Goal: Task Accomplishment & Management: Use online tool/utility

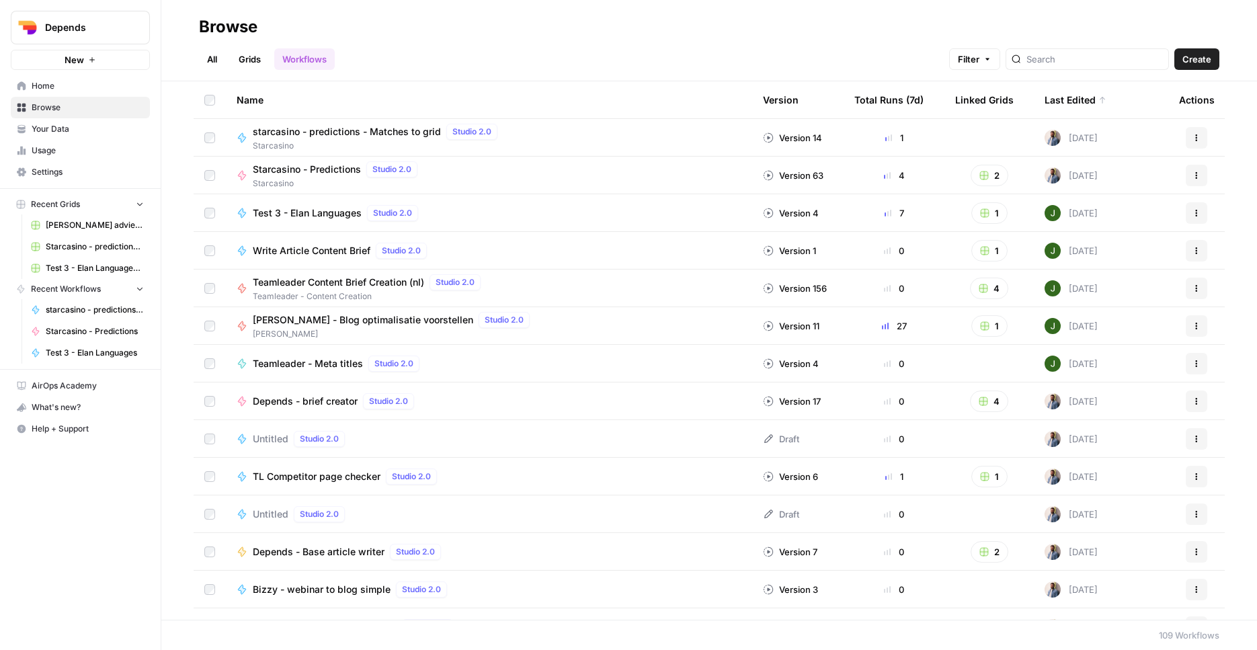
click at [104, 104] on span "Browse" at bounding box center [88, 107] width 112 height 12
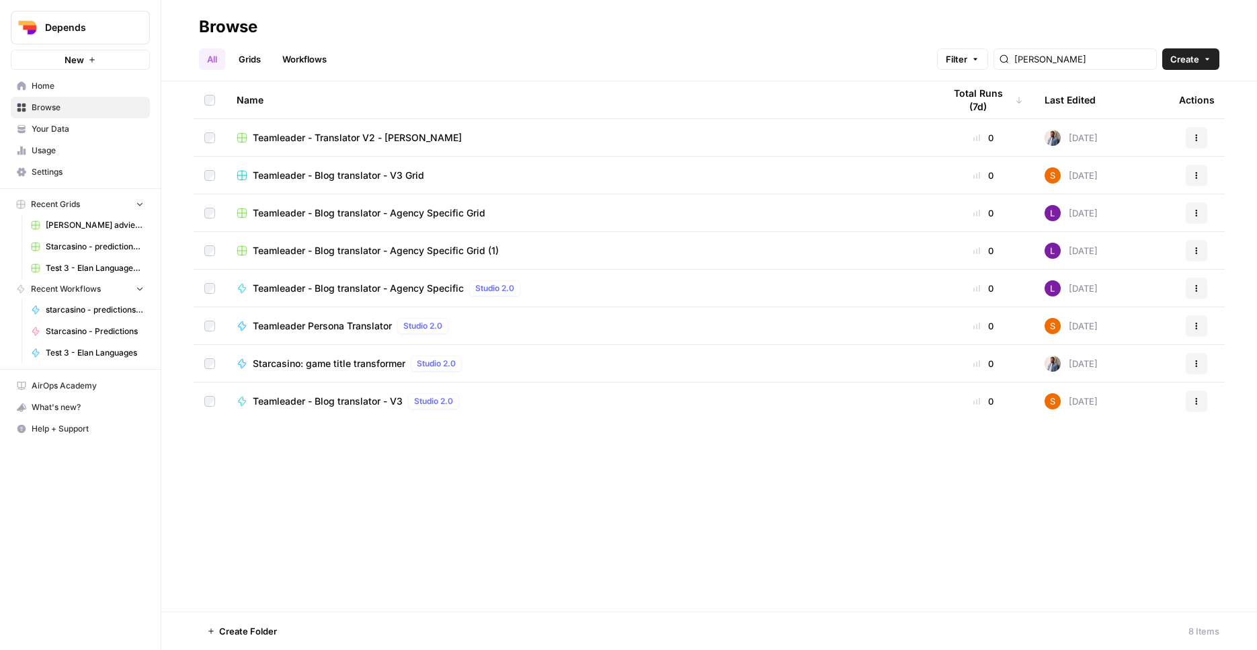
click at [317, 60] on link "Workflows" at bounding box center [304, 59] width 60 height 22
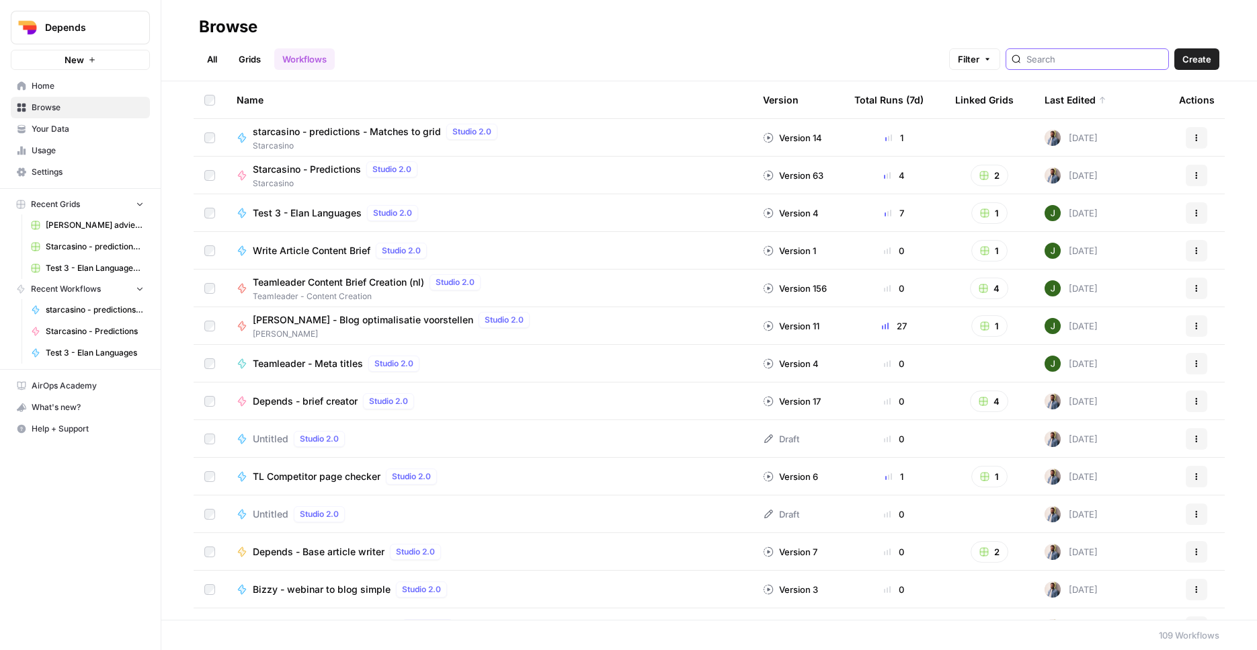
click at [1059, 58] on input "search" at bounding box center [1094, 58] width 136 height 13
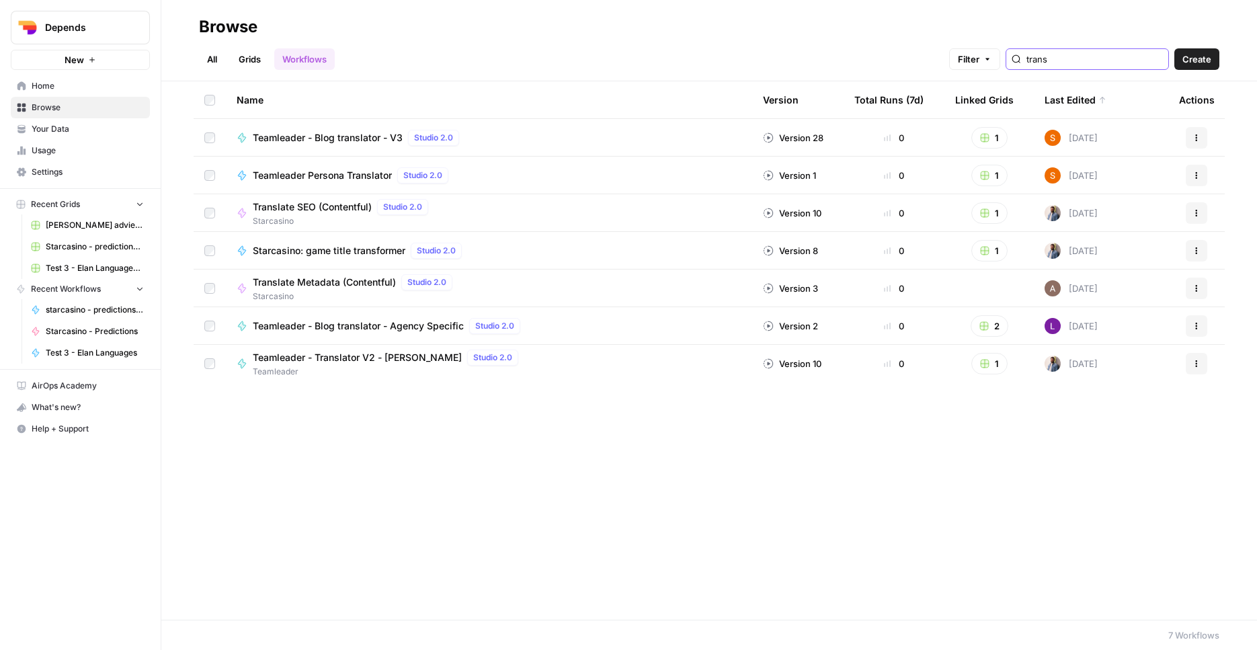
type input "trans"
click at [301, 138] on span "Teamleader - Blog translator - V3" at bounding box center [328, 137] width 150 height 13
click at [93, 32] on span "Depends" at bounding box center [85, 27] width 81 height 13
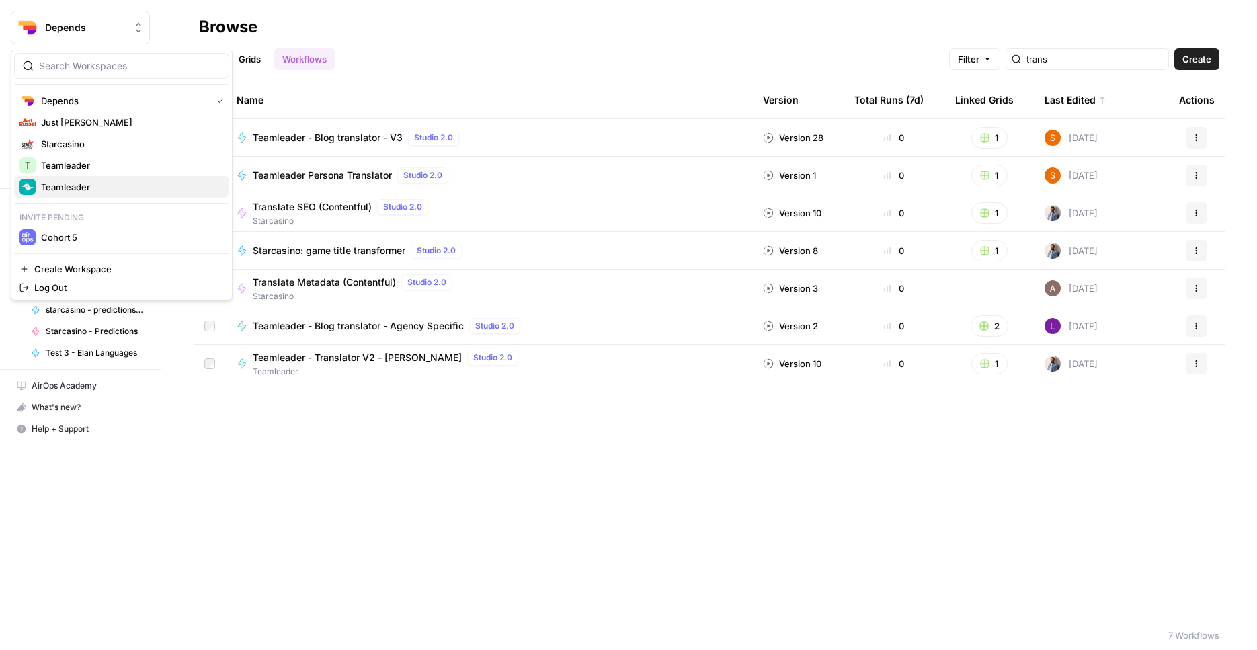
click at [91, 190] on span "Teamleader" at bounding box center [129, 186] width 177 height 13
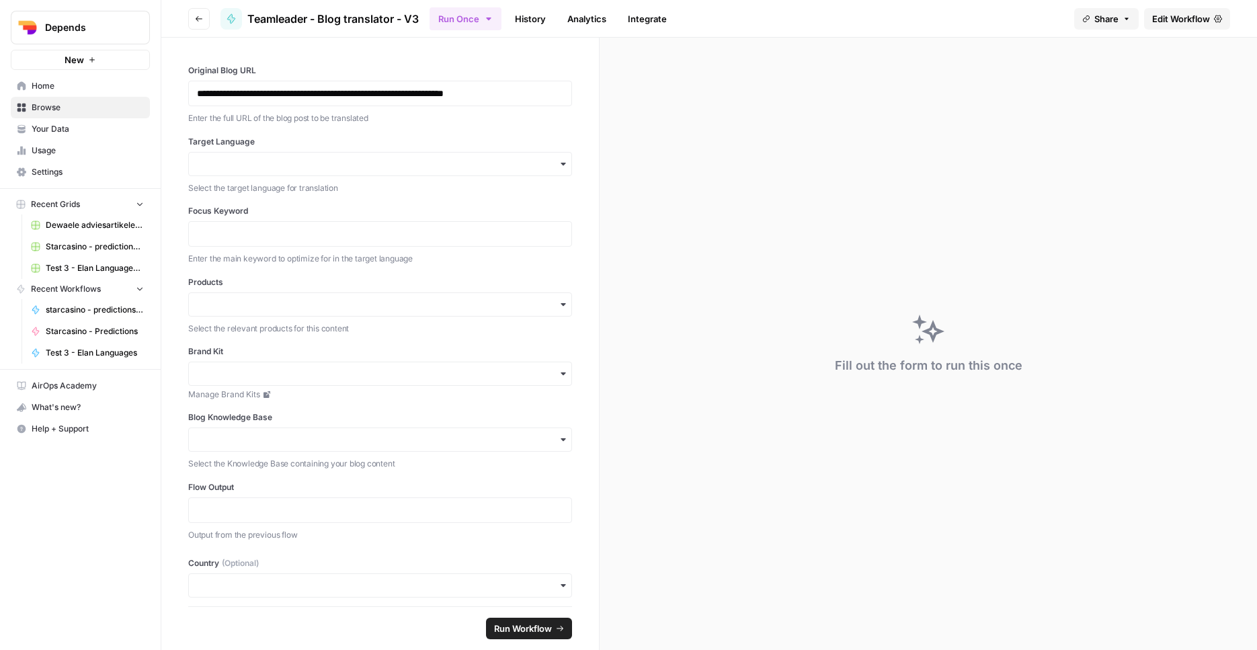
click at [1192, 20] on span "Edit Workflow" at bounding box center [1181, 18] width 58 height 13
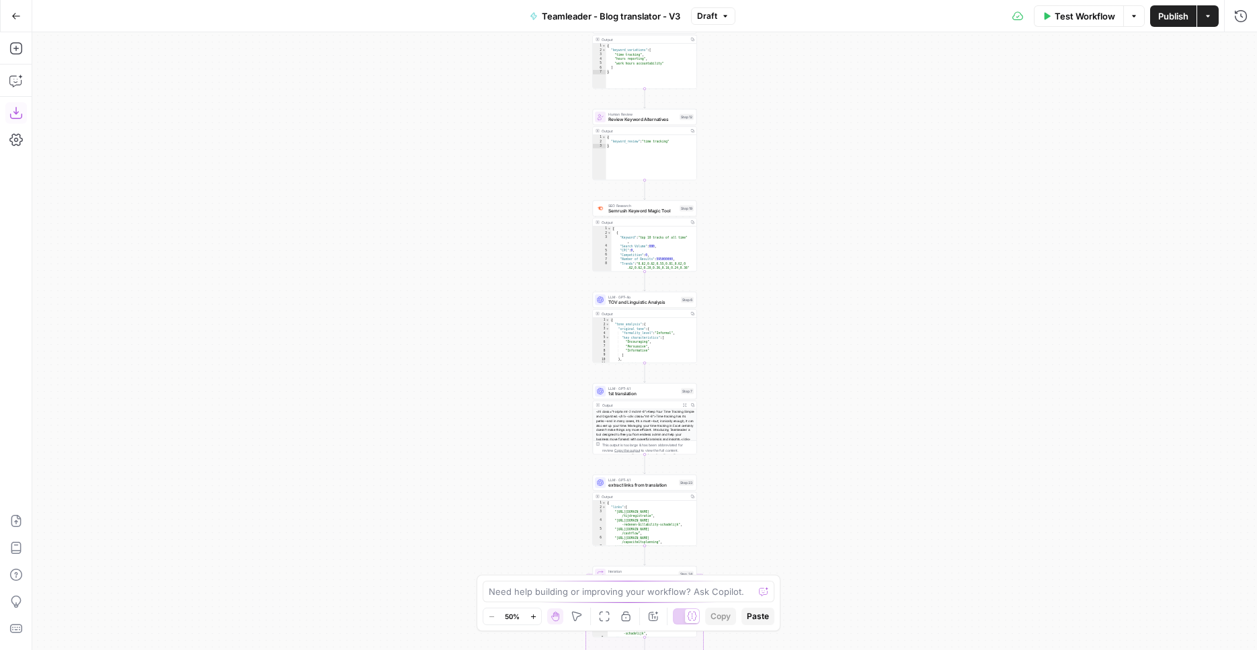
click at [21, 107] on icon "button" at bounding box center [15, 112] width 13 height 13
click at [595, 22] on span "Teamleader - Blog translator - V3" at bounding box center [611, 15] width 138 height 13
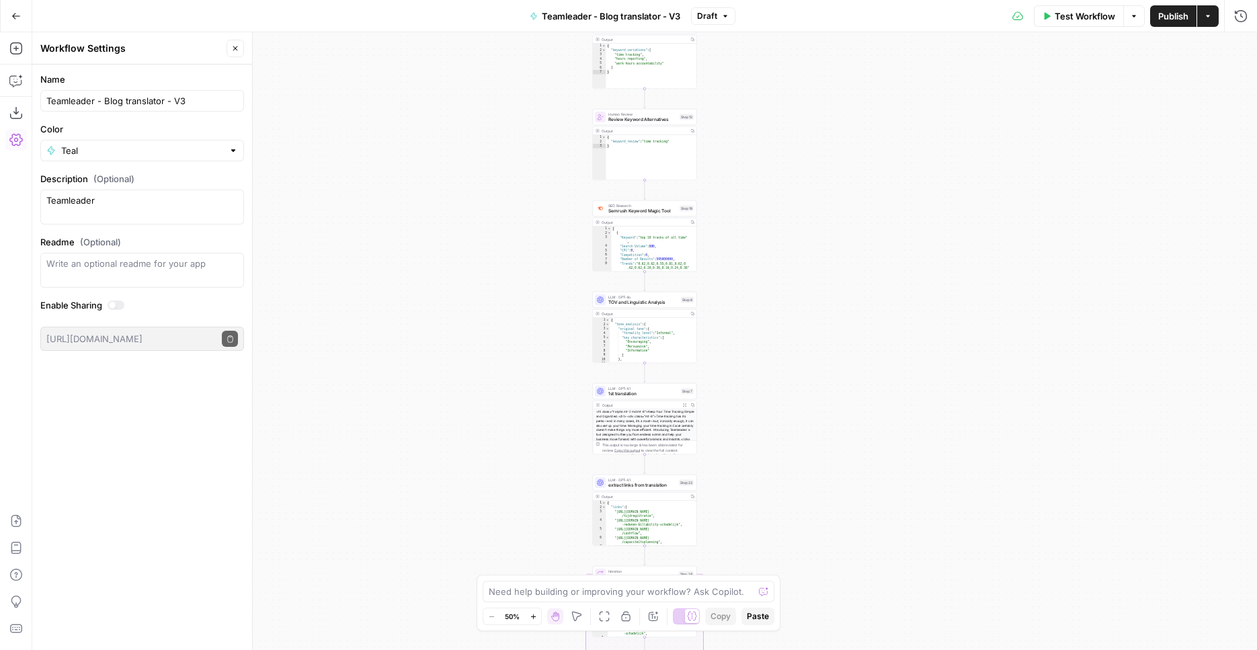
click at [106, 112] on form "Name Teamleader - Blog translator - V3 Color Teal Description (Optional) Teamle…" at bounding box center [142, 212] width 220 height 294
click at [108, 108] on div "Teamleader - Blog translator - V3" at bounding box center [142, 101] width 204 height 22
drag, startPoint x: 515, startPoint y: 286, endPoint x: 489, endPoint y: 237, distance: 56.2
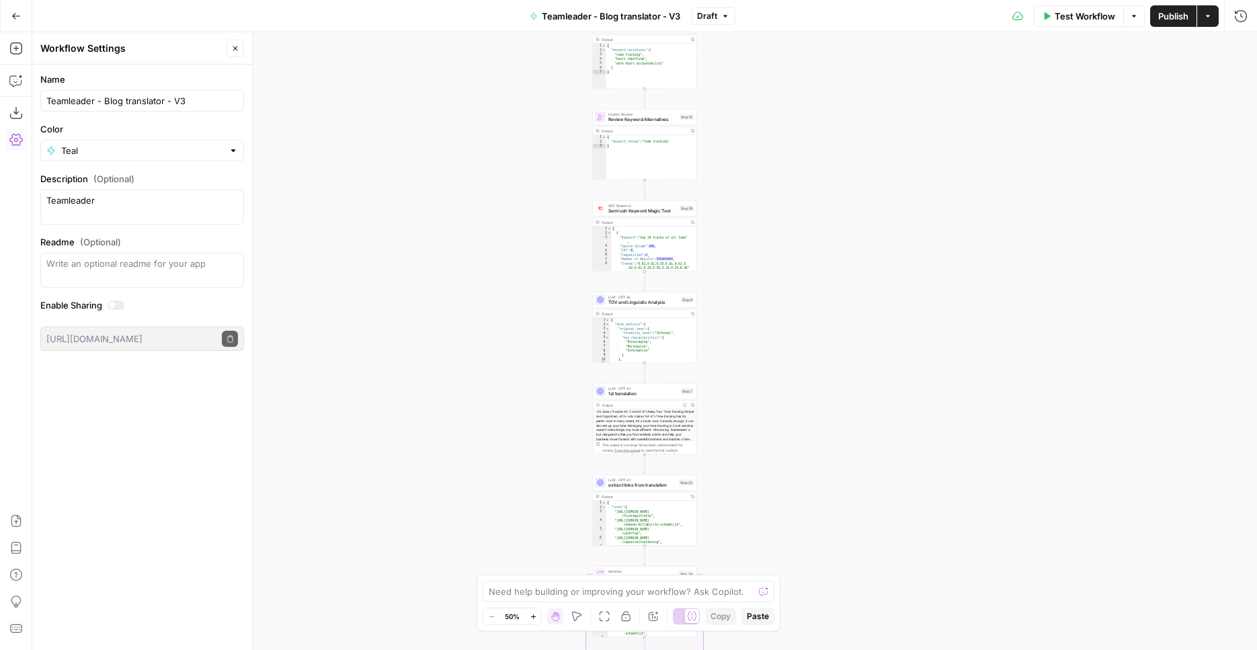
click at [515, 286] on div "Workflow Set Inputs Inputs Run Code · Python Get Persona Details Step 67 Output…" at bounding box center [644, 341] width 1225 height 618
click at [514, 421] on div "Workflow Set Inputs Inputs Run Code · Python Get Persona Details Step 67 Output…" at bounding box center [644, 341] width 1225 height 618
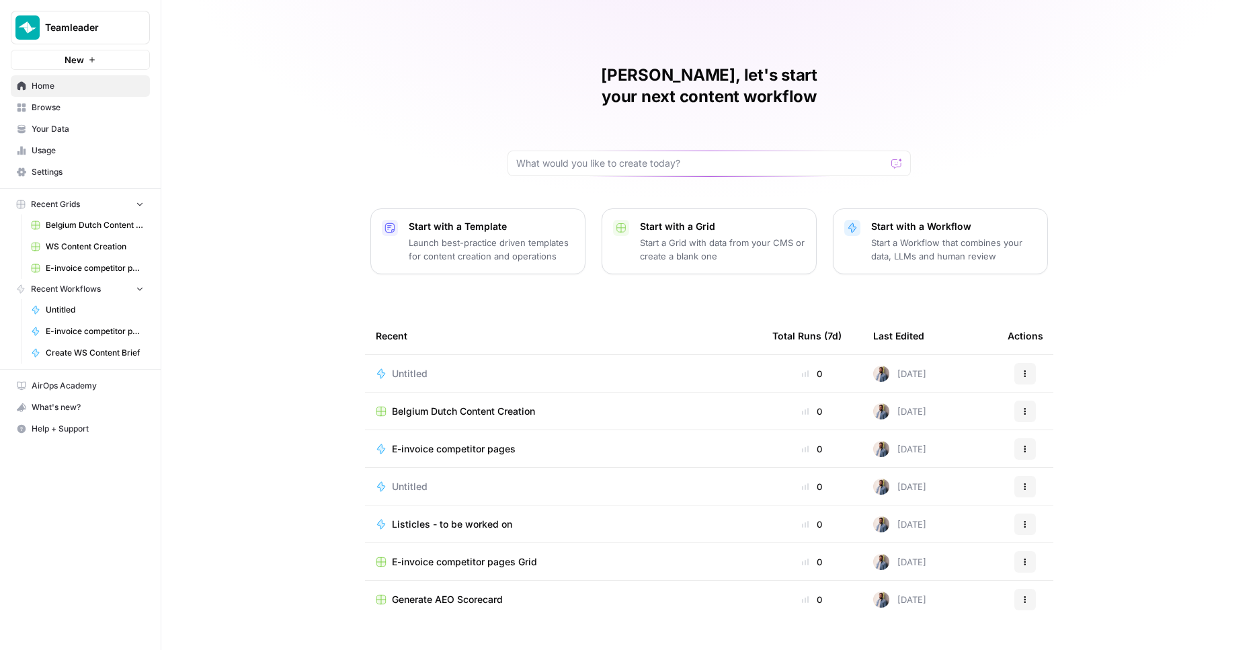
click at [261, 139] on div "Mathias, let's start your next content workflow Start with a Template Launch be…" at bounding box center [709, 325] width 1096 height 650
click at [352, 272] on div "Mathias, let's start your next content workflow Start with a Template Launch be…" at bounding box center [709, 325] width 1096 height 650
click at [66, 106] on span "Browse" at bounding box center [88, 107] width 112 height 12
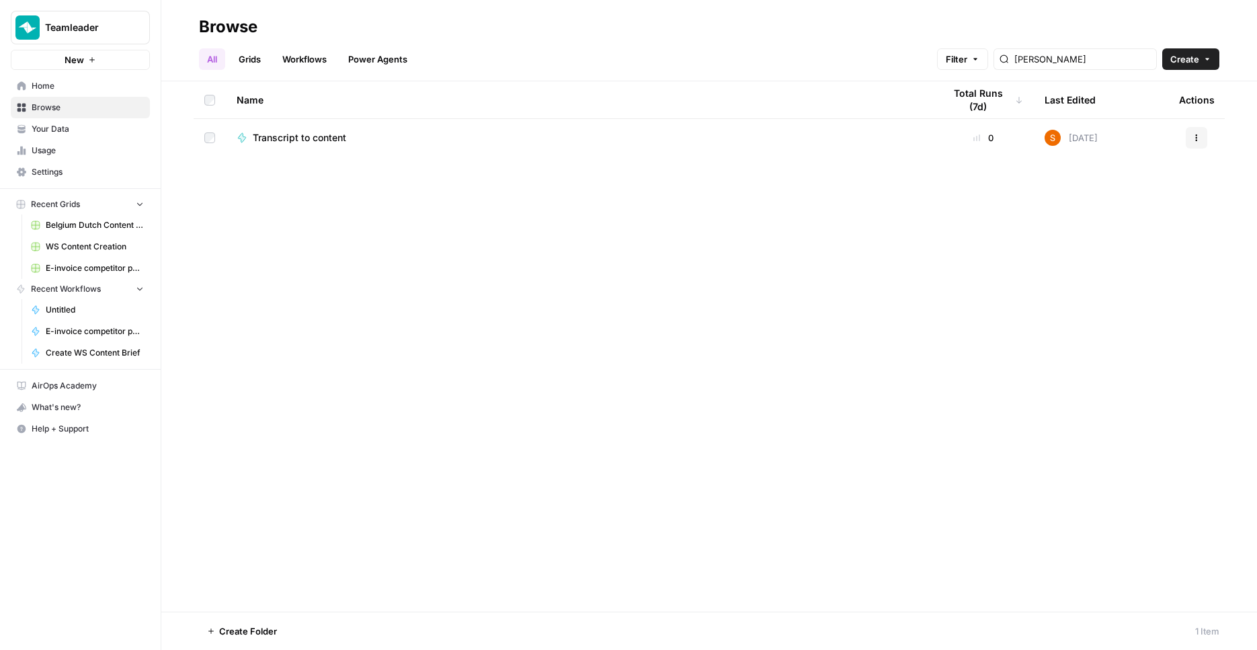
click at [368, 60] on link "Power Agents" at bounding box center [377, 59] width 75 height 22
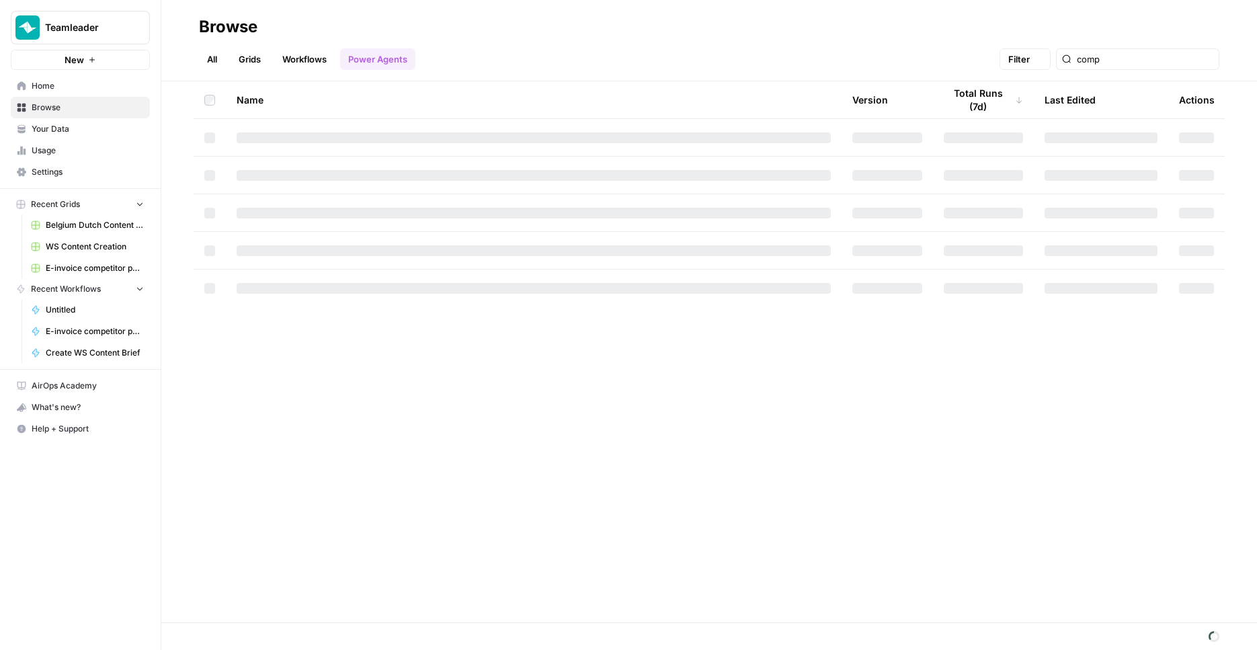
click at [245, 54] on link "Grids" at bounding box center [250, 59] width 38 height 22
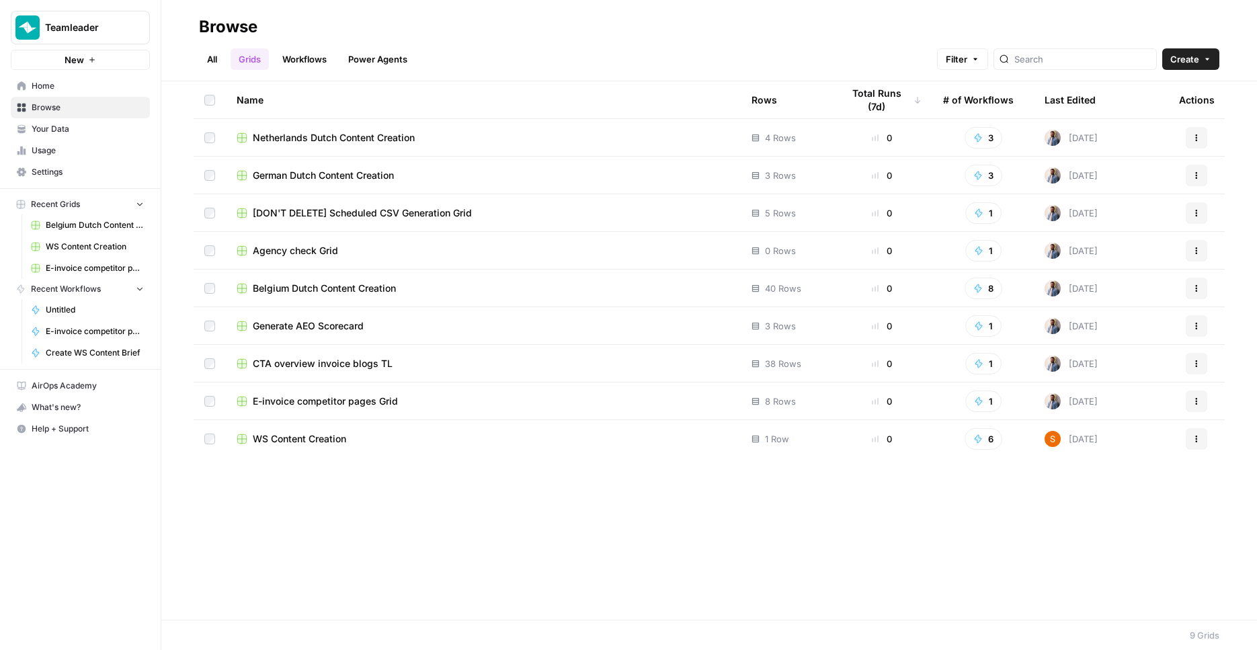
click at [317, 61] on link "Workflows" at bounding box center [304, 59] width 60 height 22
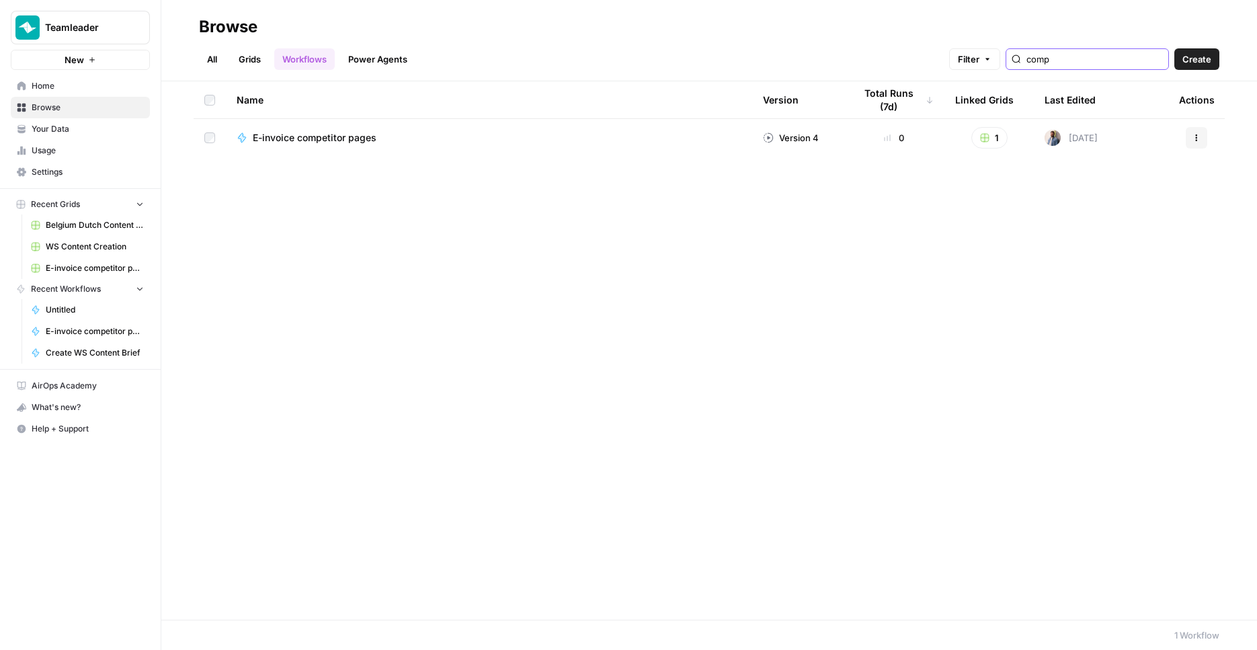
click at [1120, 60] on input "comp" at bounding box center [1094, 58] width 136 height 13
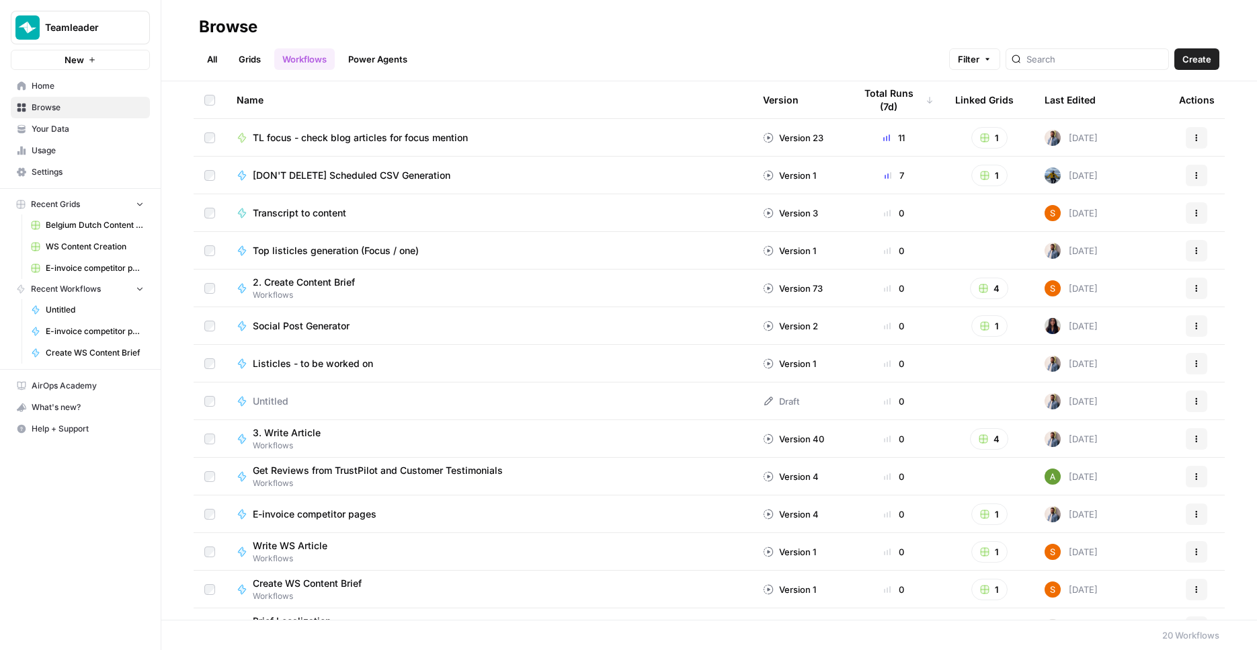
click at [1185, 64] on span "Create" at bounding box center [1196, 58] width 29 height 13
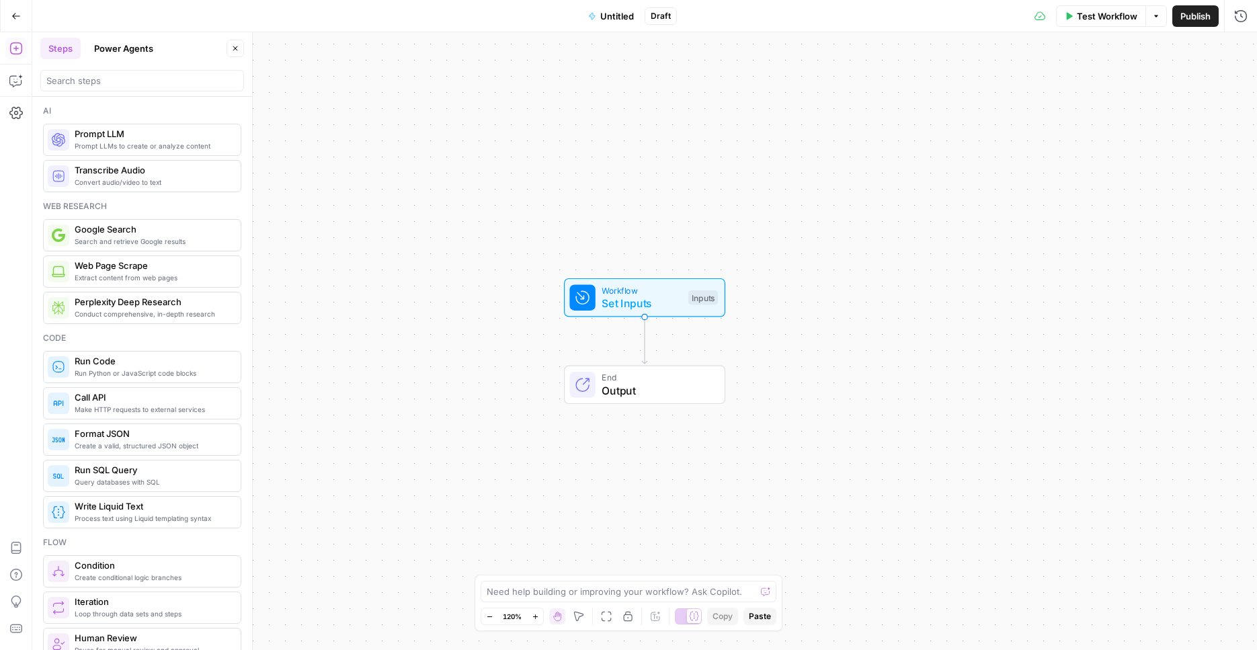
click at [616, 16] on span "Untitled" at bounding box center [617, 15] width 34 height 13
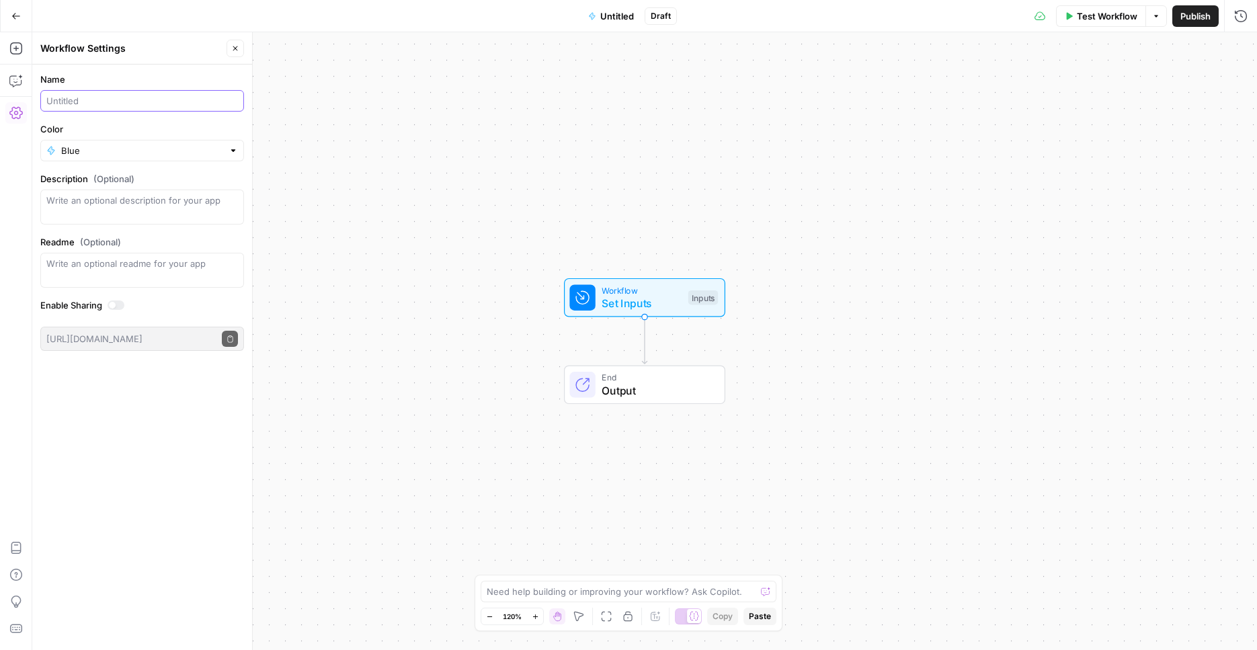
click at [55, 95] on input "Name" at bounding box center [142, 100] width 192 height 13
paste input "Teamleader - Blog translator - V3"
type input "Teamleader - Blog translator - V3"
click at [434, 206] on div "Workflow Set Inputs Inputs End Output" at bounding box center [644, 341] width 1225 height 618
click at [391, 339] on div "Workflow Set Inputs Inputs End Output" at bounding box center [644, 341] width 1225 height 618
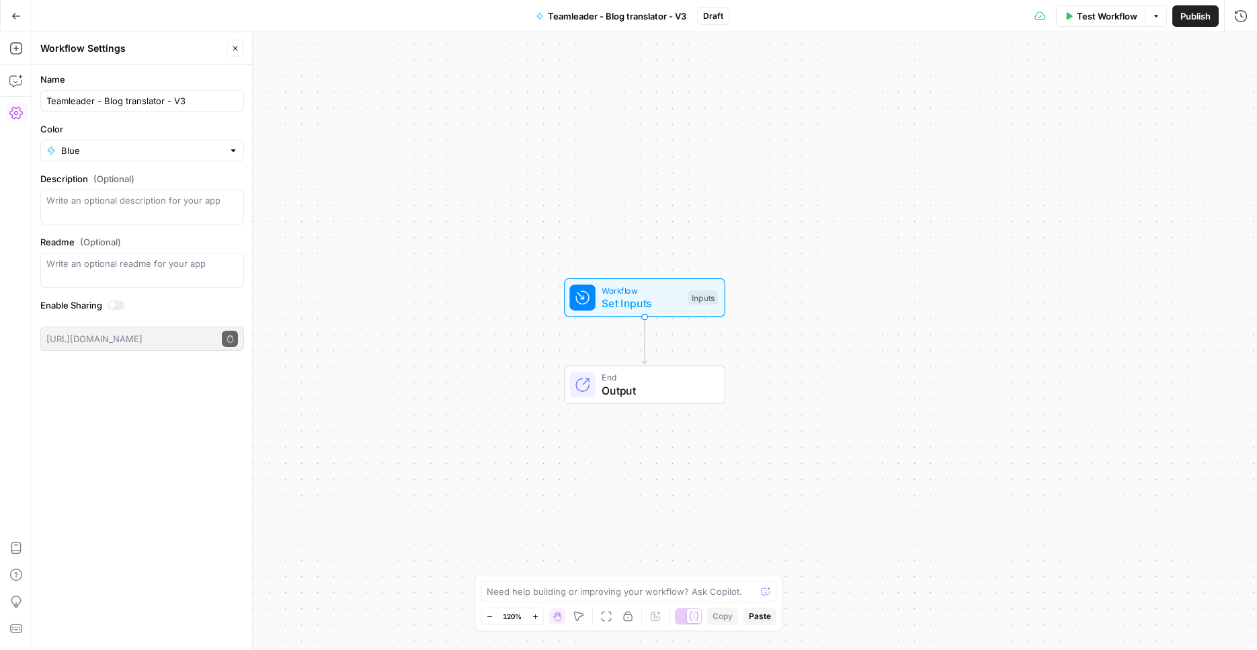
click at [1202, 22] on span "Publish" at bounding box center [1195, 15] width 30 height 13
click at [324, 140] on div "Workflow Set Inputs Inputs End Output" at bounding box center [644, 341] width 1225 height 618
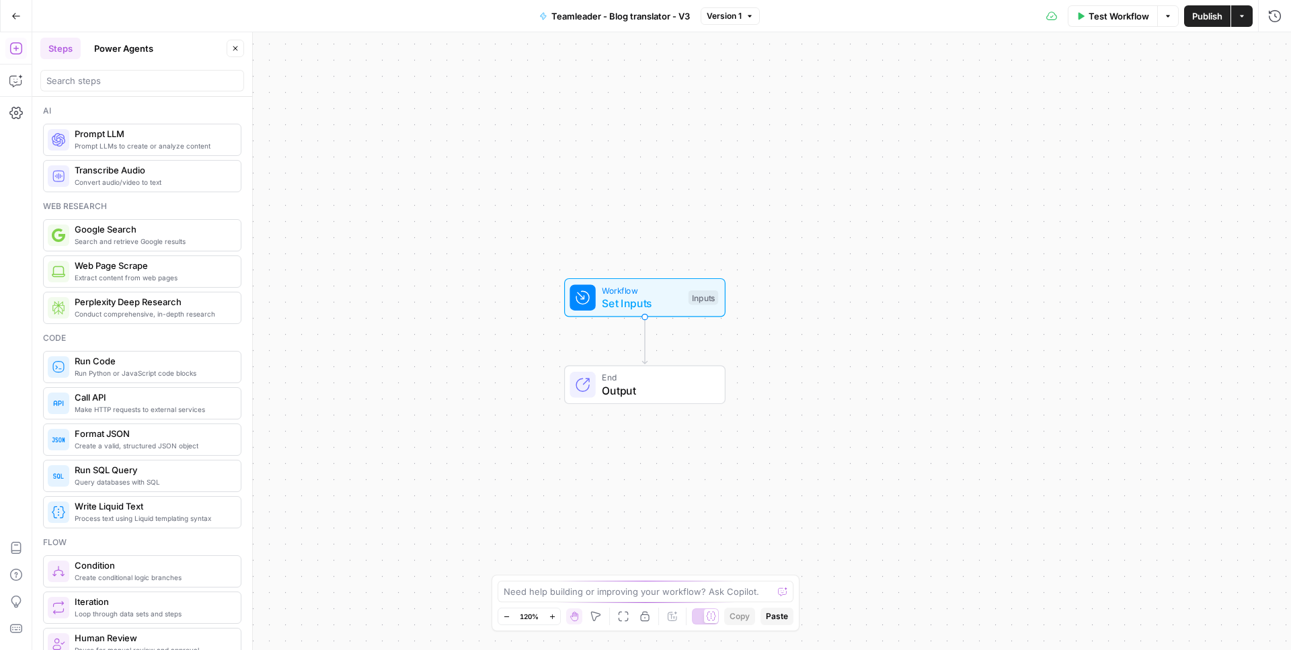
click at [13, 11] on button "Go Back" at bounding box center [16, 16] width 24 height 24
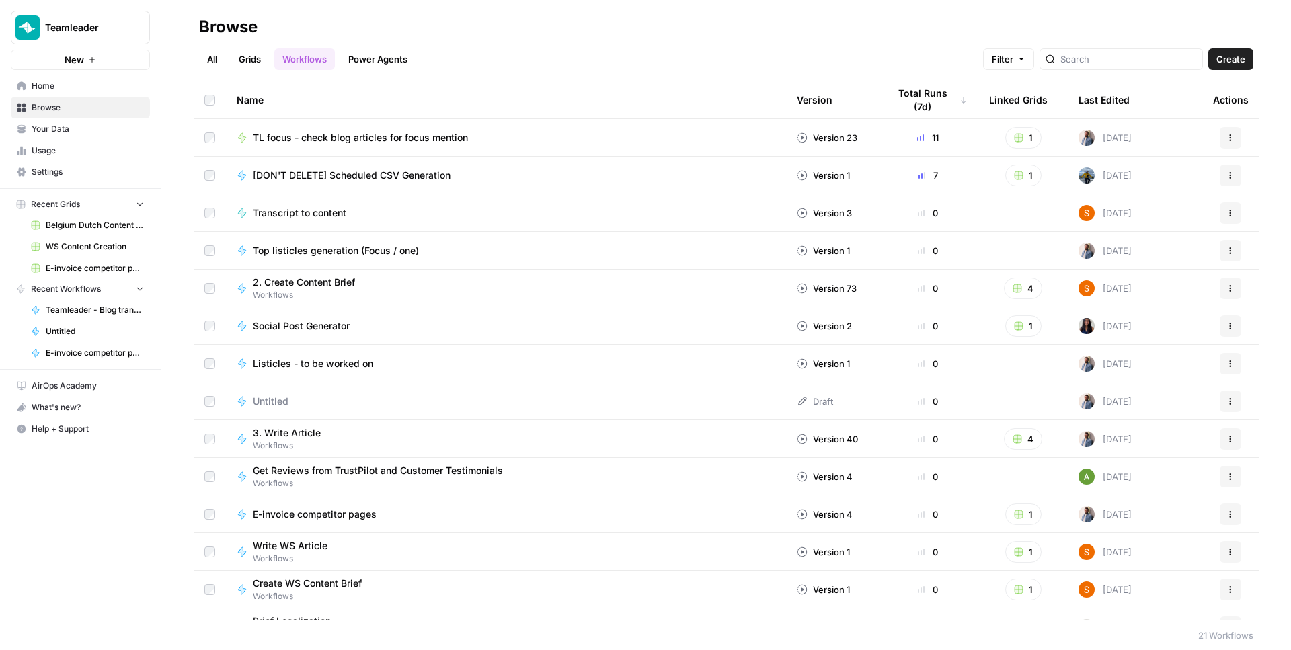
click at [1223, 49] on button "Create" at bounding box center [1230, 59] width 45 height 22
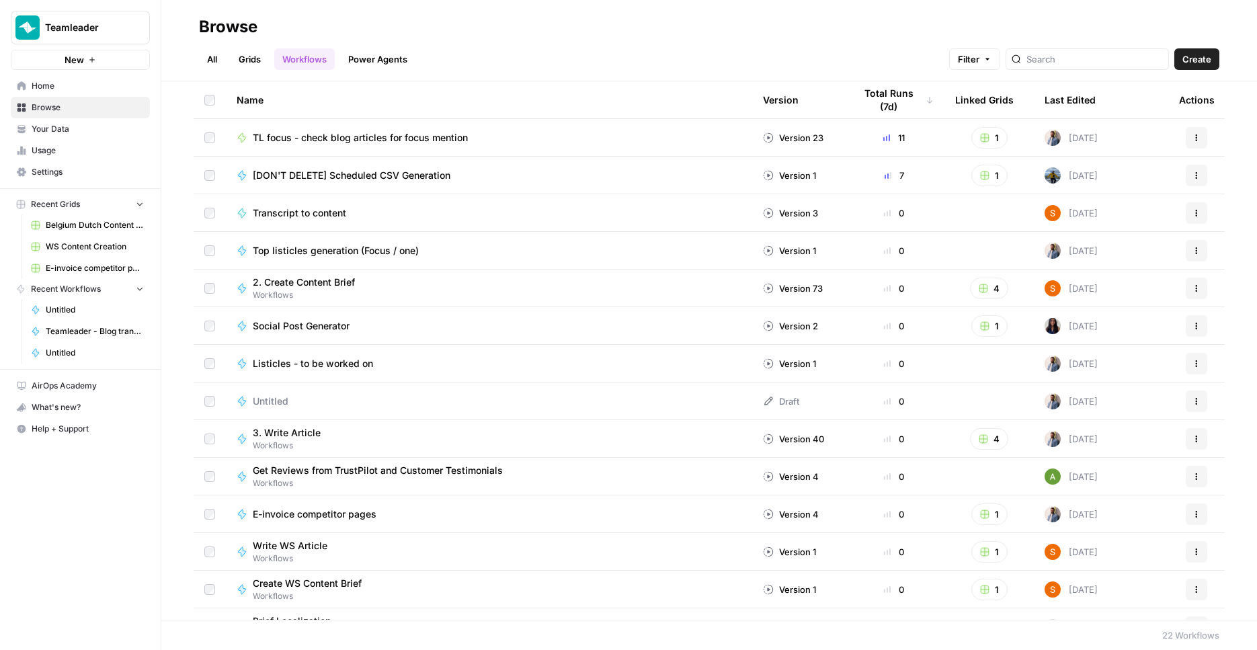
click at [686, 58] on div "All Grids Workflows Power Agents Filter Create" at bounding box center [709, 54] width 1020 height 32
click at [1137, 64] on input "search" at bounding box center [1094, 58] width 136 height 13
click at [80, 89] on span "Home" at bounding box center [88, 86] width 112 height 12
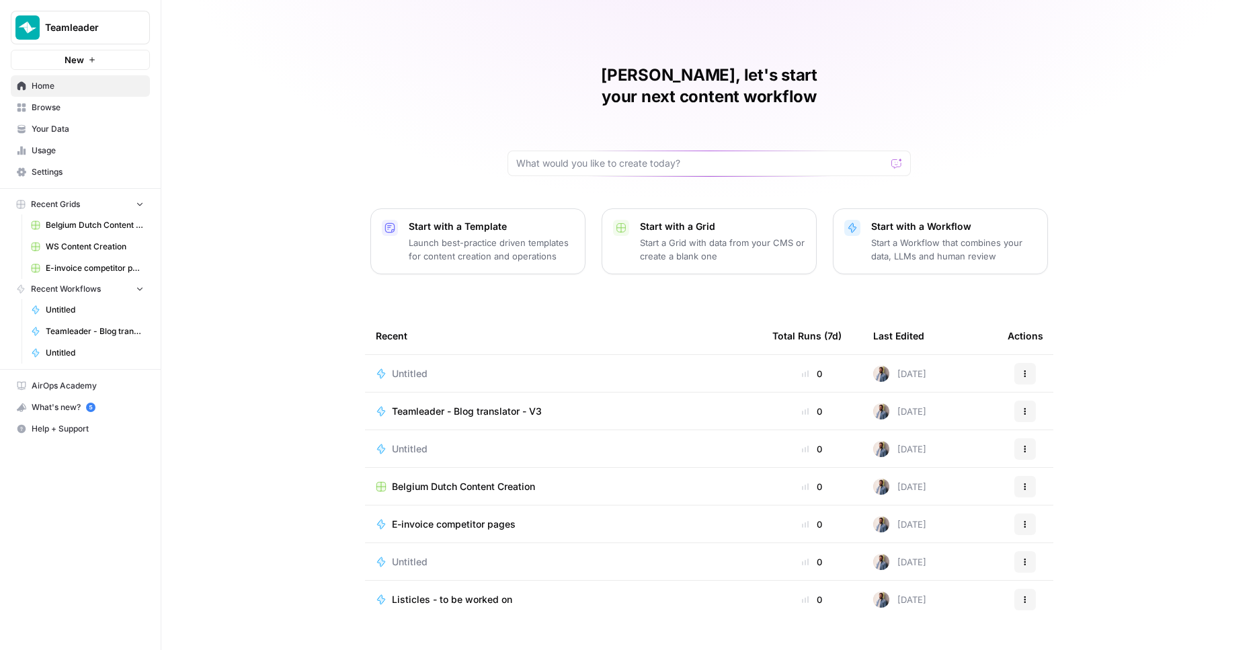
click at [547, 405] on div "Teamleader - Blog translator - V3" at bounding box center [472, 411] width 161 height 13
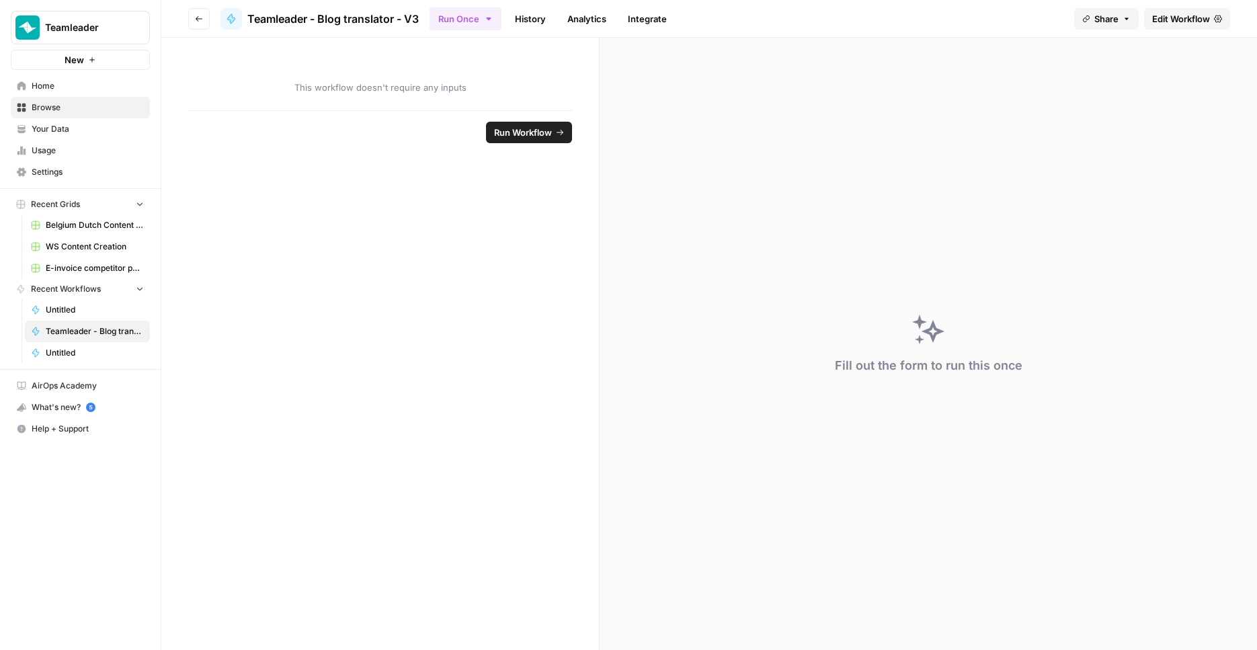
click at [1153, 18] on span "Edit Workflow" at bounding box center [1181, 18] width 58 height 13
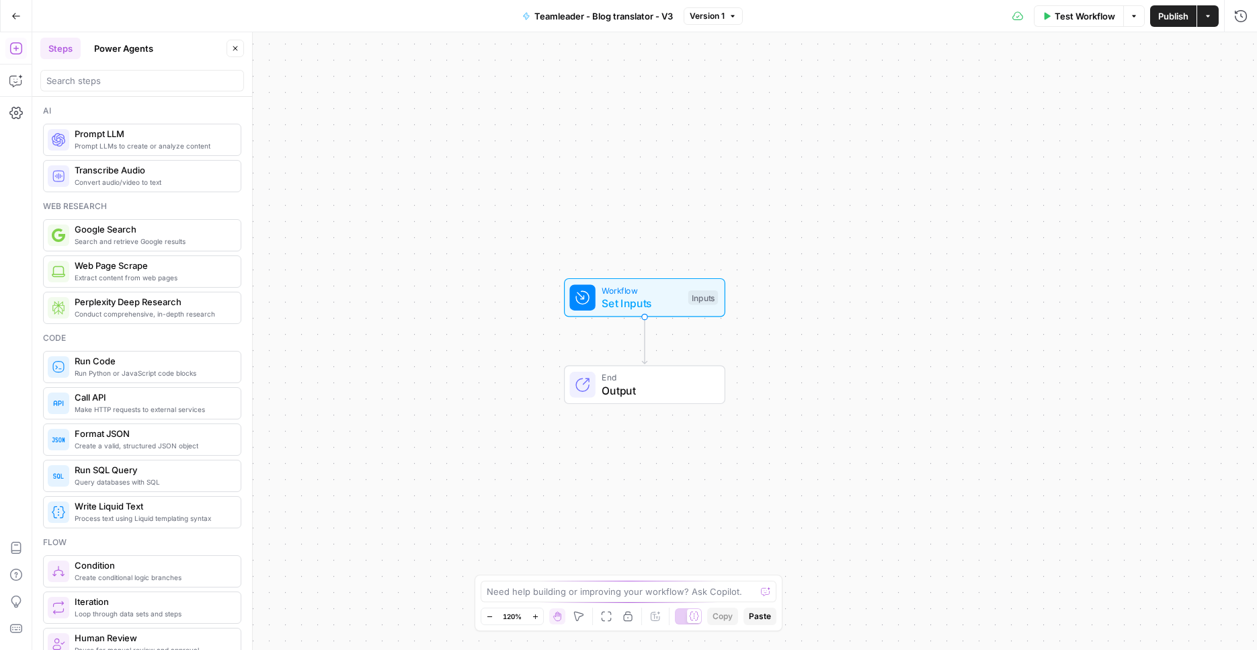
click at [741, 167] on div "Workflow Set Inputs Inputs End Output" at bounding box center [644, 341] width 1225 height 618
drag, startPoint x: 411, startPoint y: 314, endPoint x: 378, endPoint y: 314, distance: 33.6
click at [378, 314] on div "Workflow Set Inputs Inputs End Output" at bounding box center [644, 341] width 1225 height 618
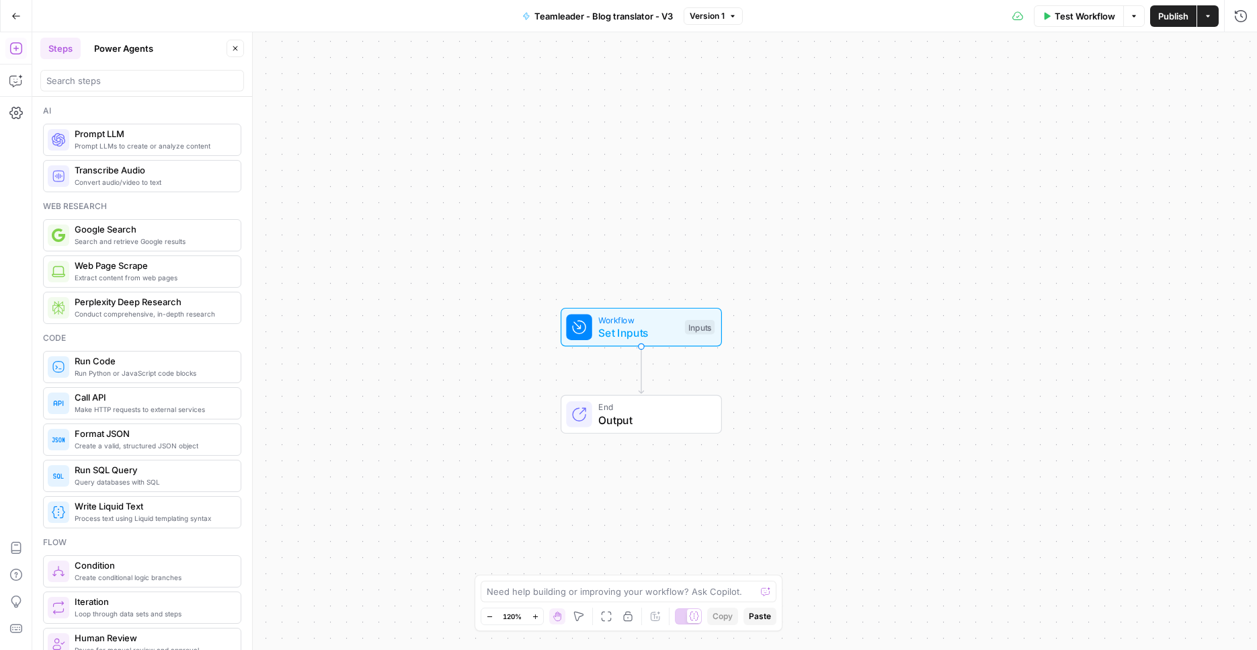
drag, startPoint x: 363, startPoint y: 271, endPoint x: 274, endPoint y: 206, distance: 110.7
click at [393, 300] on div "Workflow Set Inputs Inputs End Output" at bounding box center [644, 341] width 1225 height 618
click at [17, 19] on icon "button" at bounding box center [15, 15] width 9 height 9
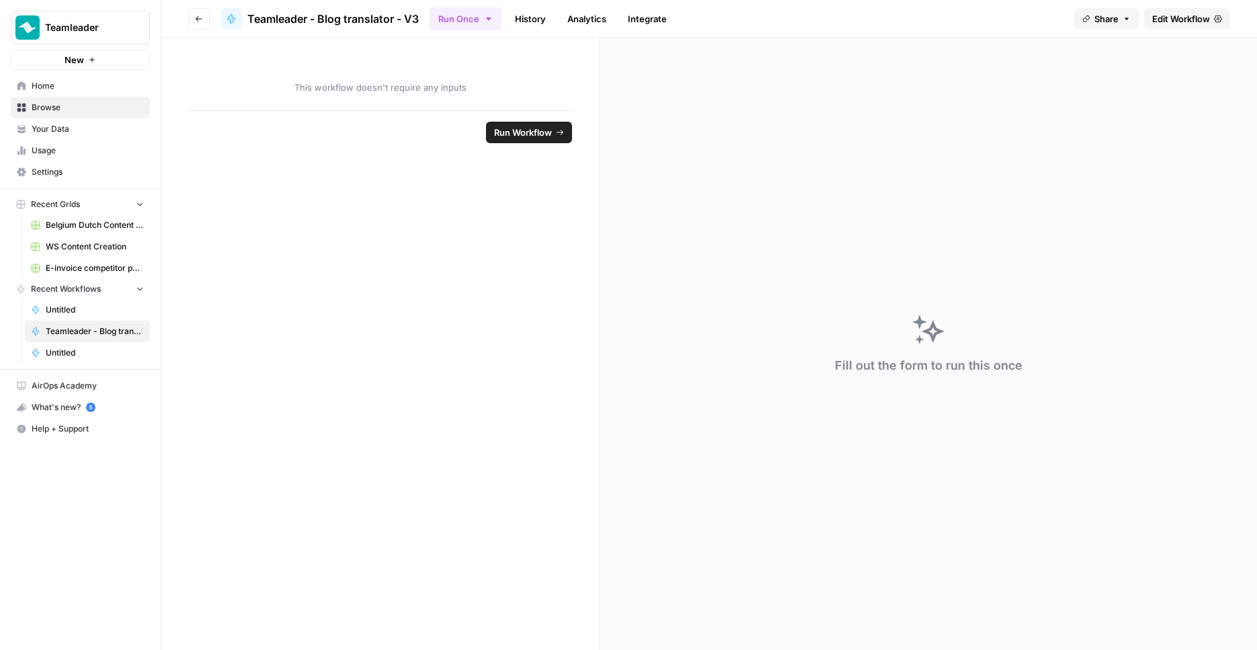
click at [110, 88] on span "Home" at bounding box center [88, 86] width 112 height 12
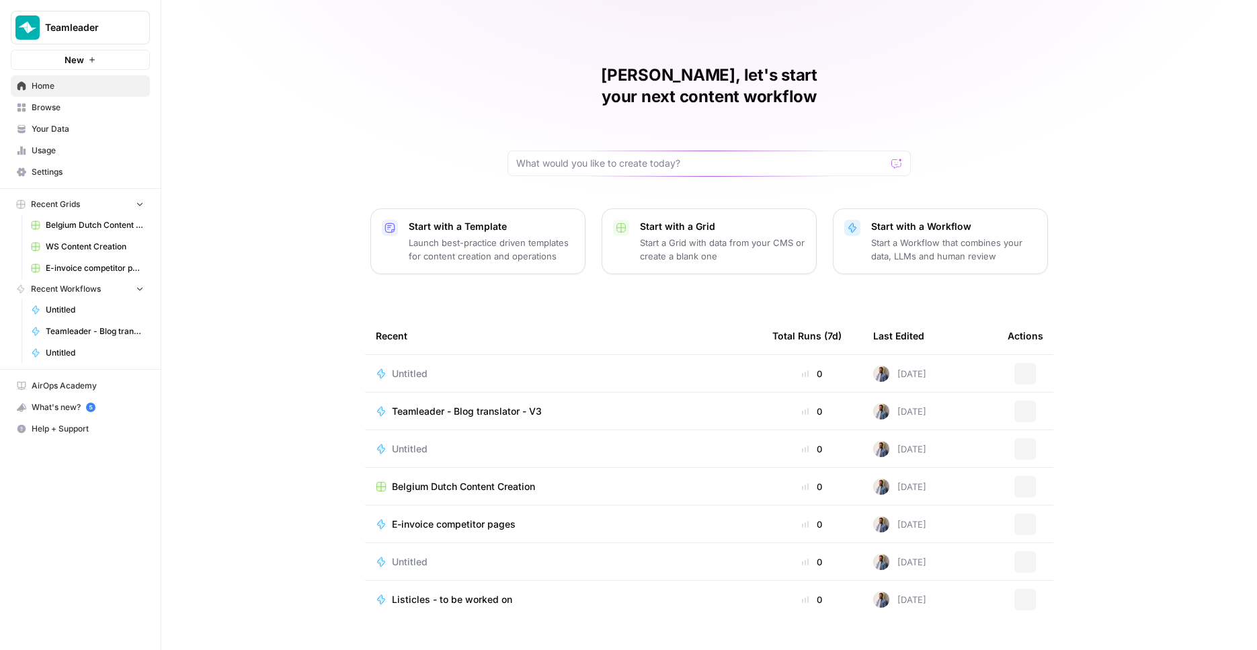
click at [119, 25] on span "Teamleader" at bounding box center [85, 27] width 81 height 13
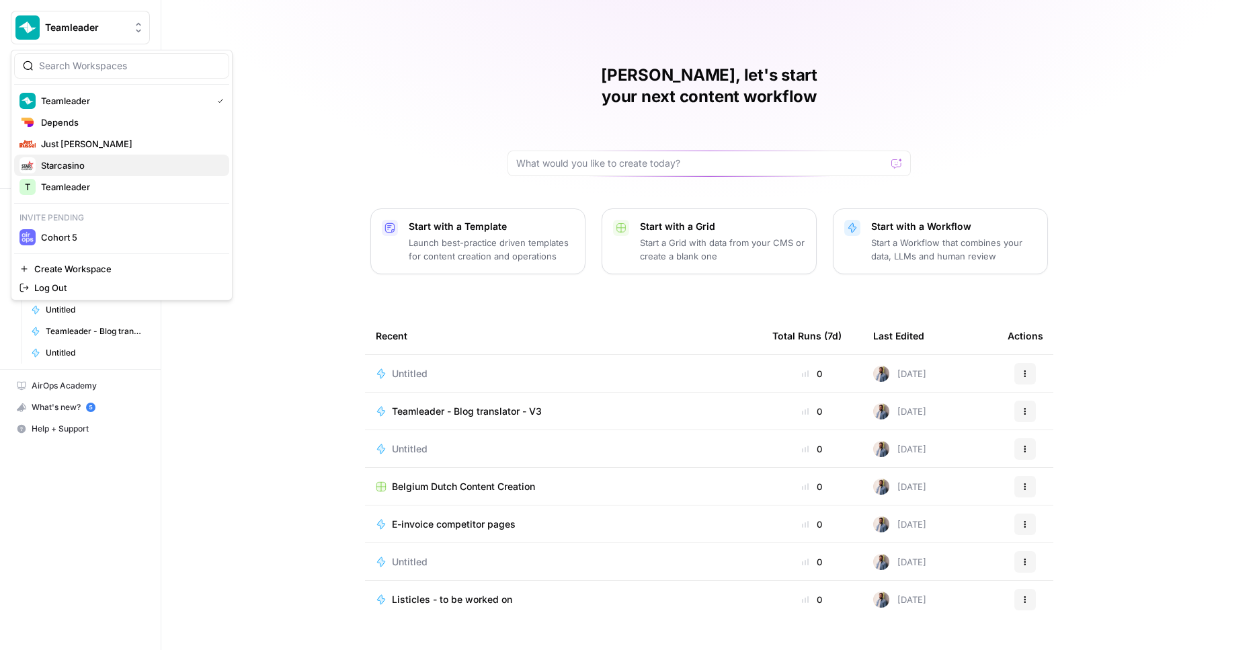
click at [102, 168] on span "Starcasino" at bounding box center [129, 165] width 177 height 13
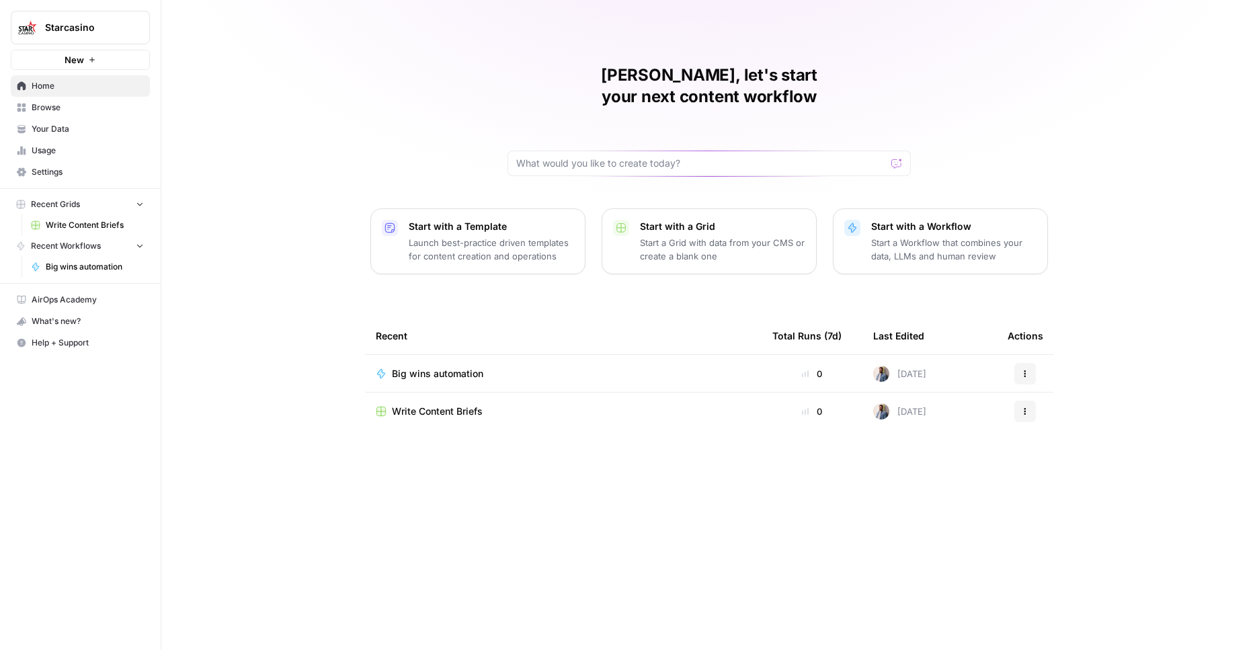
click at [95, 22] on span "Starcasino" at bounding box center [85, 27] width 81 height 13
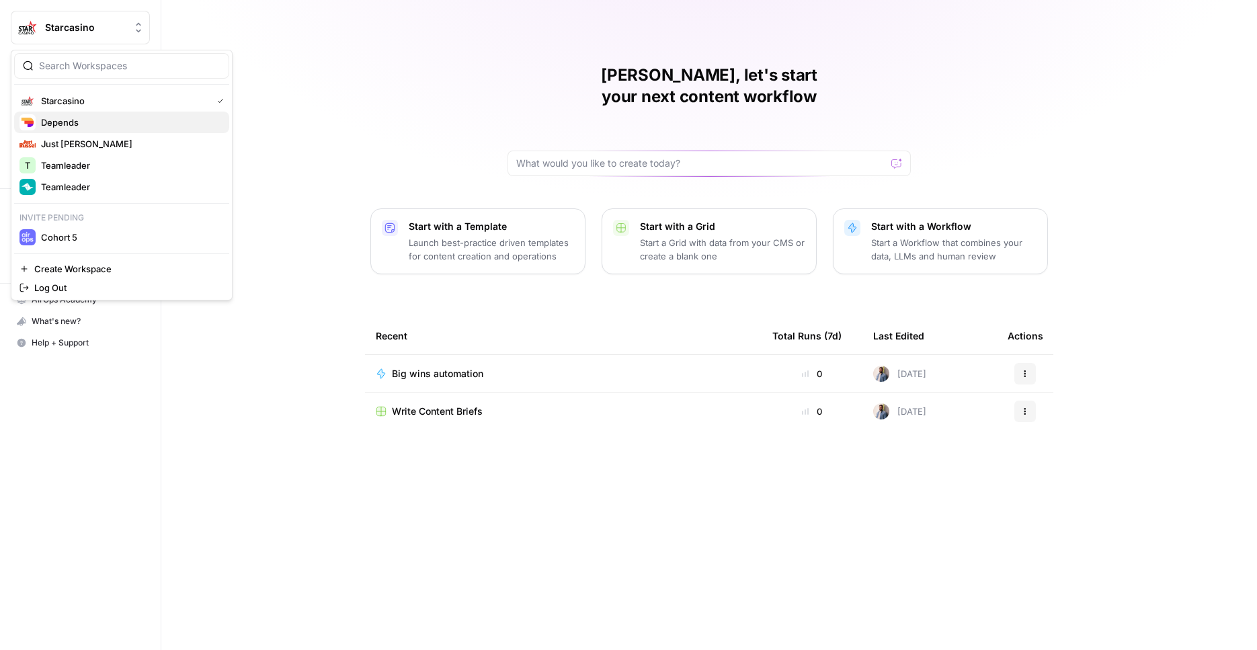
click at [101, 130] on div "Depends" at bounding box center [121, 122] width 204 height 16
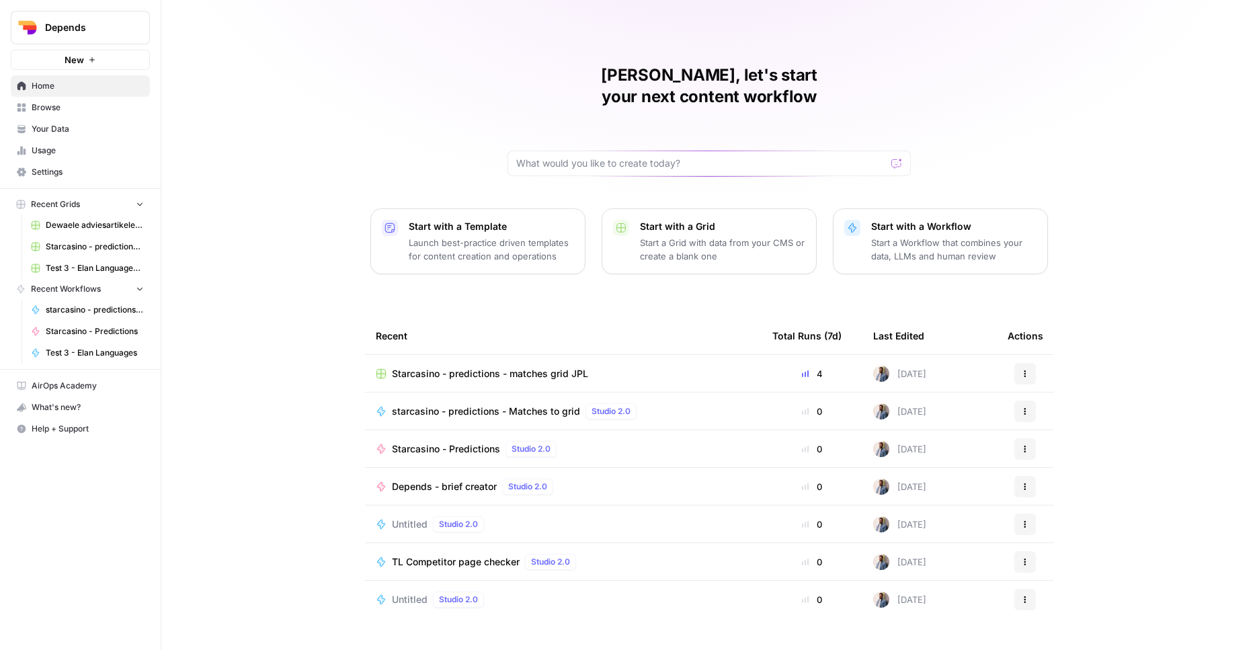
click at [95, 26] on span "Depends" at bounding box center [85, 27] width 81 height 13
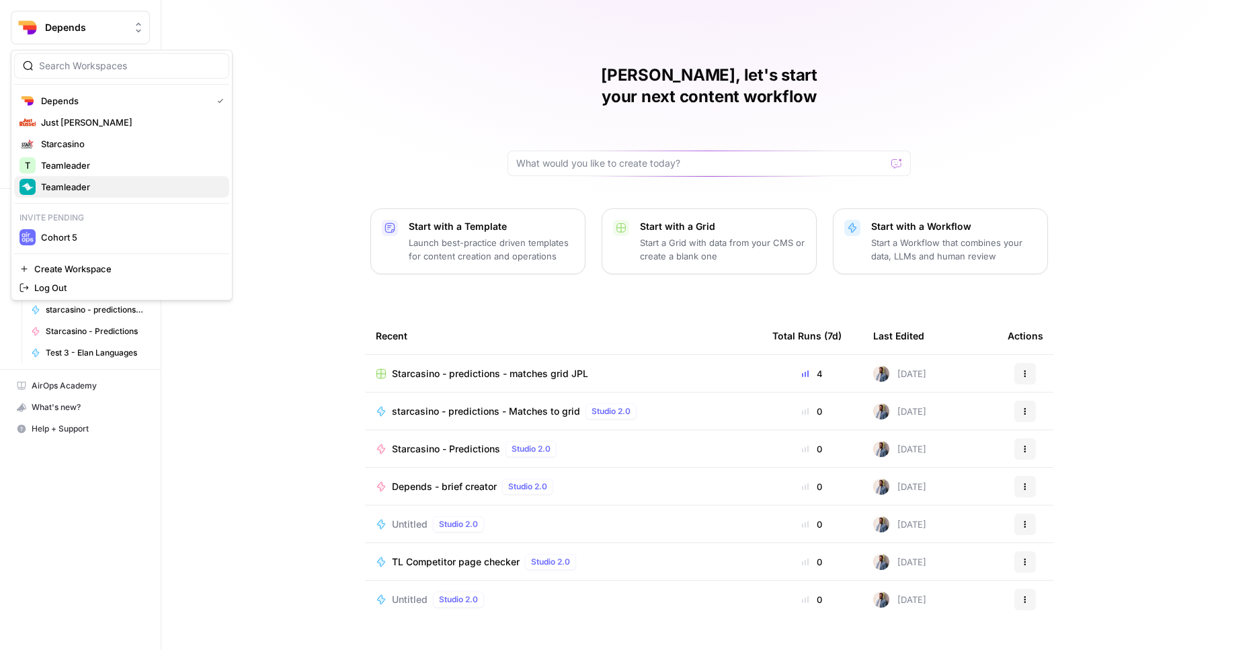
click at [106, 194] on div "Teamleader" at bounding box center [121, 187] width 204 height 16
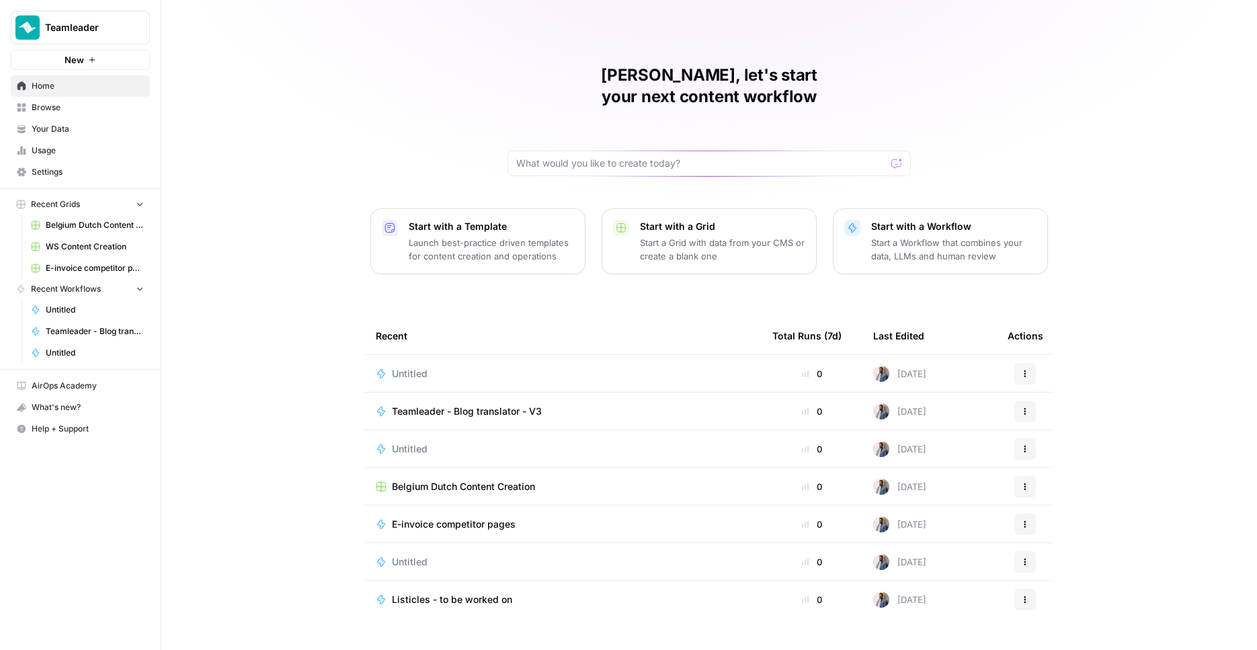
click at [321, 204] on div "[PERSON_NAME], let's start your next content workflow Start with a Template Lau…" at bounding box center [709, 325] width 1096 height 650
click at [948, 236] on p "Start a Workflow that combines your data, LLMs and human review" at bounding box center [953, 249] width 165 height 27
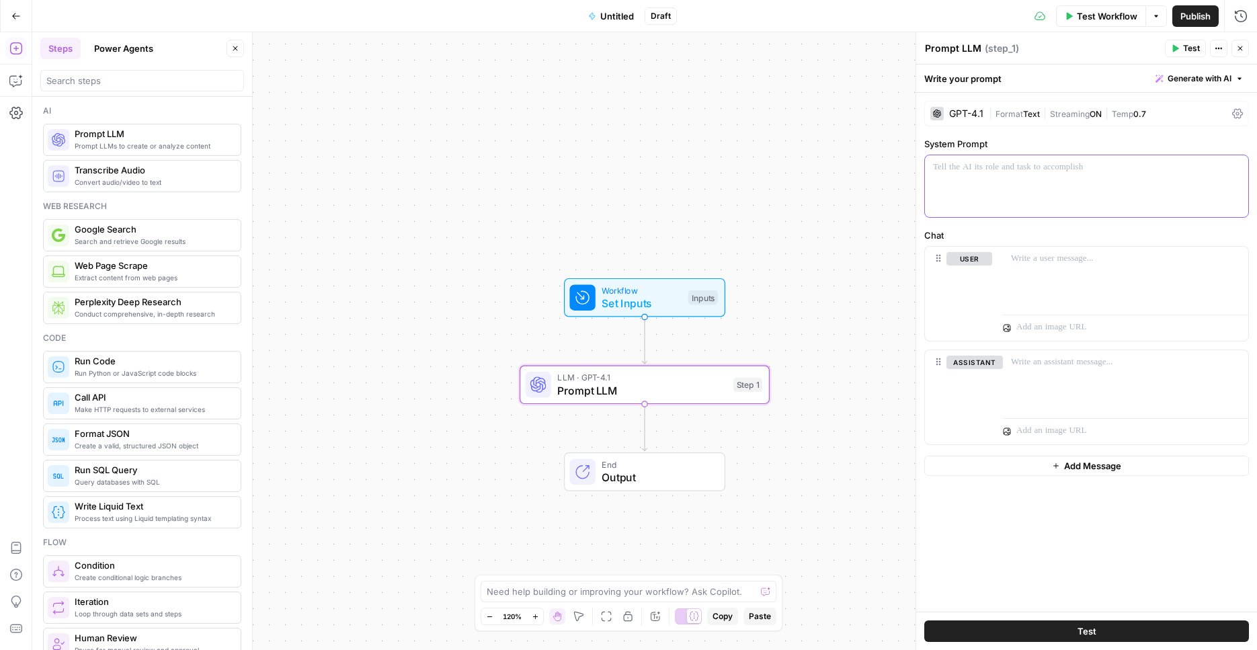
click at [1017, 166] on p at bounding box center [1086, 167] width 307 height 13
click at [1201, 81] on span "Generate with AI" at bounding box center [1200, 79] width 64 height 12
click at [1178, 126] on div "Use AI to build your prompt" at bounding box center [1185, 121] width 104 height 12
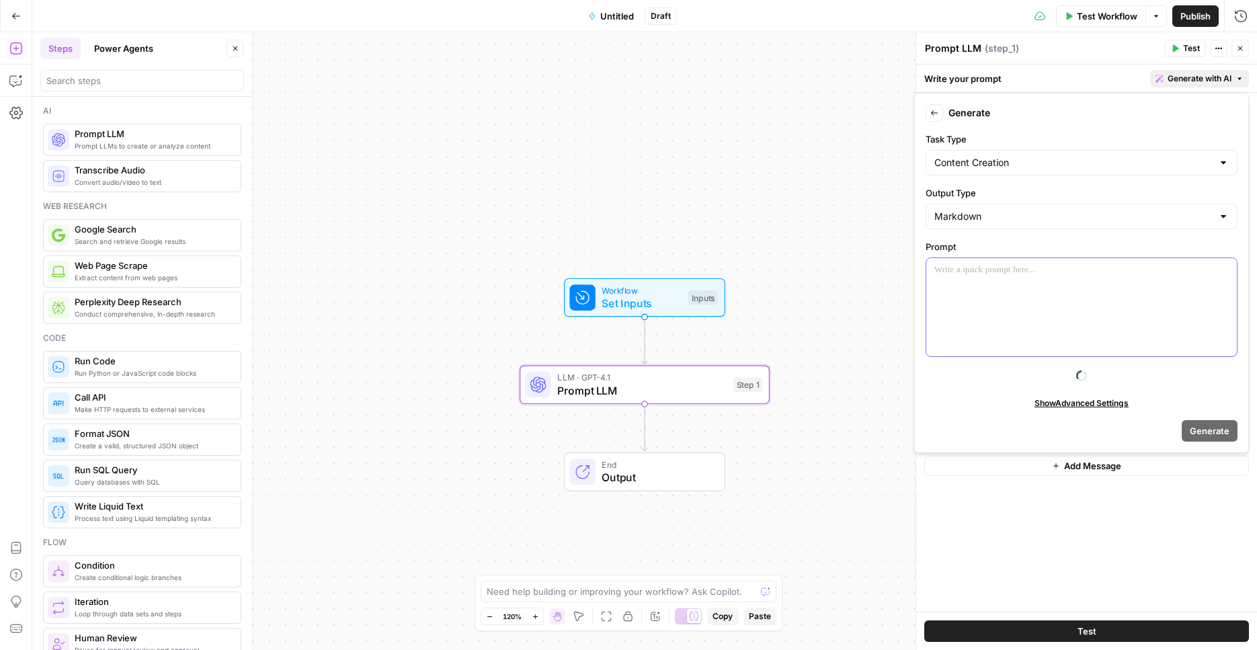
click at [1024, 295] on div at bounding box center [1081, 307] width 311 height 98
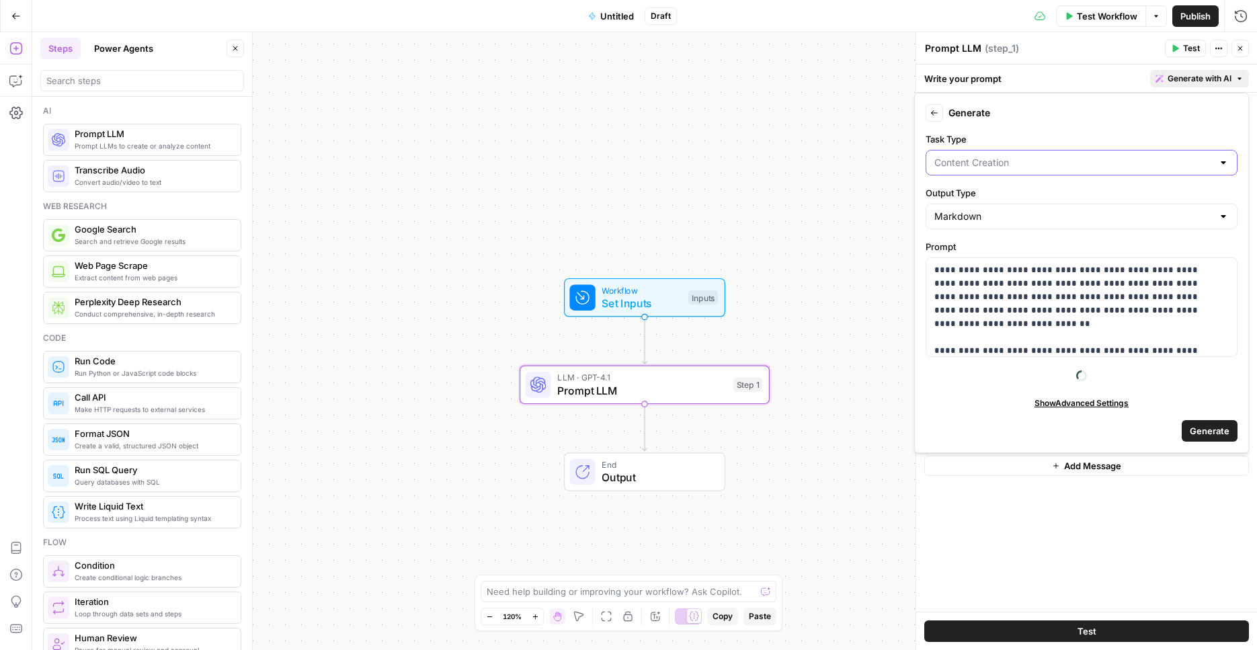
click at [1009, 157] on input "Task Type" at bounding box center [1073, 162] width 278 height 13
click at [1009, 158] on input "Task Type" at bounding box center [1073, 162] width 278 height 13
type input "Content Creation"
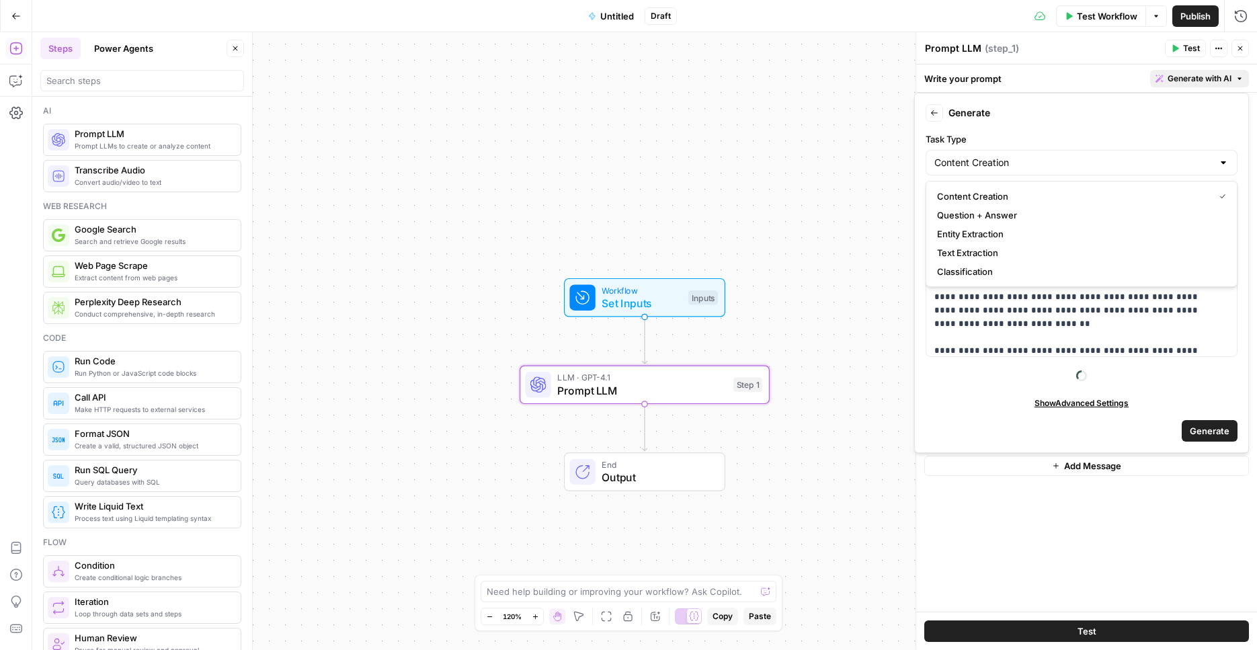
click at [1022, 136] on label "Task Type" at bounding box center [1082, 138] width 312 height 13
click at [1022, 156] on input "Content Creation" at bounding box center [1073, 162] width 278 height 13
type input "Content Creation"
click at [1110, 114] on div "Back Generate" at bounding box center [1082, 112] width 312 height 17
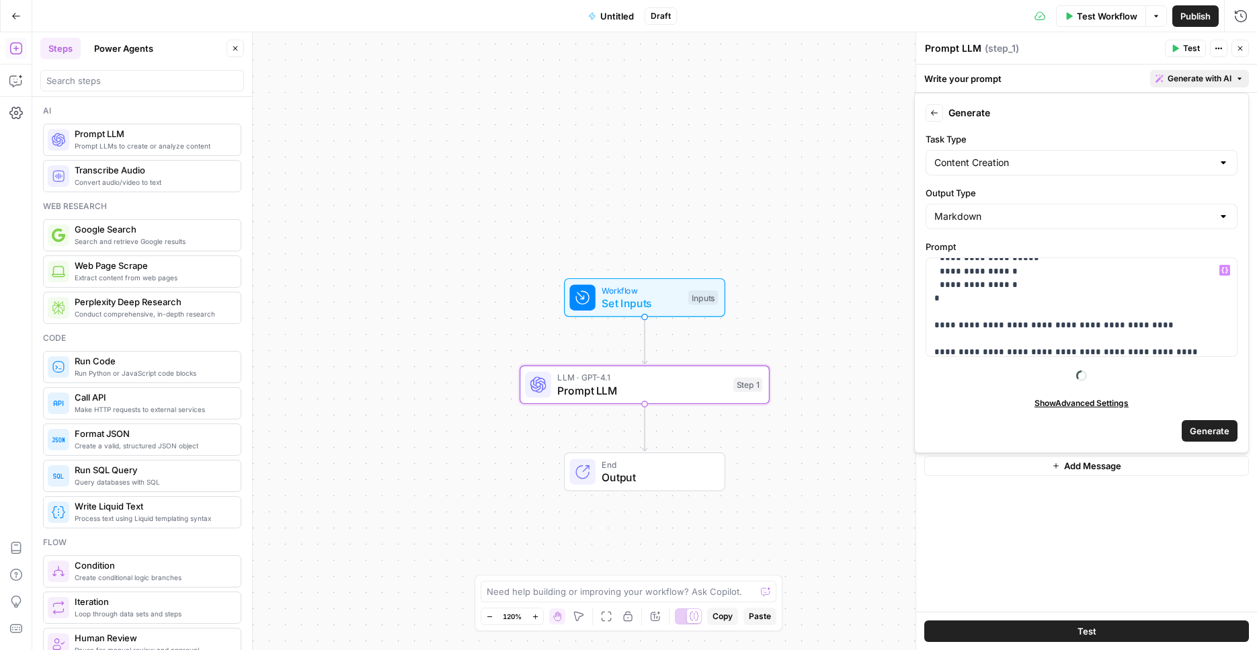
scroll to position [319, 0]
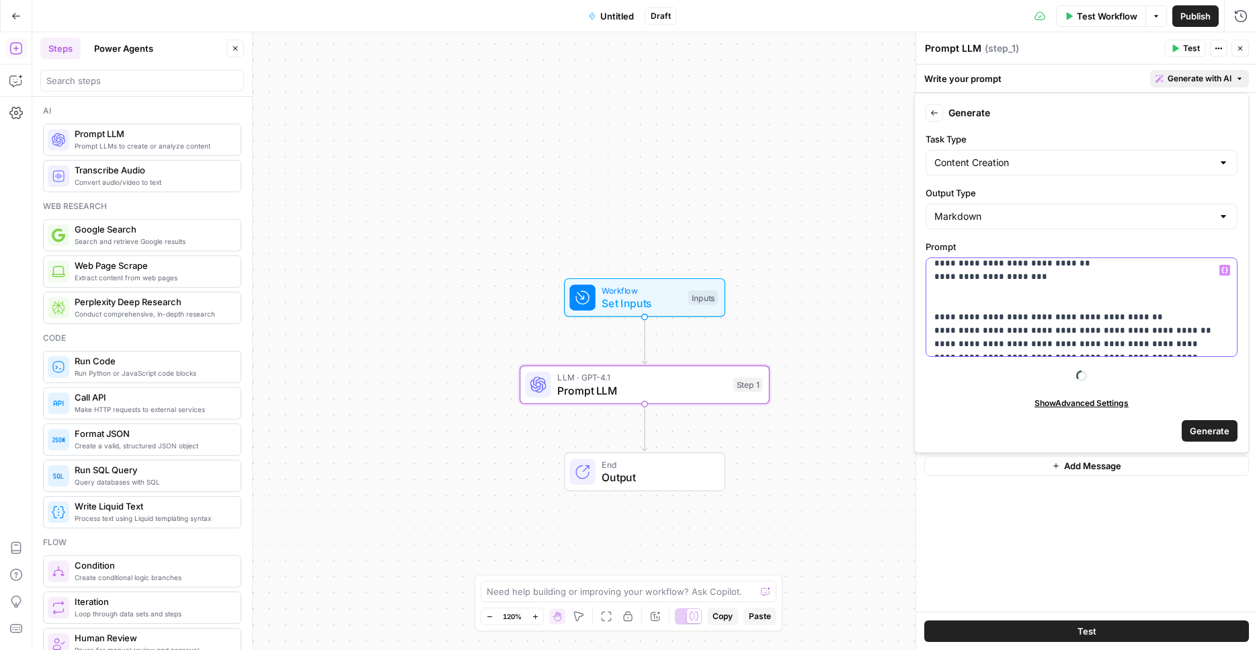
drag, startPoint x: 934, startPoint y: 340, endPoint x: 1221, endPoint y: 482, distance: 320.2
click at [1221, 356] on div "**********" at bounding box center [1081, 307] width 311 height 98
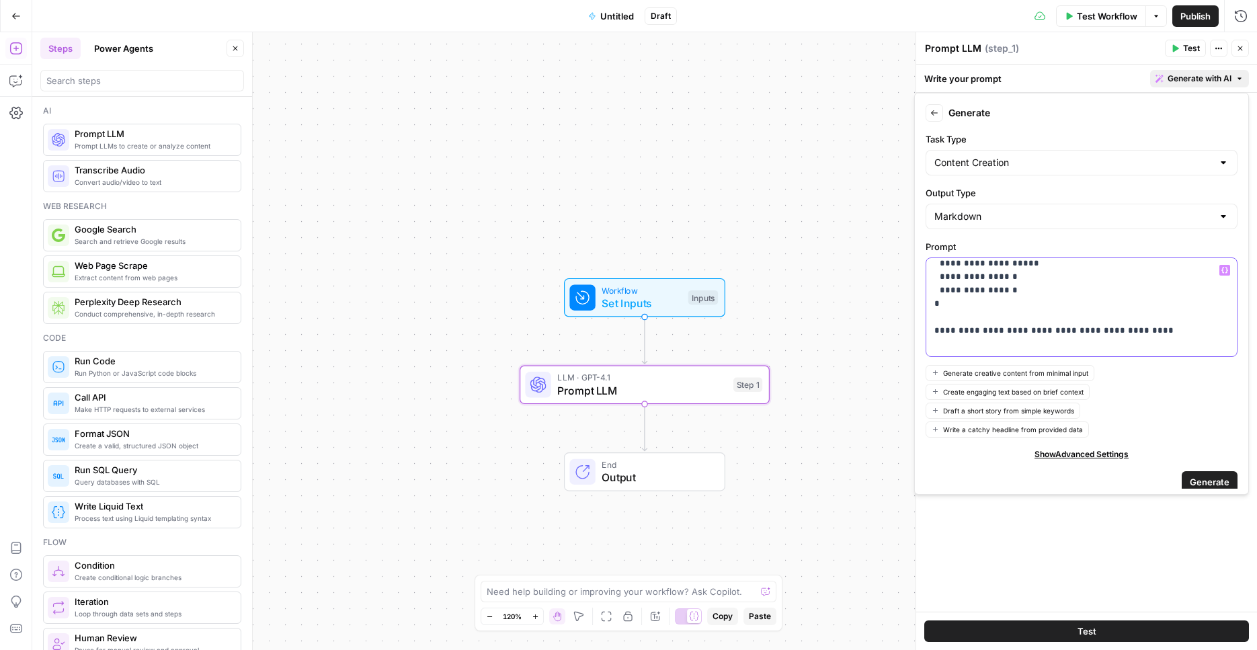
click at [1219, 274] on button "Variables Menu" at bounding box center [1224, 270] width 11 height 11
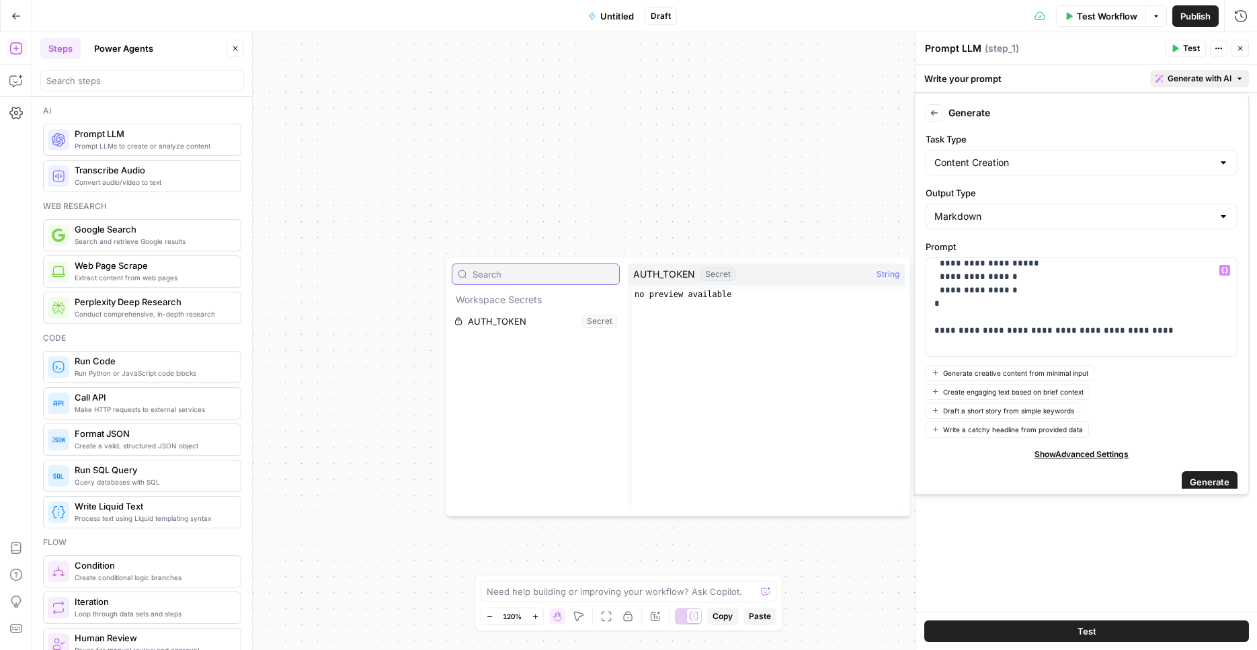
click at [770, 190] on div "Workflow Set Inputs Inputs LLM · GPT-4.1 Prompt LLM Step 1 End Output" at bounding box center [644, 341] width 1225 height 618
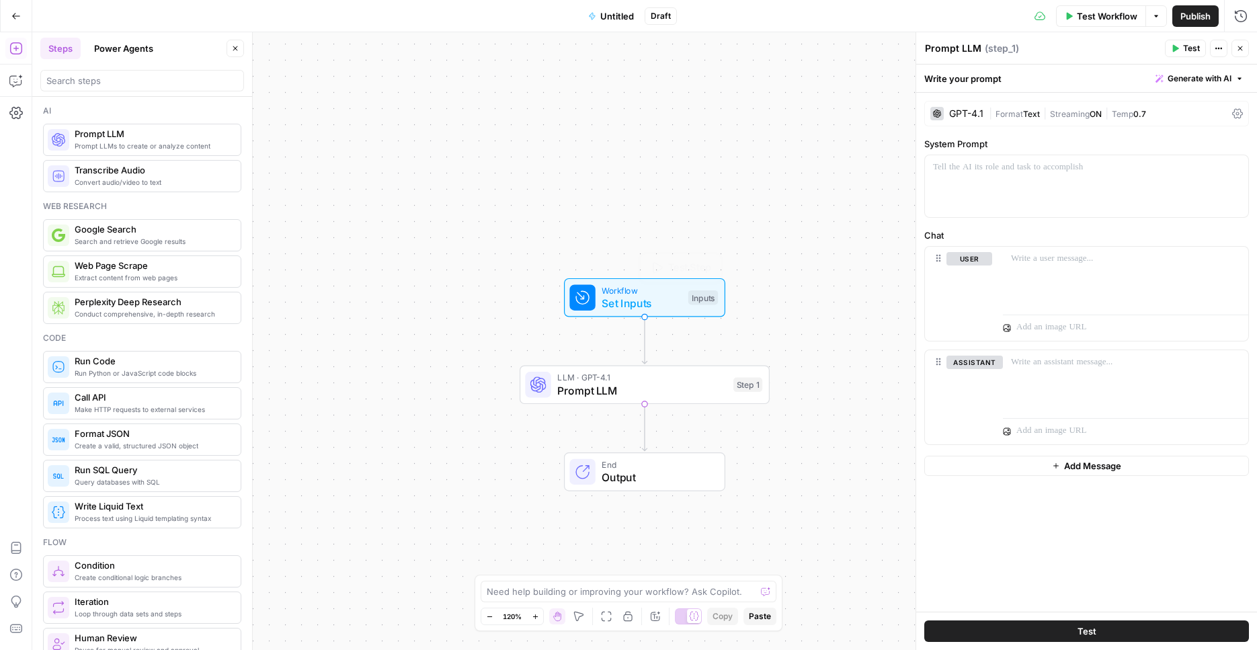
click at [663, 303] on span "Set Inputs" at bounding box center [642, 303] width 80 height 16
click at [647, 291] on span "Workflow" at bounding box center [642, 289] width 80 height 13
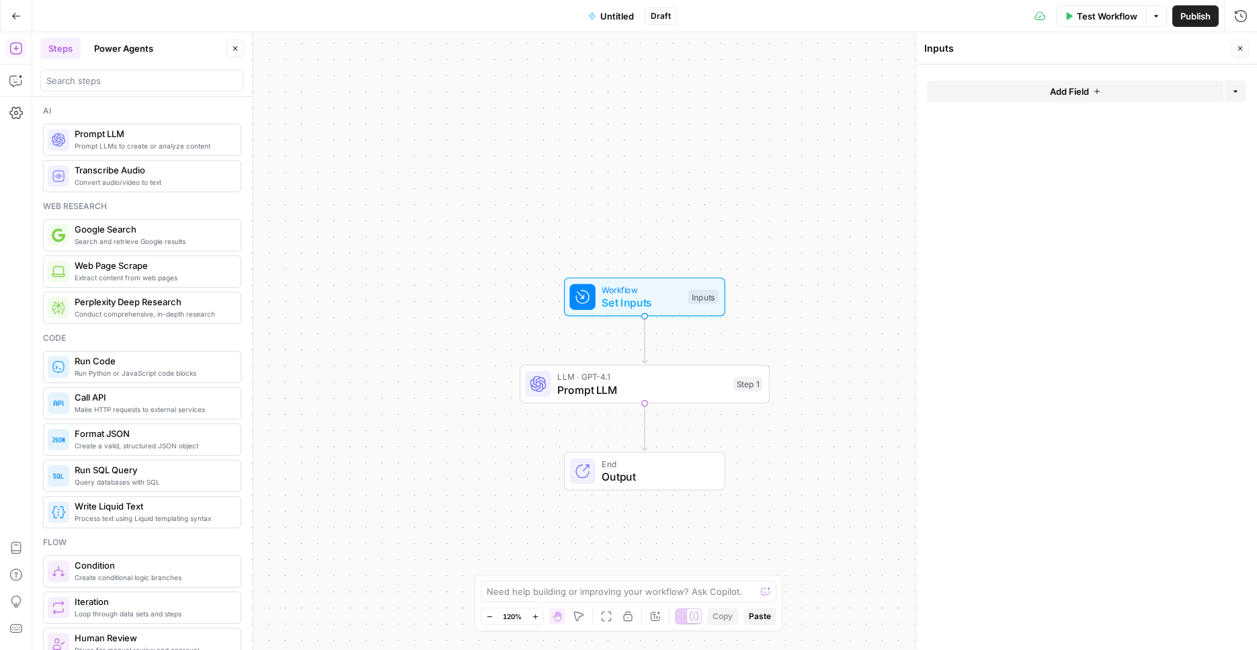
click at [1032, 83] on button "Add Field" at bounding box center [1075, 92] width 296 height 22
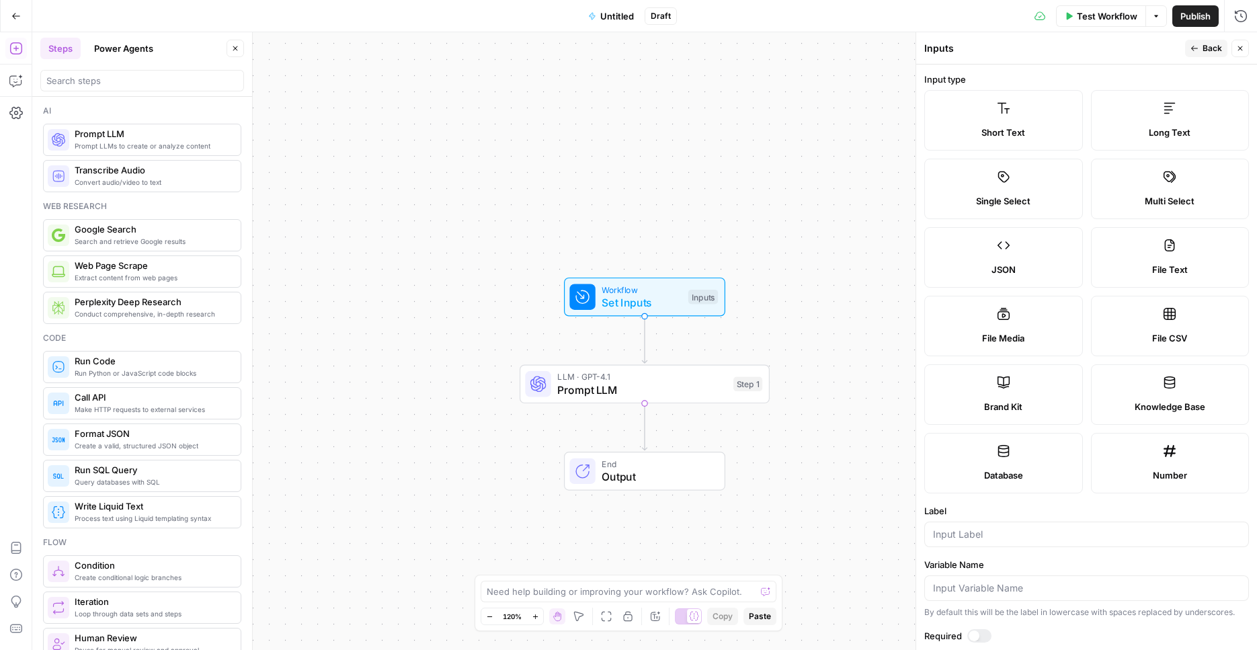
click at [1177, 123] on label "Long Text" at bounding box center [1170, 120] width 159 height 60
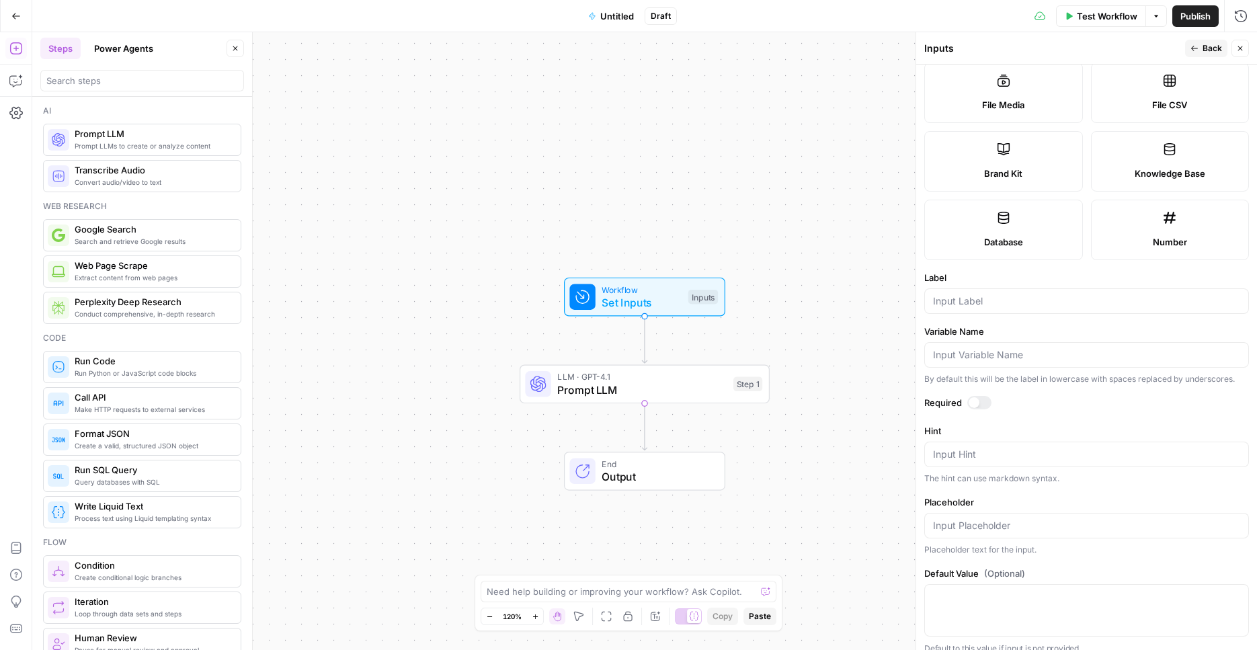
scroll to position [247, 0]
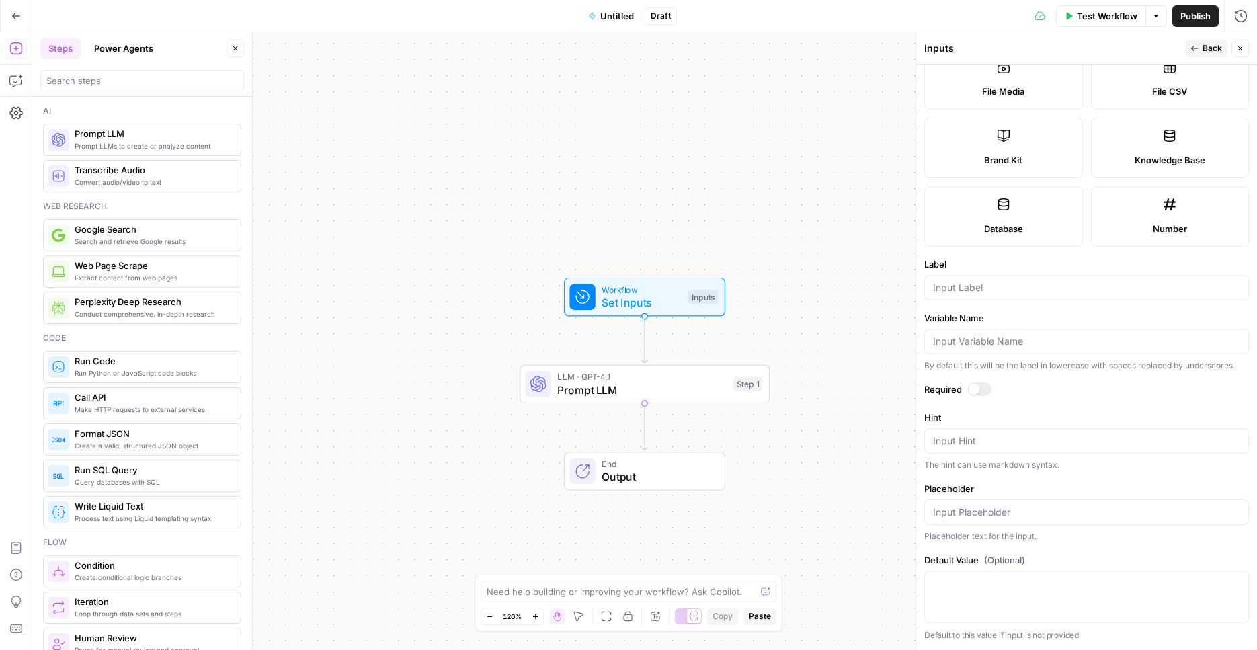
click at [1010, 280] on div at bounding box center [1086, 288] width 325 height 26
type input "blog text"
click at [974, 385] on div at bounding box center [974, 389] width 11 height 11
click at [865, 335] on div "Workflow Set Inputs Inputs LLM · GPT-4.1 Prompt LLM Step 1 End Output" at bounding box center [644, 341] width 1225 height 618
click at [702, 384] on span "Prompt LLM" at bounding box center [641, 390] width 169 height 16
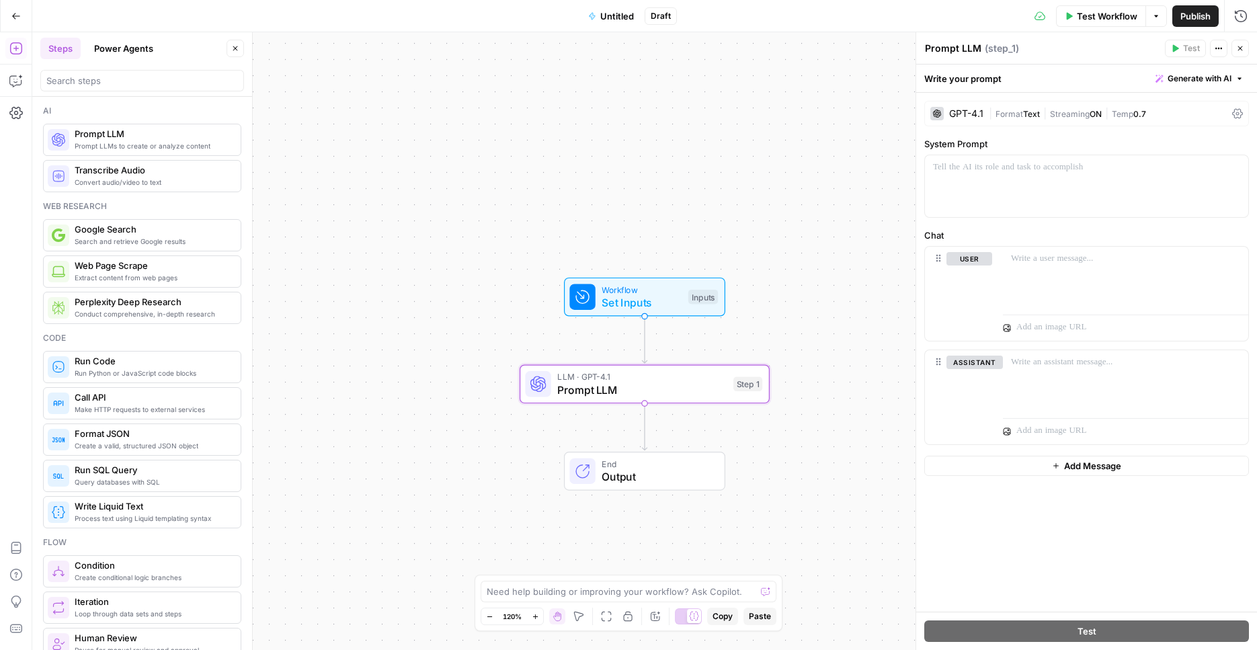
click at [1206, 83] on span "Generate with AI" at bounding box center [1200, 79] width 64 height 12
click at [1180, 106] on span "Generate" at bounding box center [1182, 107] width 98 height 13
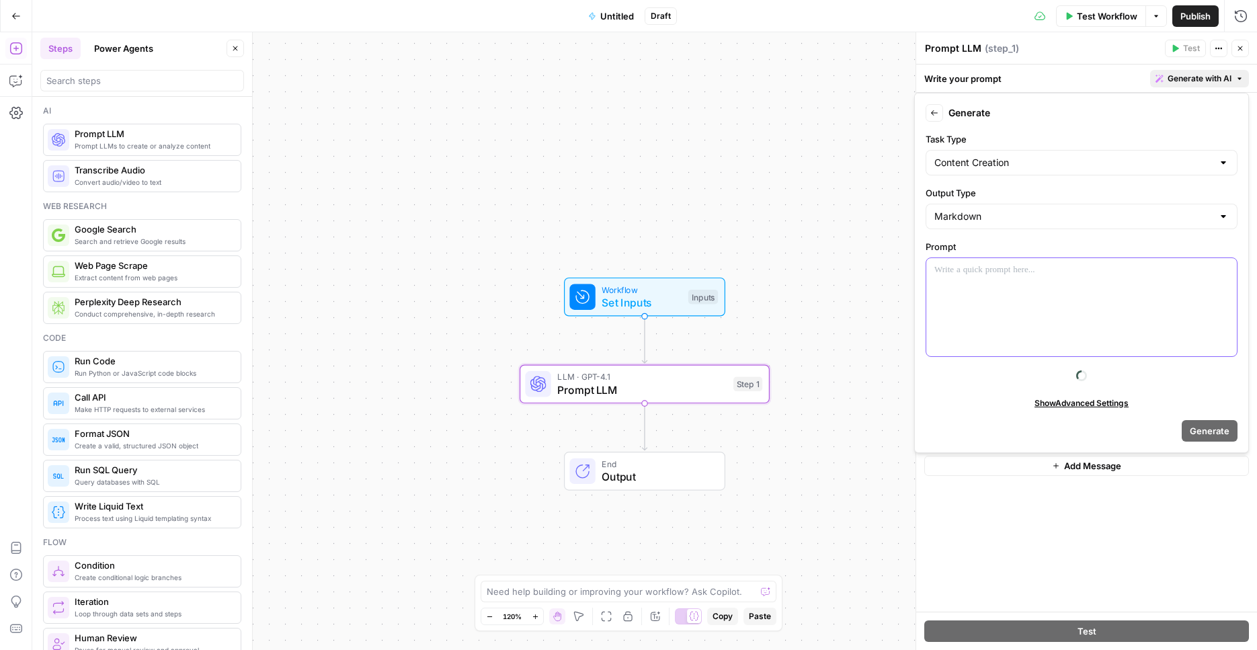
click at [1034, 263] on p at bounding box center [1081, 269] width 294 height 13
paste div
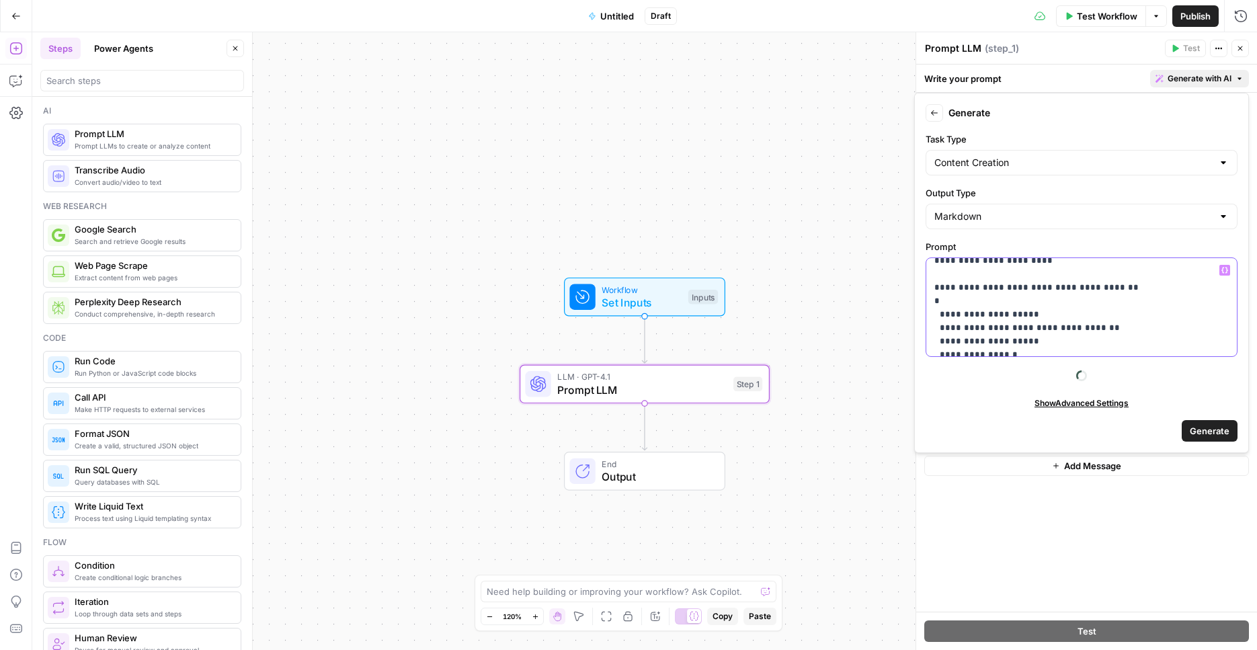
scroll to position [289, 0]
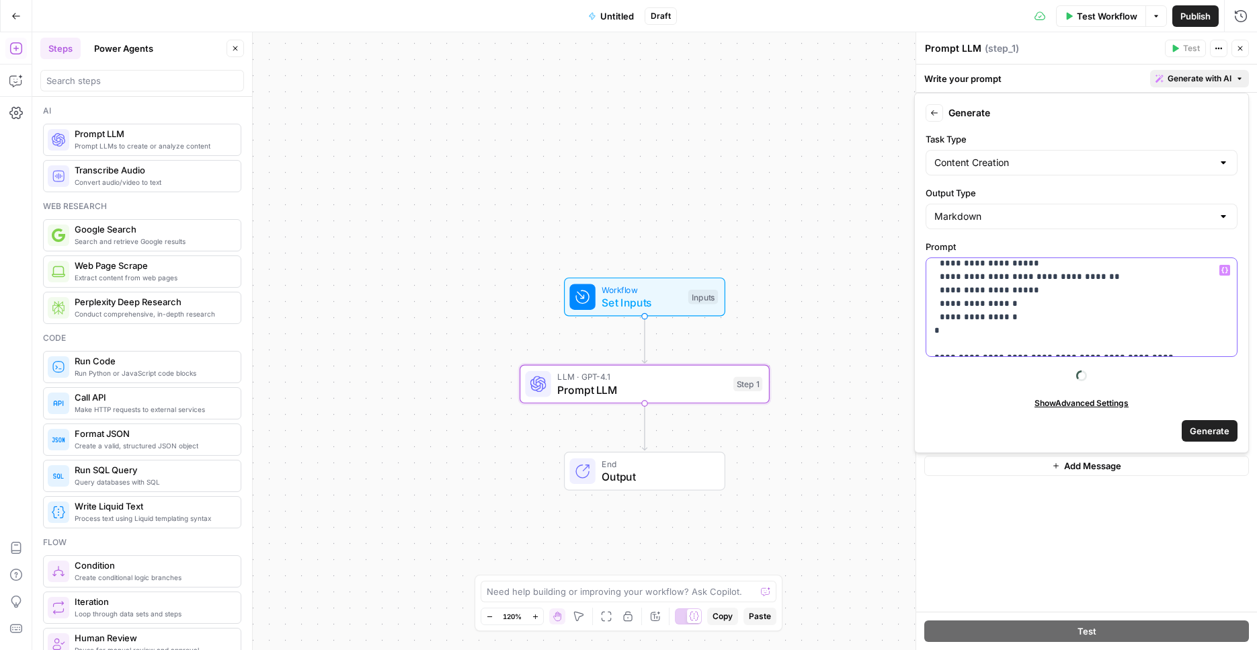
click at [1225, 272] on icon "button" at bounding box center [1224, 270] width 7 height 7
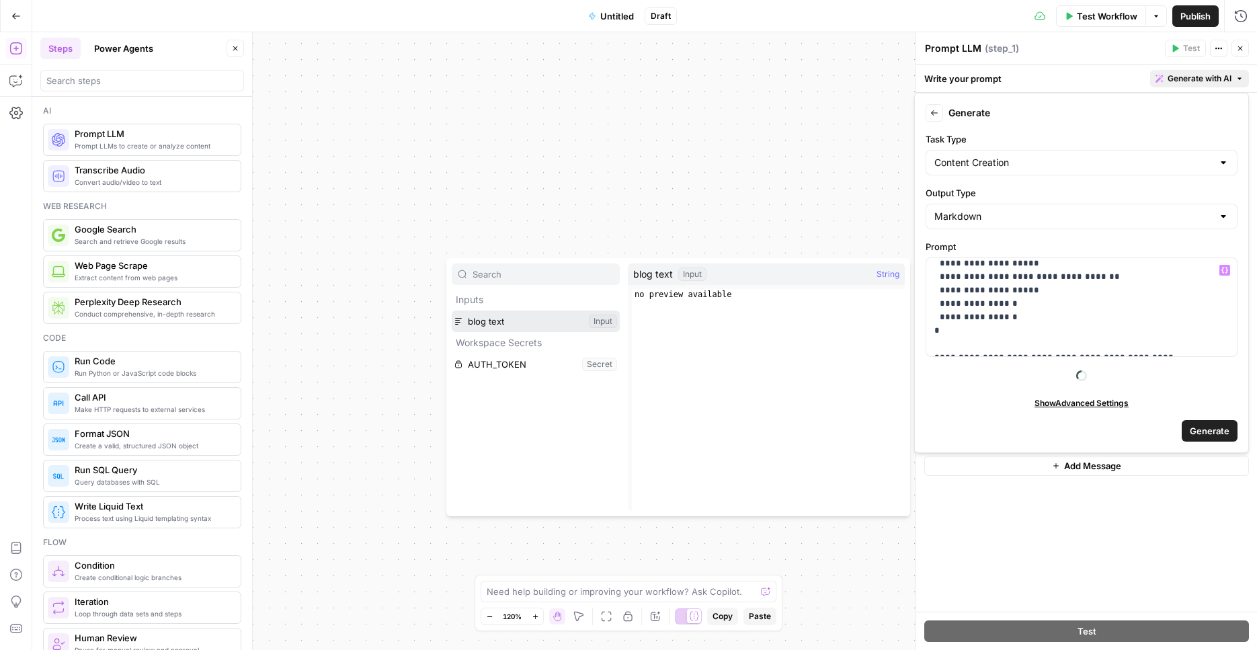
click at [539, 329] on button "Select variable blog text" at bounding box center [536, 322] width 168 height 22
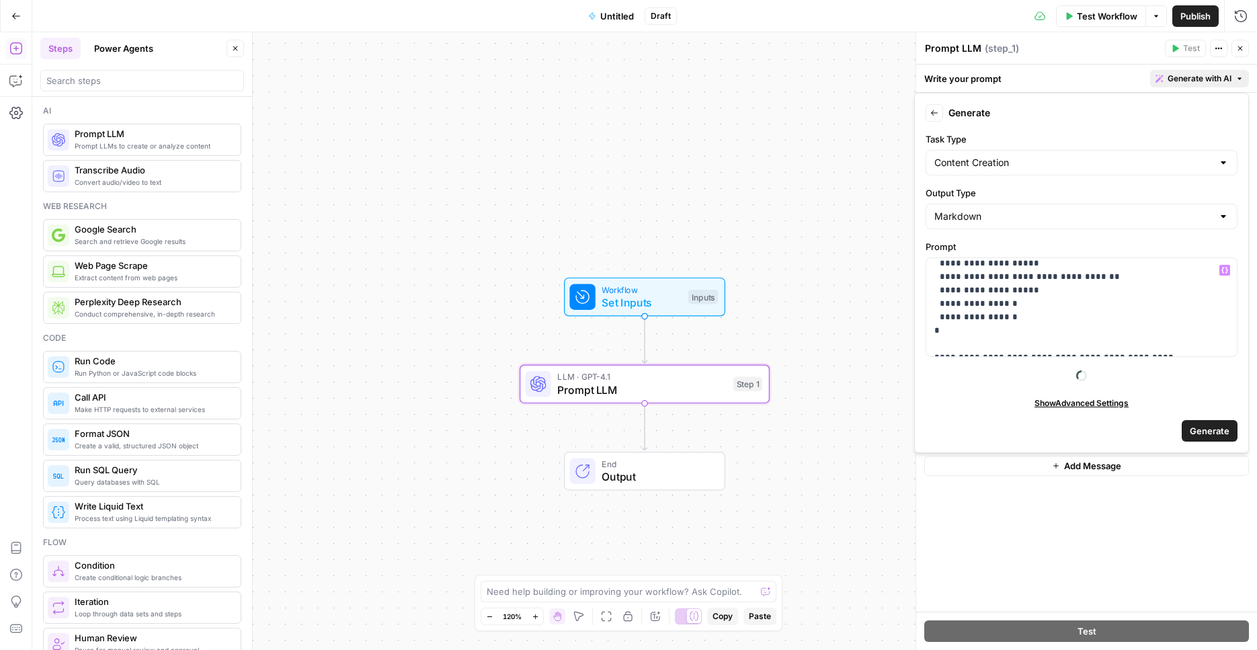
click at [1194, 431] on span "Generate" at bounding box center [1210, 430] width 40 height 13
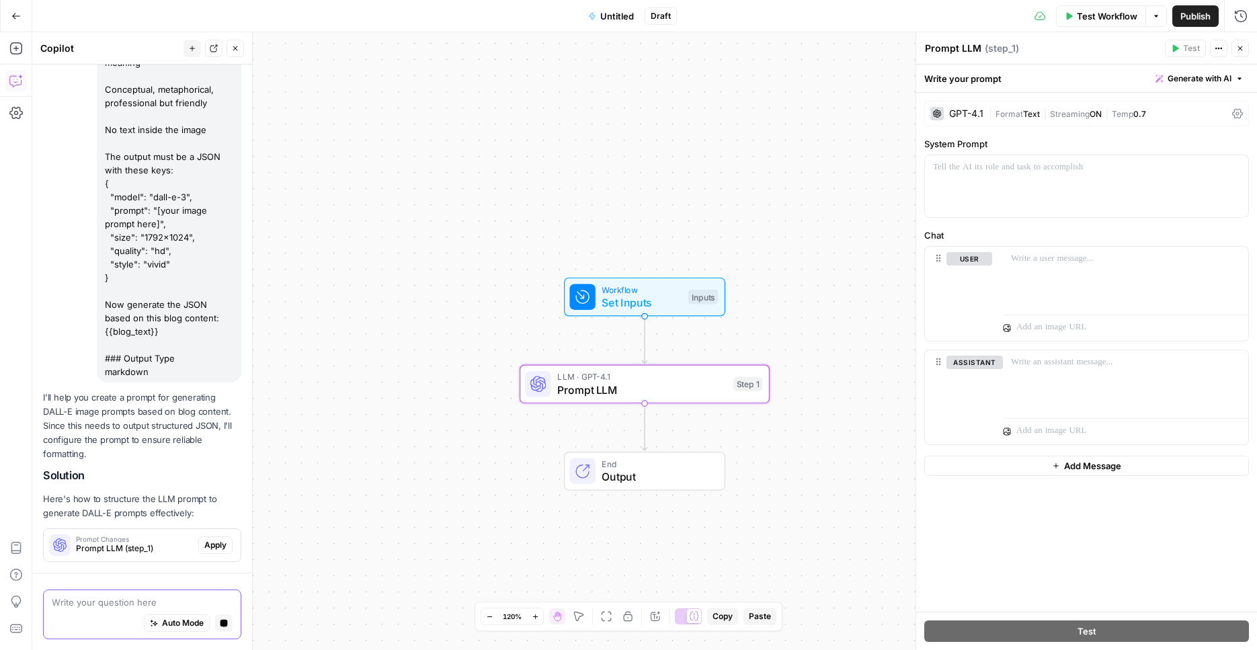
scroll to position [559, 0]
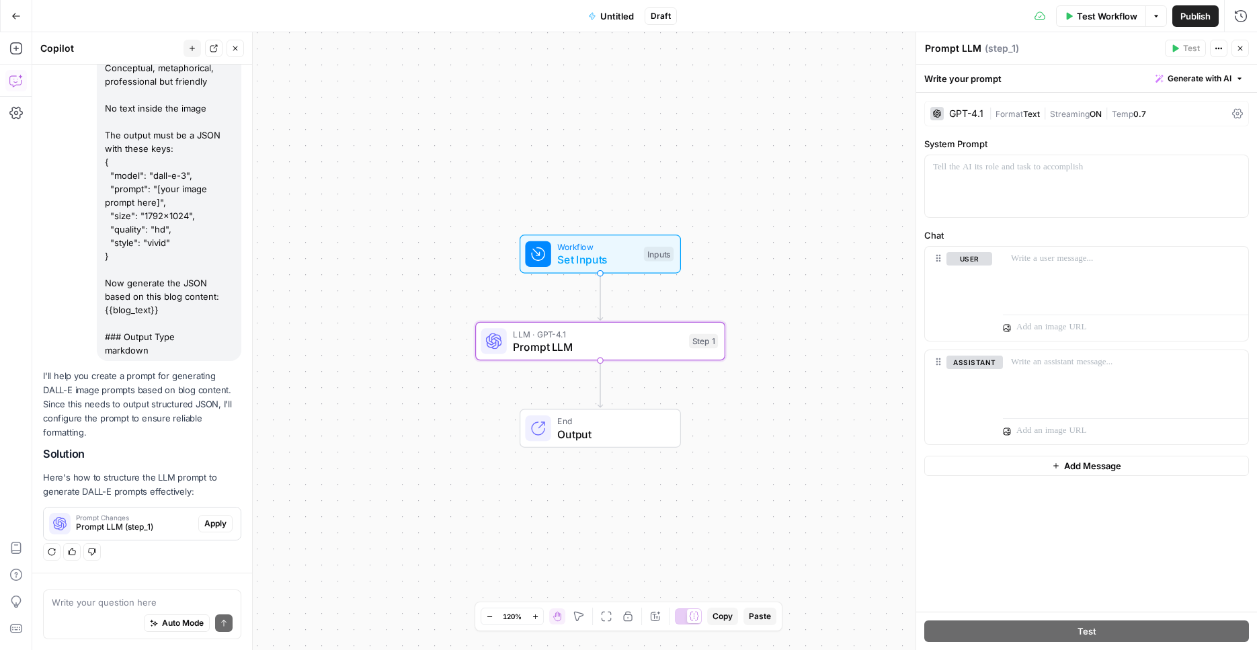
click at [198, 521] on button "Apply" at bounding box center [215, 523] width 34 height 17
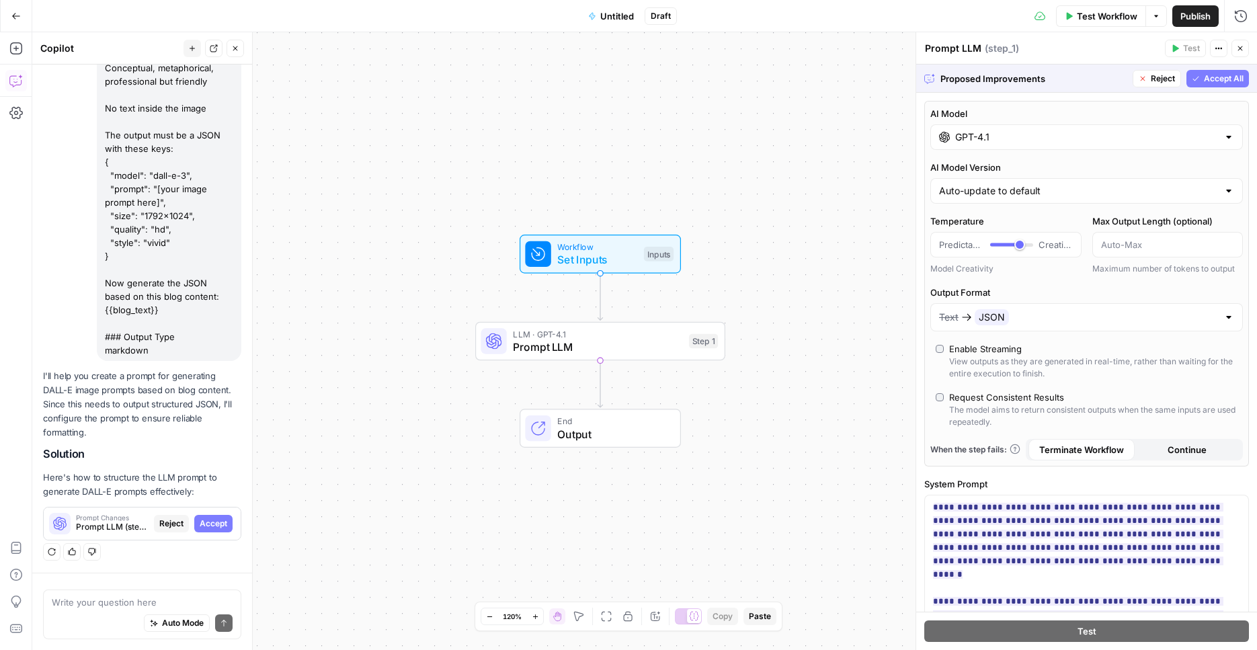
click at [1204, 78] on span "Accept All" at bounding box center [1224, 79] width 40 height 12
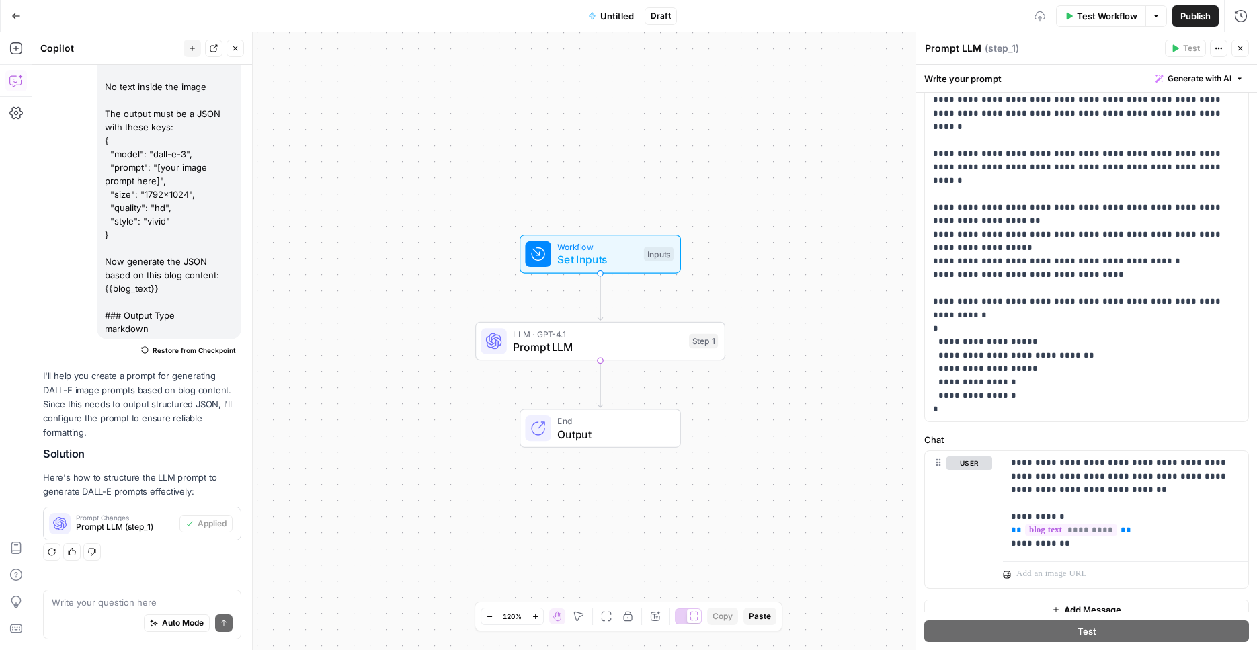
scroll to position [124, 0]
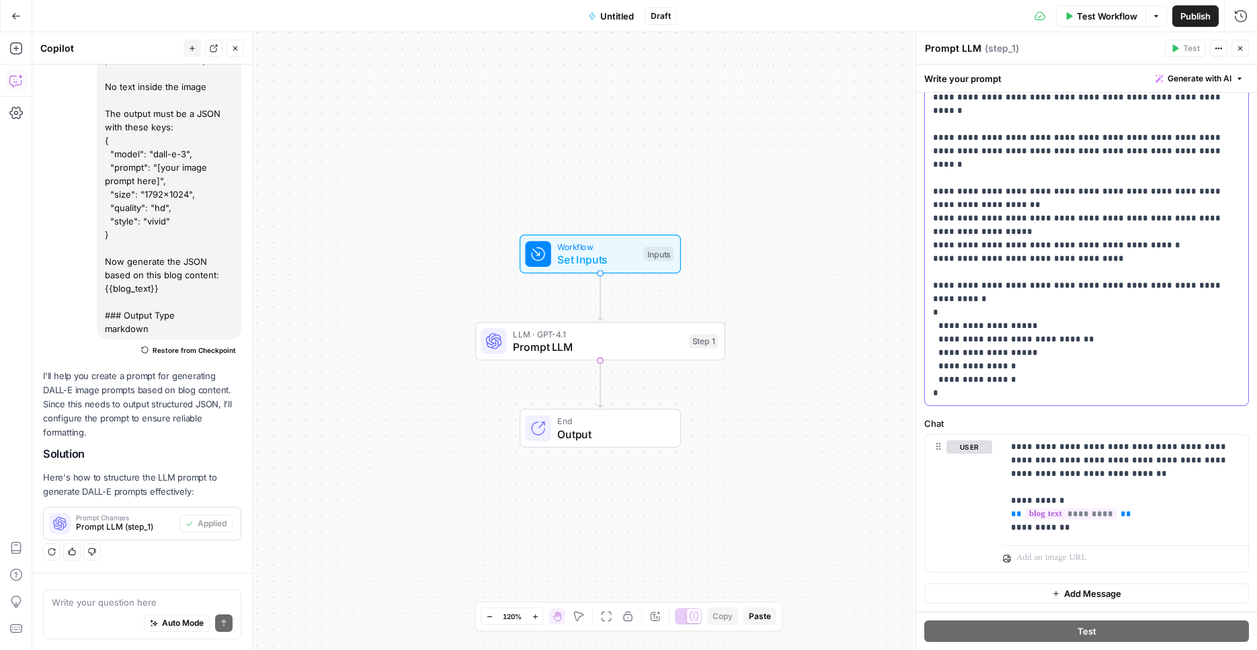
click at [982, 307] on p "**********" at bounding box center [1081, 218] width 297 height 363
click at [996, 309] on p "**********" at bounding box center [1081, 218] width 297 height 363
drag, startPoint x: 1014, startPoint y: 312, endPoint x: 997, endPoint y: 311, distance: 17.5
click at [997, 311] on p "**********" at bounding box center [1081, 218] width 297 height 363
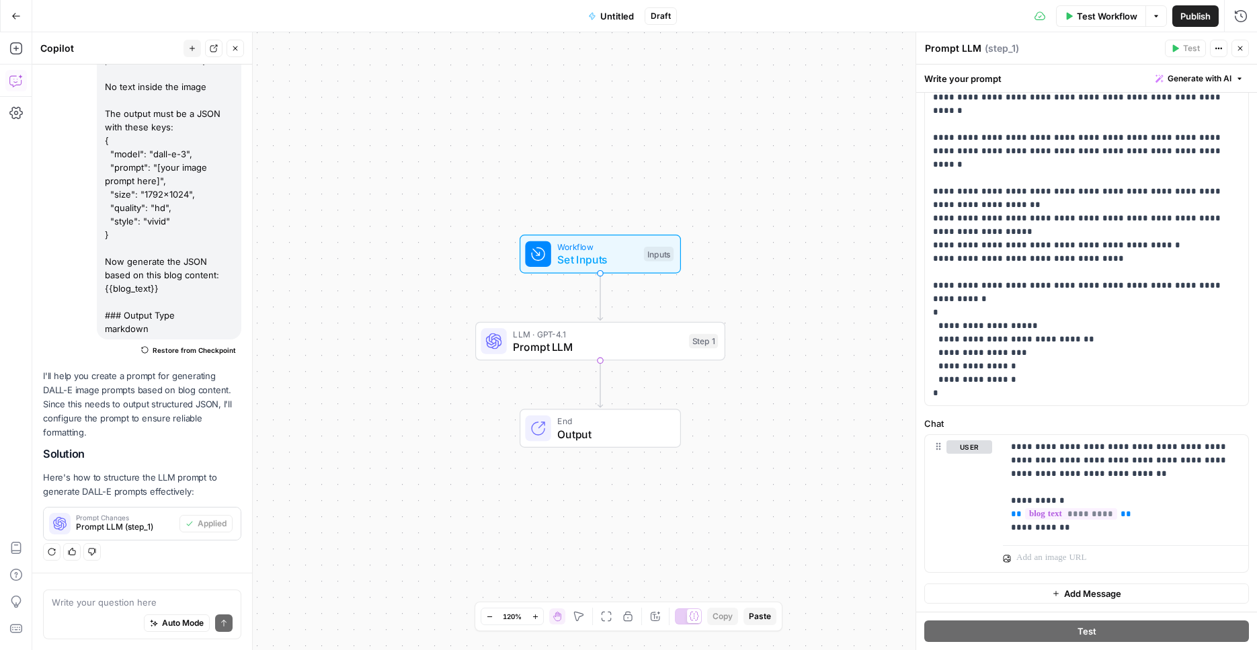
click at [873, 323] on div "Workflow Set Inputs Inputs LLM · GPT-4.1 Prompt LLM Step 1 End Output" at bounding box center [644, 341] width 1225 height 618
drag, startPoint x: 979, startPoint y: 289, endPoint x: 893, endPoint y: 291, distance: 86.1
click at [925, 291] on div "**********" at bounding box center [1086, 219] width 323 height 374
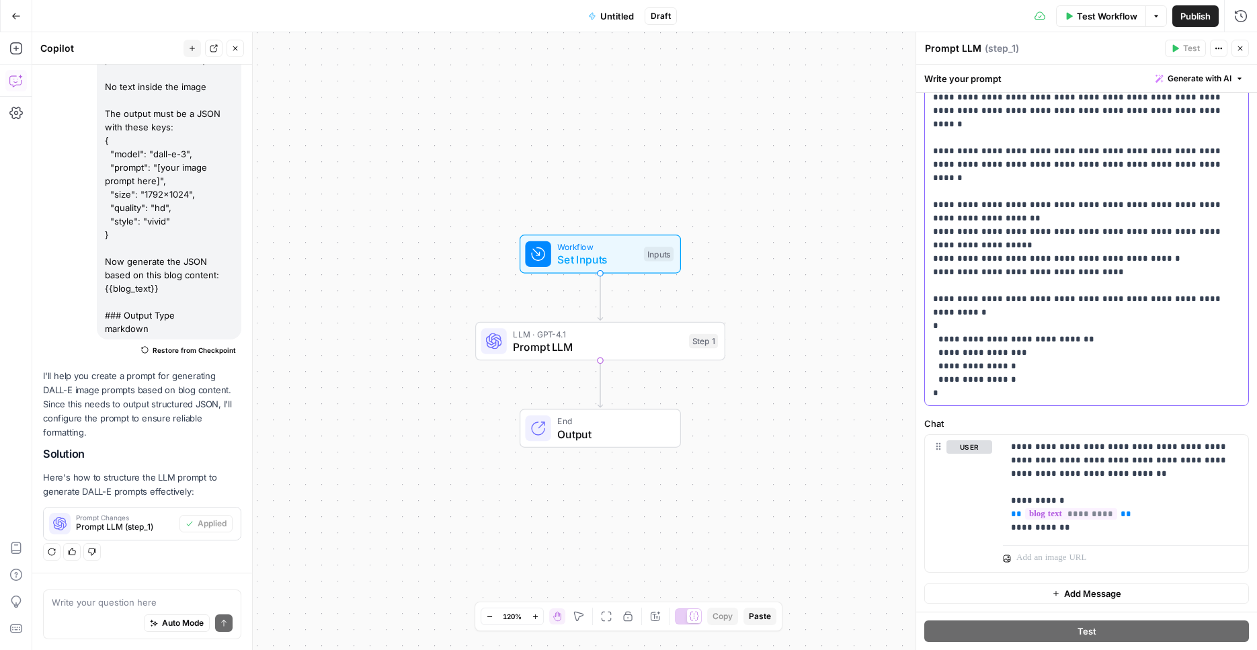
click at [1056, 340] on p "**********" at bounding box center [1081, 225] width 297 height 350
drag, startPoint x: 1012, startPoint y: 322, endPoint x: 922, endPoint y: 325, distance: 90.1
click at [925, 325] on div "**********" at bounding box center [1086, 225] width 323 height 360
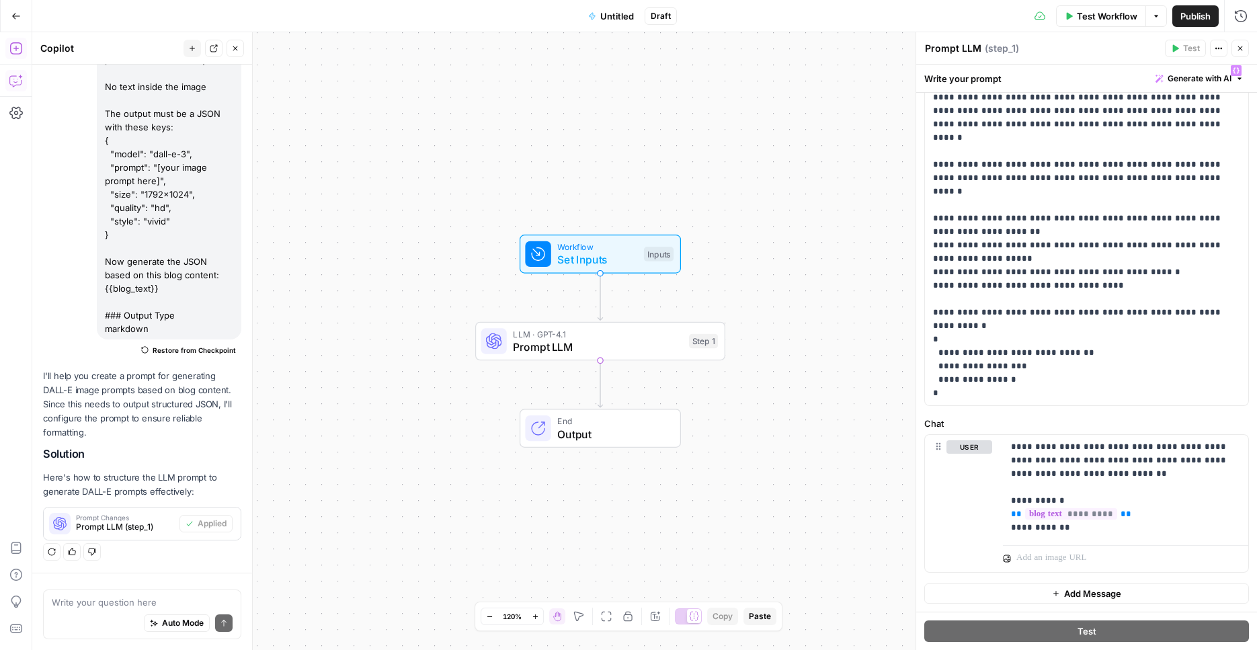
click at [24, 40] on button "Add Steps" at bounding box center [16, 49] width 22 height 22
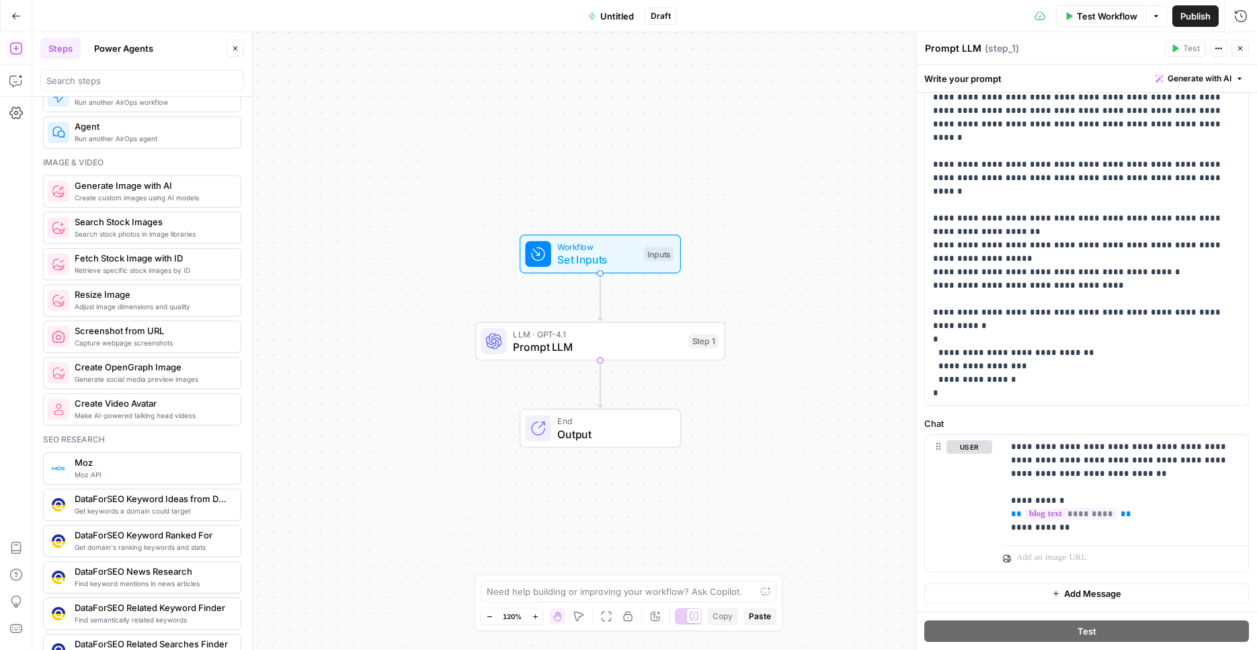
scroll to position [860, 0]
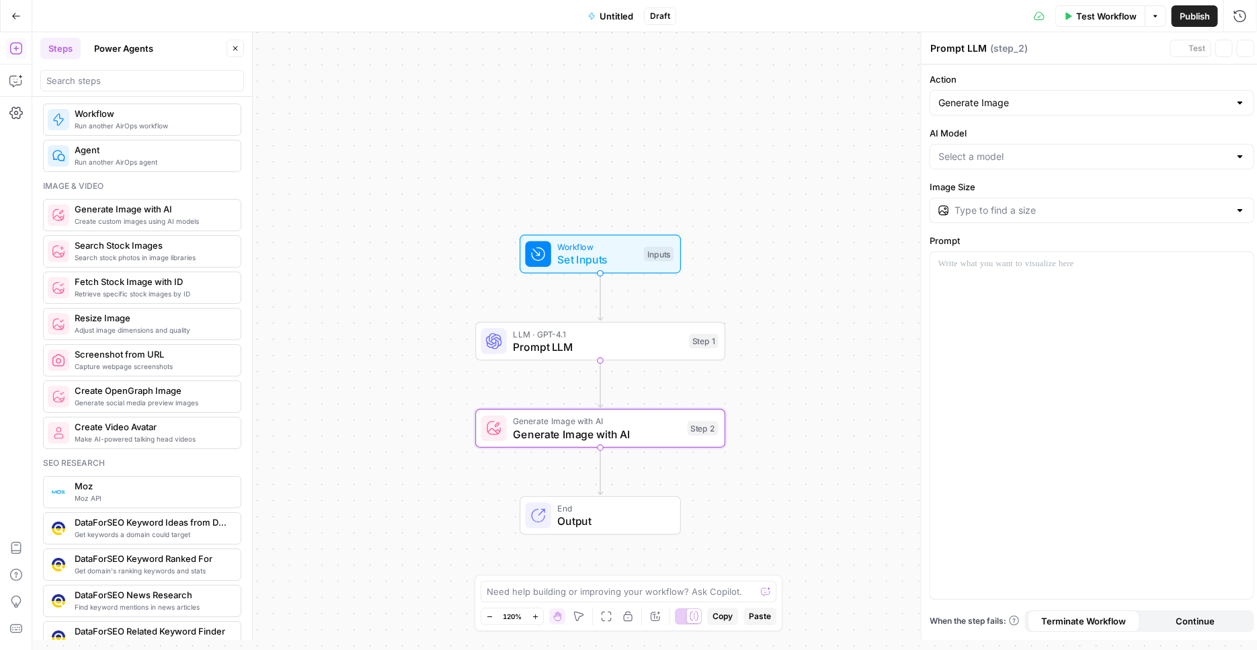
type textarea "Generate Image with AI"
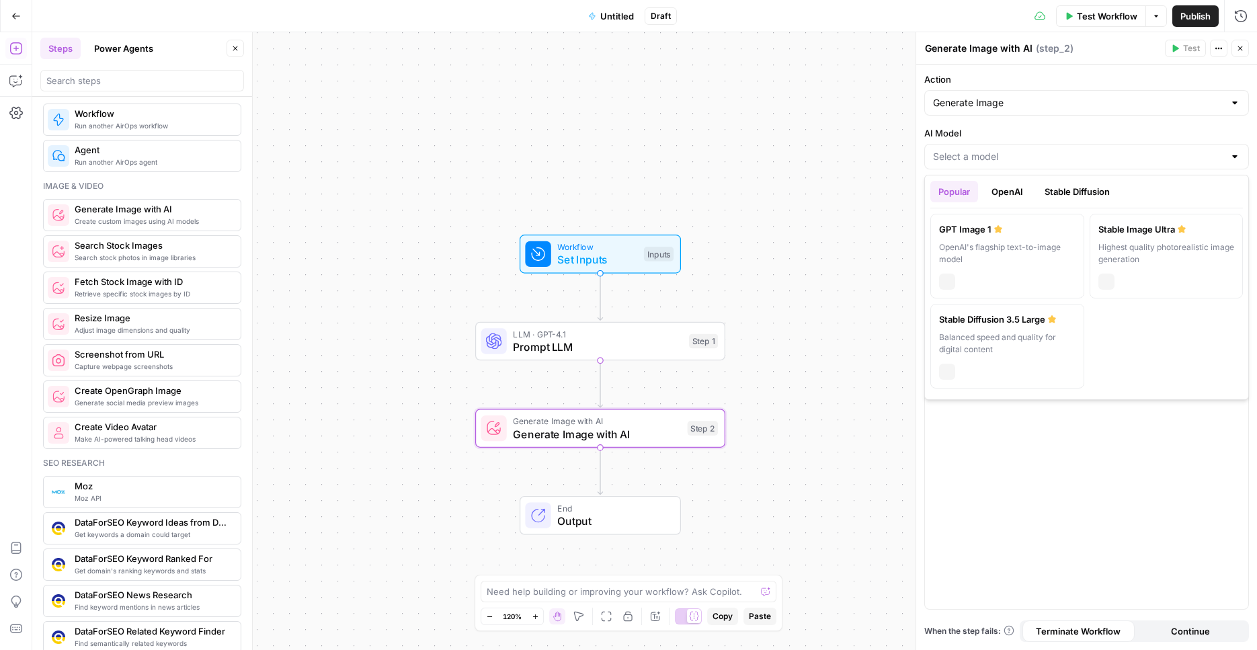
click at [1045, 147] on div at bounding box center [1086, 157] width 325 height 26
click at [1028, 255] on div "OpenAI's flagship text-to-image model" at bounding box center [1007, 253] width 136 height 24
type input "GPT Image 1"
type input "1024×1024"
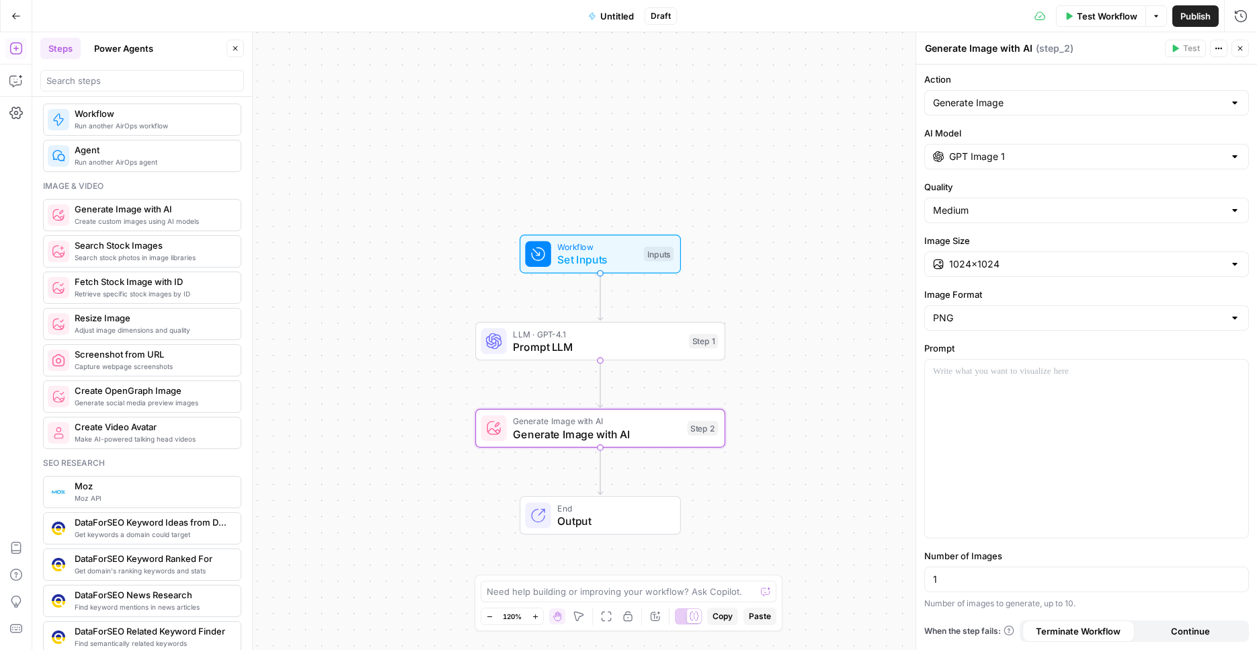
click at [1028, 253] on div "1024×1024" at bounding box center [1086, 264] width 325 height 26
click at [1006, 328] on button "1536×1024" at bounding box center [1086, 335] width 313 height 19
type input "1536×1024"
click at [1010, 319] on input "Image Format" at bounding box center [1078, 317] width 291 height 13
click at [1008, 367] on span "JPEG" at bounding box center [1084, 370] width 296 height 13
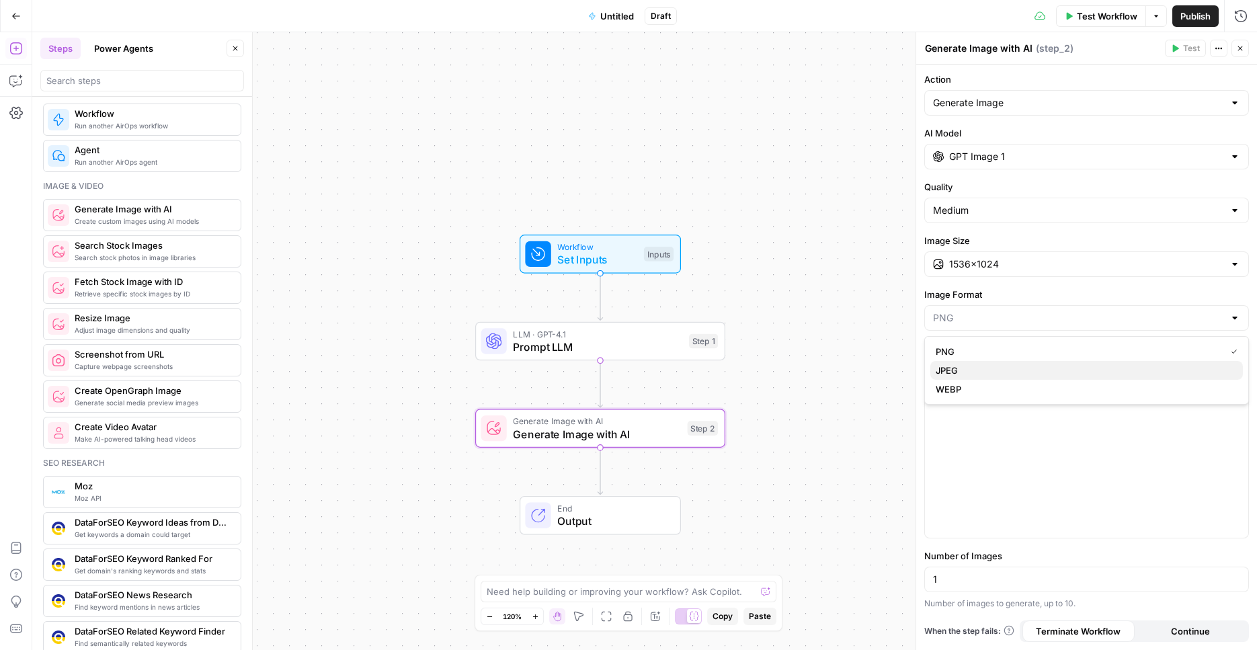
type input "JPEG"
click at [1033, 202] on div "Medium" at bounding box center [1086, 211] width 325 height 26
click at [1018, 287] on span "High" at bounding box center [1084, 281] width 296 height 13
type input "High"
click at [1023, 426] on div at bounding box center [1086, 449] width 323 height 178
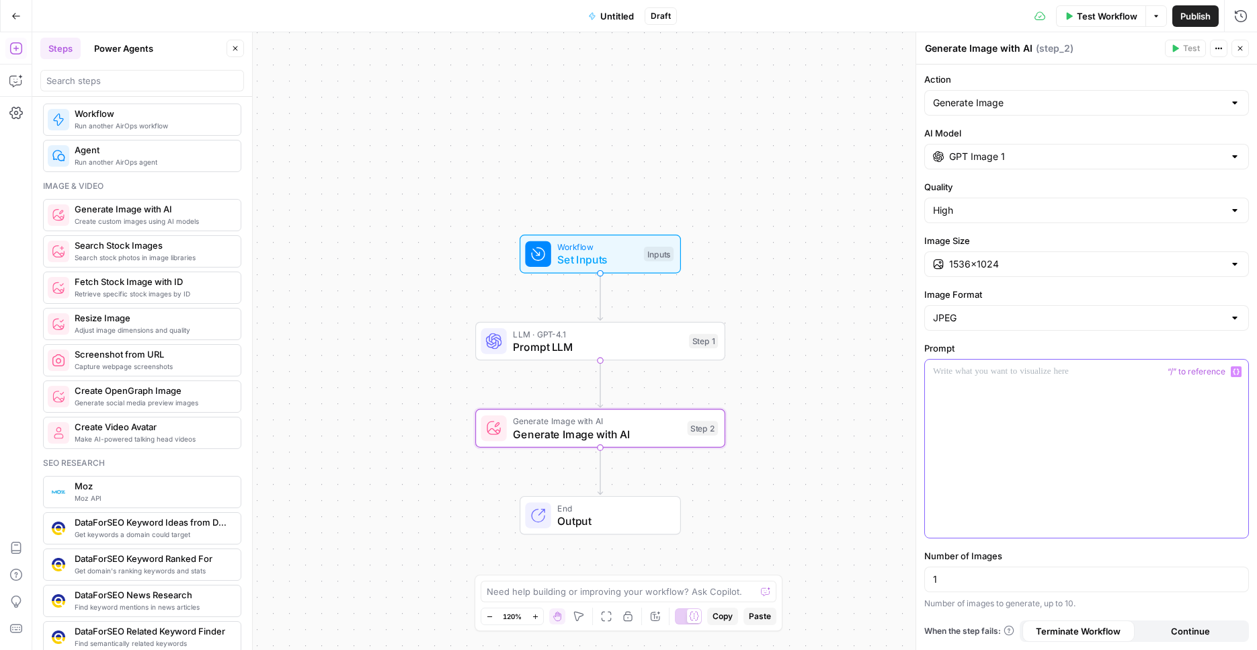
click at [1231, 372] on button "Variables Menu" at bounding box center [1236, 371] width 11 height 11
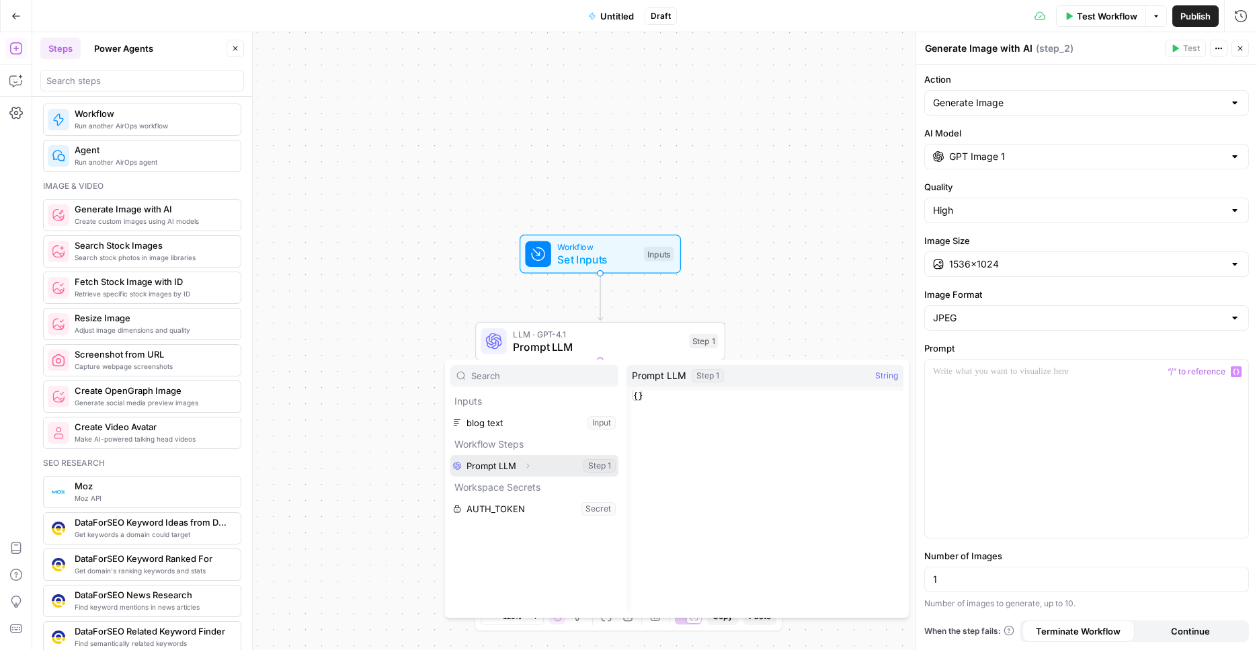
click at [528, 466] on icon "button" at bounding box center [528, 466] width 8 height 8
click at [519, 485] on button "Select variable Output" at bounding box center [541, 488] width 155 height 22
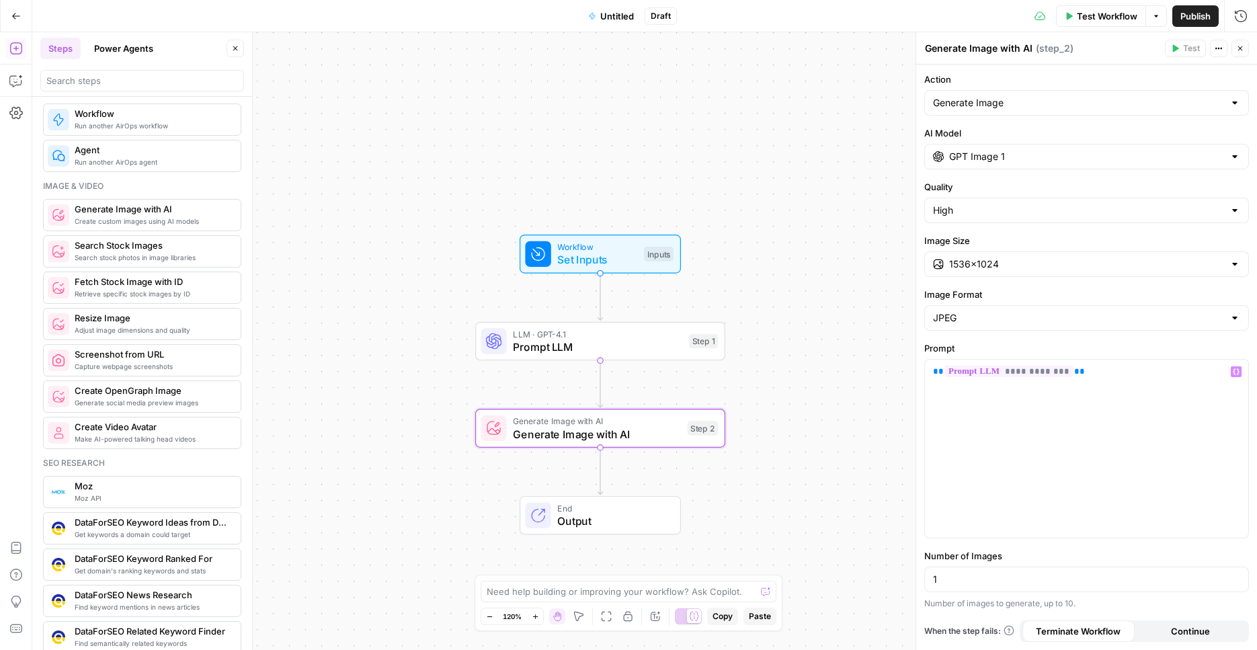
click at [986, 587] on div "1" at bounding box center [1086, 580] width 325 height 26
click at [985, 585] on input "1" at bounding box center [1086, 579] width 307 height 13
click at [985, 586] on input "1" at bounding box center [1086, 579] width 307 height 13
click at [872, 410] on div "Workflow Set Inputs Inputs LLM · GPT-4.1 Prompt LLM Step 1 Generate Image with …" at bounding box center [644, 341] width 1225 height 618
click at [641, 331] on span "LLM · GPT-4.1" at bounding box center [597, 333] width 169 height 13
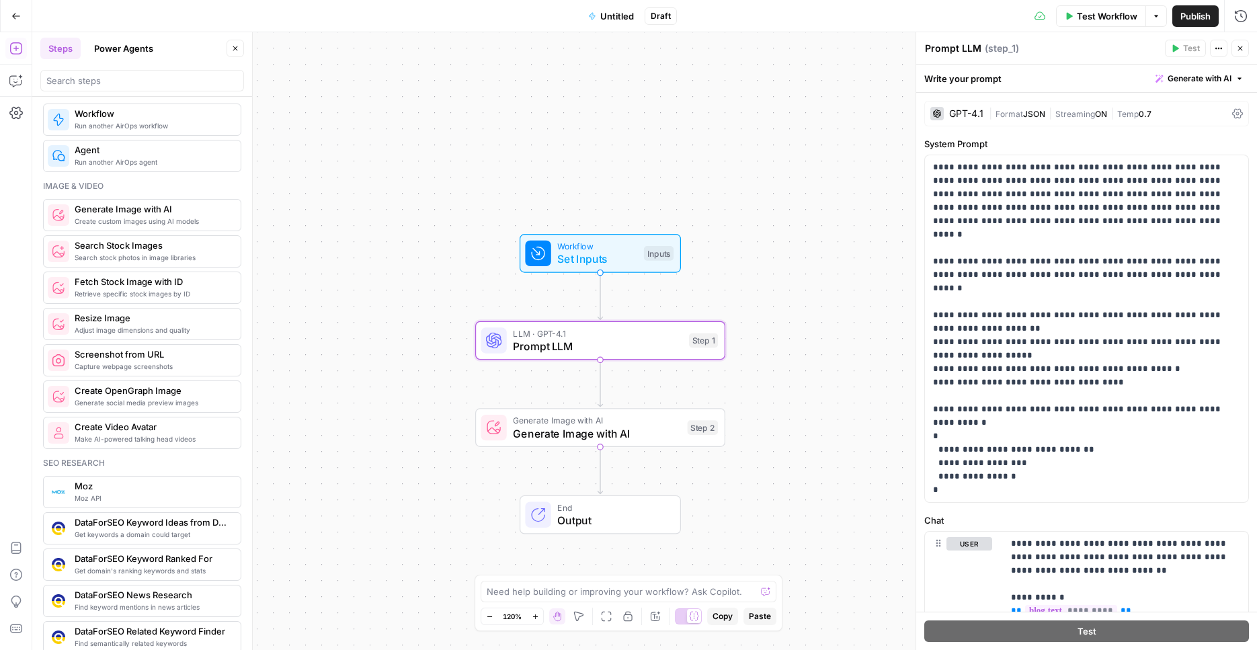
click at [1110, 13] on span "Test Workflow" at bounding box center [1107, 15] width 60 height 13
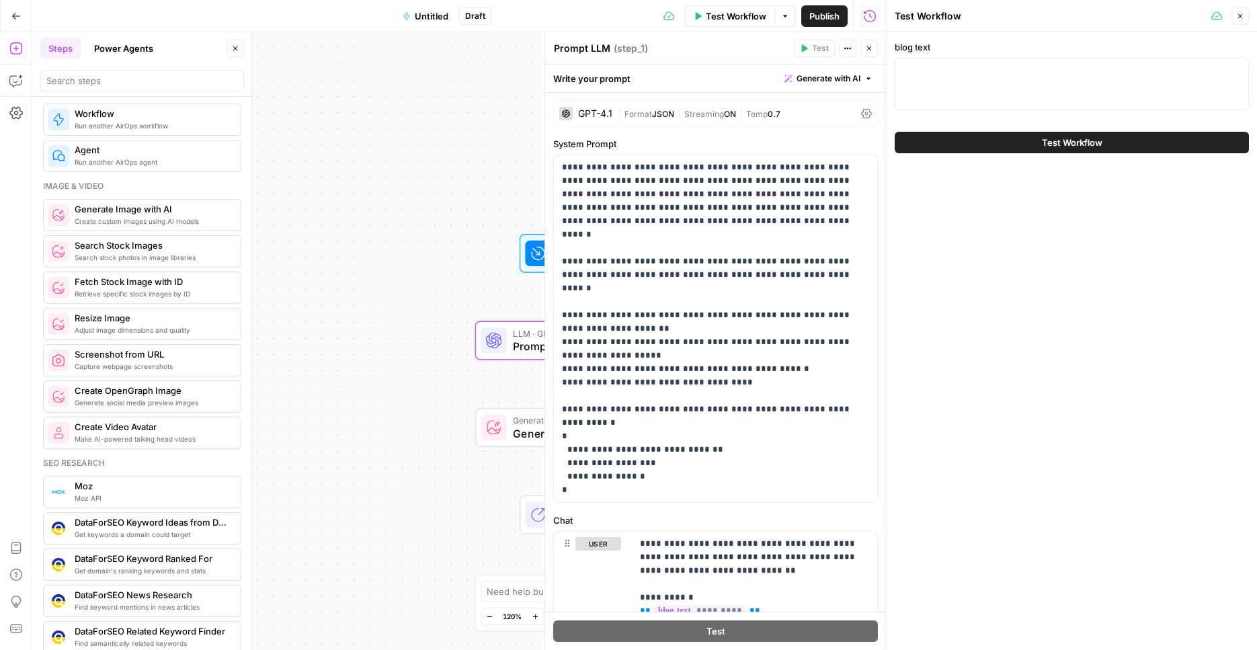
click at [998, 63] on div at bounding box center [1072, 84] width 354 height 52
click at [930, 88] on div at bounding box center [1072, 84] width 354 height 52
paste textarea "Loremi do sita co adip-elitse doei tempo (in utl et dolor magn) Al enim ad mini…"
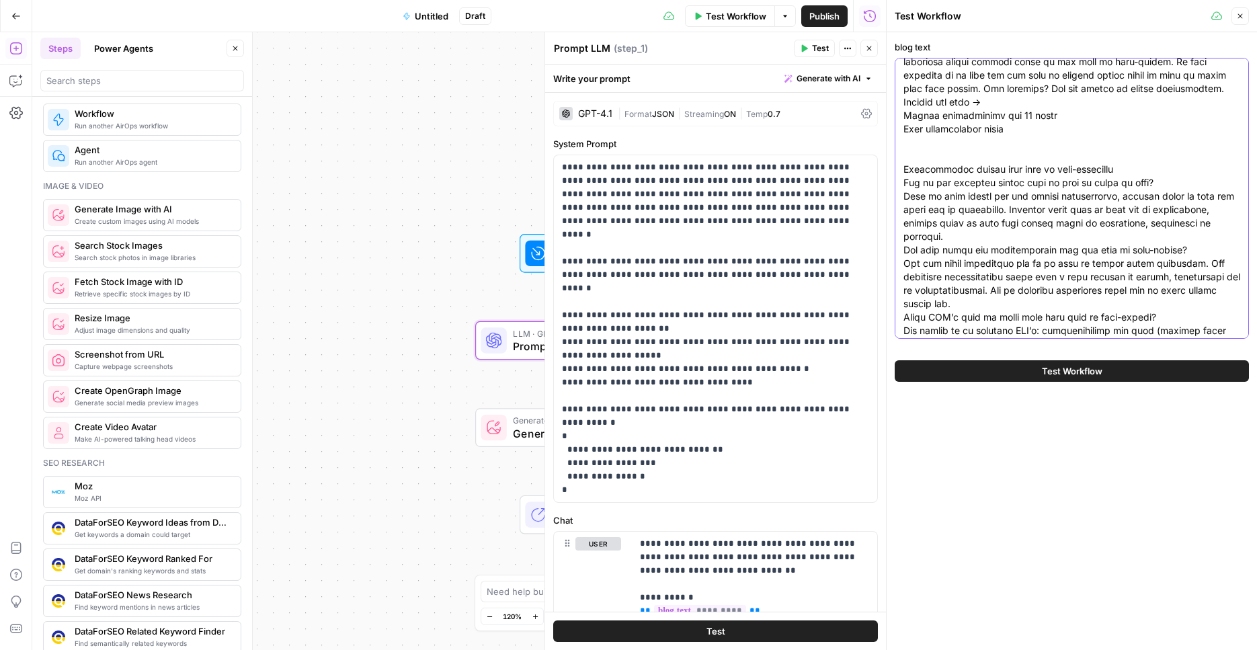
scroll to position [1178, 0]
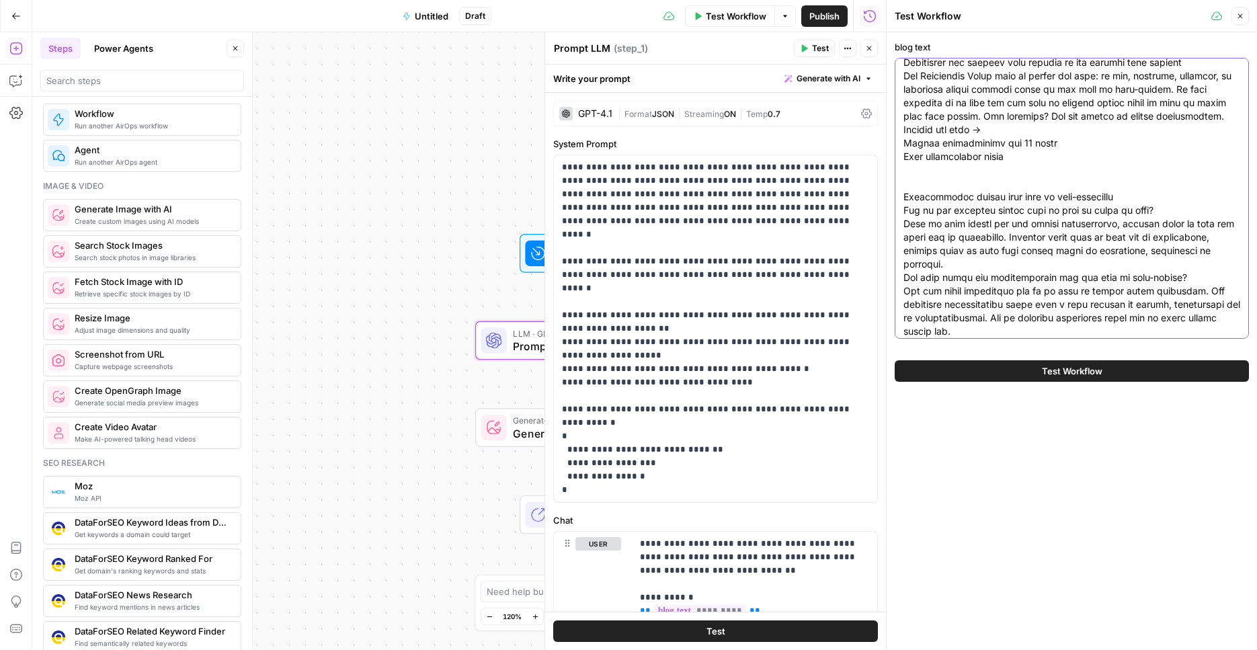
type textarea "Loremi do sita co adip-elitse doei tempo (in utl et dolor magn) Al enim ad mini…"
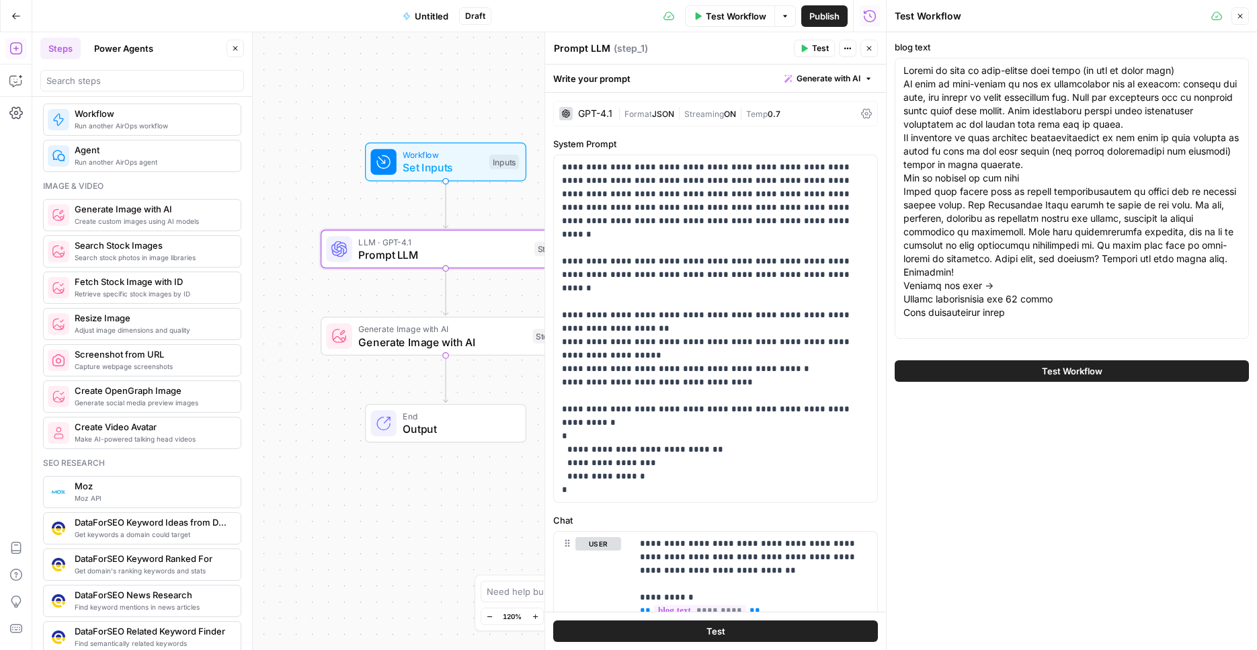
drag, startPoint x: 411, startPoint y: 262, endPoint x: 309, endPoint y: 218, distance: 111.4
click at [255, 171] on div "Workflow Set Inputs Inputs LLM · GPT-4.1 Prompt LLM Step 1 Generate Image with …" at bounding box center [459, 341] width 854 height 618
click at [1037, 380] on button "Test Workflow" at bounding box center [1072, 371] width 354 height 22
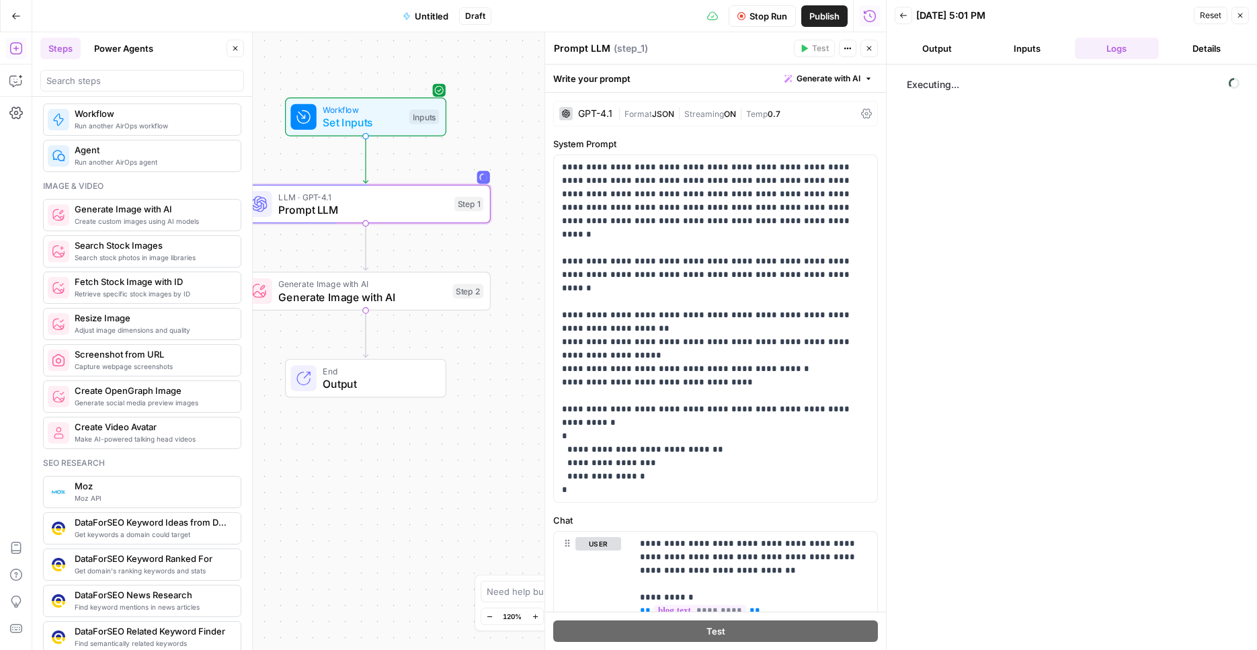
drag, startPoint x: 339, startPoint y: 192, endPoint x: 261, endPoint y: 147, distance: 89.7
click at [261, 147] on div "Workflow Set Inputs Inputs LLM · GPT-4.1 Prompt LLM Step 1 Generate Image with …" at bounding box center [459, 341] width 854 height 618
click at [380, 203] on span "Prompt LLM" at bounding box center [362, 210] width 169 height 16
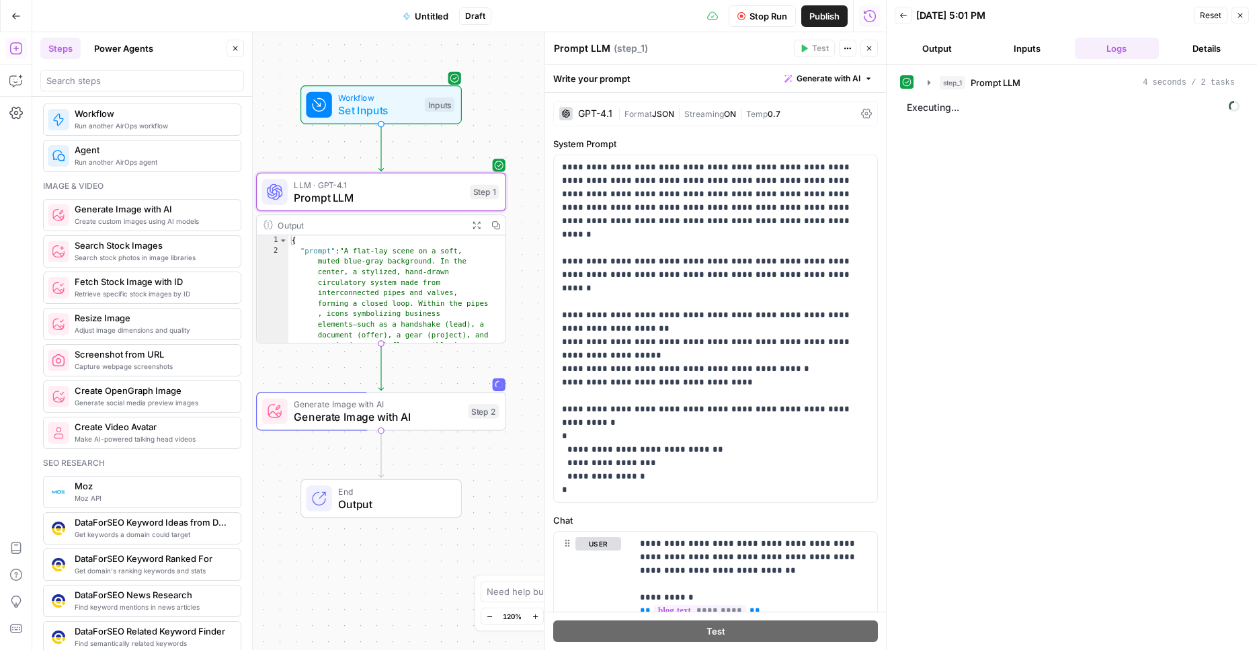
drag, startPoint x: 516, startPoint y: 356, endPoint x: 531, endPoint y: 342, distance: 20.4
click at [532, 343] on div "Workflow Set Inputs Inputs LLM · GPT-4.1 Prompt LLM Step 1 Output Expand Output…" at bounding box center [459, 341] width 854 height 618
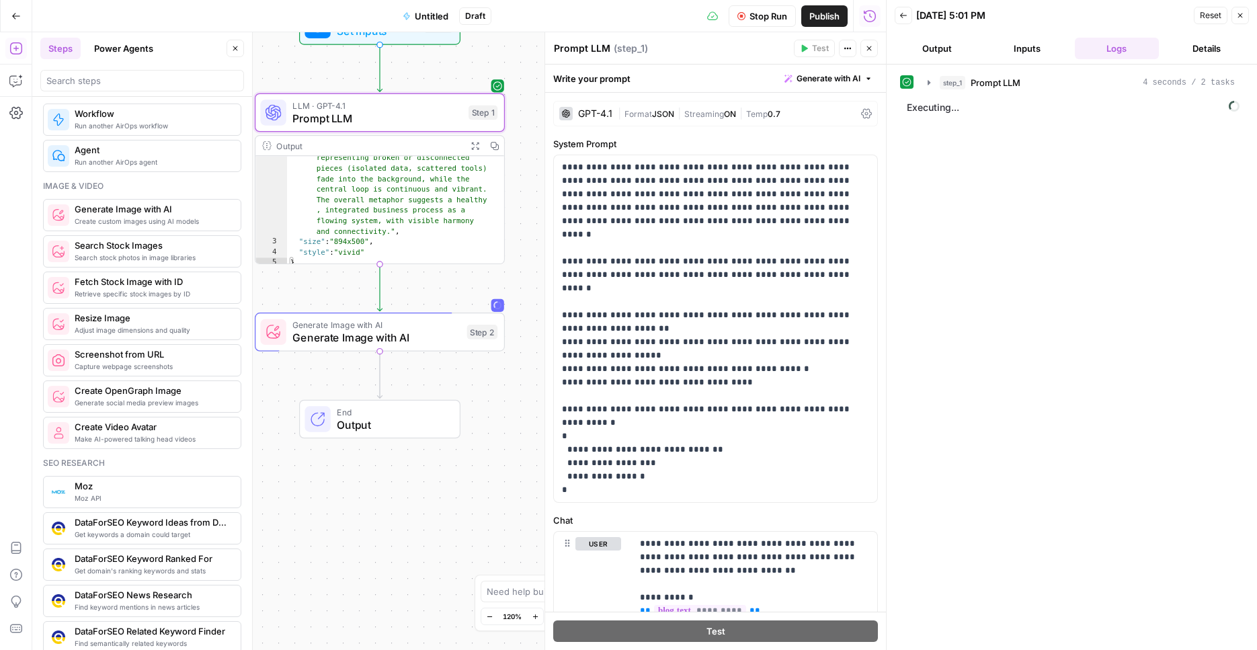
drag, startPoint x: 526, startPoint y: 281, endPoint x: 524, endPoint y: 200, distance: 81.3
click at [524, 200] on div "Workflow Set Inputs Inputs LLM · GPT-4.1 Prompt LLM Step 1 Output Expand Output…" at bounding box center [459, 341] width 854 height 618
click at [424, 339] on span "Generate Image with AI" at bounding box center [376, 335] width 168 height 16
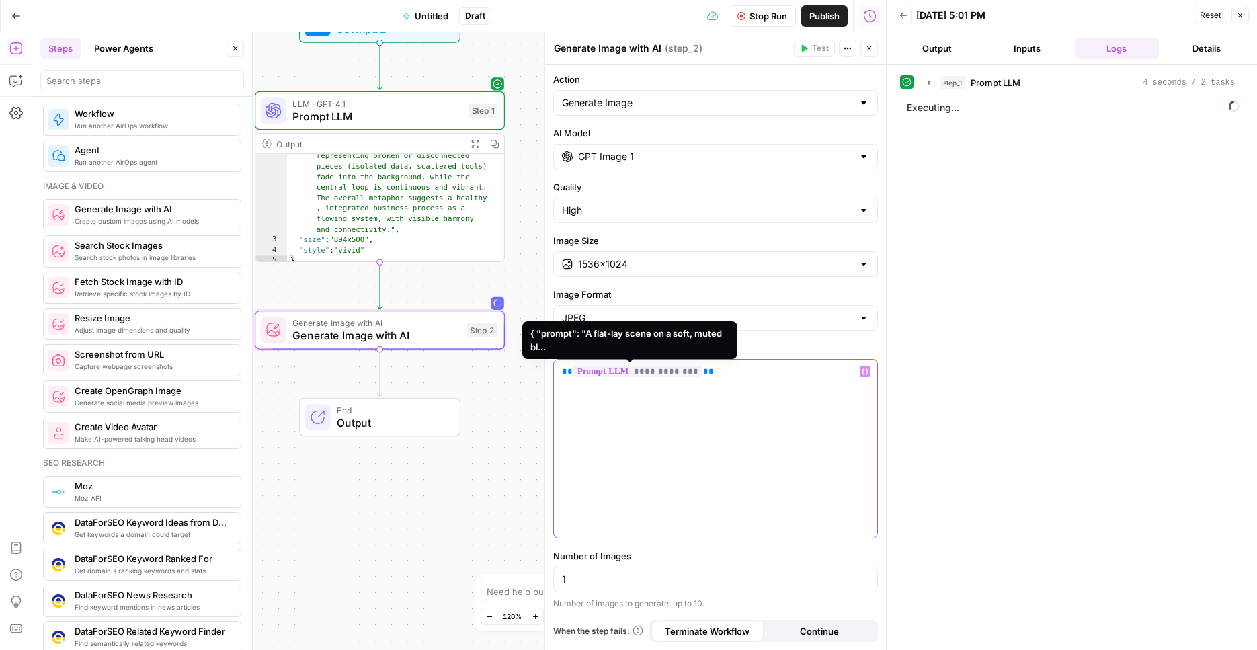
click at [651, 373] on span "**********" at bounding box center [637, 371] width 129 height 11
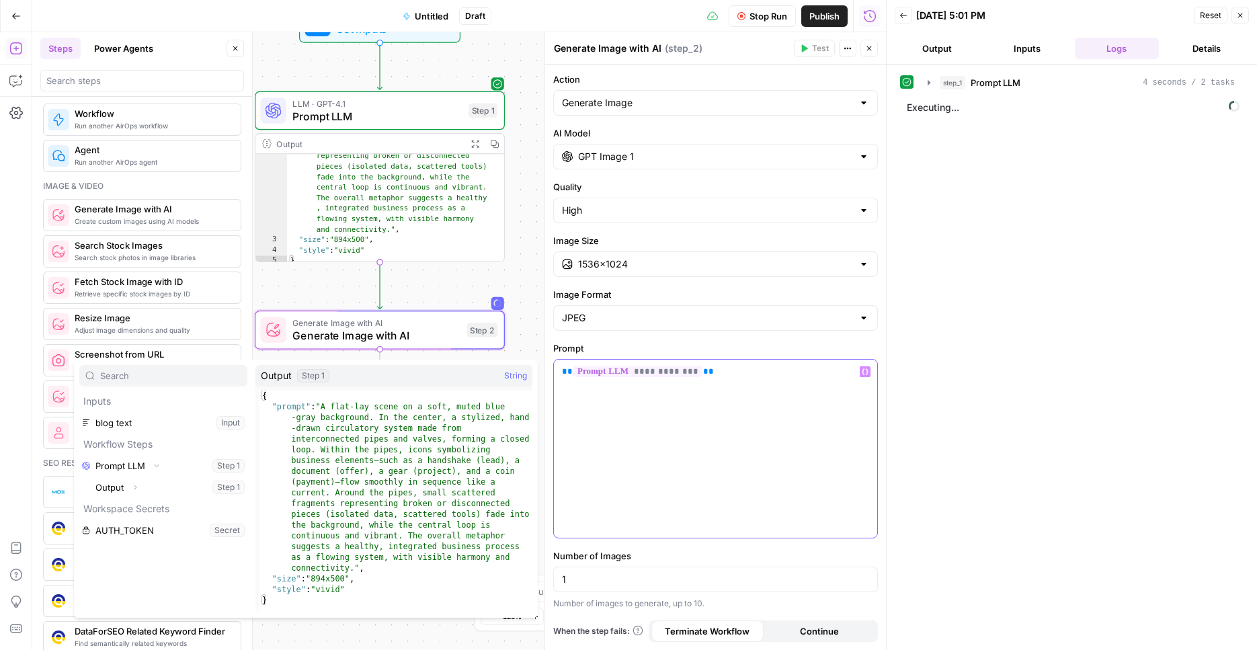
click at [646, 430] on div "**********" at bounding box center [715, 449] width 323 height 178
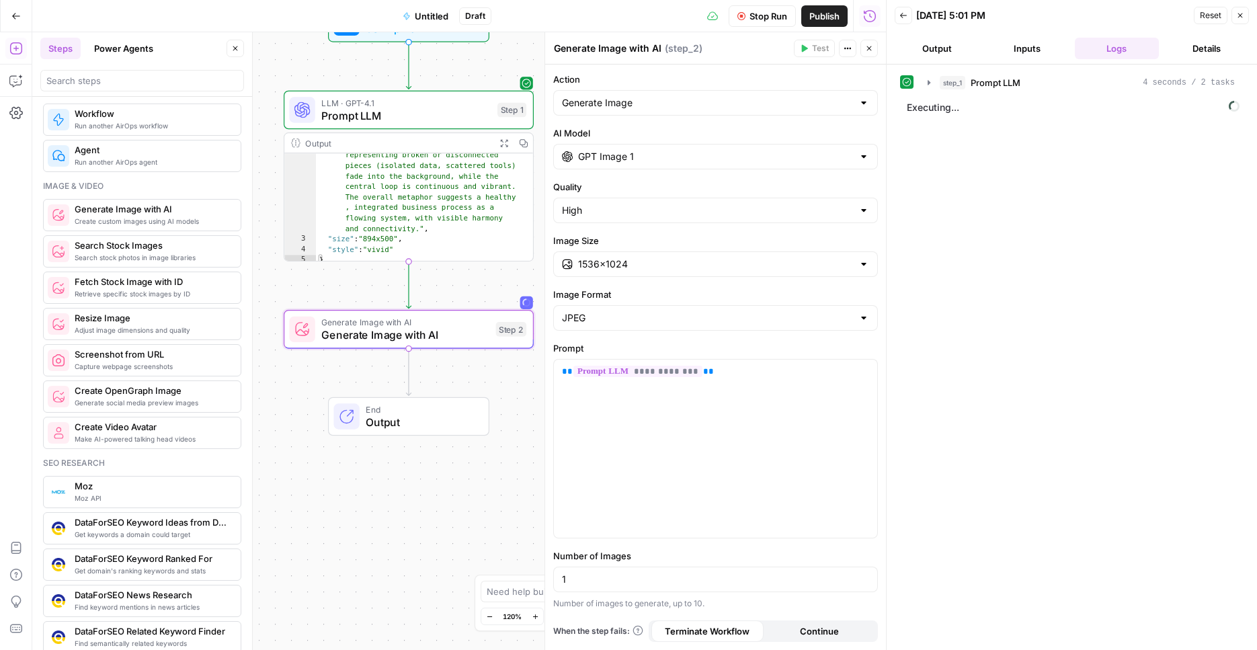
drag, startPoint x: 461, startPoint y: 503, endPoint x: 490, endPoint y: 503, distance: 28.9
click at [490, 503] on div "Workflow Set Inputs Inputs LLM · GPT-4.1 Prompt LLM Step 1 Output Expand Output…" at bounding box center [459, 341] width 854 height 618
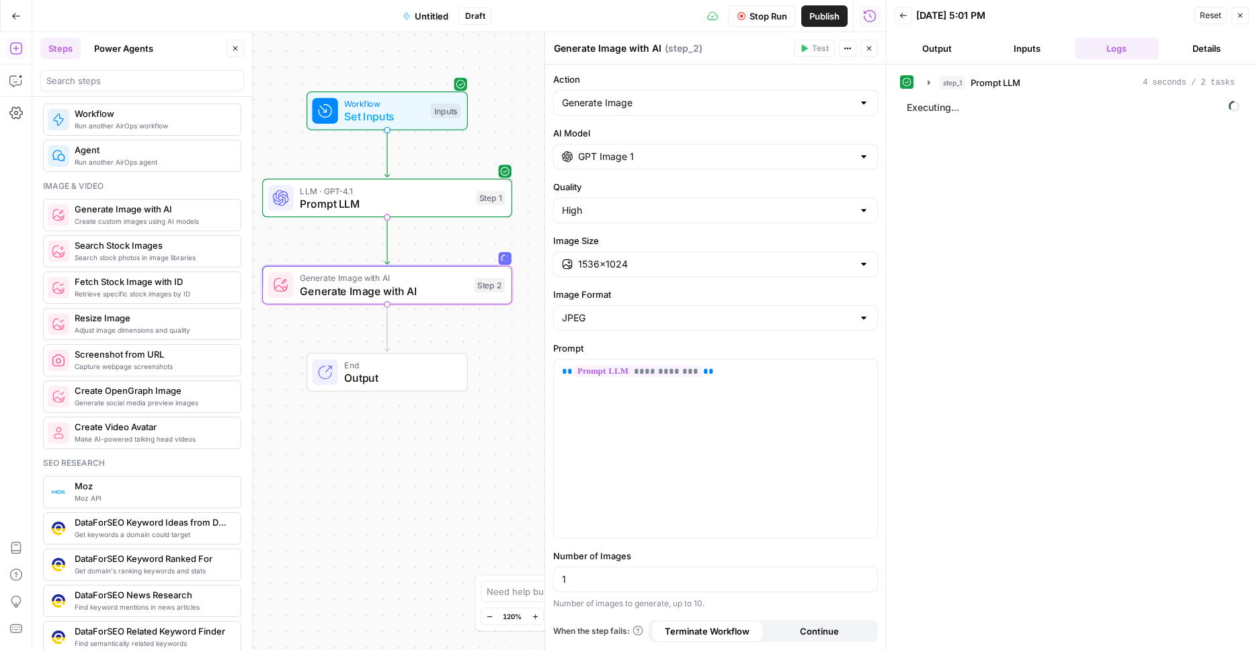
drag, startPoint x: 470, startPoint y: 280, endPoint x: 453, endPoint y: 368, distance: 90.3
click at [451, 371] on div "Workflow Set Inputs Inputs LLM · GPT-4.1 Prompt LLM Step 1 Generate Image with …" at bounding box center [459, 341] width 854 height 618
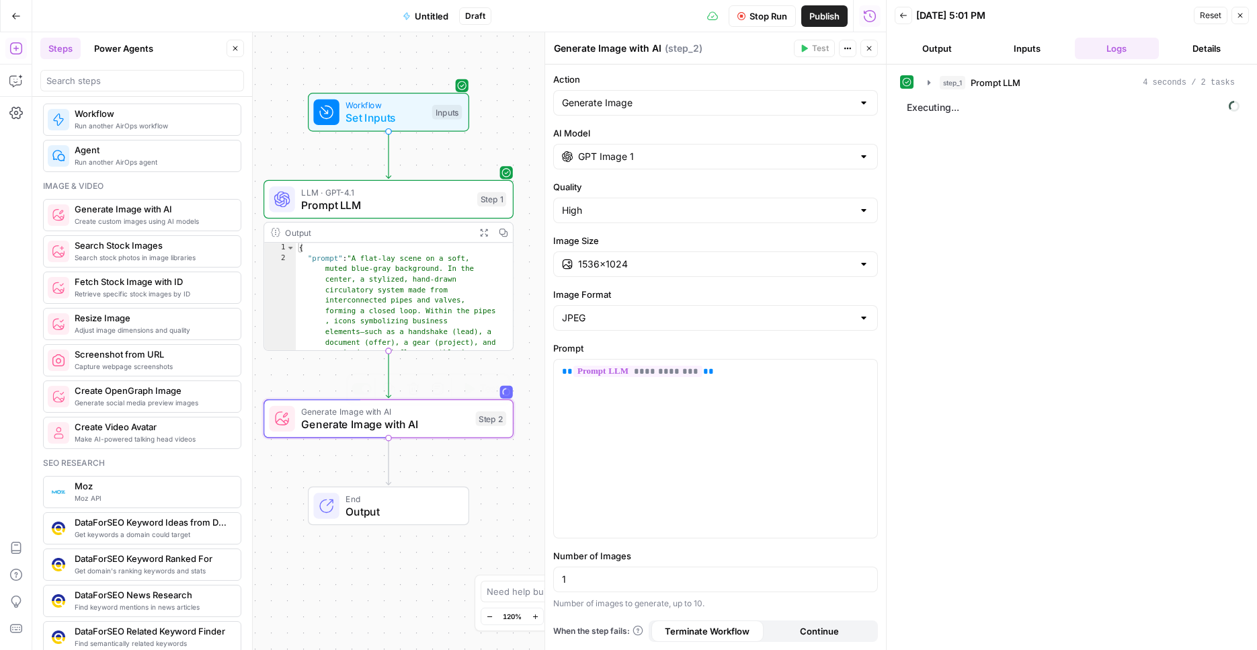
click at [435, 430] on span "Generate Image with AI" at bounding box center [385, 424] width 168 height 16
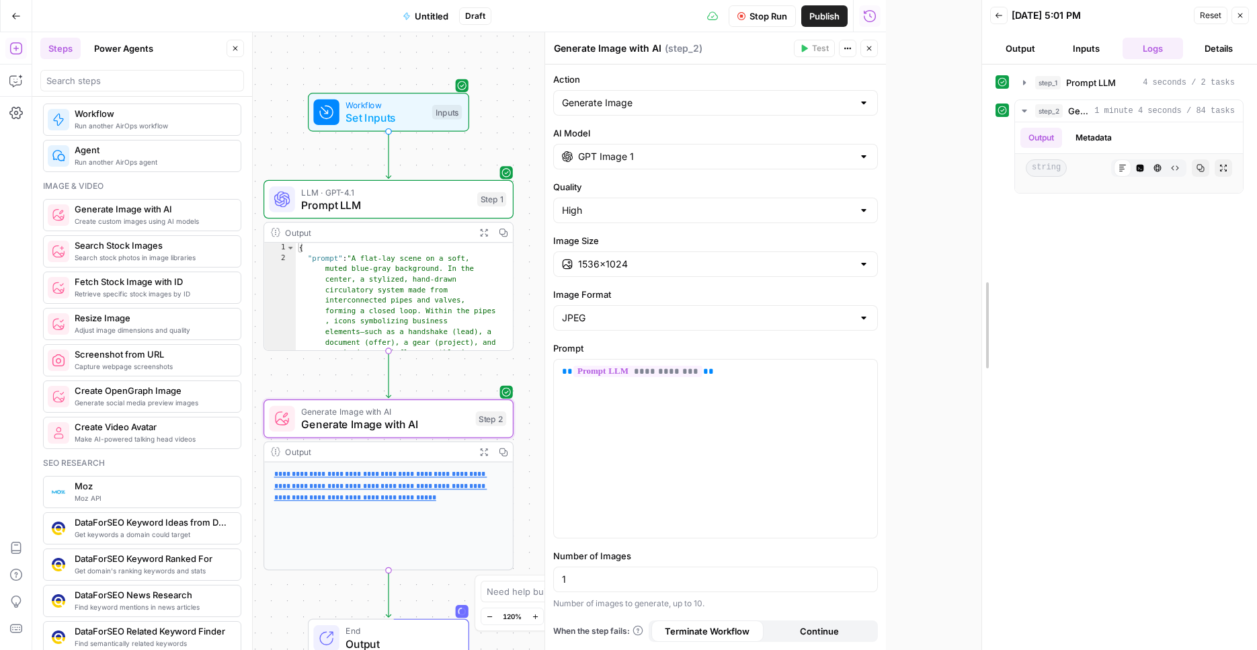
drag, startPoint x: 883, startPoint y: 146, endPoint x: 979, endPoint y: 160, distance: 96.5
click at [979, 160] on div at bounding box center [981, 325] width 13 height 650
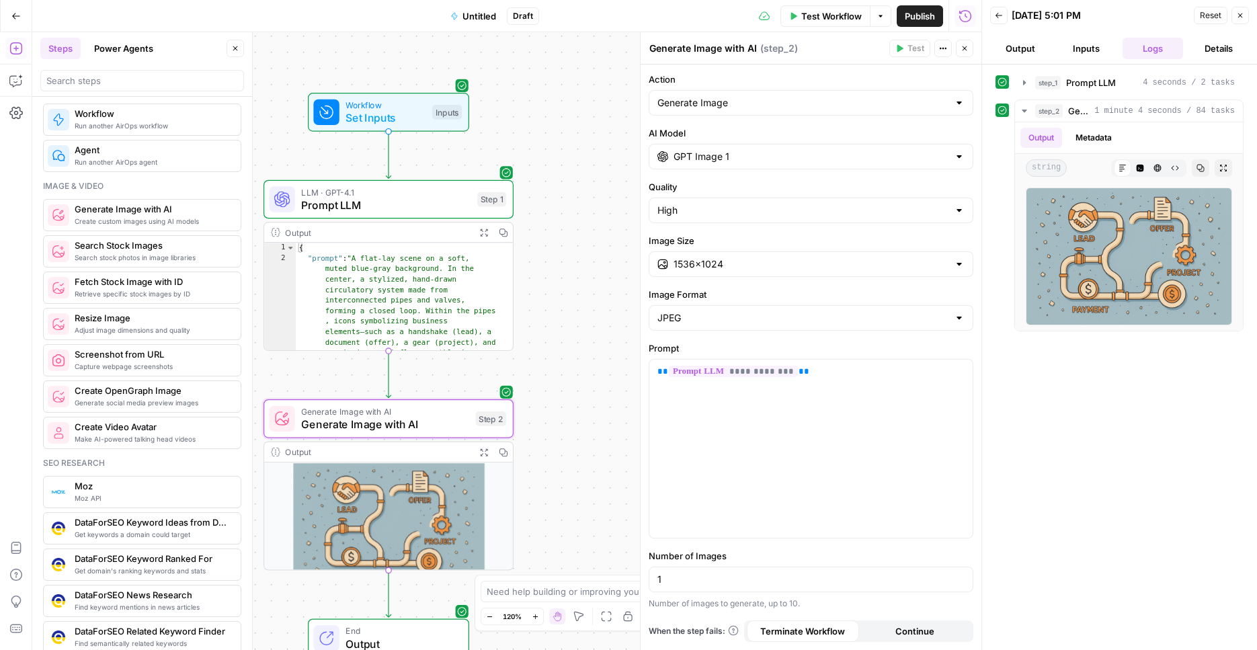
click at [428, 203] on span "Prompt LLM" at bounding box center [385, 205] width 169 height 16
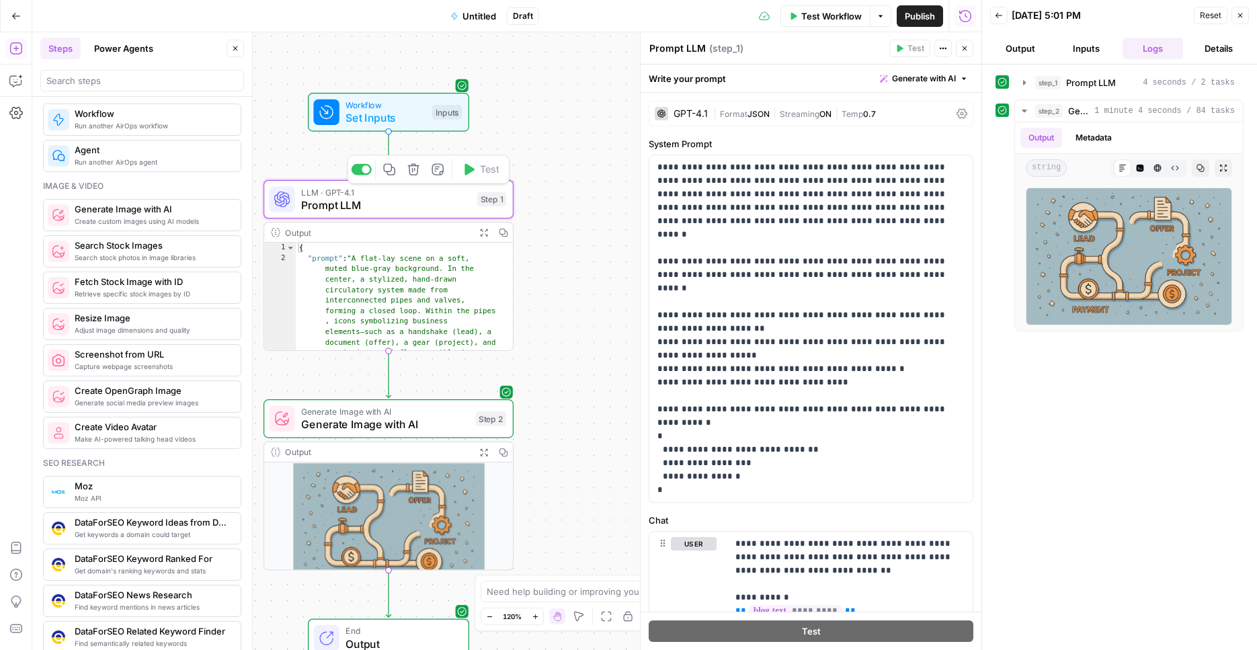
scroll to position [97, 0]
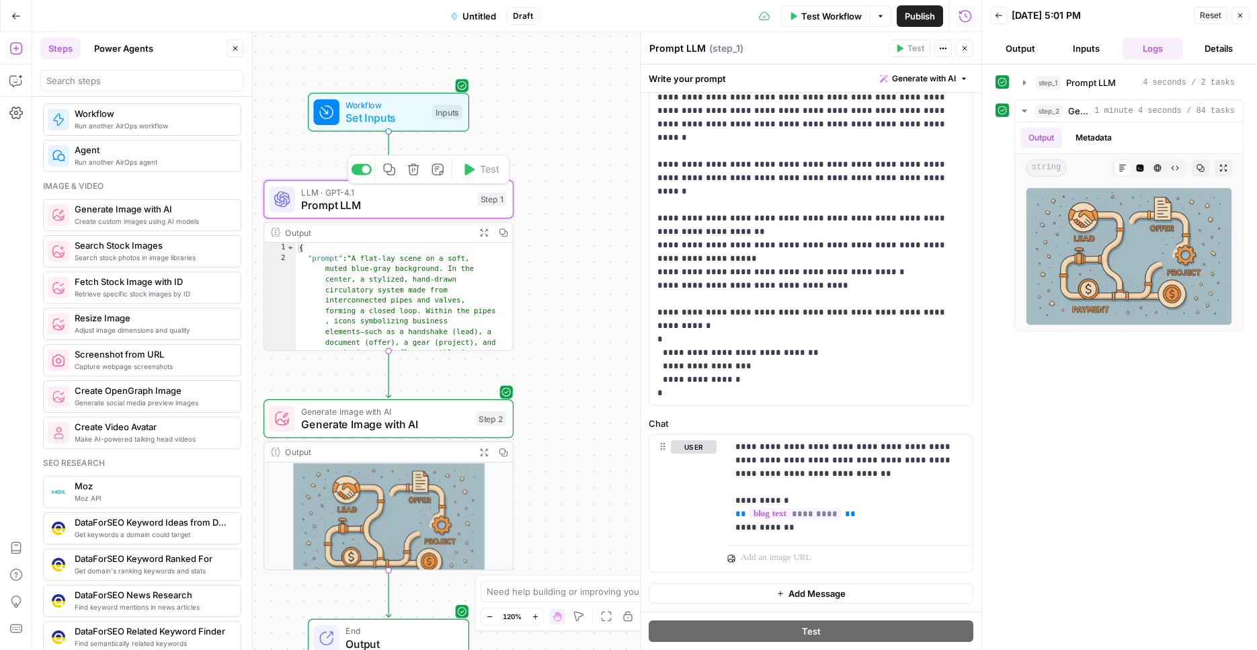
click at [404, 206] on span "Prompt LLM" at bounding box center [385, 205] width 169 height 16
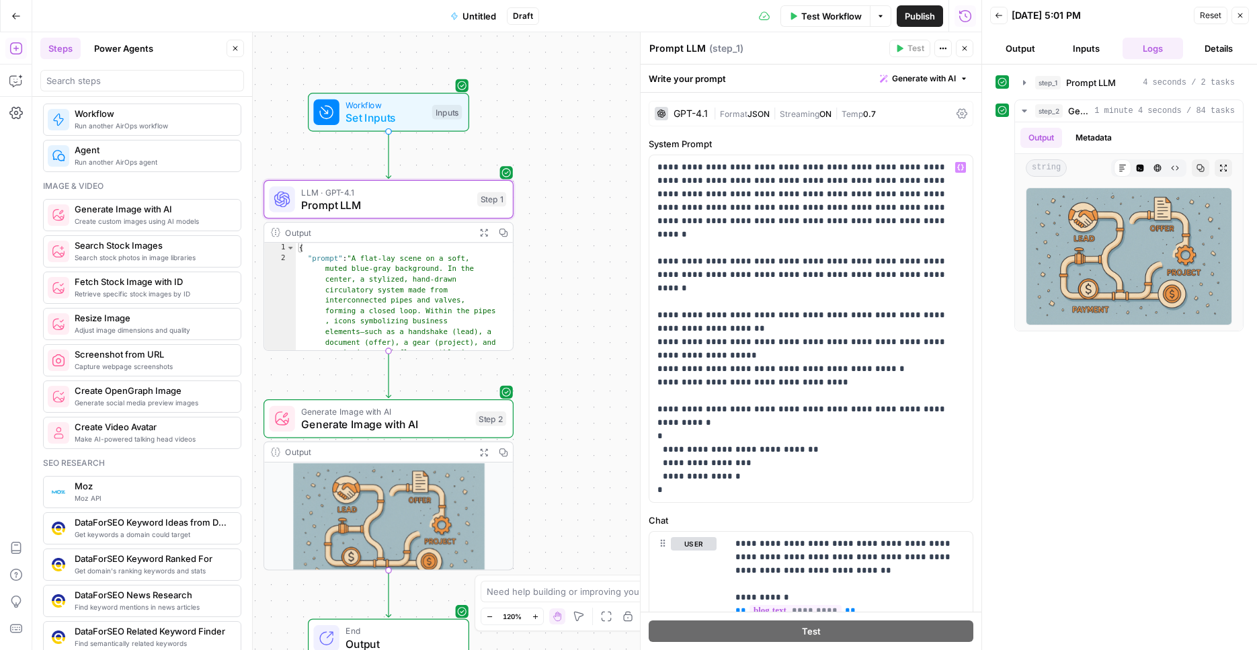
click at [768, 122] on div "GPT-4.1 | Format JSON | Streaming ON | Temp 0.7" at bounding box center [811, 114] width 325 height 26
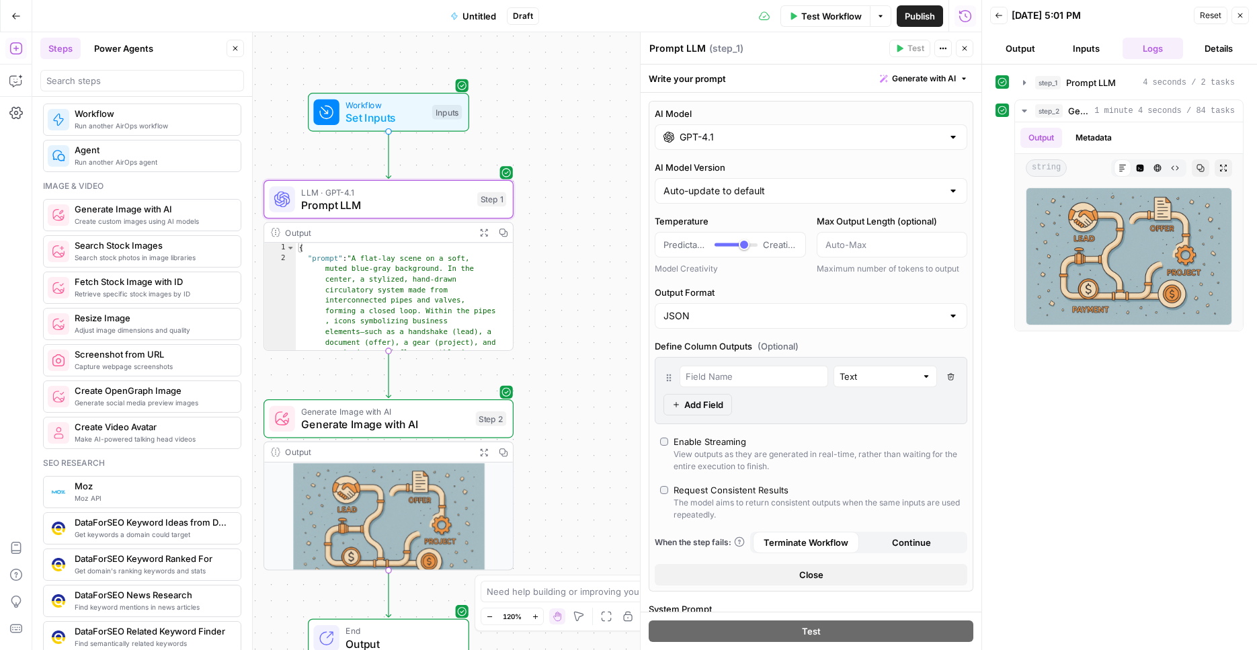
click at [809, 126] on div "GPT-4.1" at bounding box center [811, 137] width 313 height 26
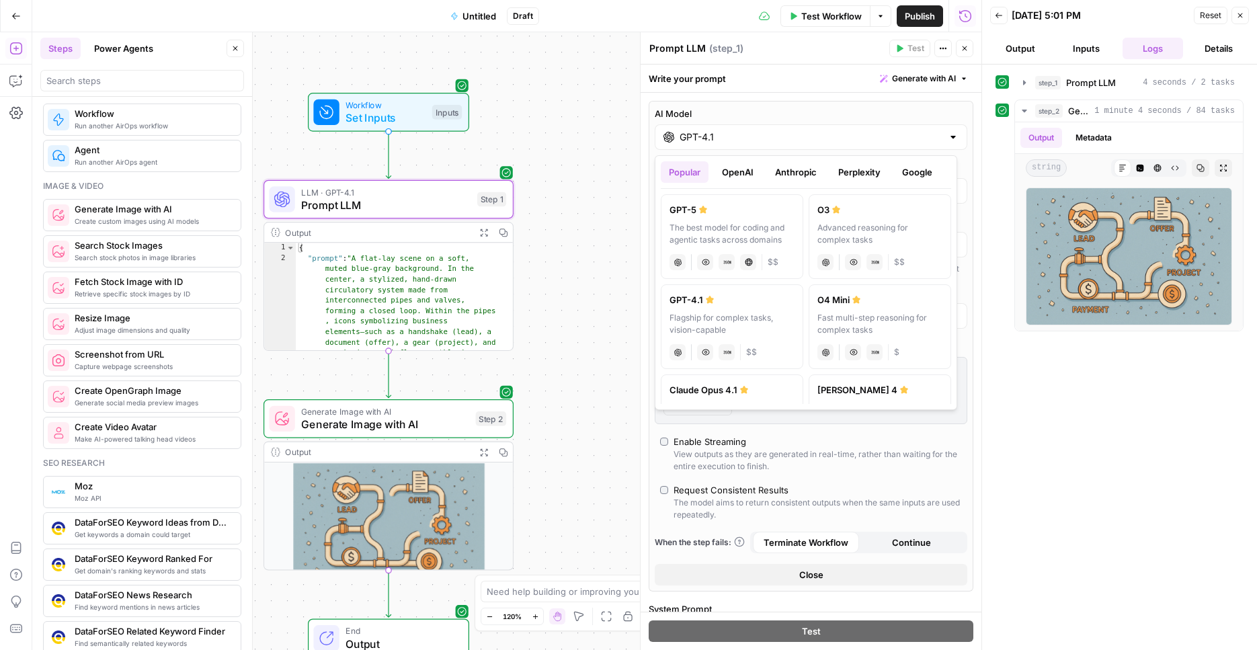
click at [755, 177] on button "OpenAI" at bounding box center [738, 172] width 48 height 22
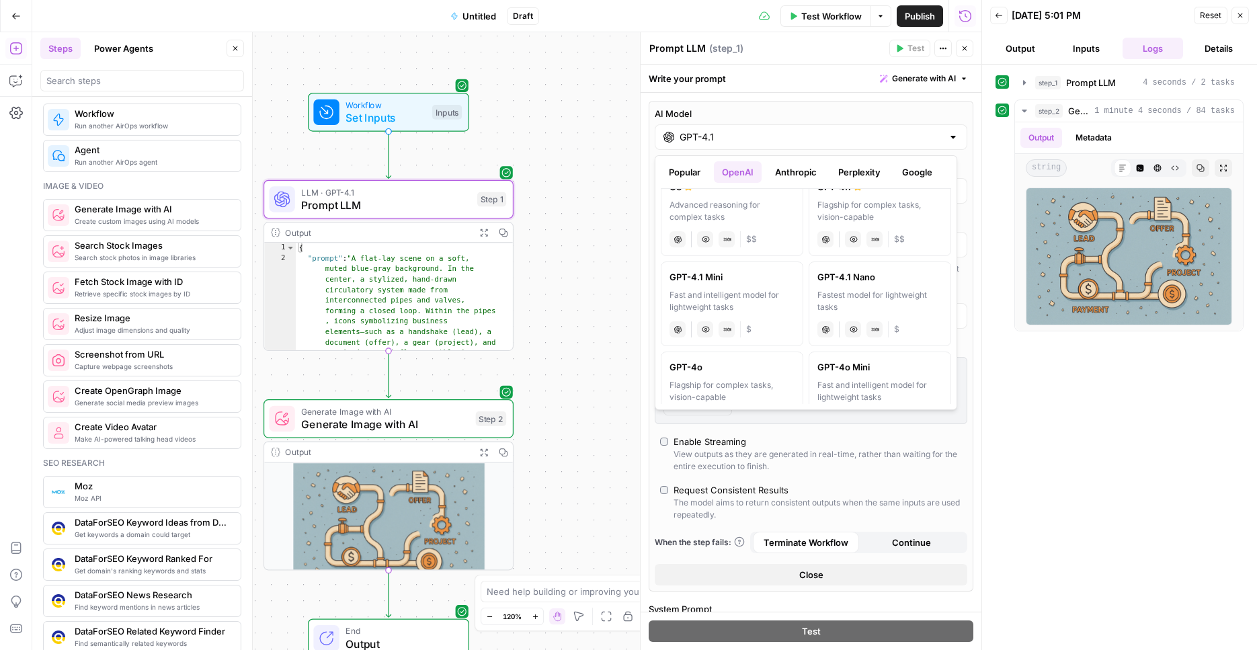
click at [719, 374] on label "GPT-4o Flagship for complex tasks, vision-capable chat Vision Capabilities JSON…" at bounding box center [732, 394] width 143 height 85
type input "GPT-4o"
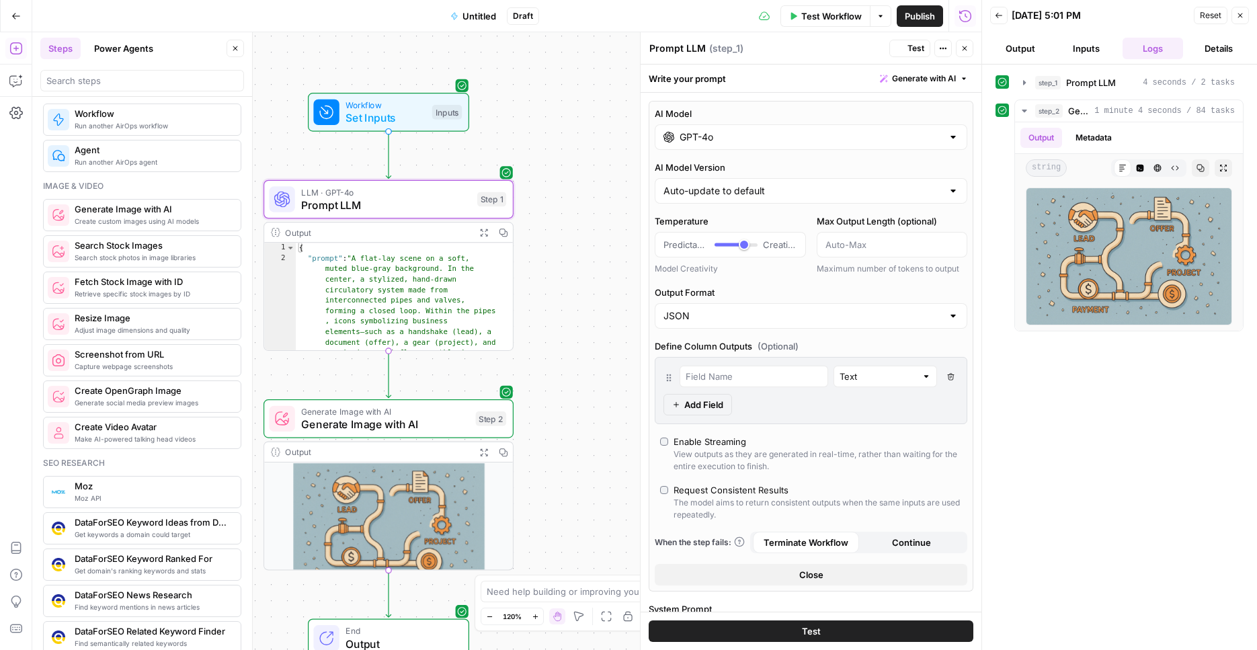
click at [582, 171] on div "Workflow Set Inputs Inputs LLM · GPT-4o Prompt LLM Step 1 Output Expand Output …" at bounding box center [506, 341] width 949 height 618
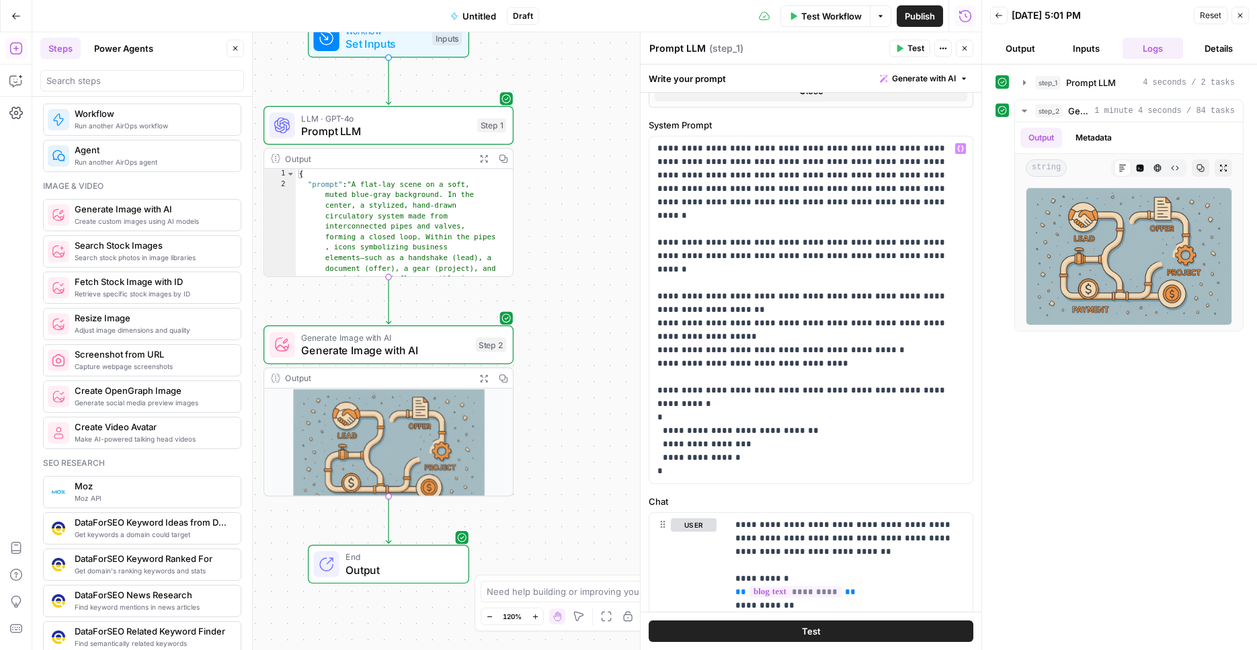
scroll to position [562, 0]
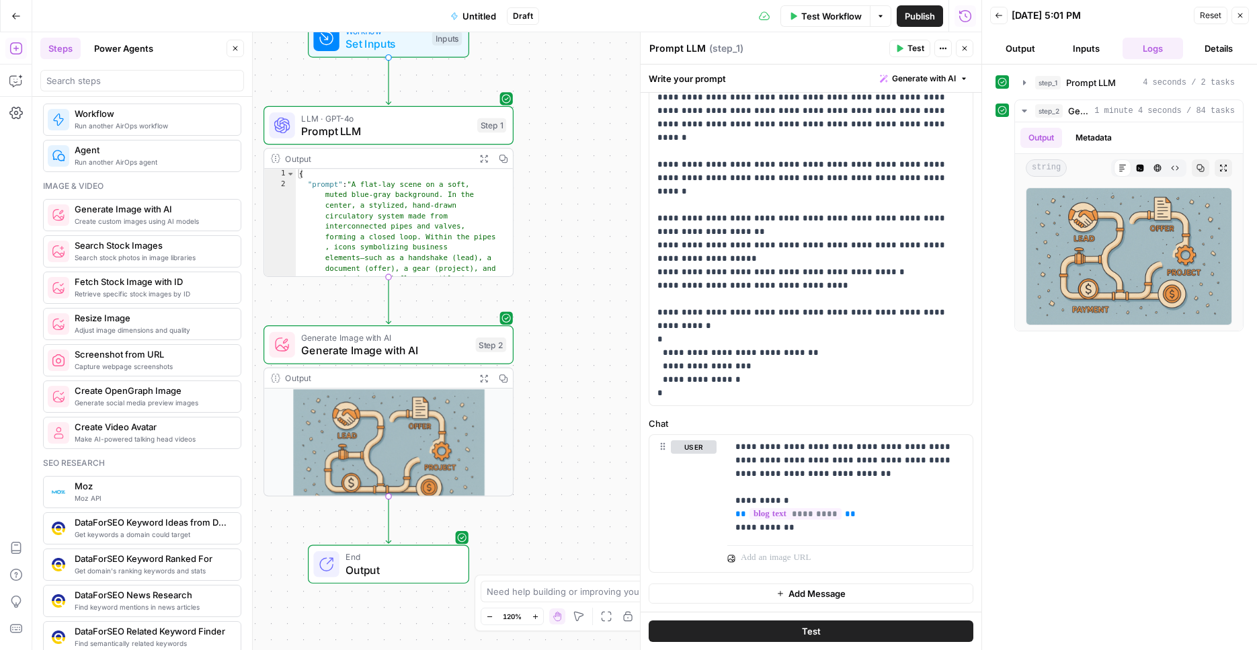
click at [612, 98] on div "Workflow Set Inputs Inputs LLM · GPT-4o Prompt LLM Step 1 Output Expand Output …" at bounding box center [506, 341] width 949 height 618
click at [427, 339] on span "Generate Image with AI" at bounding box center [385, 337] width 168 height 13
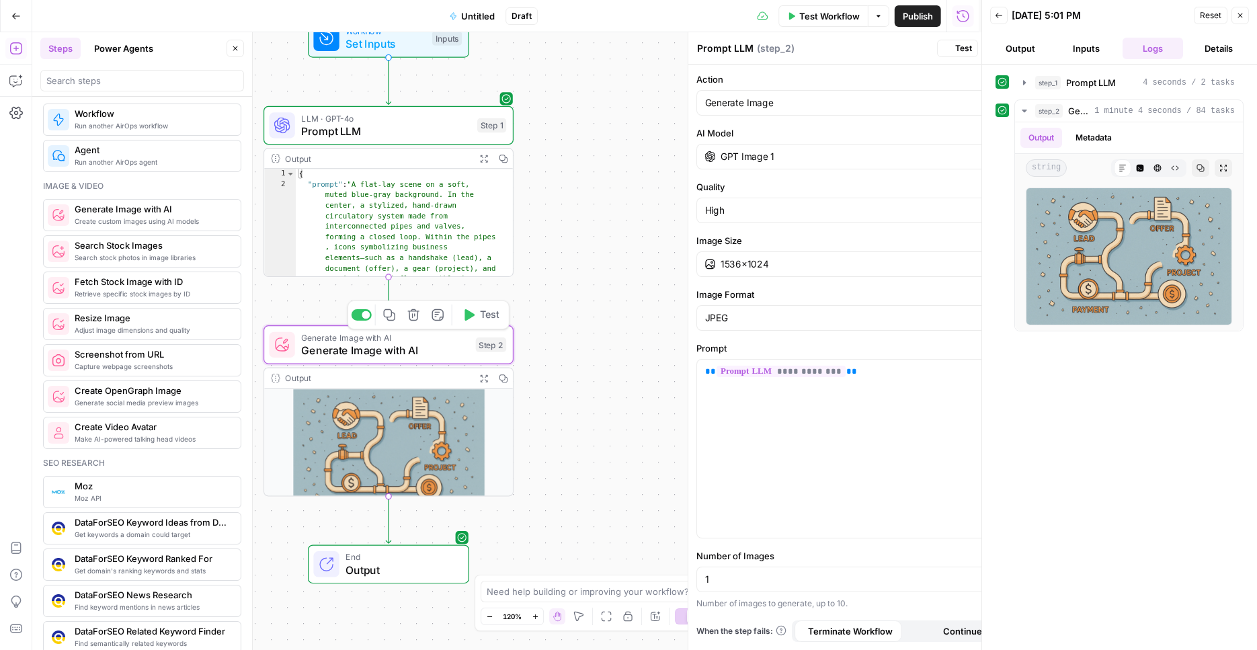
type textarea "Generate Image with AI"
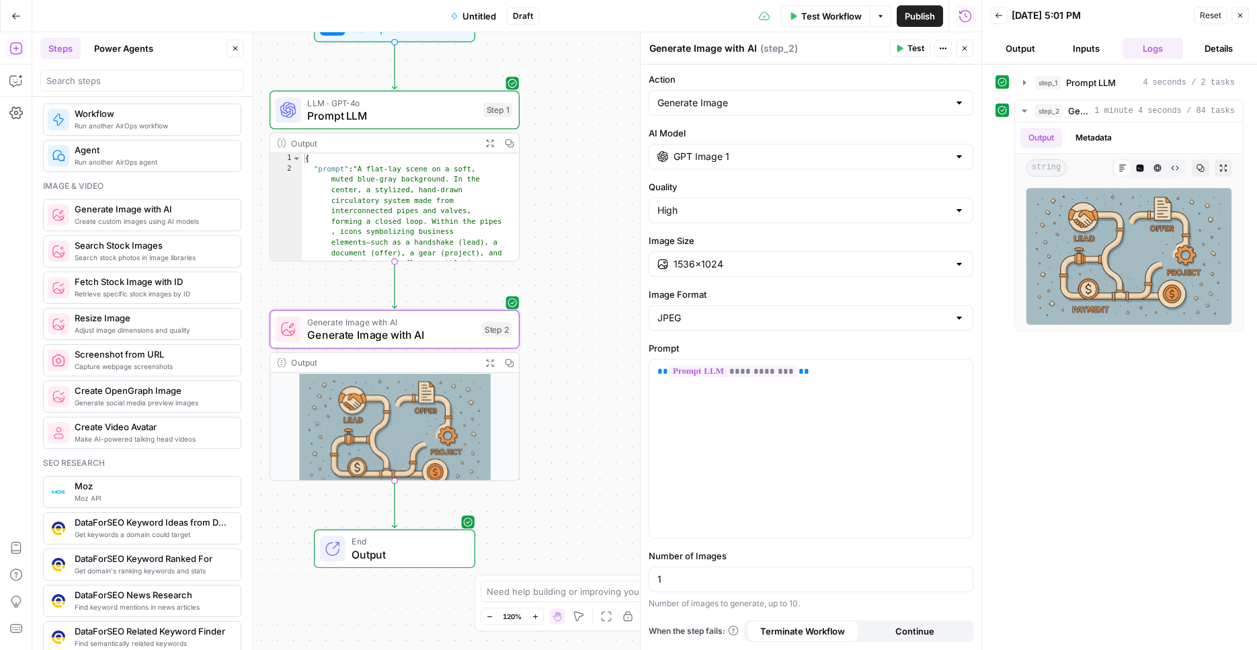
drag, startPoint x: 595, startPoint y: 323, endPoint x: 601, endPoint y: 309, distance: 15.4
click at [601, 309] on div "Workflow Set Inputs Inputs LLM · GPT-4o Prompt LLM Step 1 Output Expand Output …" at bounding box center [506, 341] width 949 height 618
click at [489, 358] on button "Expand Output" at bounding box center [489, 362] width 19 height 19
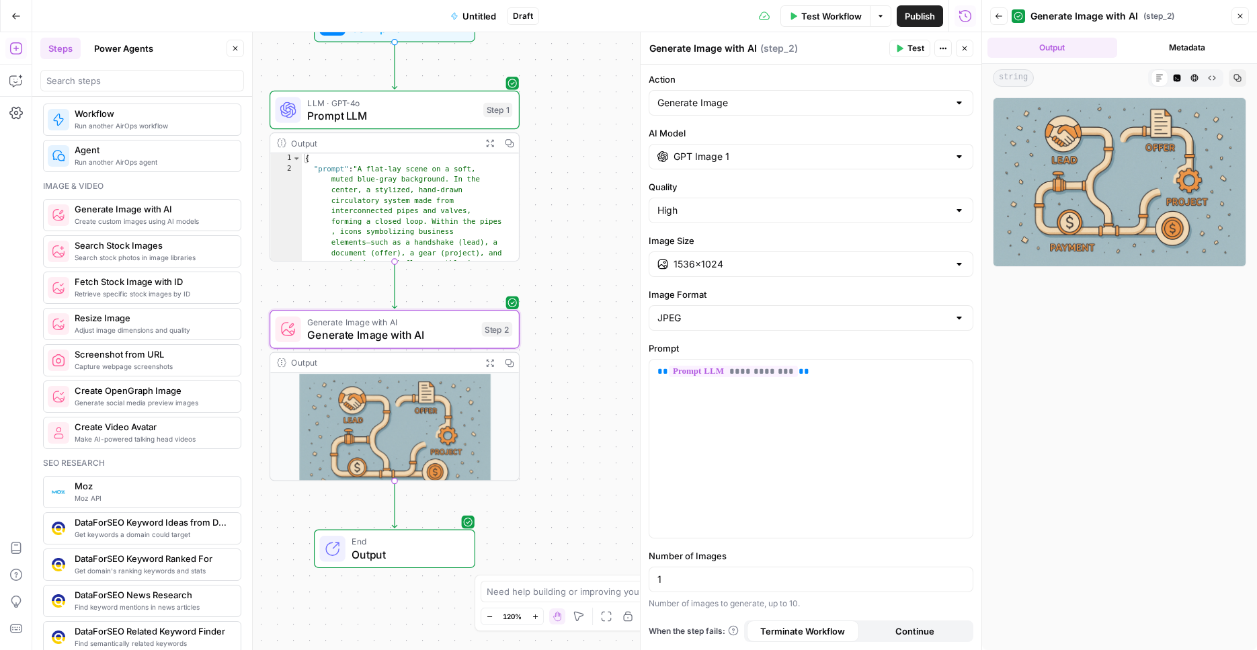
click at [1090, 336] on div at bounding box center [1119, 370] width 253 height 547
click at [431, 116] on span "Prompt LLM" at bounding box center [391, 116] width 169 height 16
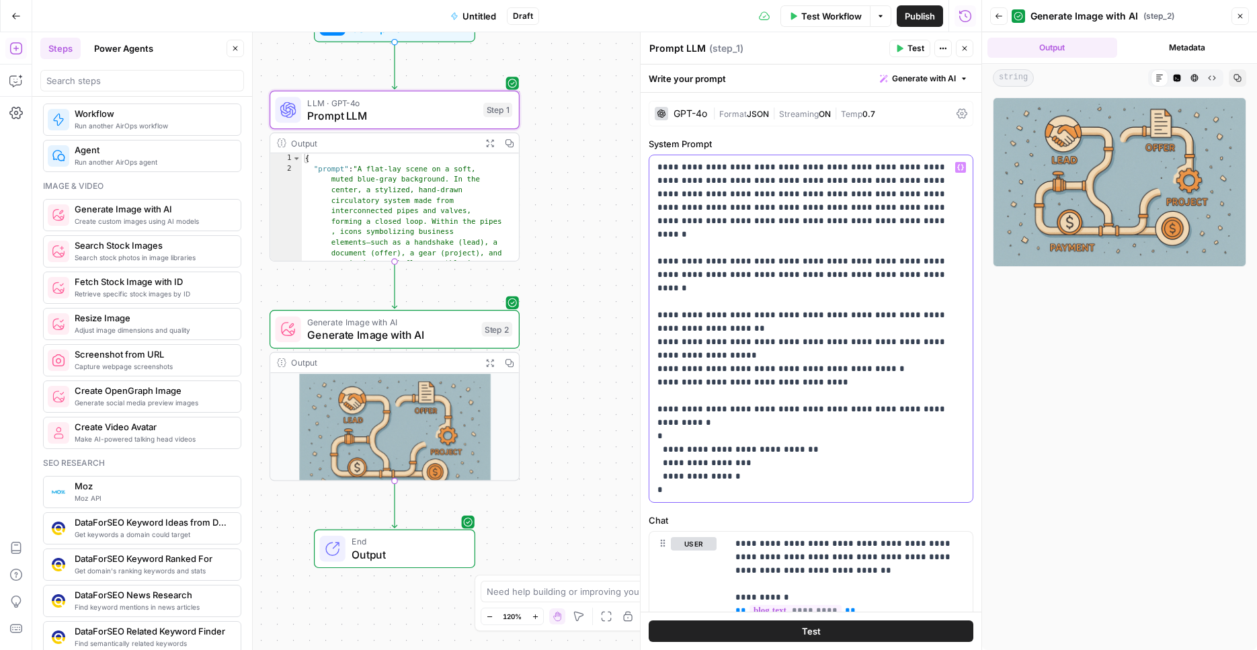
click at [805, 410] on p "**********" at bounding box center [805, 329] width 297 height 336
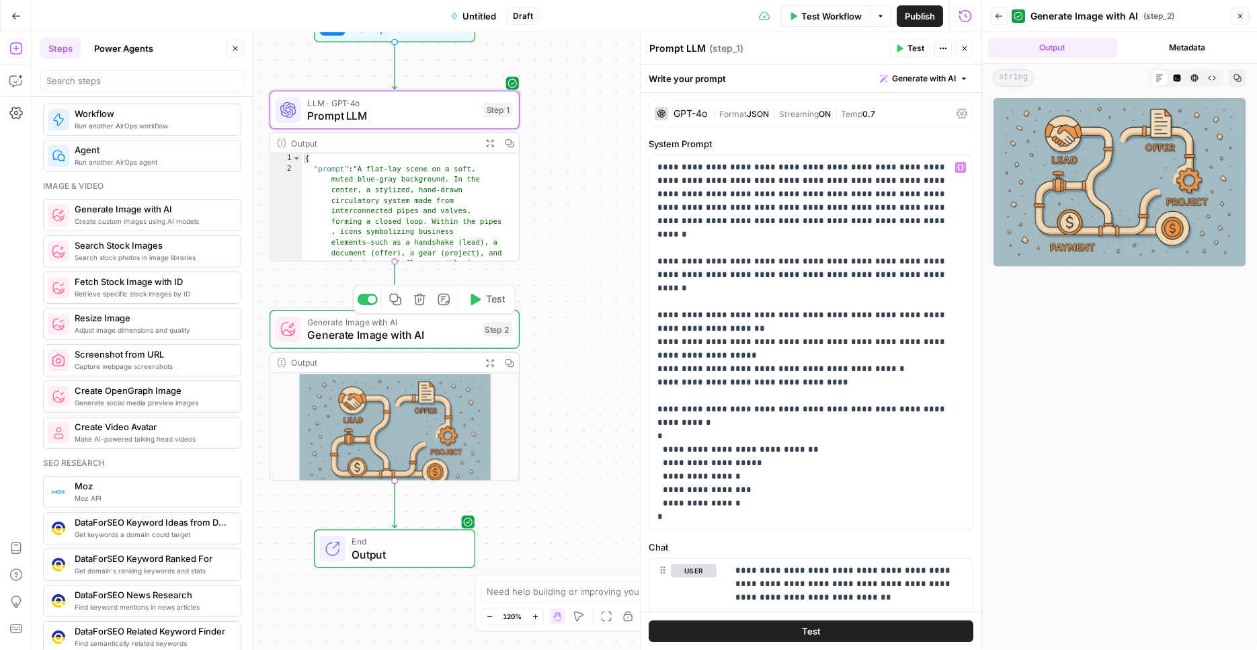
click at [401, 307] on button "Copy step" at bounding box center [395, 299] width 21 height 21
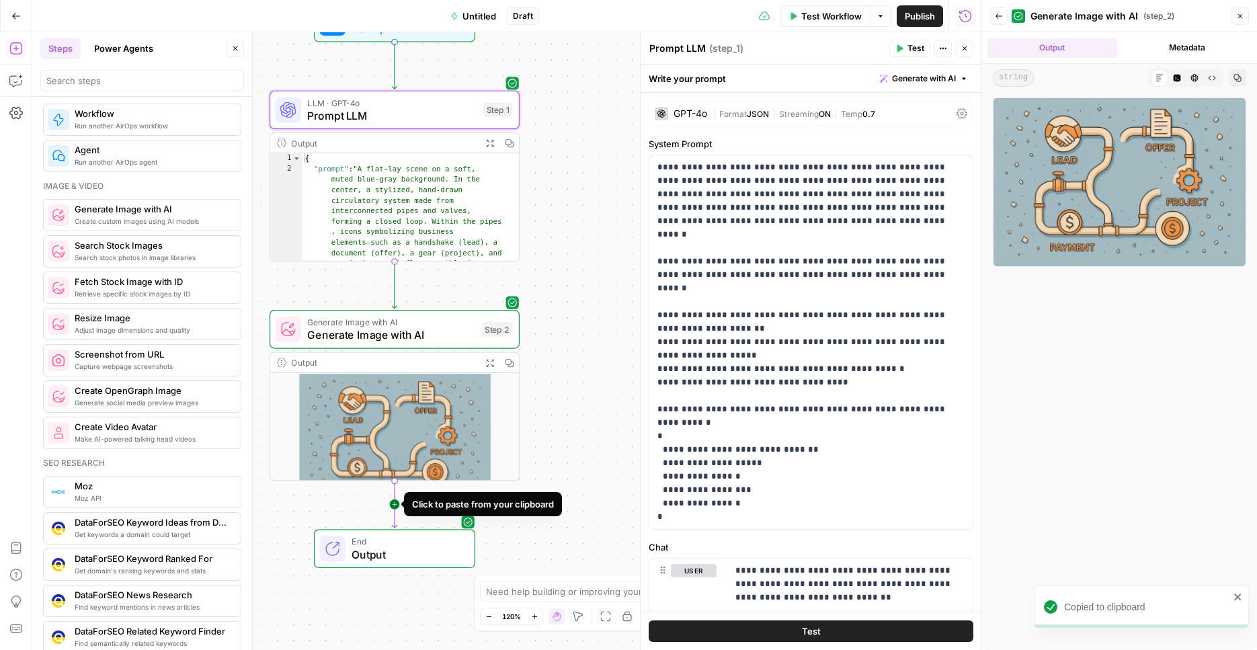
click at [397, 507] on icon "Edge from step_2 to end" at bounding box center [394, 504] width 5 height 47
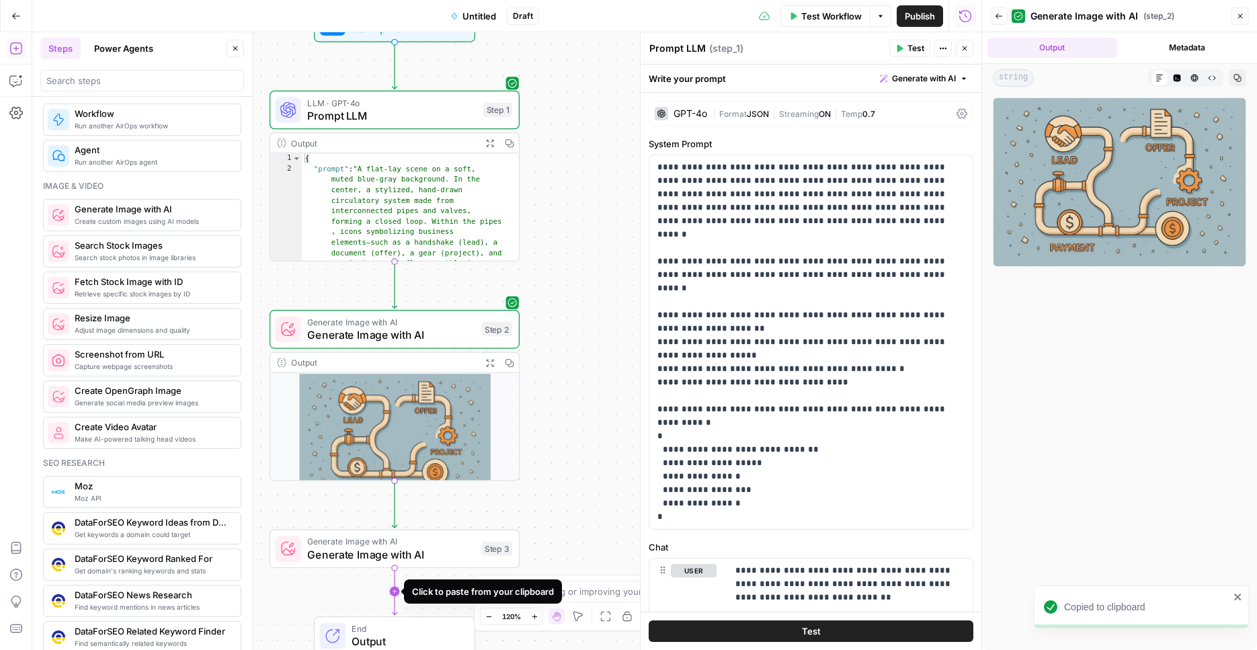
click at [394, 595] on icon "Edge from step_3 to end" at bounding box center [394, 591] width 5 height 47
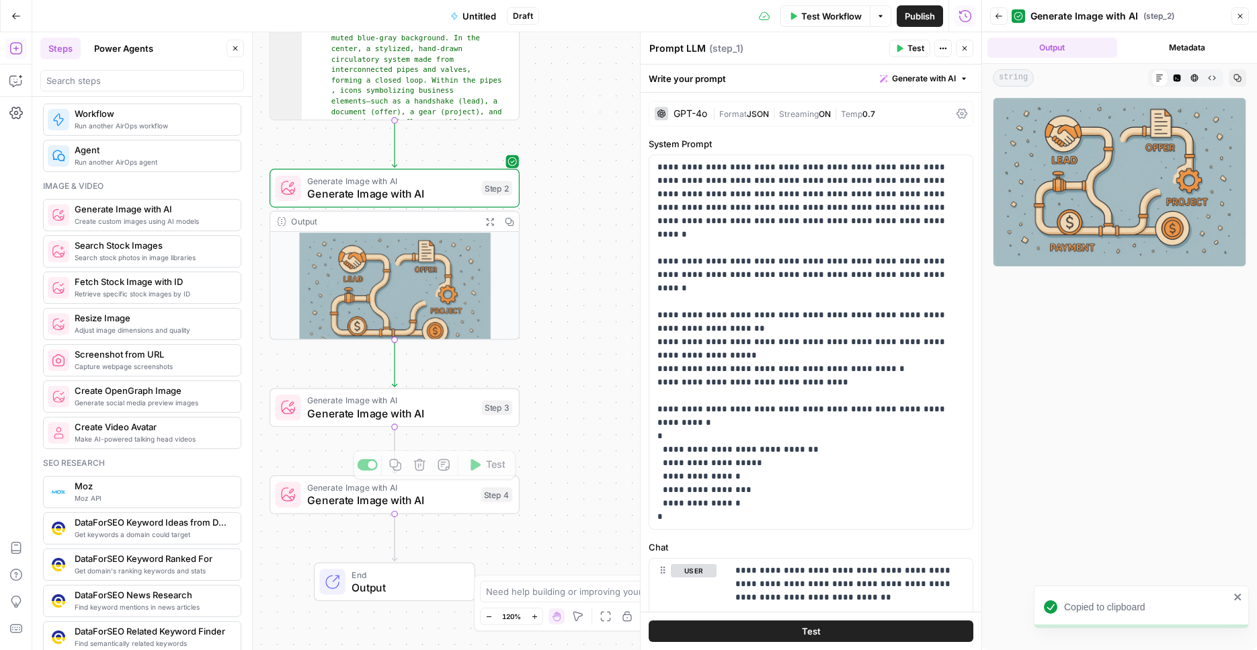
click at [418, 416] on span "Generate Image with AI" at bounding box center [391, 413] width 168 height 16
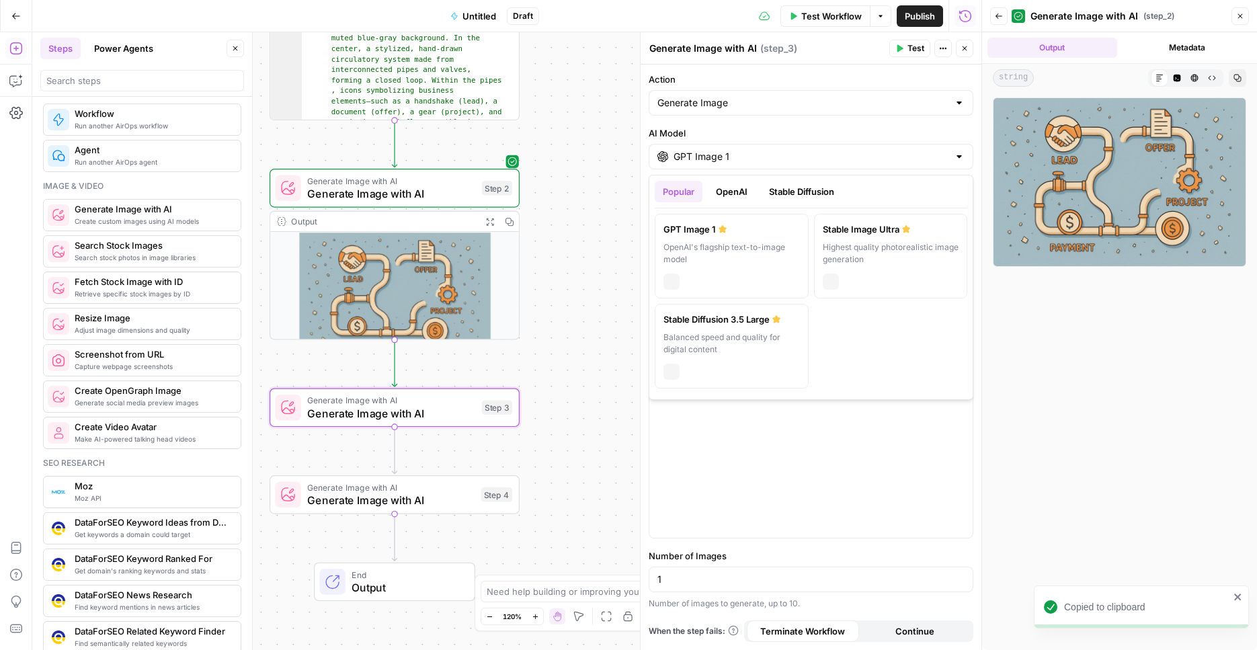
click at [734, 163] on input "GPT Image 1" at bounding box center [811, 156] width 275 height 13
click at [755, 355] on div "Balanced speed and quality for digital content" at bounding box center [731, 343] width 136 height 24
type input "Stable Diffusion 3.5 Large"
type input "21:9 (1536×640)"
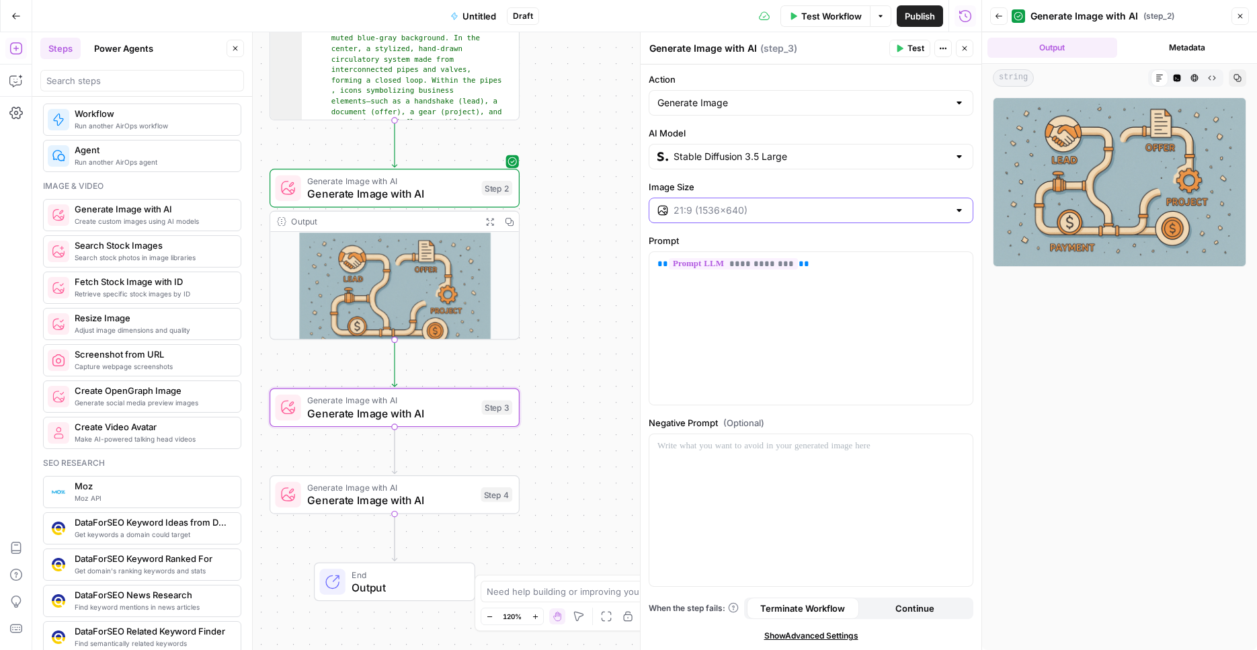
click at [784, 209] on input "Image Size" at bounding box center [811, 210] width 275 height 13
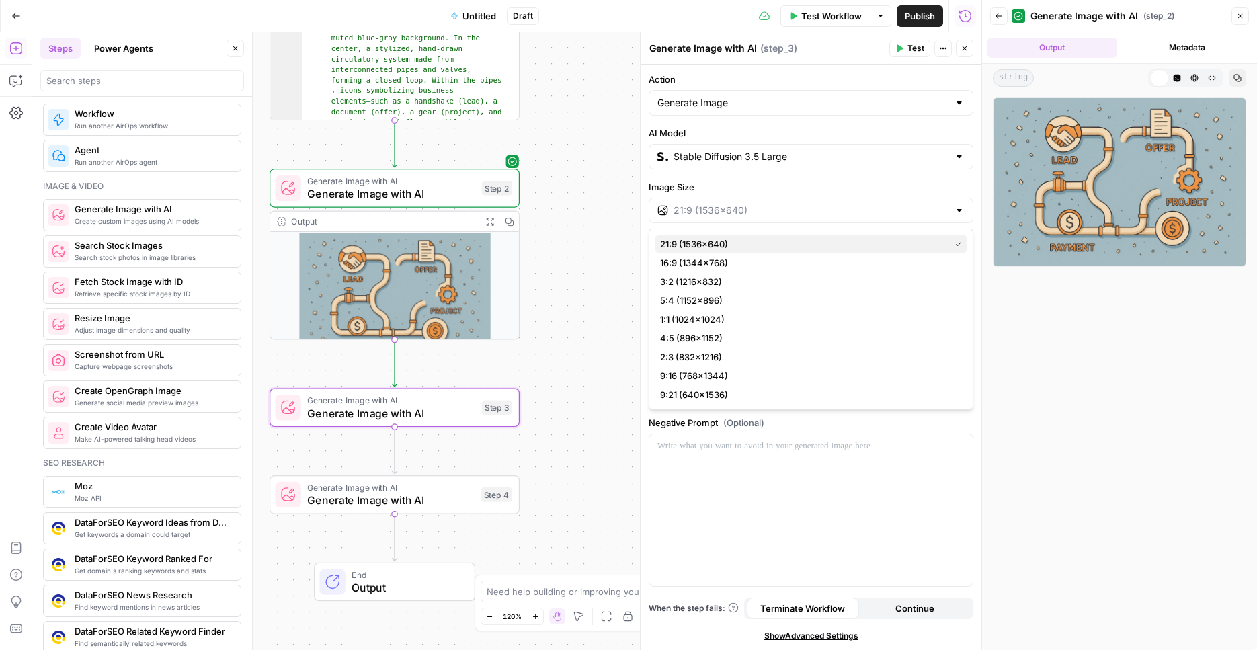
click at [791, 244] on span "21:9 (1536×640)" at bounding box center [802, 243] width 284 height 13
type input "21:9 (1536×640)"
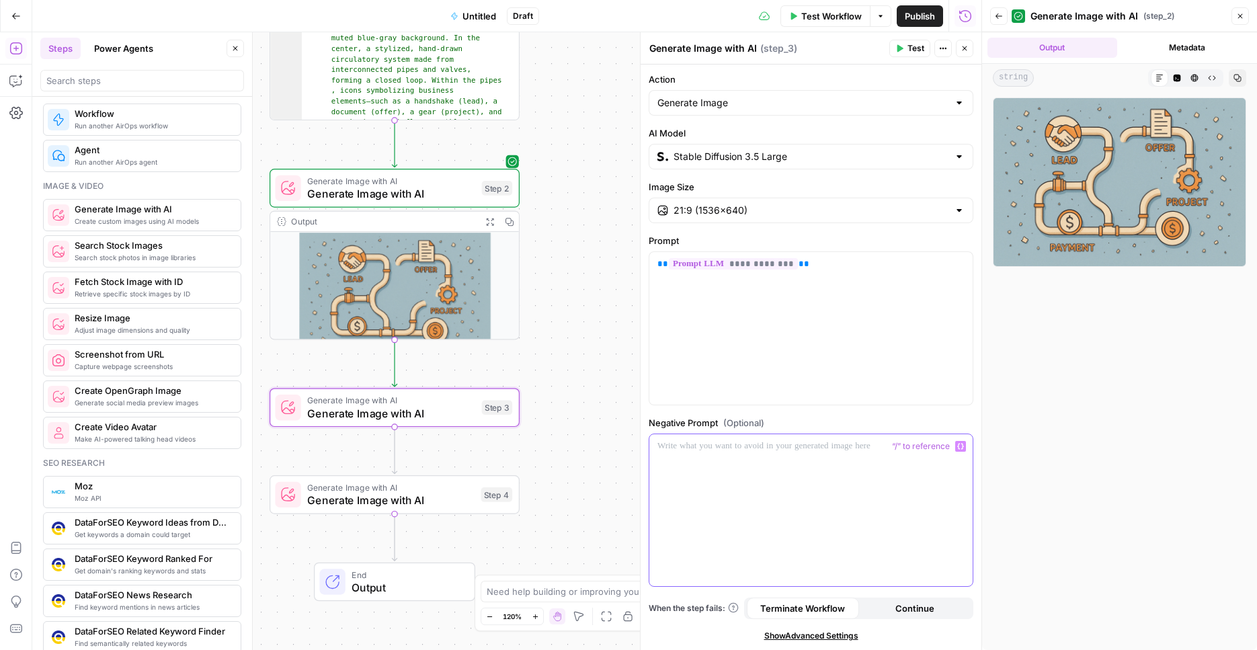
click at [790, 469] on div at bounding box center [810, 510] width 323 height 153
click at [428, 506] on span "Generate Image with AI" at bounding box center [390, 500] width 167 height 16
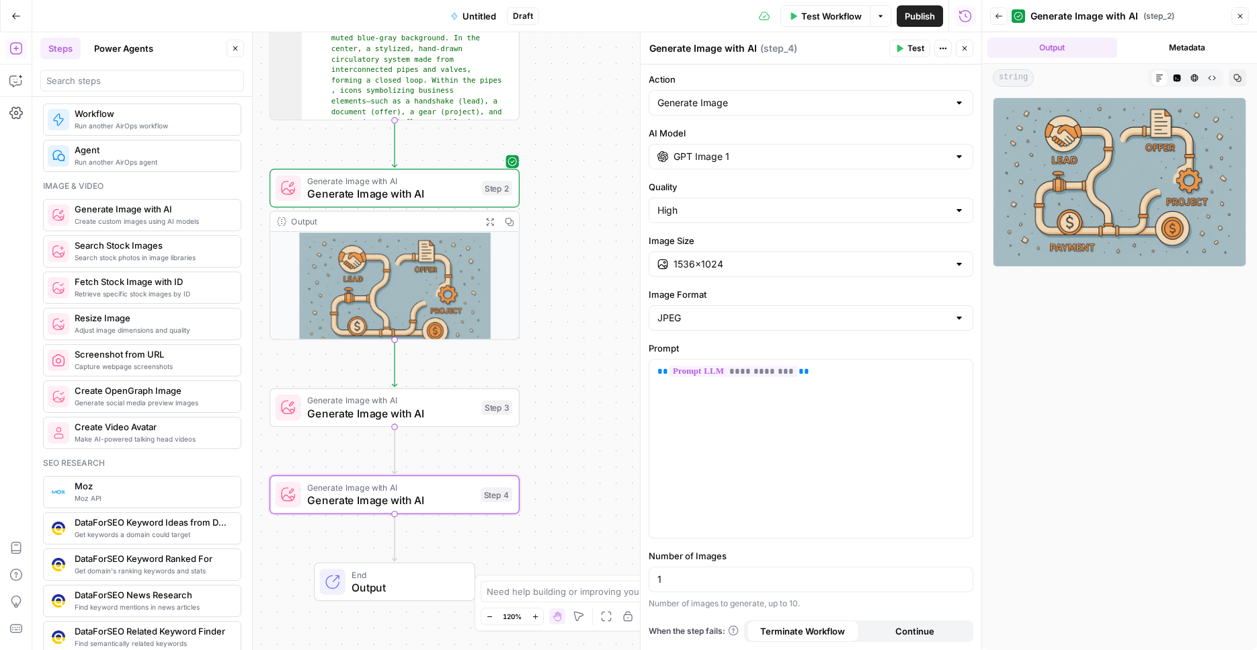
click at [774, 155] on input "GPT Image 1" at bounding box center [811, 156] width 275 height 13
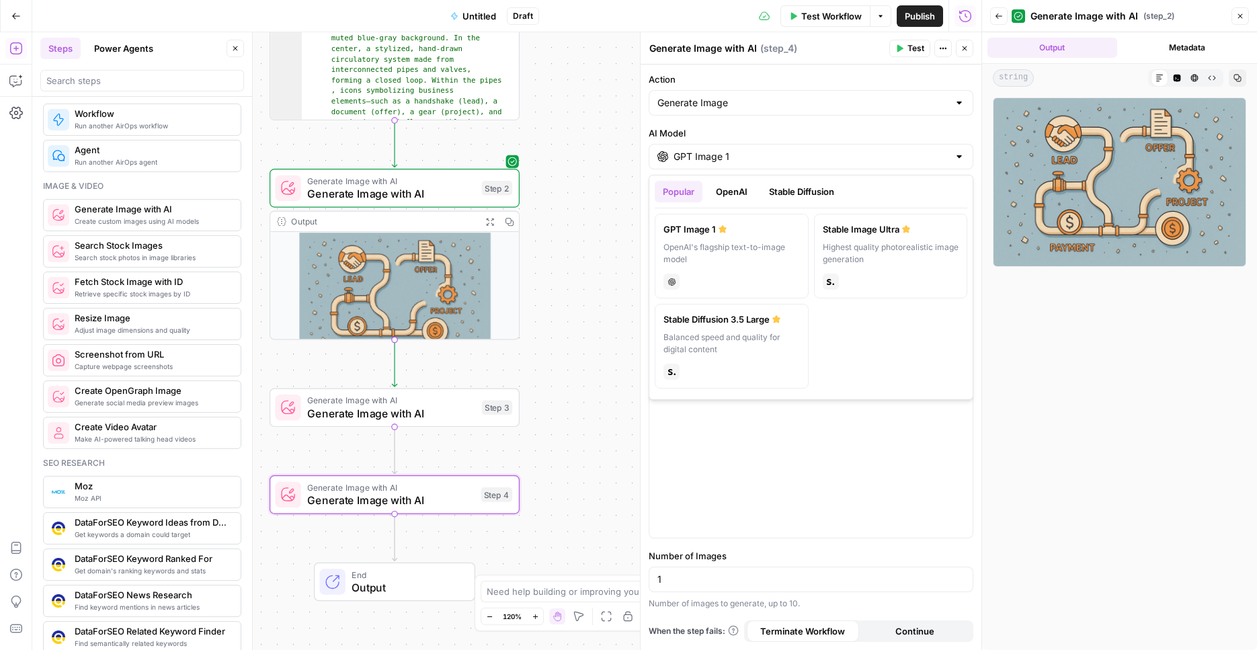
click at [817, 196] on button "Stable Diffusion" at bounding box center [801, 192] width 81 height 22
click at [733, 195] on button "OpenAI" at bounding box center [732, 192] width 48 height 22
click at [884, 255] on div "OpenAI's older text-to-image model" at bounding box center [891, 253] width 136 height 24
type input "DALL·E 3"
type input "1024×1024"
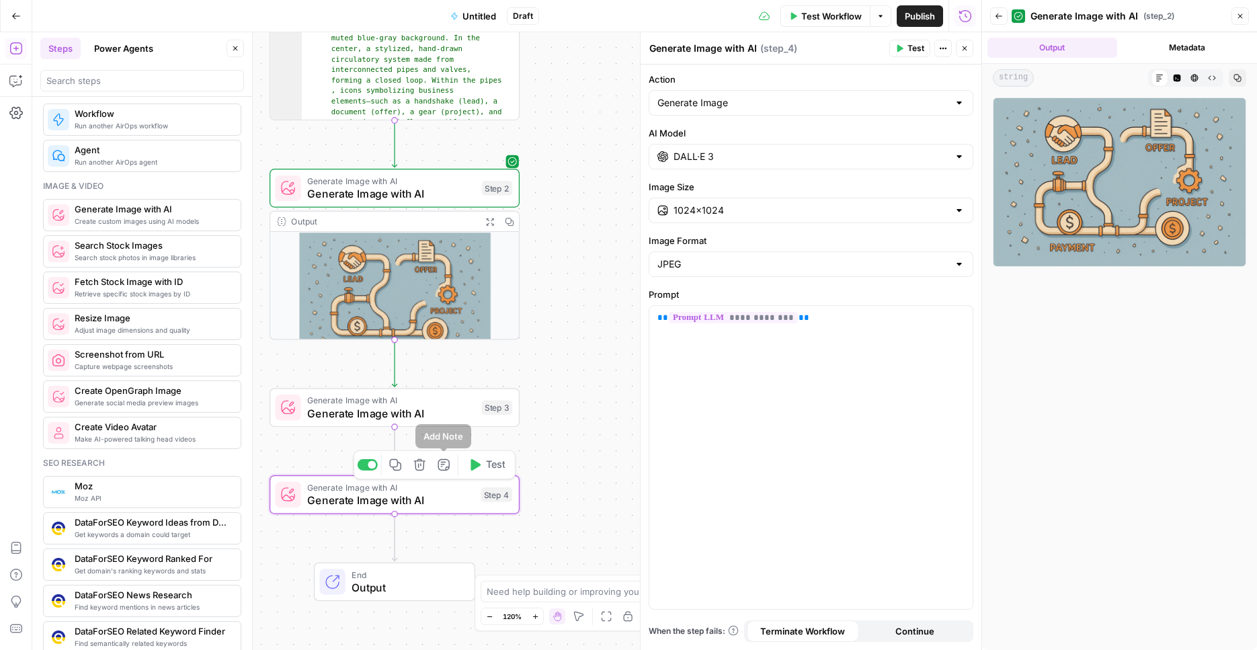
click at [393, 464] on icon "button" at bounding box center [395, 464] width 13 height 13
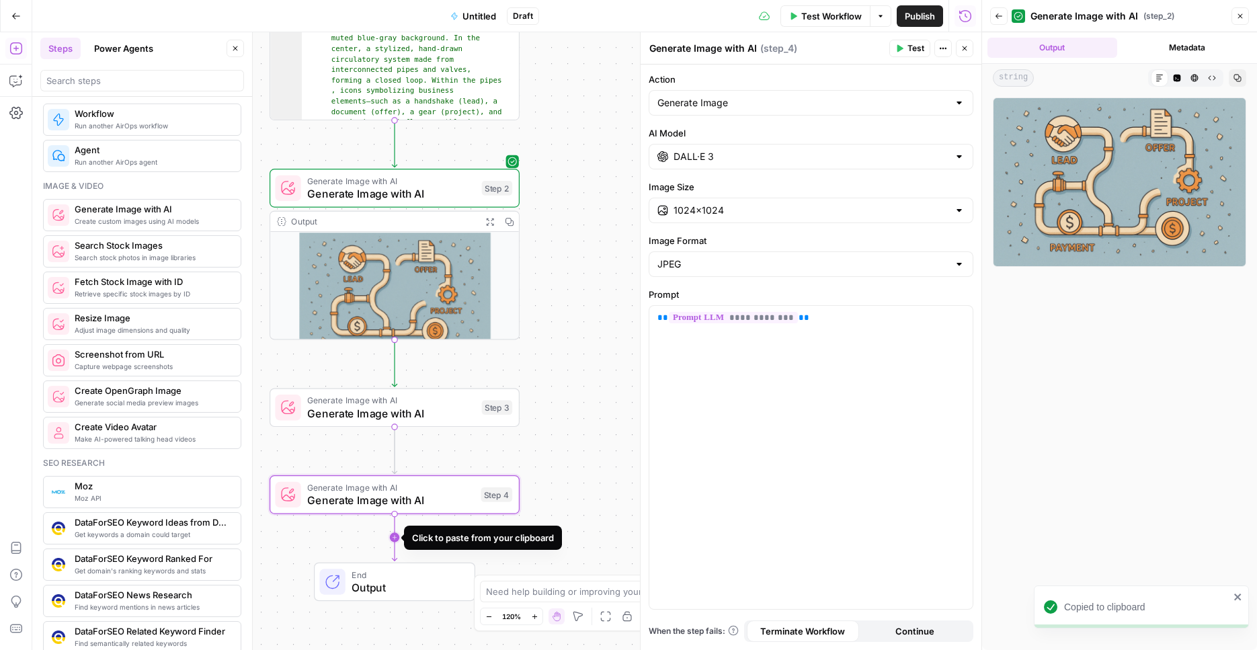
click at [393, 542] on icon "Edge from step_4 to end" at bounding box center [394, 537] width 5 height 47
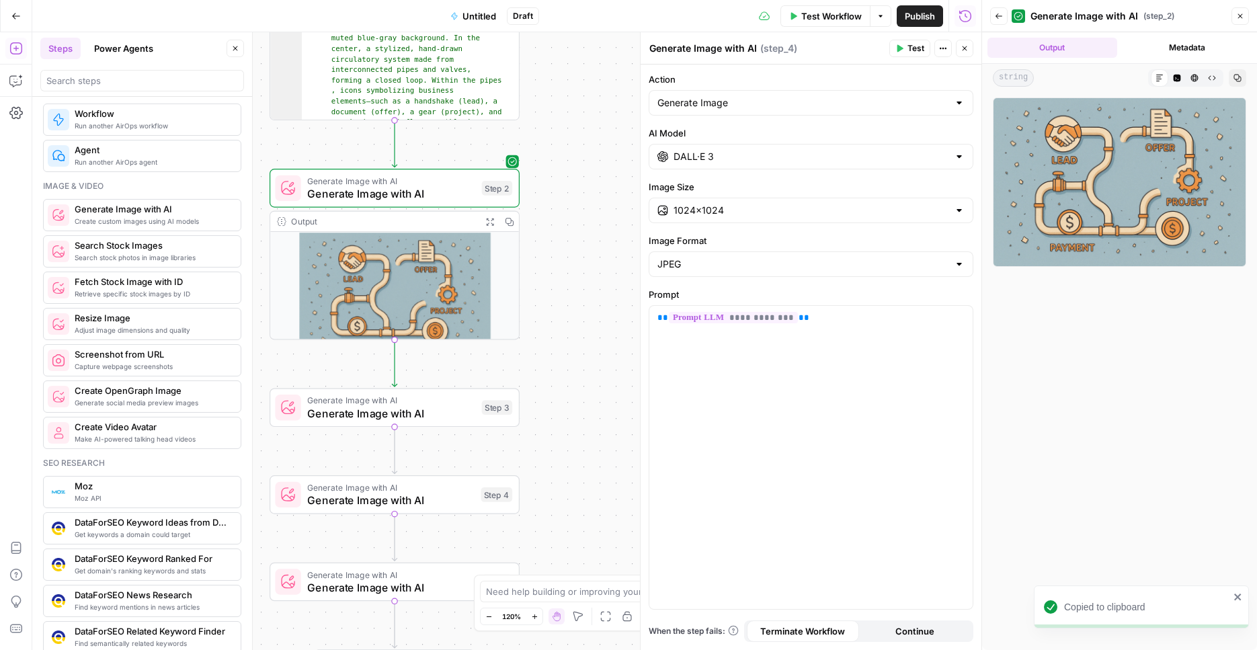
click at [371, 587] on span "Generate Image with AI" at bounding box center [391, 587] width 168 height 16
click at [413, 509] on div "Generate Image with AI Generate Image with AI Step 4 Copy step Delete step Add …" at bounding box center [395, 494] width 250 height 39
click at [791, 216] on input "Image Size" at bounding box center [811, 210] width 275 height 13
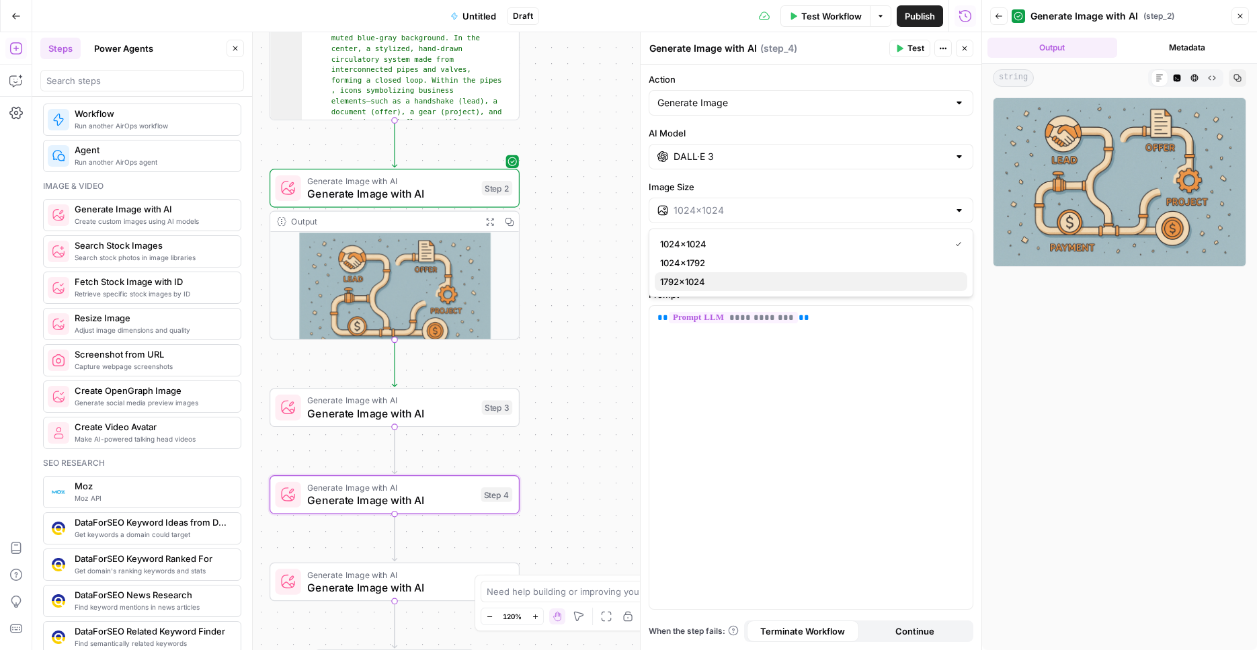
click at [755, 277] on span "1792×1024" at bounding box center [808, 281] width 296 height 13
type input "1792×1024"
click at [393, 573] on span "Generate Image with AI" at bounding box center [391, 574] width 168 height 13
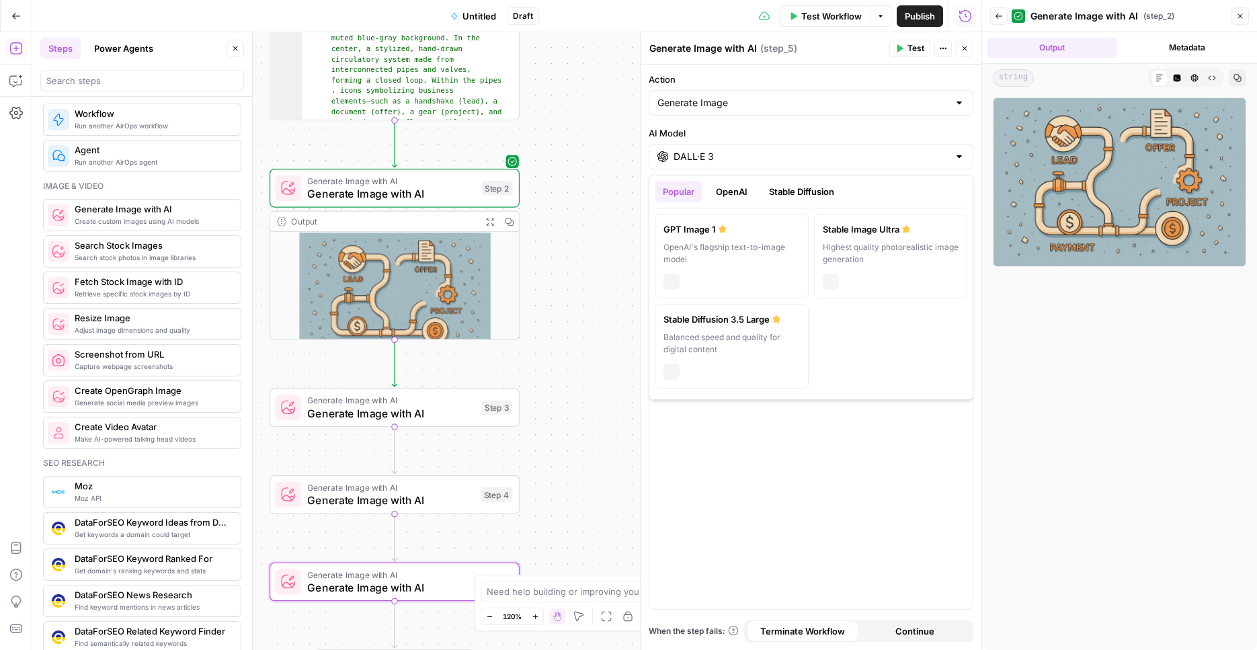
click at [739, 159] on input "DALL·E 3" at bounding box center [811, 156] width 275 height 13
click at [782, 191] on button "Stable Diffusion" at bounding box center [801, 192] width 81 height 22
click at [770, 275] on div "stability" at bounding box center [731, 280] width 136 height 19
type input "Stable Image Ultra"
type input "21:9 (1536×640)"
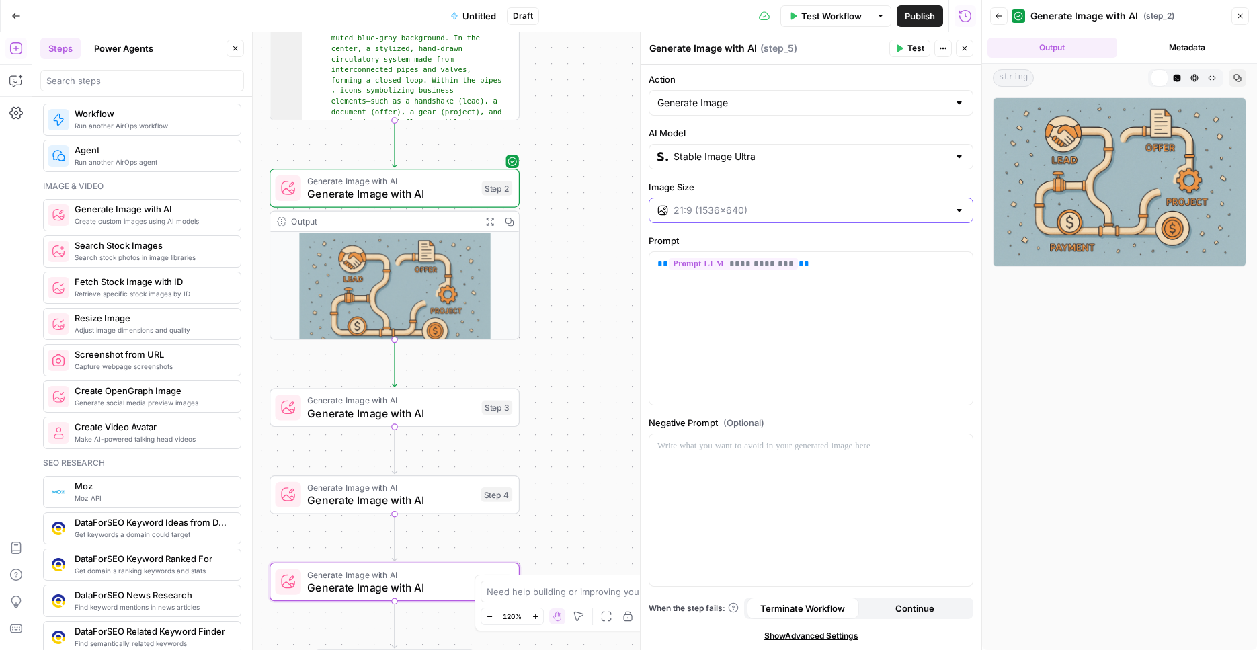
click at [753, 216] on input "Image Size" at bounding box center [811, 210] width 275 height 13
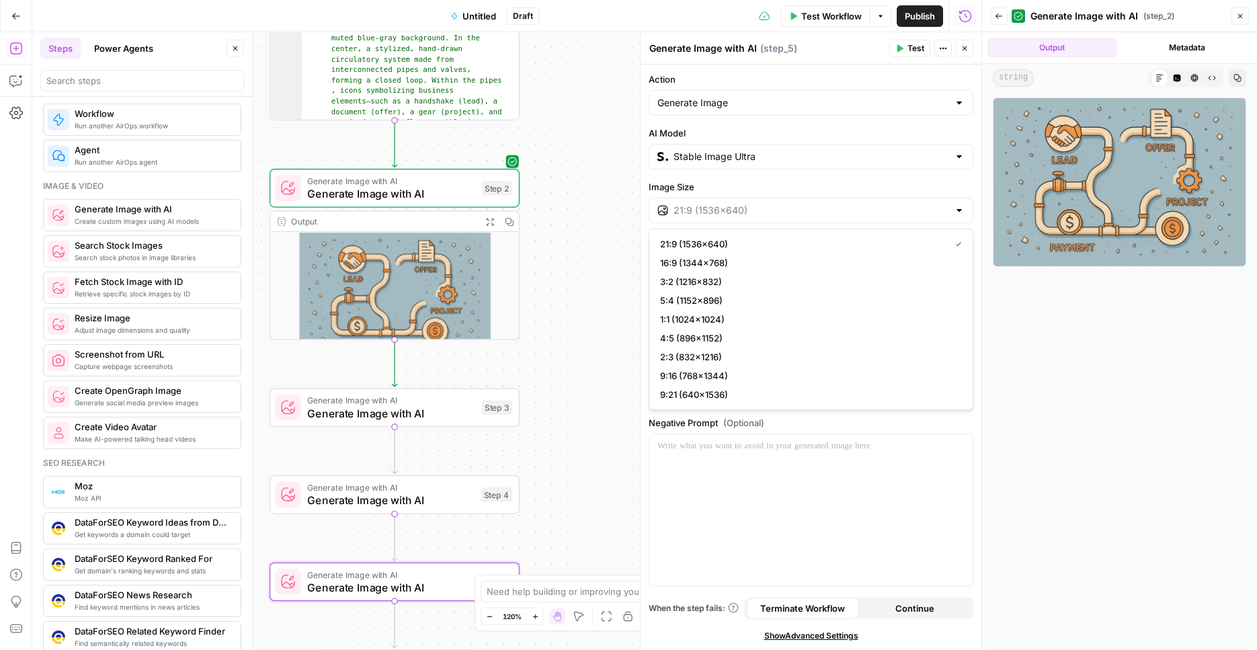
type input "21:9 (1536×640)"
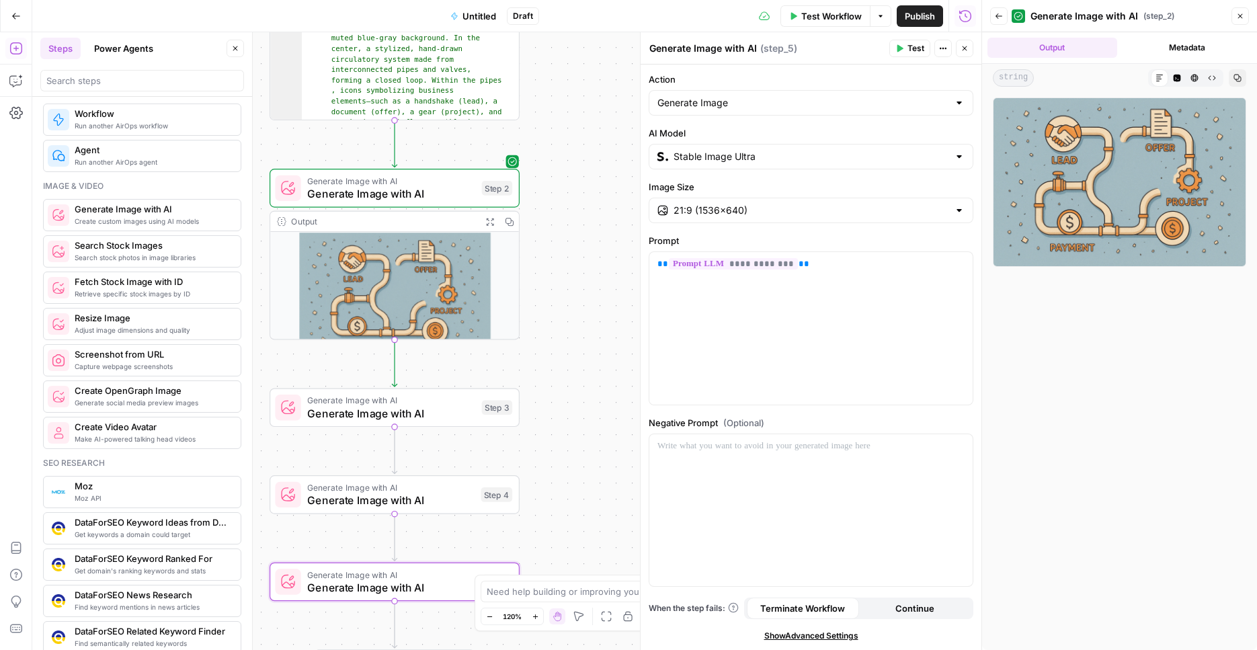
click at [790, 180] on label "Image Size" at bounding box center [811, 186] width 325 height 13
click at [790, 204] on input "21:9 (1536×640)" at bounding box center [811, 210] width 275 height 13
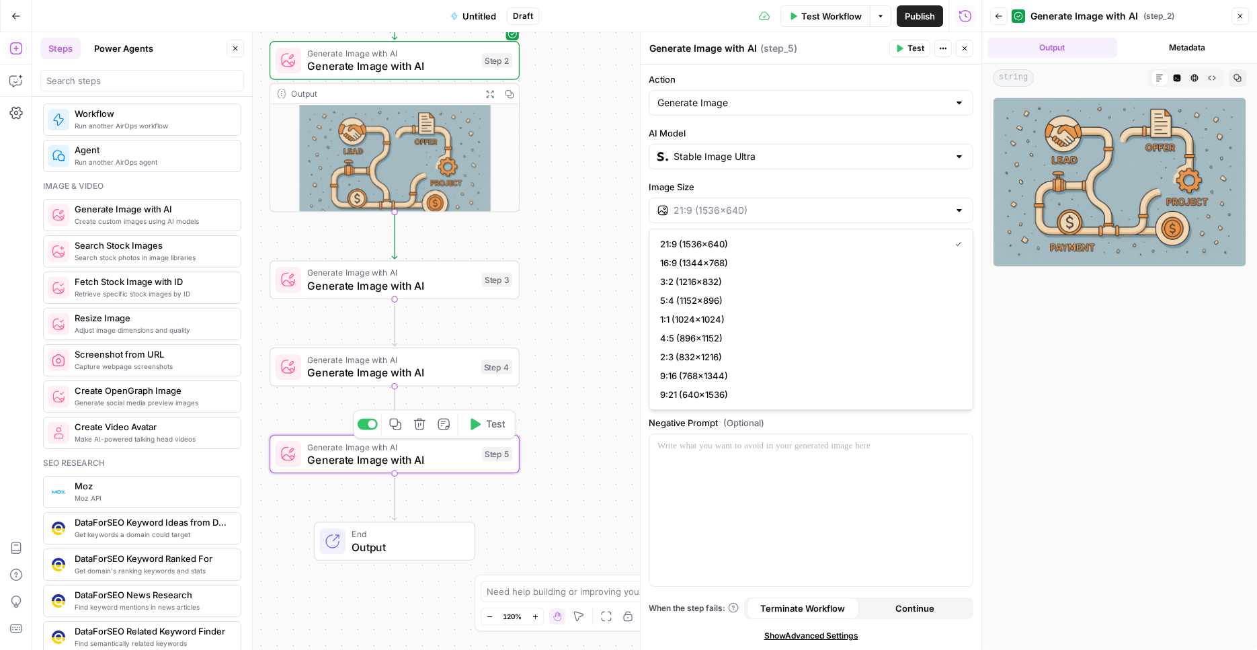
type input "21:9 (1536×640)"
click at [387, 425] on button "Copy step" at bounding box center [395, 424] width 21 height 21
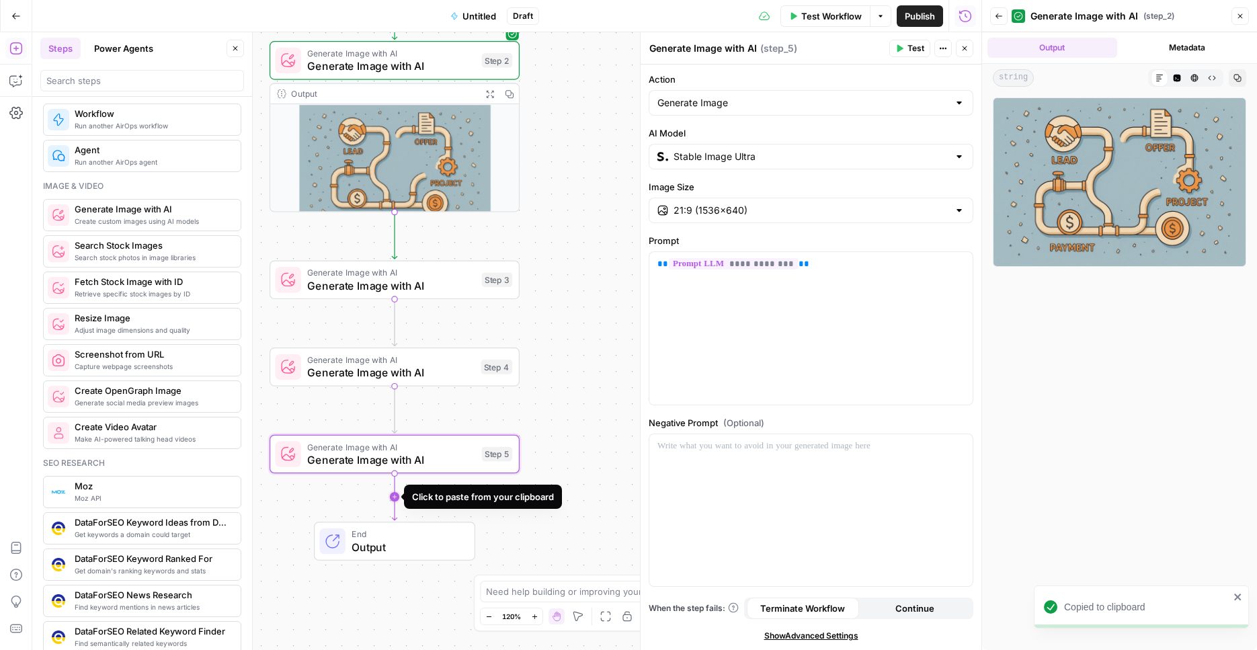
click at [397, 495] on icon "Edge from step_5 to end" at bounding box center [394, 496] width 5 height 47
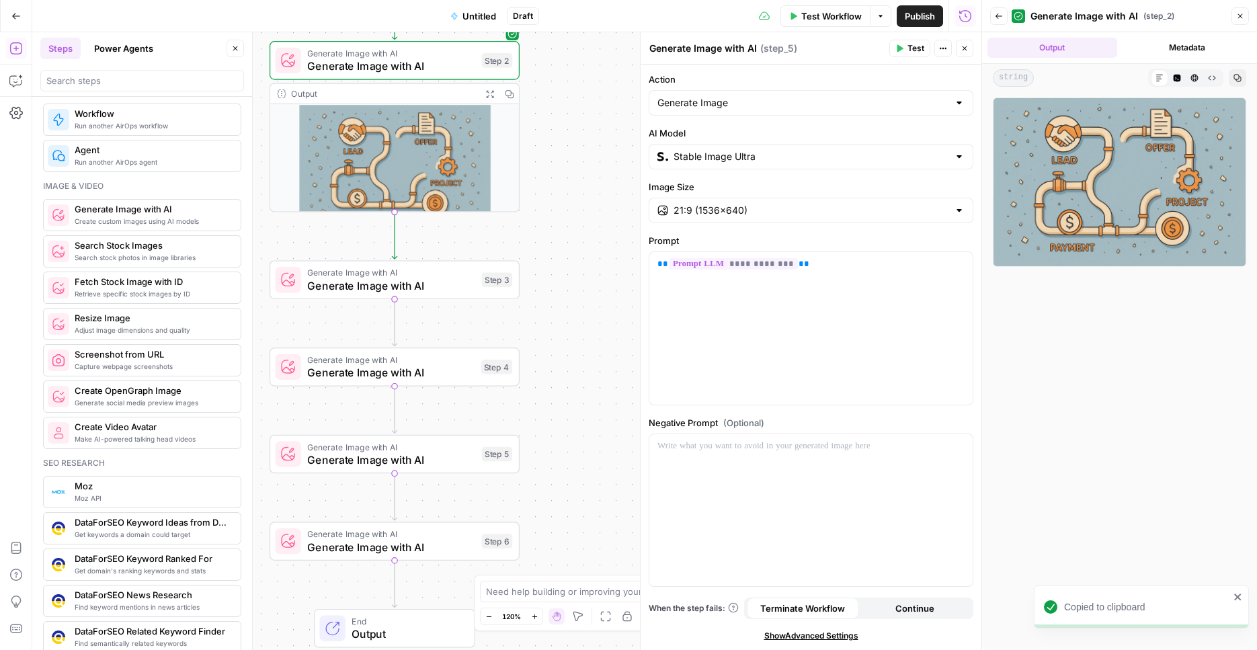
click at [406, 535] on span "Generate Image with AI" at bounding box center [391, 534] width 168 height 13
click at [755, 151] on input "Stable Image Ultra" at bounding box center [811, 156] width 275 height 13
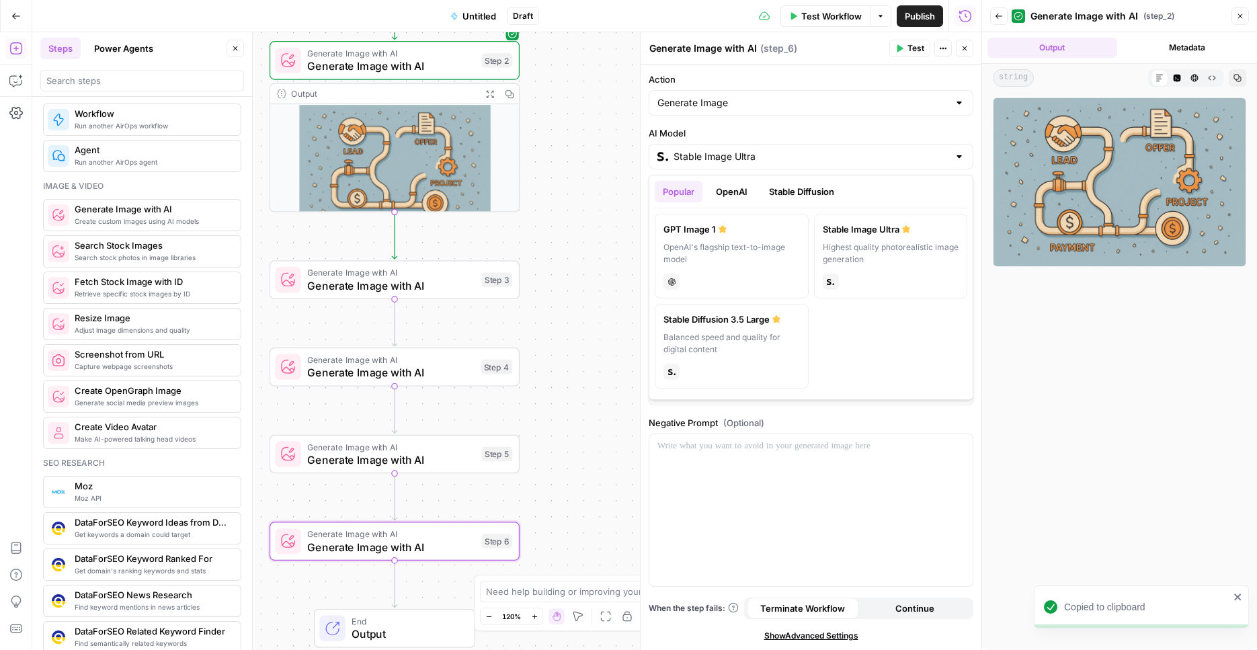
click at [743, 197] on button "OpenAI" at bounding box center [732, 192] width 48 height 22
click at [540, 456] on div "Workflow Set Inputs Inputs LLM · GPT-4o Prompt LLM Step 1 Output Expand Output …" at bounding box center [506, 341] width 949 height 618
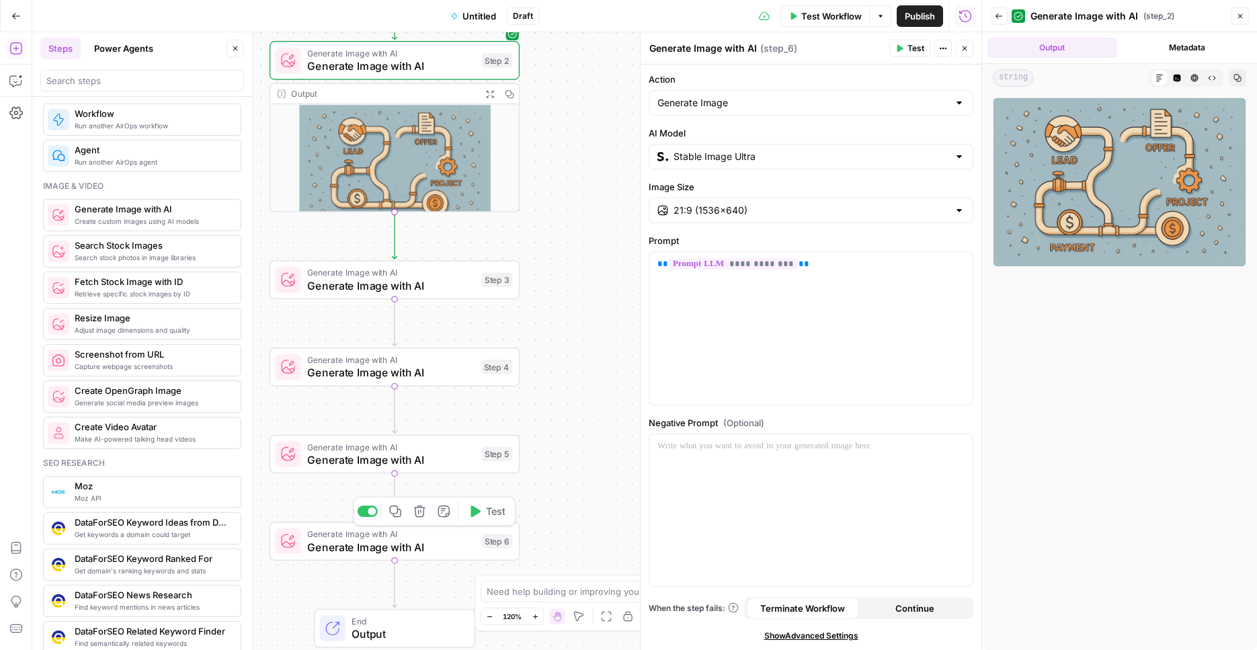
click at [419, 514] on icon "button" at bounding box center [419, 511] width 13 height 13
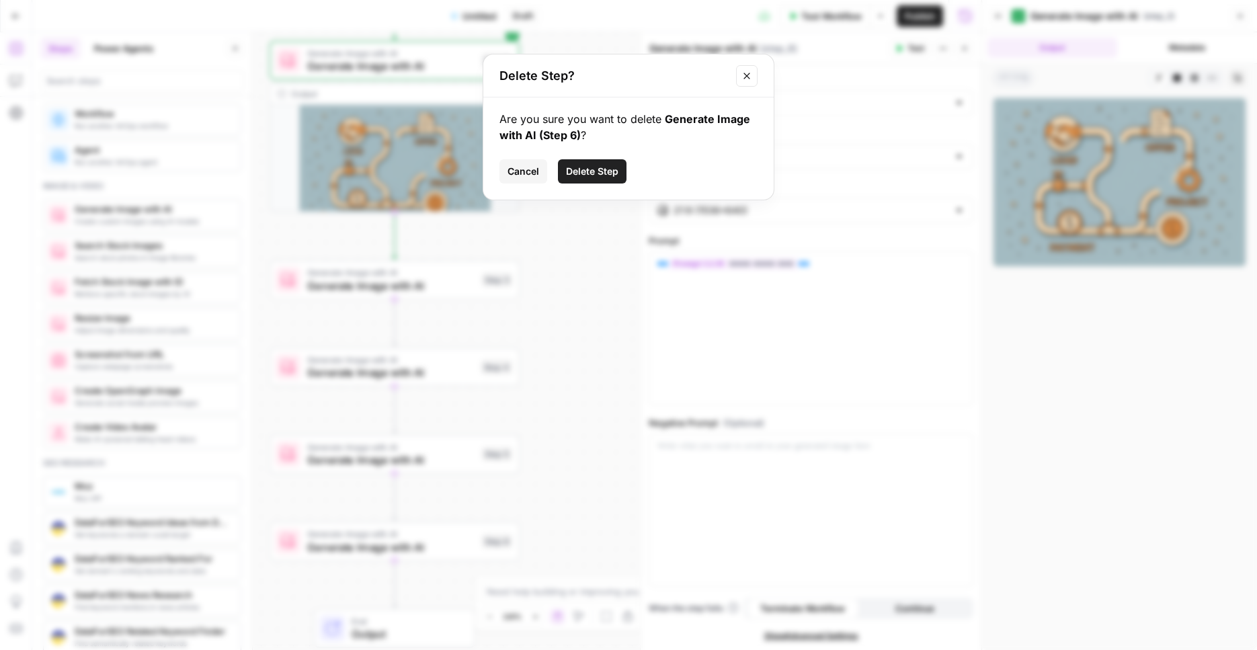
click at [596, 160] on button "Delete Step" at bounding box center [592, 171] width 69 height 24
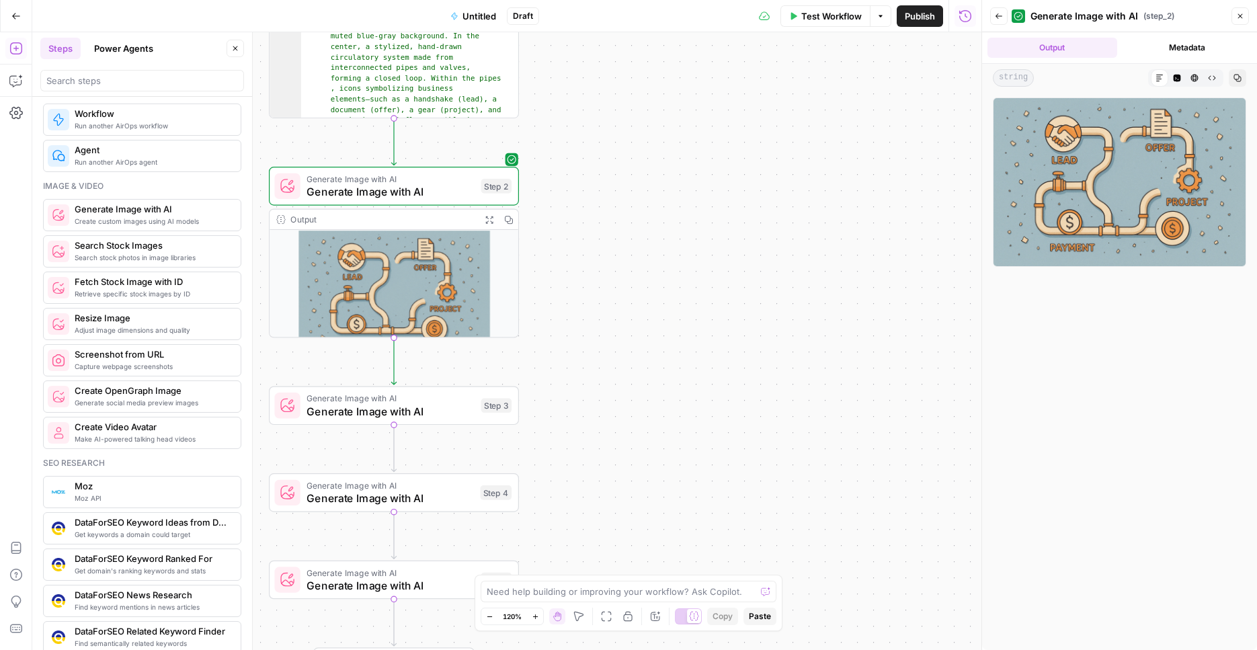
drag, startPoint x: 596, startPoint y: 161, endPoint x: 601, endPoint y: 391, distance: 229.3
click at [601, 391] on div "Workflow Set Inputs Inputs LLM · GPT-4o Prompt LLM Step 1 Output Expand Output …" at bounding box center [506, 341] width 949 height 618
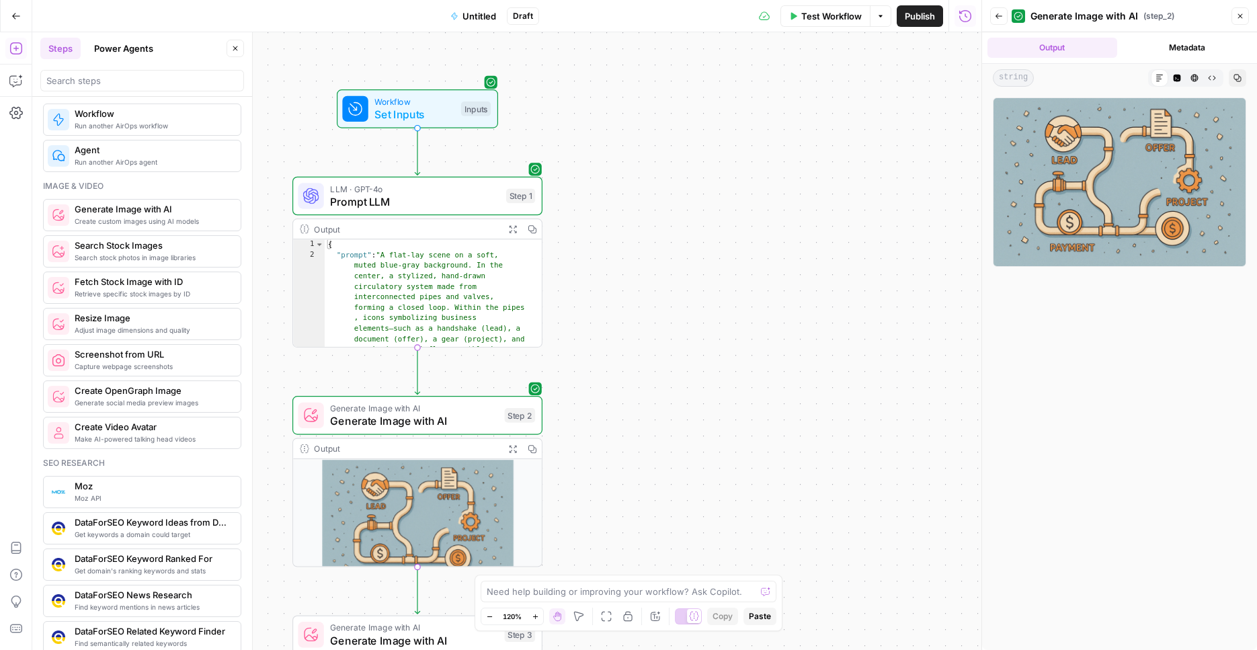
drag, startPoint x: 655, startPoint y: 365, endPoint x: 624, endPoint y: 307, distance: 65.9
click at [682, 430] on div "Workflow Set Inputs Inputs LLM · GPT-4o Prompt LLM Step 1 Output Expand Output …" at bounding box center [506, 341] width 949 height 618
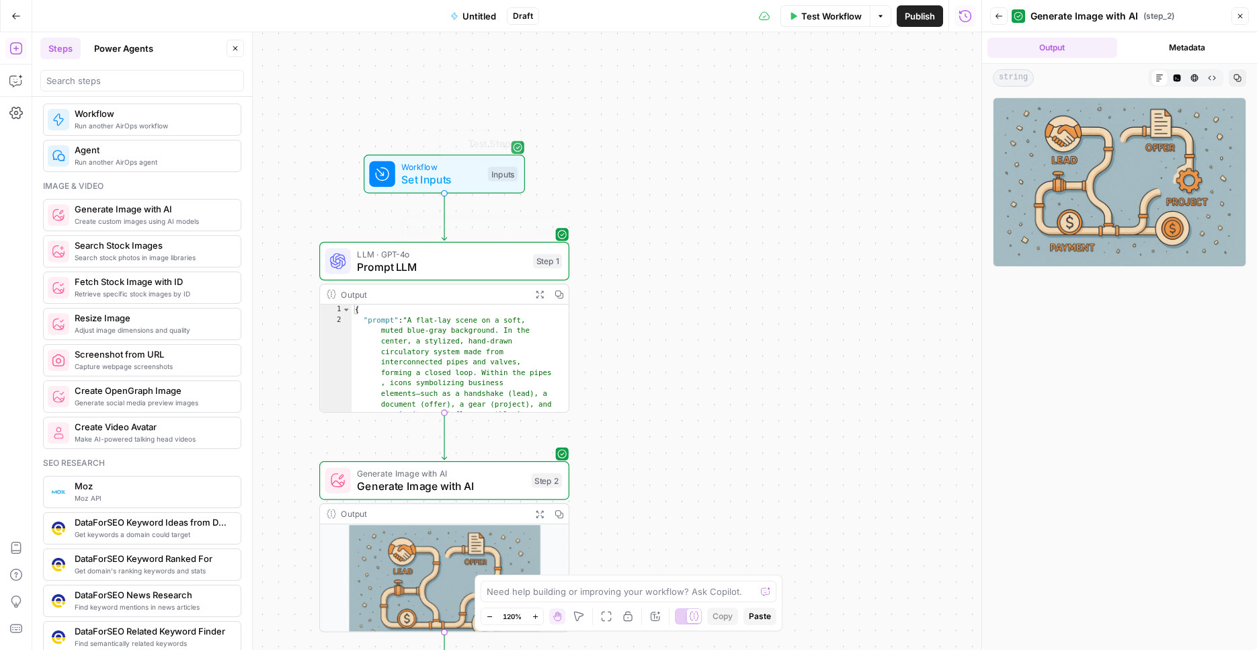
click at [465, 268] on span "Prompt LLM" at bounding box center [441, 267] width 169 height 16
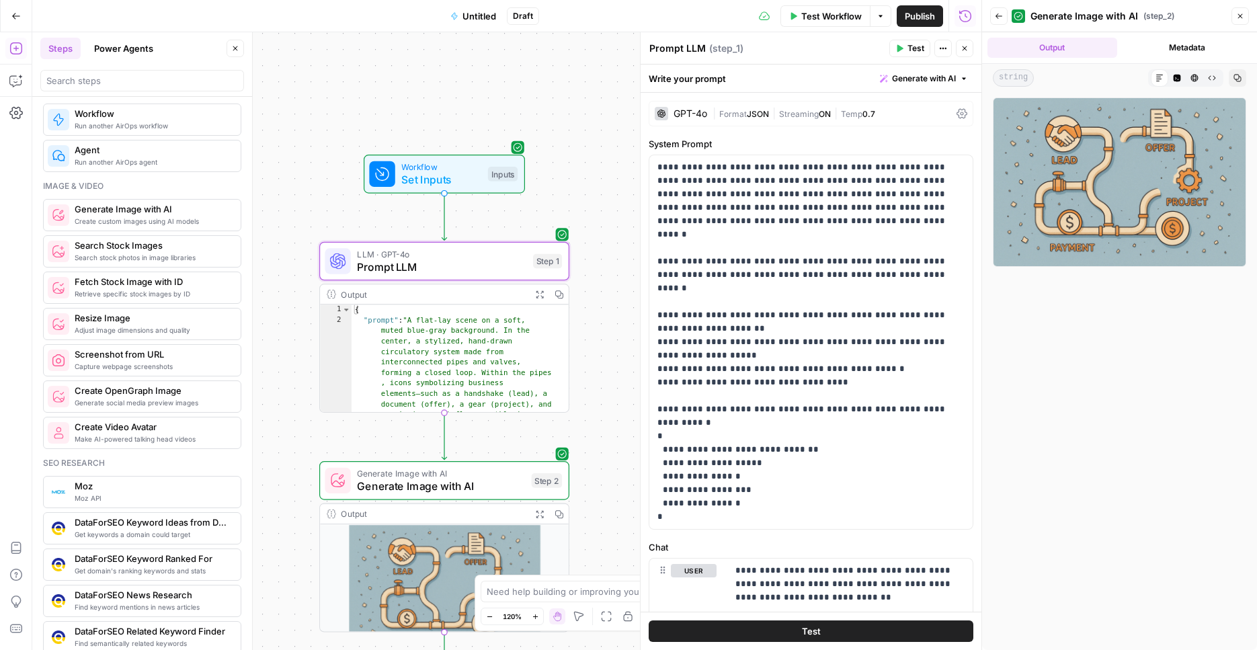
click at [833, 628] on button "Test" at bounding box center [811, 631] width 325 height 22
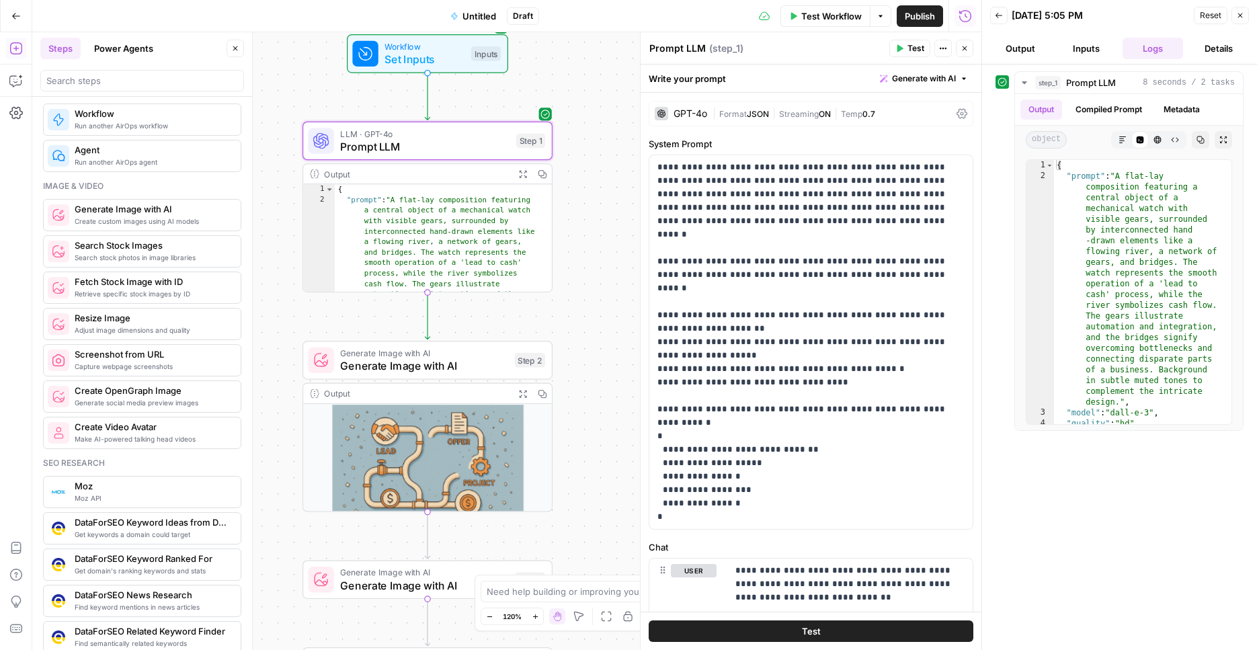
drag, startPoint x: 618, startPoint y: 235, endPoint x: 614, endPoint y: 143, distance: 92.2
click at [614, 143] on div "Workflow Set Inputs Inputs LLM · GPT-4o Prompt LLM Step 1 Output Expand Output …" at bounding box center [506, 341] width 949 height 618
click at [838, 20] on span "Test Workflow" at bounding box center [831, 15] width 60 height 13
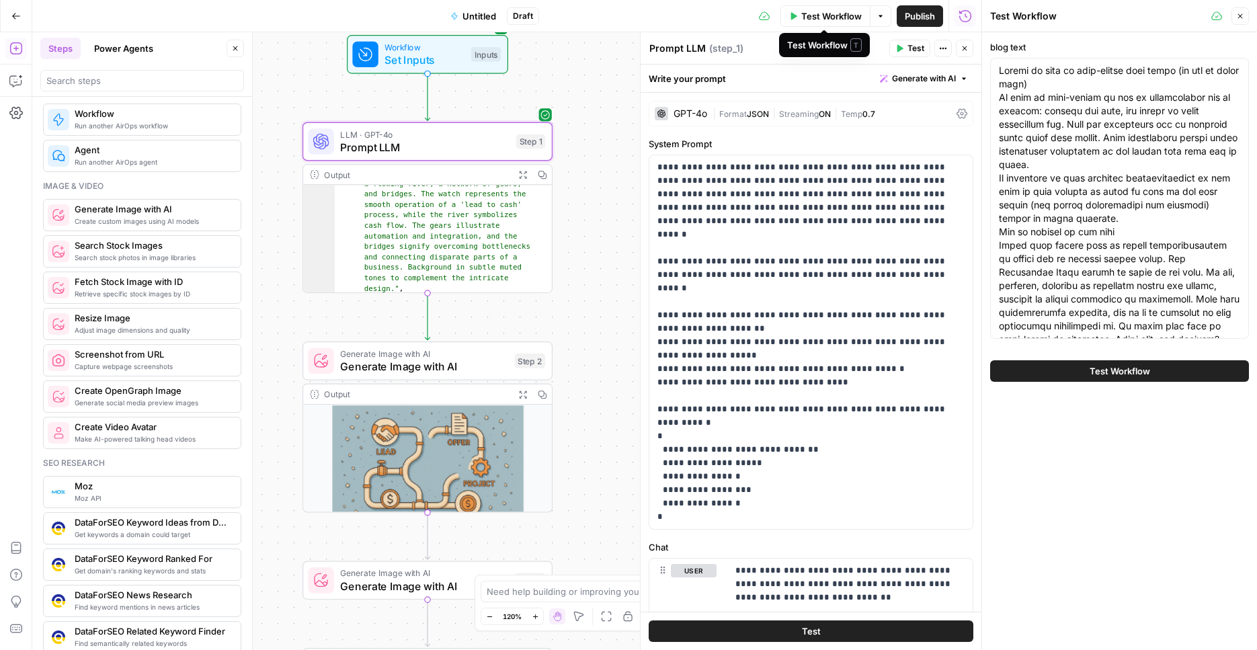
click at [829, 20] on span "Test Workflow" at bounding box center [831, 15] width 60 height 13
click at [1119, 362] on button "Test Workflow" at bounding box center [1119, 371] width 259 height 22
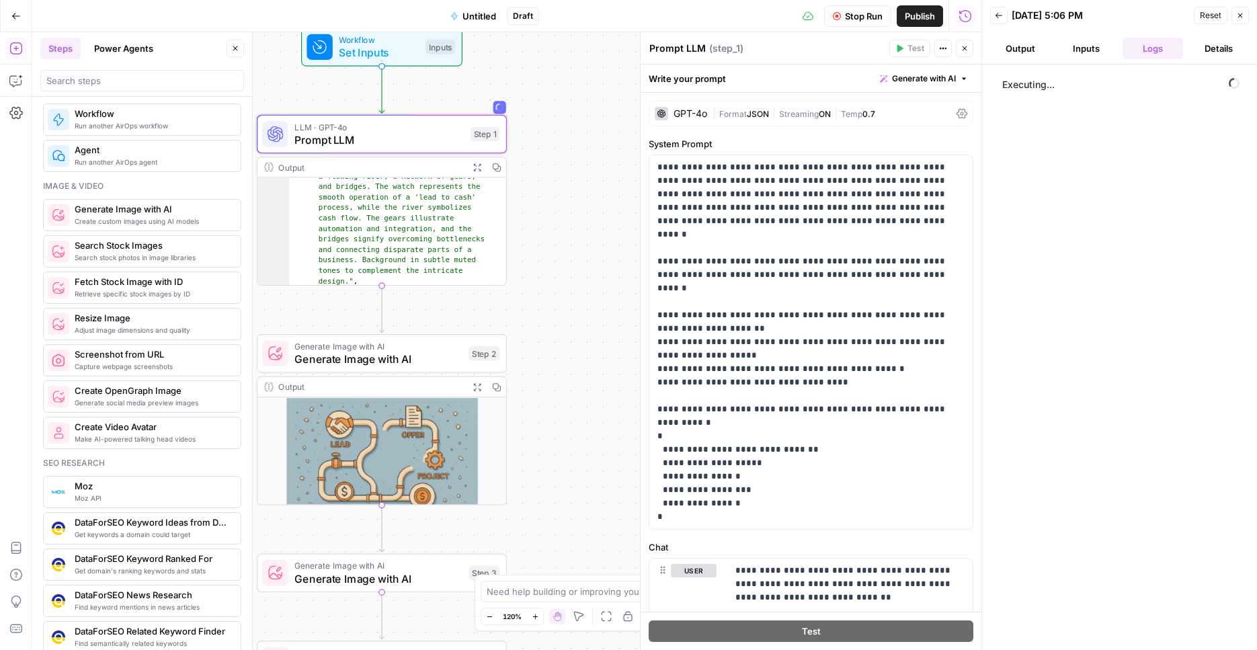
drag, startPoint x: 622, startPoint y: 300, endPoint x: 576, endPoint y: 299, distance: 45.7
click at [576, 299] on div "Workflow Set Inputs Inputs LLM · GPT-4o Prompt LLM Step 1 Output Expand Output …" at bounding box center [506, 341] width 949 height 618
click at [491, 172] on button "Copy" at bounding box center [496, 166] width 19 height 19
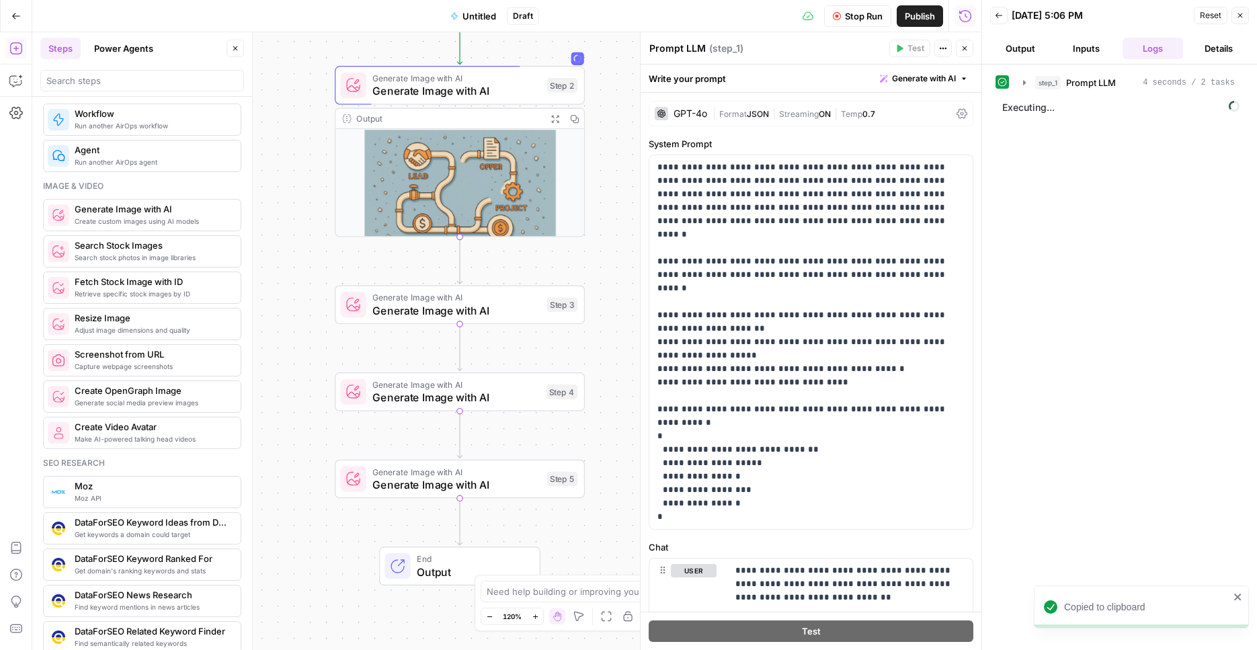
drag, startPoint x: 544, startPoint y: 330, endPoint x: 622, endPoint y: 62, distance: 279.3
click at [622, 62] on div "Workflow Set Inputs Inputs LLM · GPT-4o Prompt LLM Step 1 Output Expand Output …" at bounding box center [506, 341] width 949 height 618
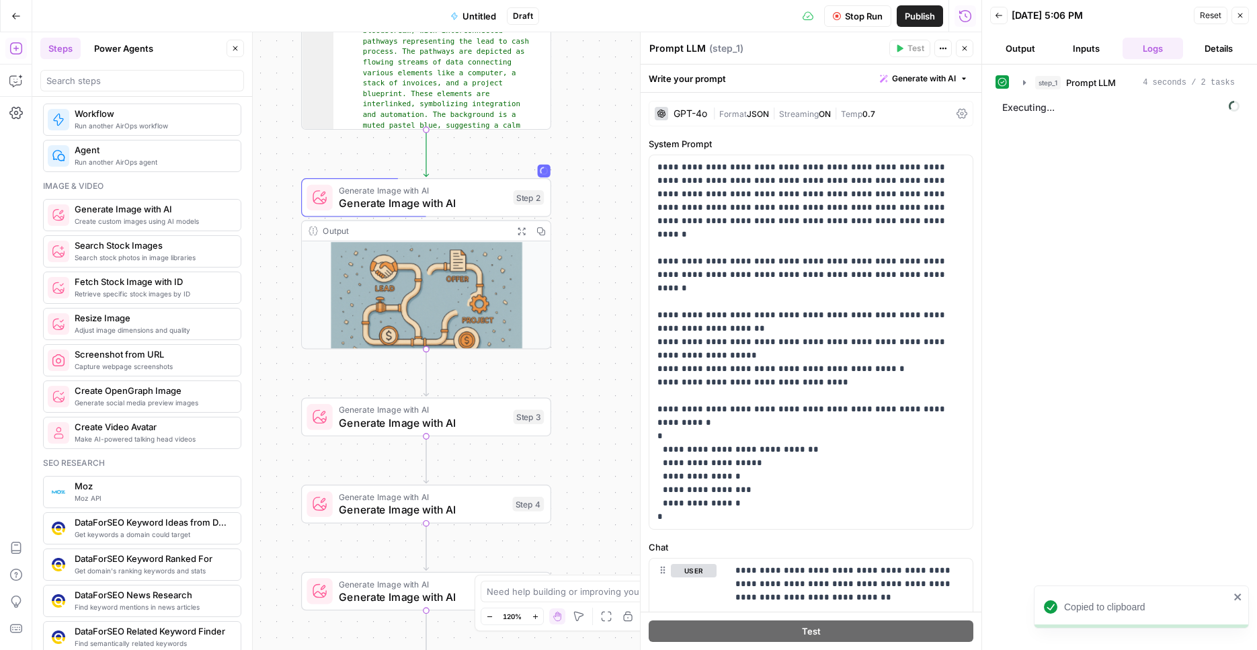
drag, startPoint x: 627, startPoint y: 228, endPoint x: 594, endPoint y: 340, distance: 117.2
click at [594, 340] on div "Workflow Set Inputs Inputs LLM · GPT-4o Prompt LLM Step 1 Output Expand Output …" at bounding box center [506, 341] width 949 height 618
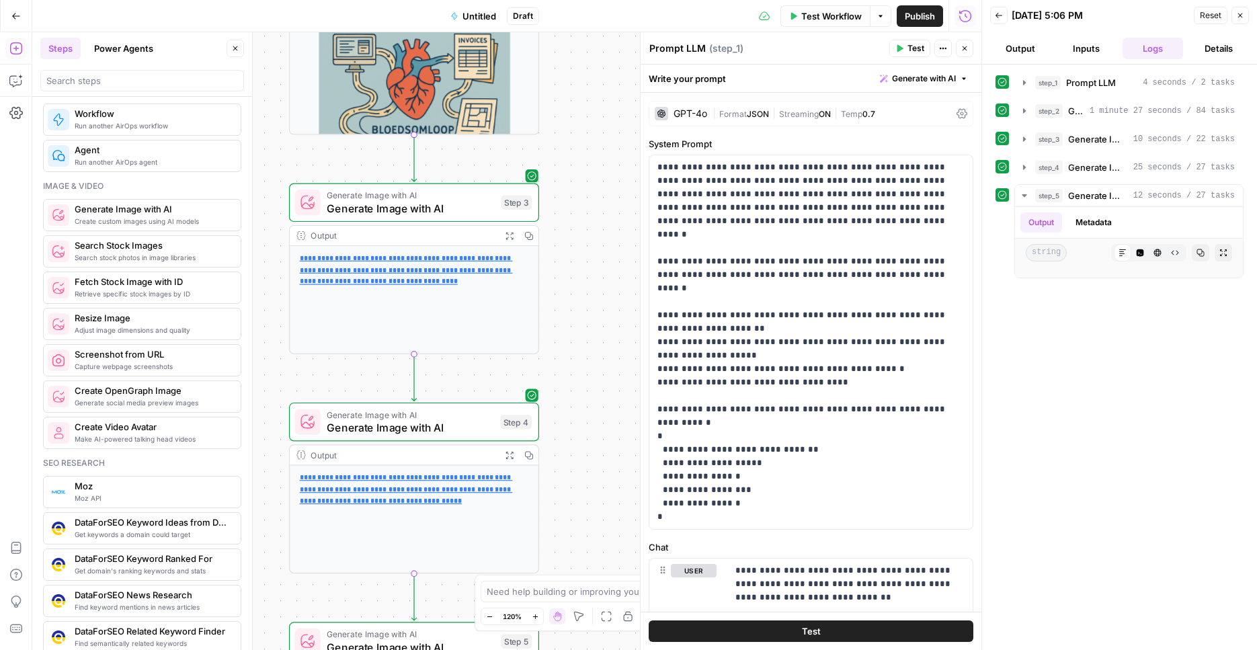
drag, startPoint x: 602, startPoint y: 350, endPoint x: 583, endPoint y: 130, distance: 220.6
click at [583, 130] on div "Workflow Set Inputs Inputs LLM · GPT-4o Prompt LLM Step 1 Output Expand Output …" at bounding box center [506, 341] width 949 height 618
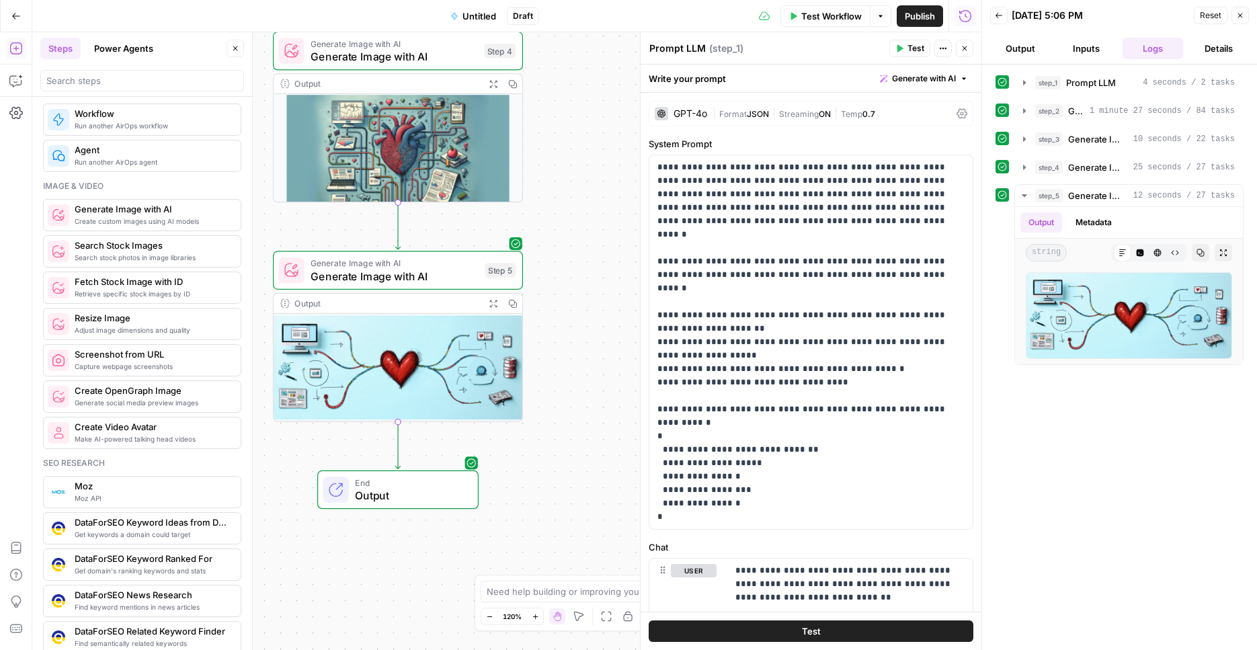
drag, startPoint x: 602, startPoint y: 428, endPoint x: 584, endPoint y: 90, distance: 337.9
click at [584, 90] on div "Workflow Set Inputs Inputs LLM · GPT-4o Prompt LLM Step 1 Output Expand Output …" at bounding box center [506, 341] width 949 height 618
drag, startPoint x: 952, startPoint y: 381, endPoint x: 605, endPoint y: 151, distance: 416.1
click at [649, 155] on div "**********" at bounding box center [810, 342] width 323 height 374
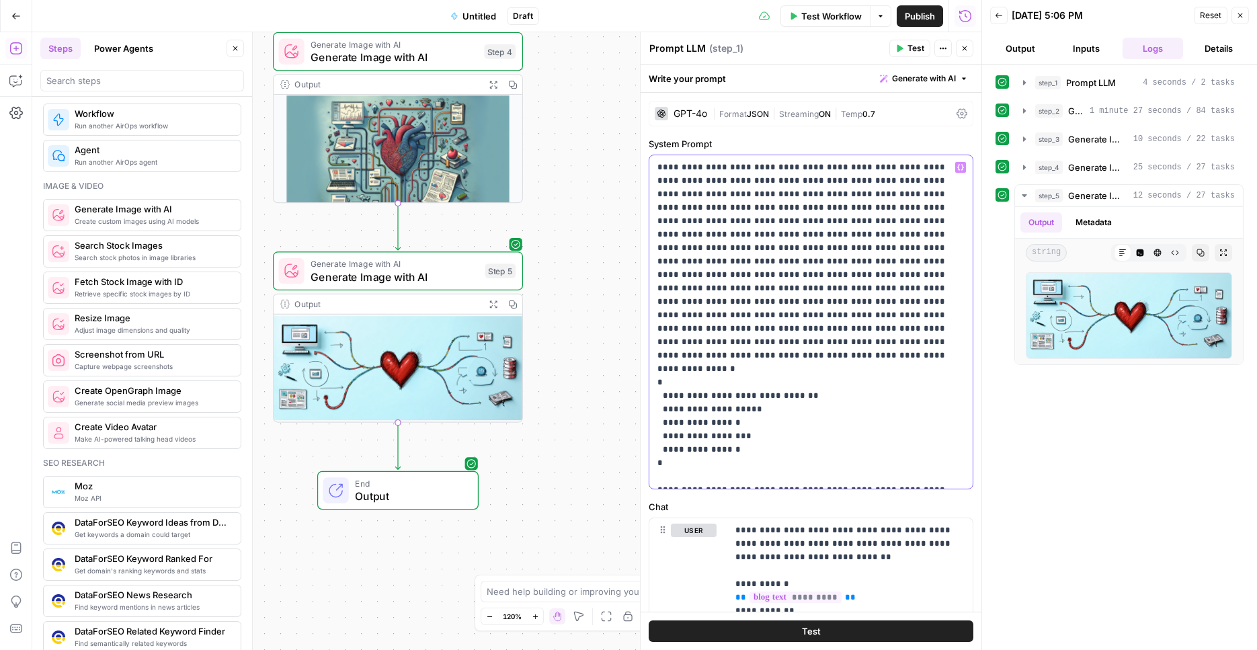
click at [946, 193] on p "**********" at bounding box center [805, 322] width 297 height 323
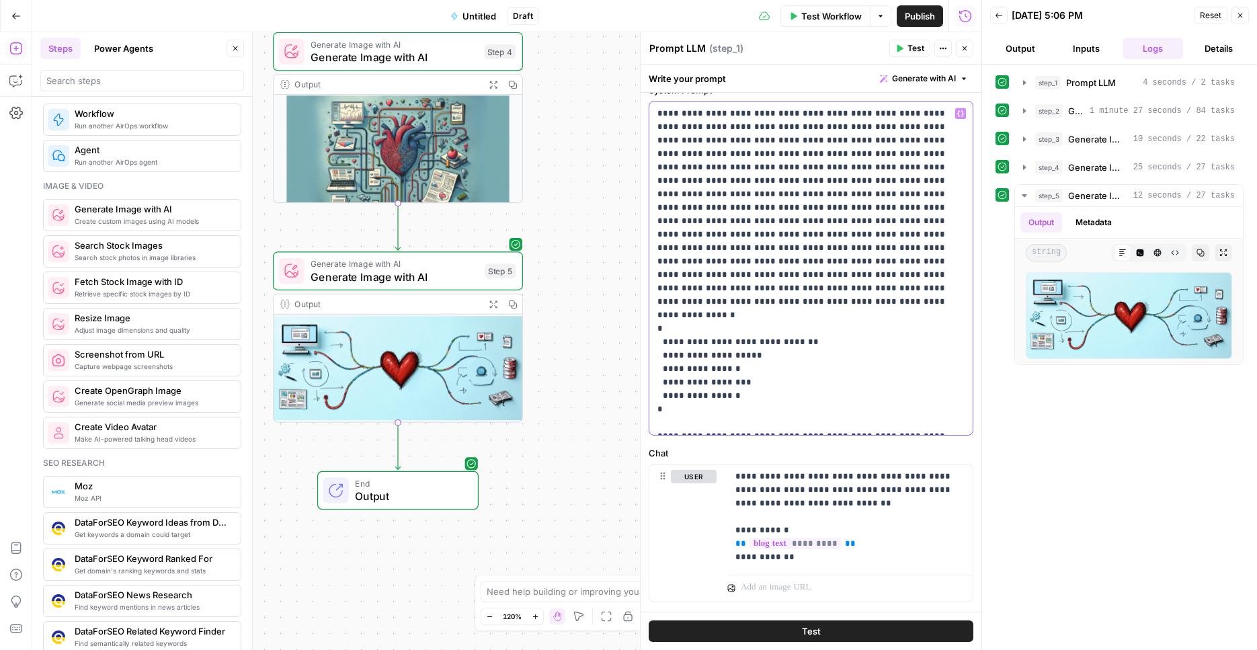
scroll to position [67, 0]
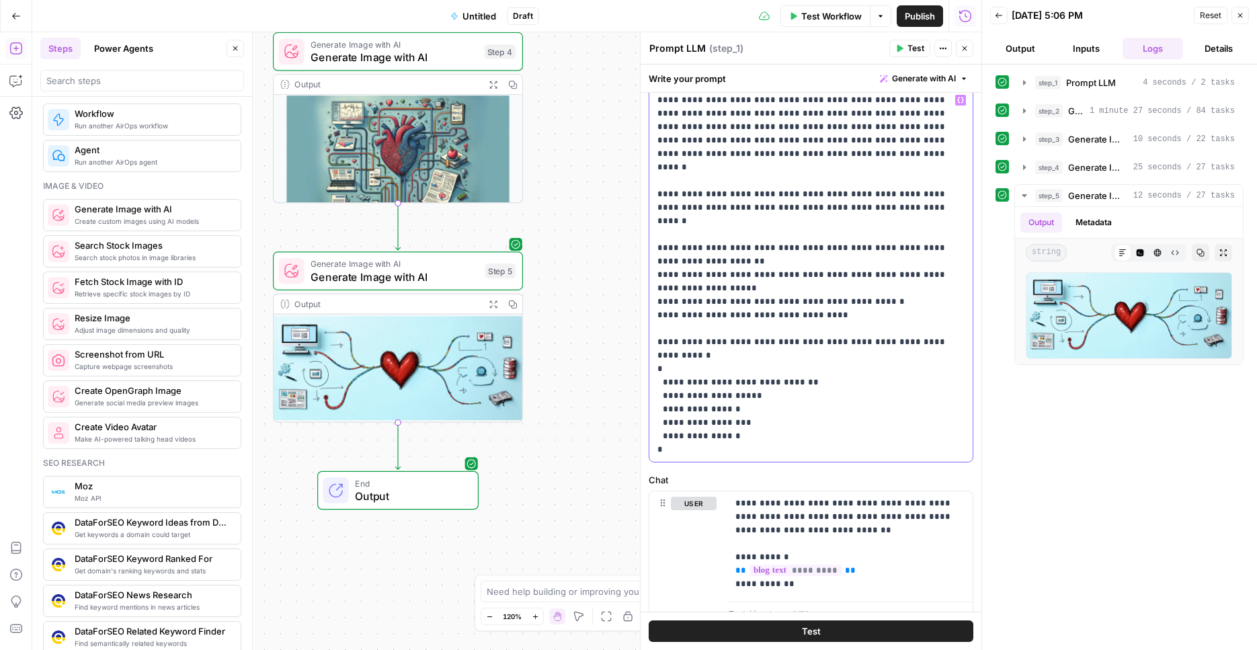
drag, startPoint x: 671, startPoint y: 416, endPoint x: 638, endPoint y: 194, distance: 224.3
click at [649, 194] on div "**********" at bounding box center [810, 275] width 323 height 374
click at [753, 417] on p "**********" at bounding box center [805, 274] width 297 height 363
drag, startPoint x: 680, startPoint y: 409, endPoint x: 626, endPoint y: 89, distance: 324.4
click at [649, 89] on div "**********" at bounding box center [810, 275] width 323 height 374
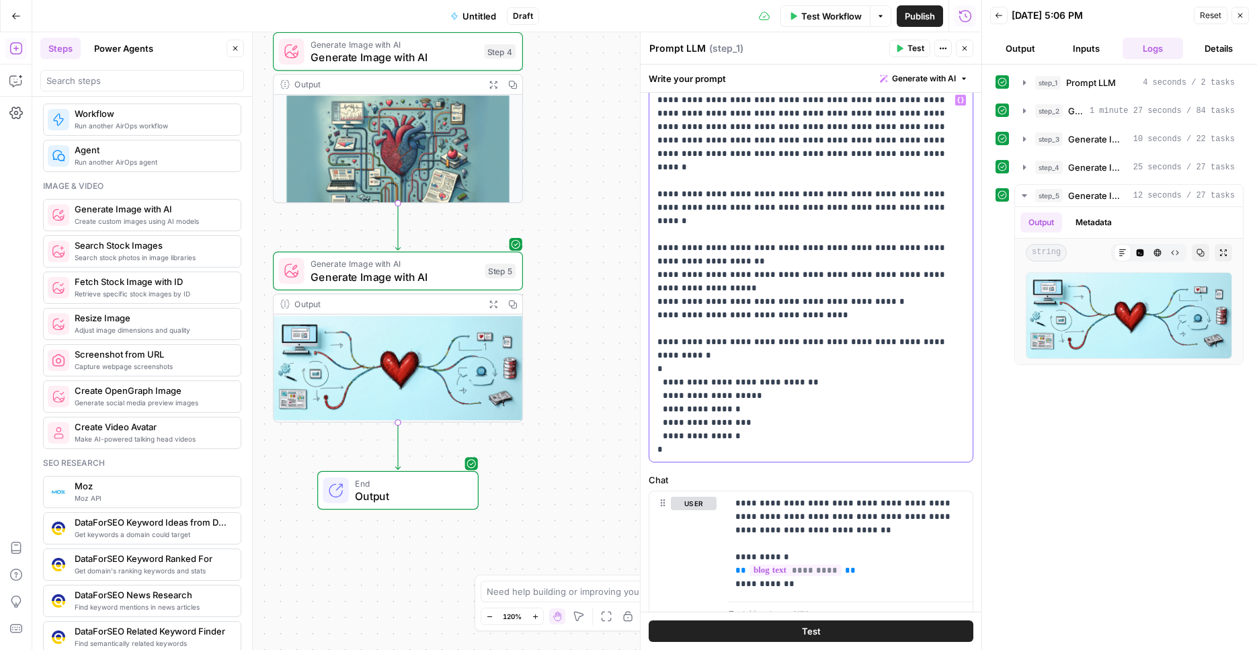
scroll to position [0, 0]
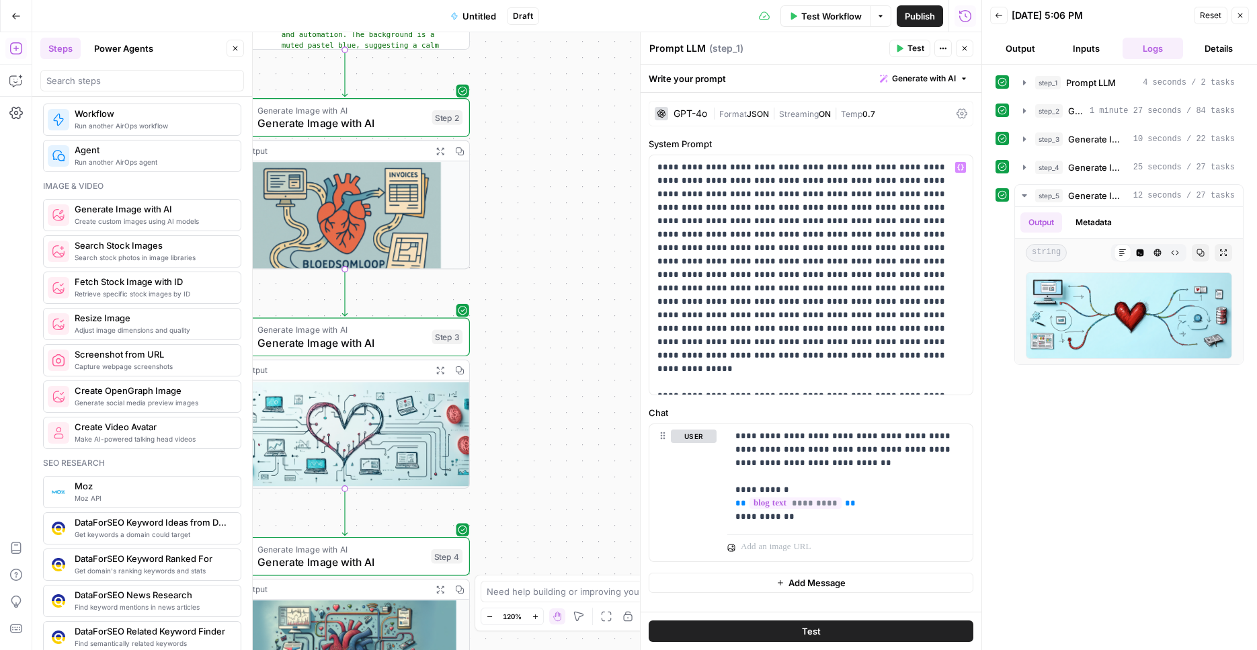
drag, startPoint x: 590, startPoint y: 108, endPoint x: 536, endPoint y: 471, distance: 366.8
click at [536, 471] on div "Workflow Set Inputs Inputs LLM · GPT-4o Prompt LLM Step 1 Output Expand Output …" at bounding box center [506, 341] width 949 height 618
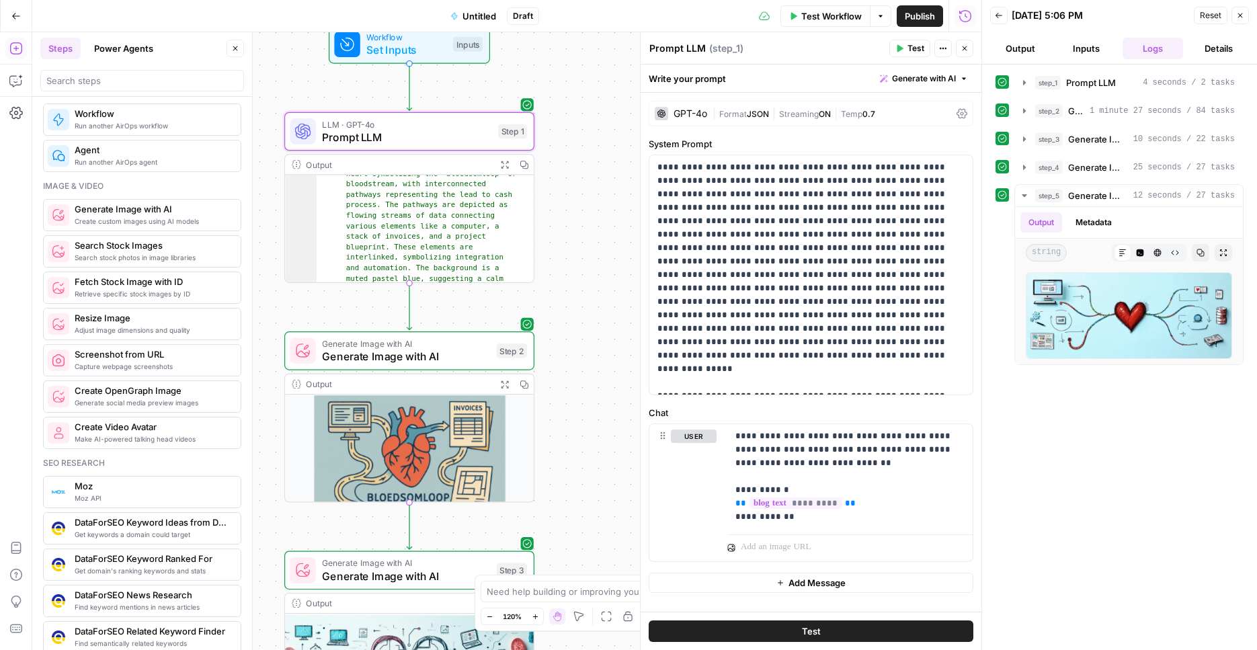
drag, startPoint x: 596, startPoint y: 423, endPoint x: 614, endPoint y: 479, distance: 57.8
click at [614, 479] on div "Workflow Set Inputs Inputs LLM · GPT-4o Prompt LLM Step 1 Output Expand Output …" at bounding box center [506, 341] width 949 height 618
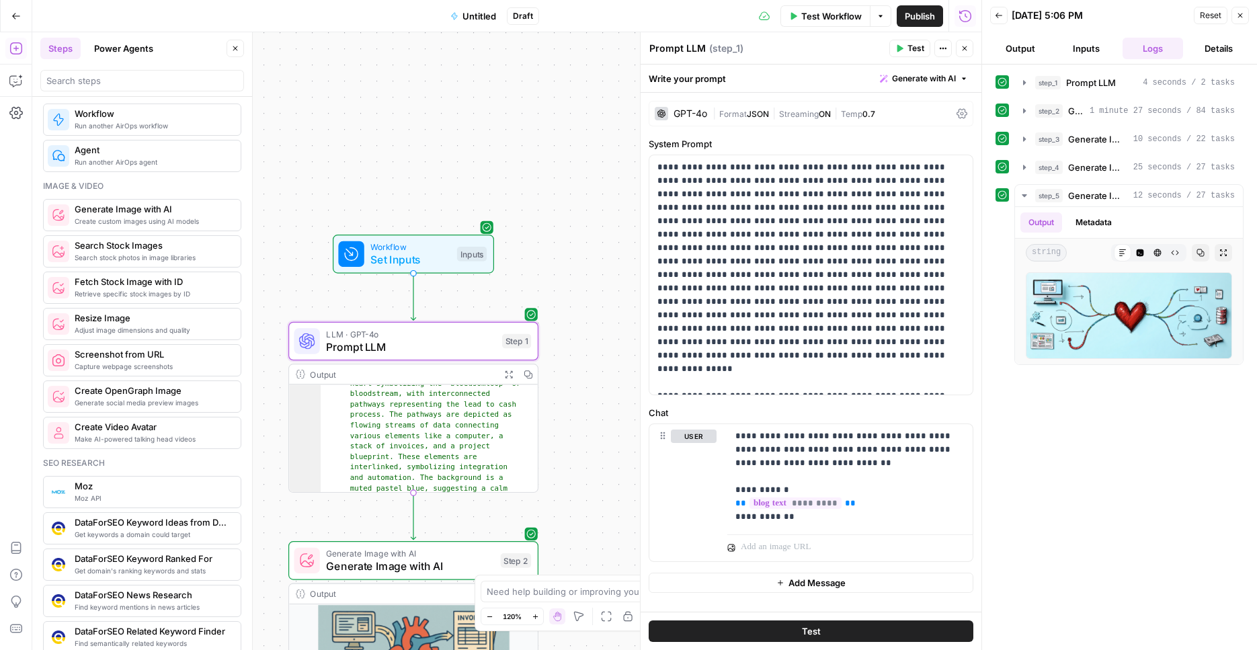
drag, startPoint x: 602, startPoint y: 282, endPoint x: 608, endPoint y: 367, distance: 85.0
click at [606, 492] on div "Workflow Set Inputs Inputs LLM · GPT-4o Prompt LLM Step 1 Output Expand Output …" at bounding box center [506, 341] width 949 height 618
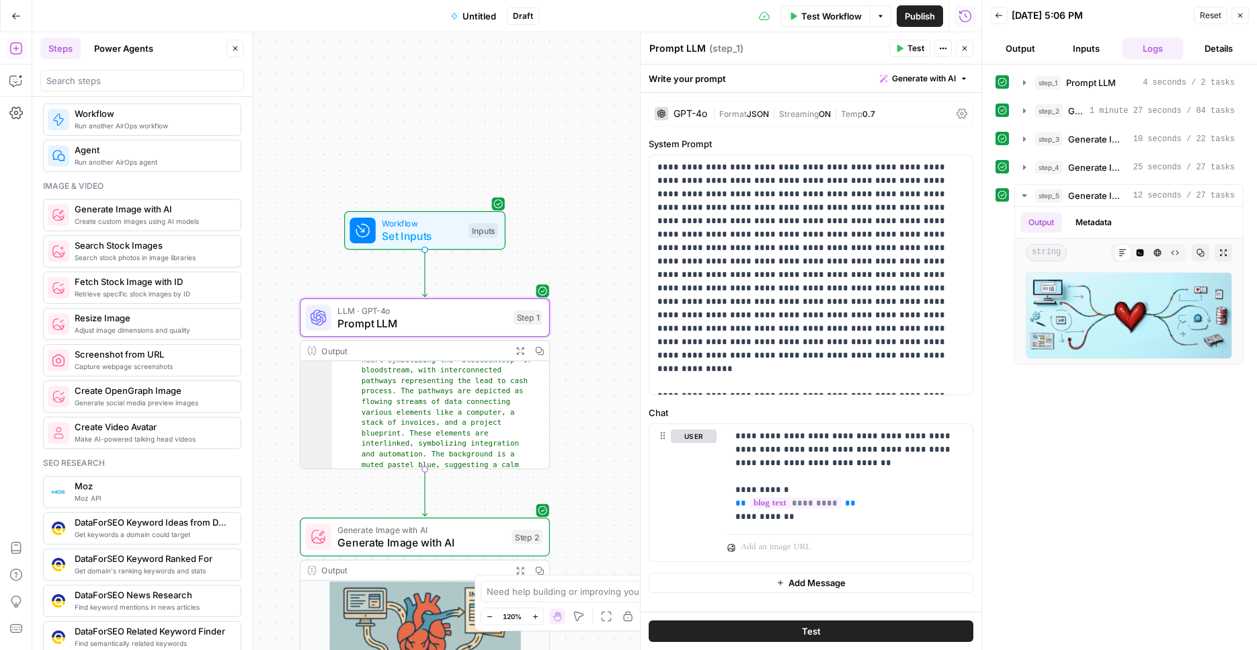
drag, startPoint x: 606, startPoint y: 333, endPoint x: 594, endPoint y: 305, distance: 29.8
click at [619, 300] on div "Workflow Set Inputs Inputs LLM · GPT-4o Prompt LLM Step 1 Output Expand Output …" at bounding box center [506, 341] width 949 height 618
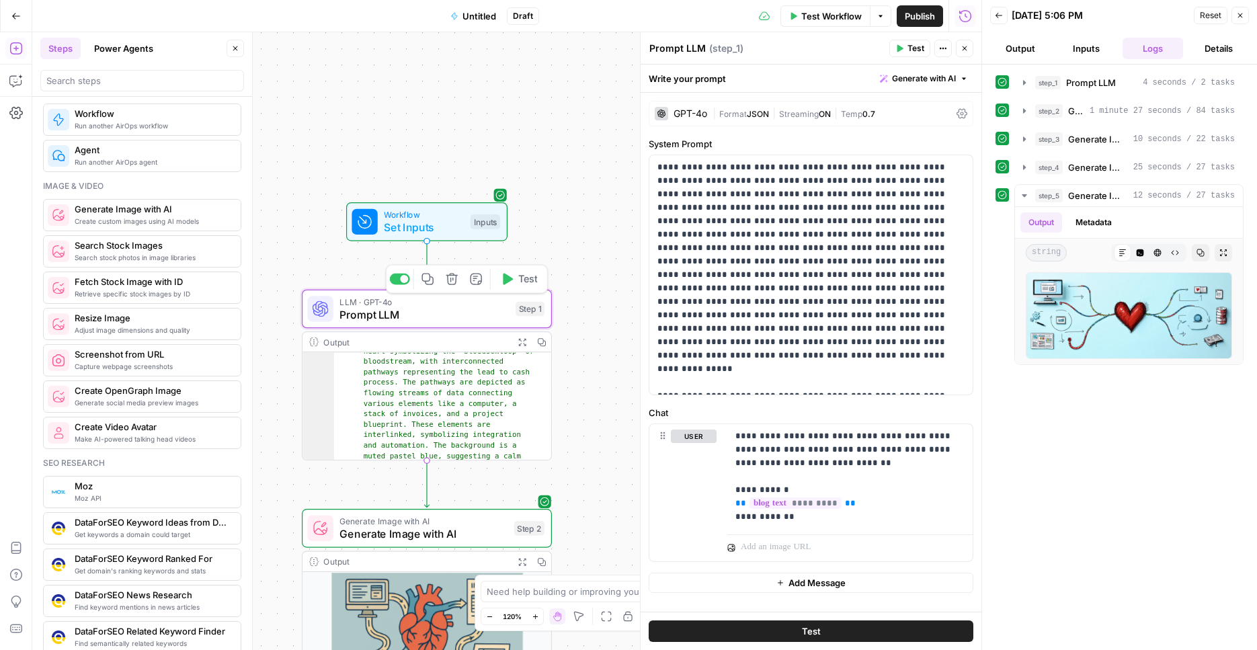
click at [522, 276] on span "Test" at bounding box center [527, 279] width 19 height 15
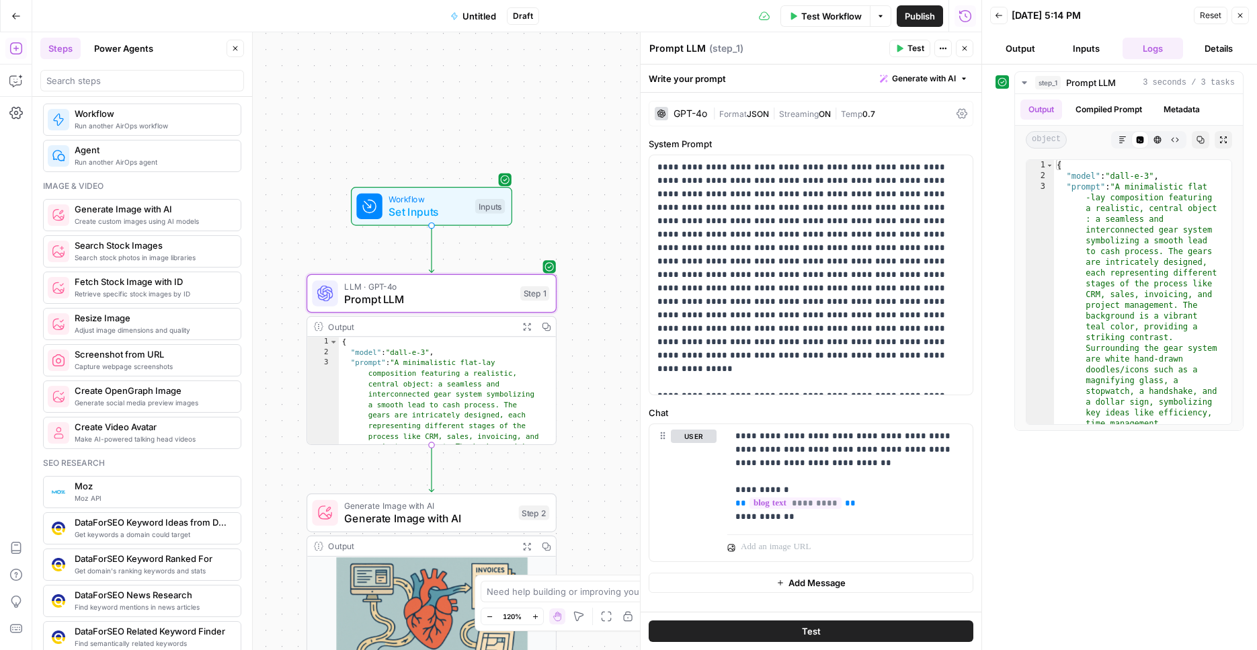
drag, startPoint x: 577, startPoint y: 362, endPoint x: 581, endPoint y: 343, distance: 19.4
click at [582, 343] on div "Workflow Set Inputs Inputs LLM · GPT-4o Prompt LLM Step 1 Output Expand Output …" at bounding box center [506, 341] width 949 height 618
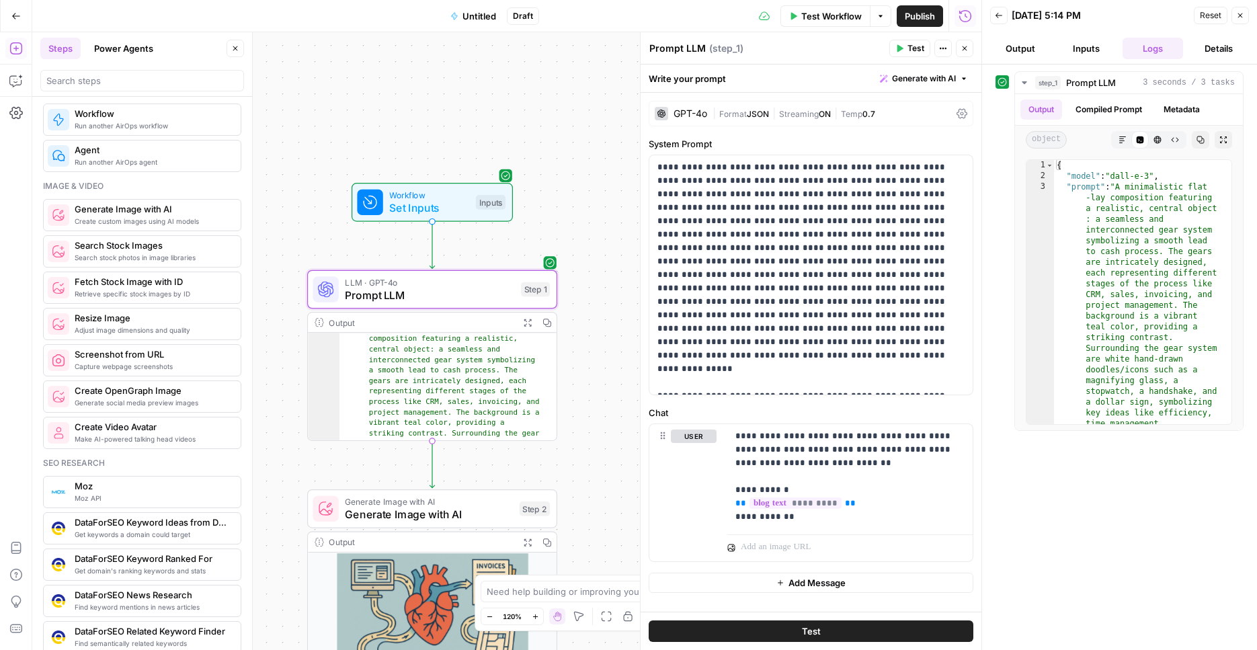
scroll to position [26, 0]
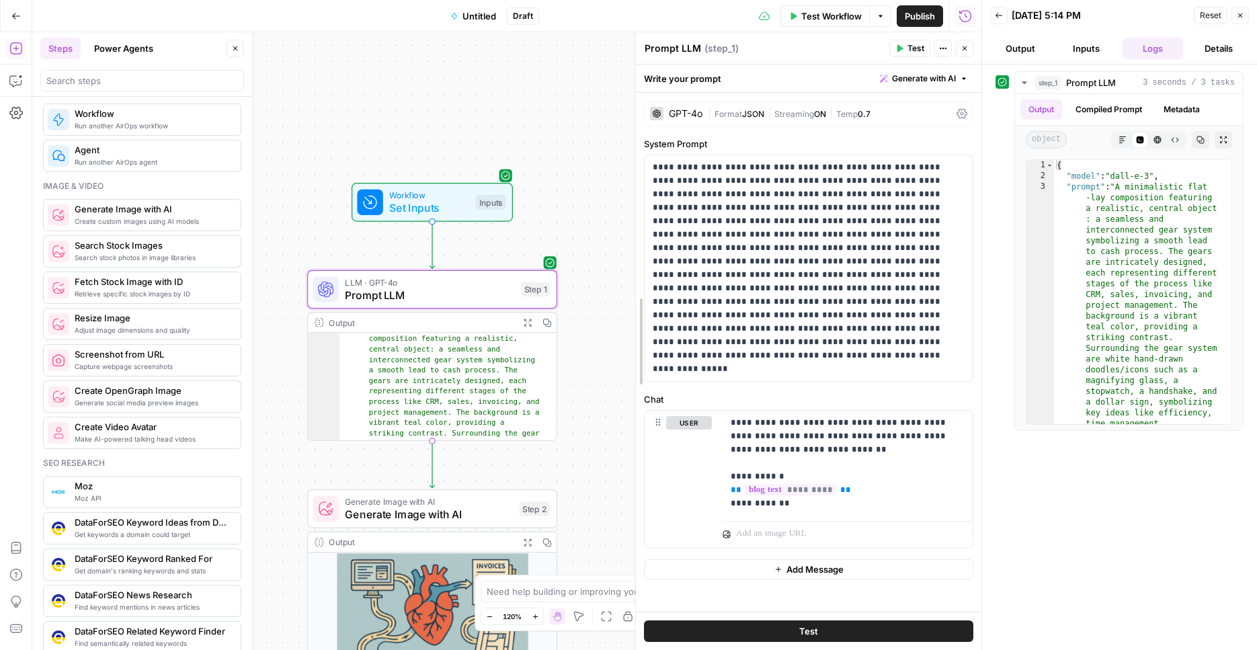
drag, startPoint x: 635, startPoint y: 363, endPoint x: 585, endPoint y: 257, distance: 117.0
click at [631, 208] on div at bounding box center [635, 341] width 13 height 618
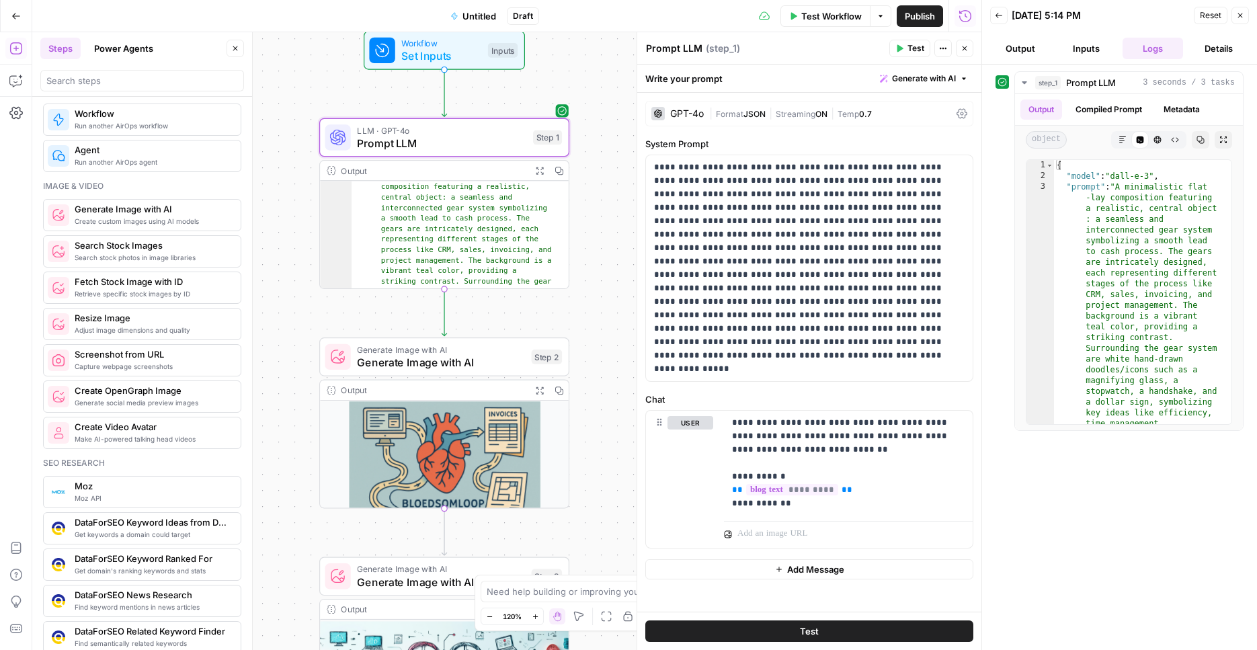
drag, startPoint x: 583, startPoint y: 307, endPoint x: 581, endPoint y: 190, distance: 116.3
click at [594, 154] on div "Workflow Set Inputs Inputs LLM · GPT-4o Prompt LLM Step 1 Output Expand Output …" at bounding box center [506, 341] width 949 height 618
click at [537, 324] on span "Test" at bounding box center [543, 326] width 19 height 15
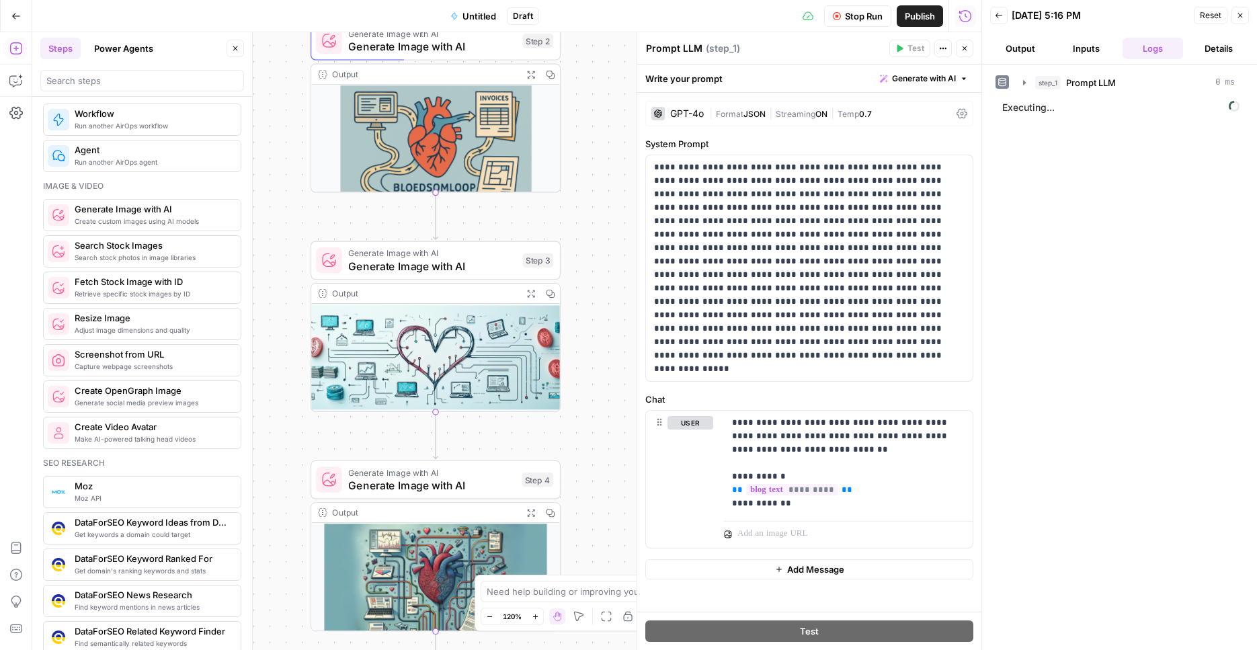
drag, startPoint x: 603, startPoint y: 429, endPoint x: 598, endPoint y: 146, distance: 283.0
click at [598, 146] on div "Workflow Set Inputs Inputs LLM · GPT-4o Prompt LLM Step 1 Output Expand Output …" at bounding box center [506, 341] width 949 height 618
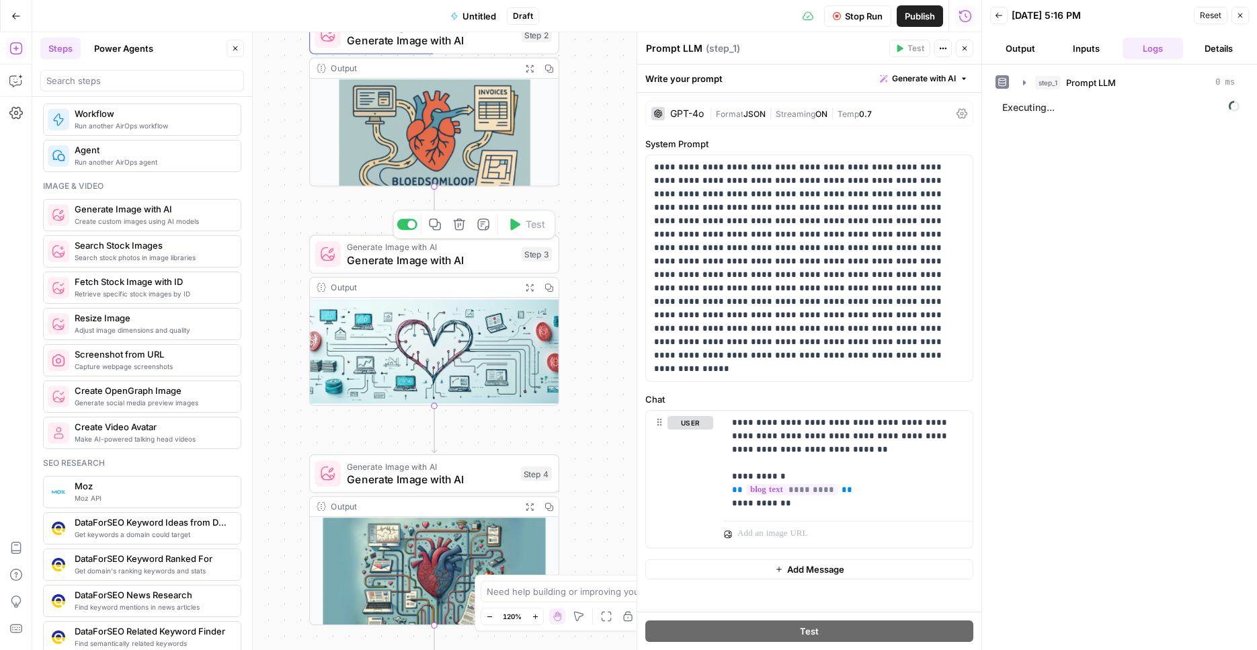
click at [491, 255] on span "Generate Image with AI" at bounding box center [431, 260] width 168 height 16
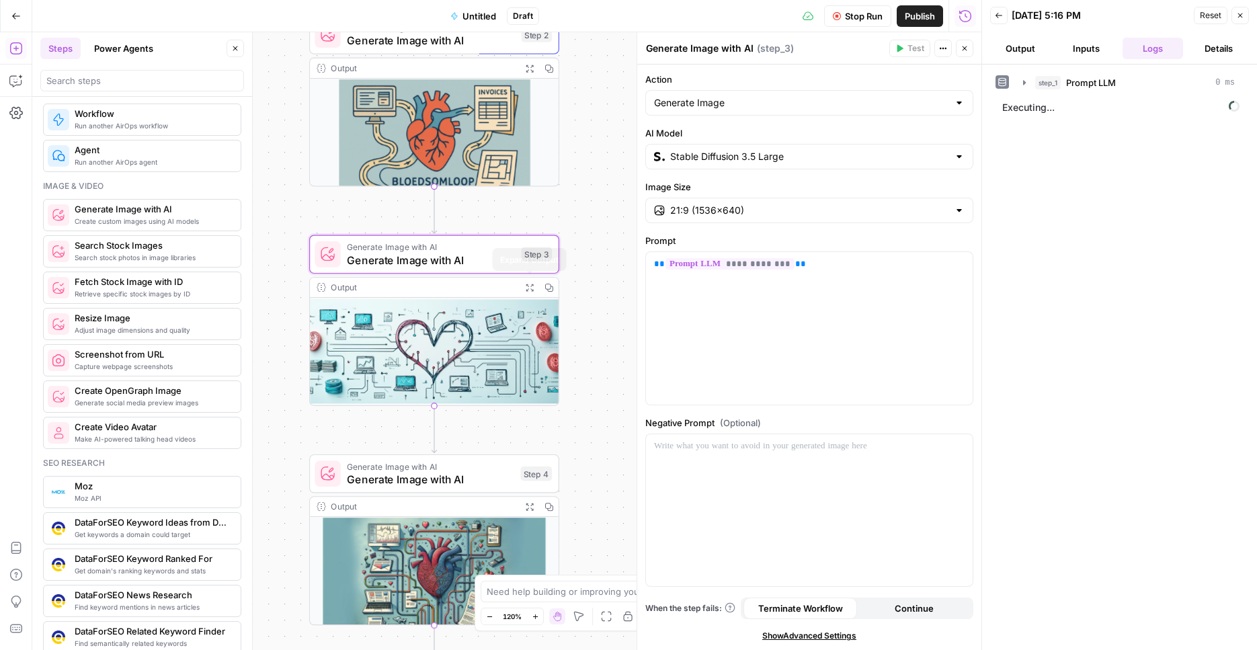
click at [534, 290] on button "Expand Output" at bounding box center [529, 287] width 19 height 19
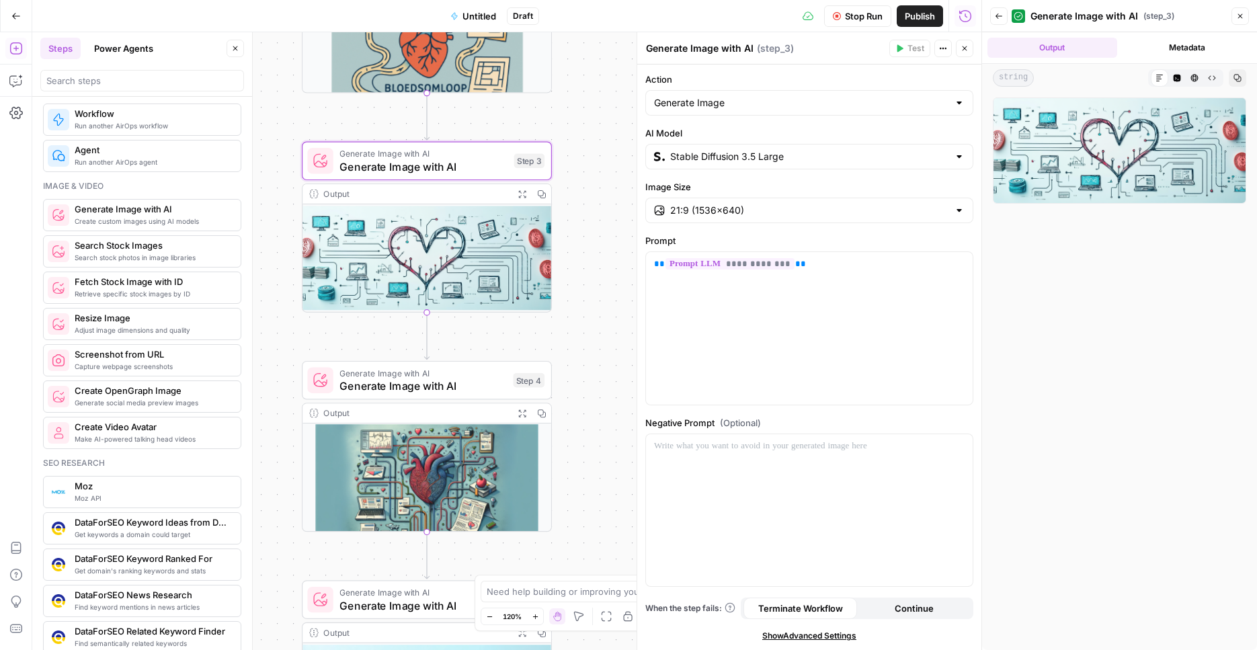
drag, startPoint x: 581, startPoint y: 210, endPoint x: 565, endPoint y: 125, distance: 86.1
click at [569, 107] on div "Workflow Set Inputs Inputs LLM · GPT-4o Prompt LLM Step 1 Output Expand Output …" at bounding box center [506, 341] width 949 height 618
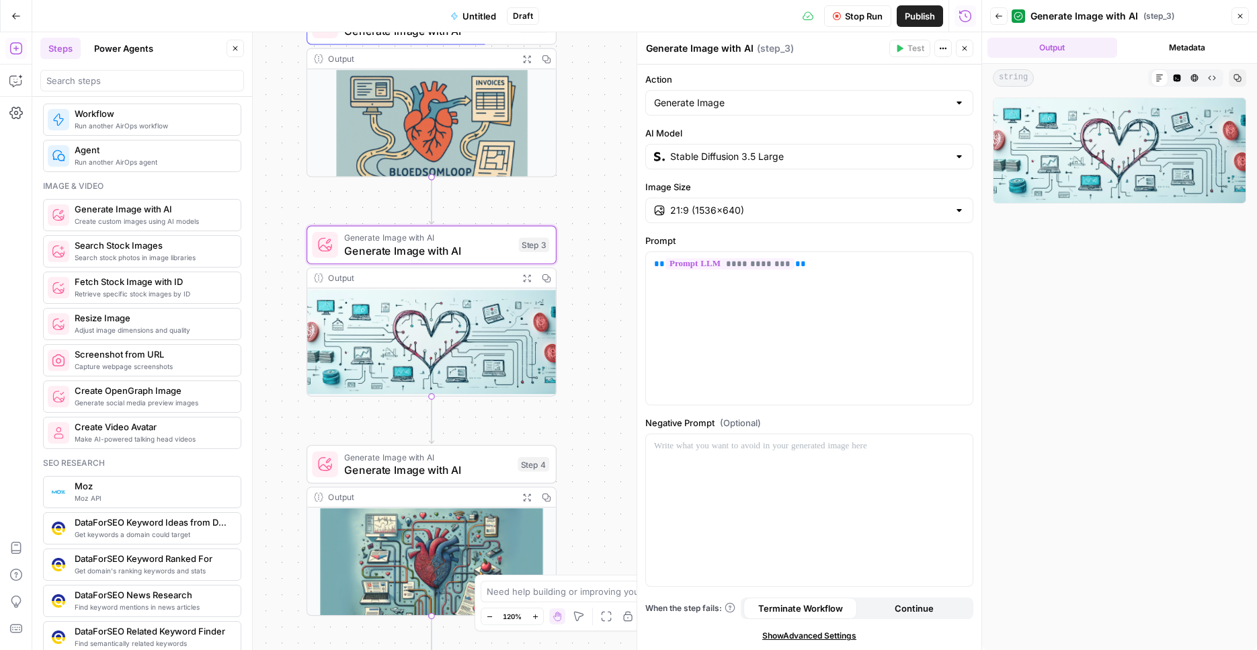
drag, startPoint x: 572, startPoint y: 285, endPoint x: 574, endPoint y: 473, distance: 187.5
click at [574, 473] on div "Workflow Set Inputs Inputs LLM · GPT-4o Prompt LLM Step 1 Output Expand Output …" at bounding box center [506, 341] width 949 height 618
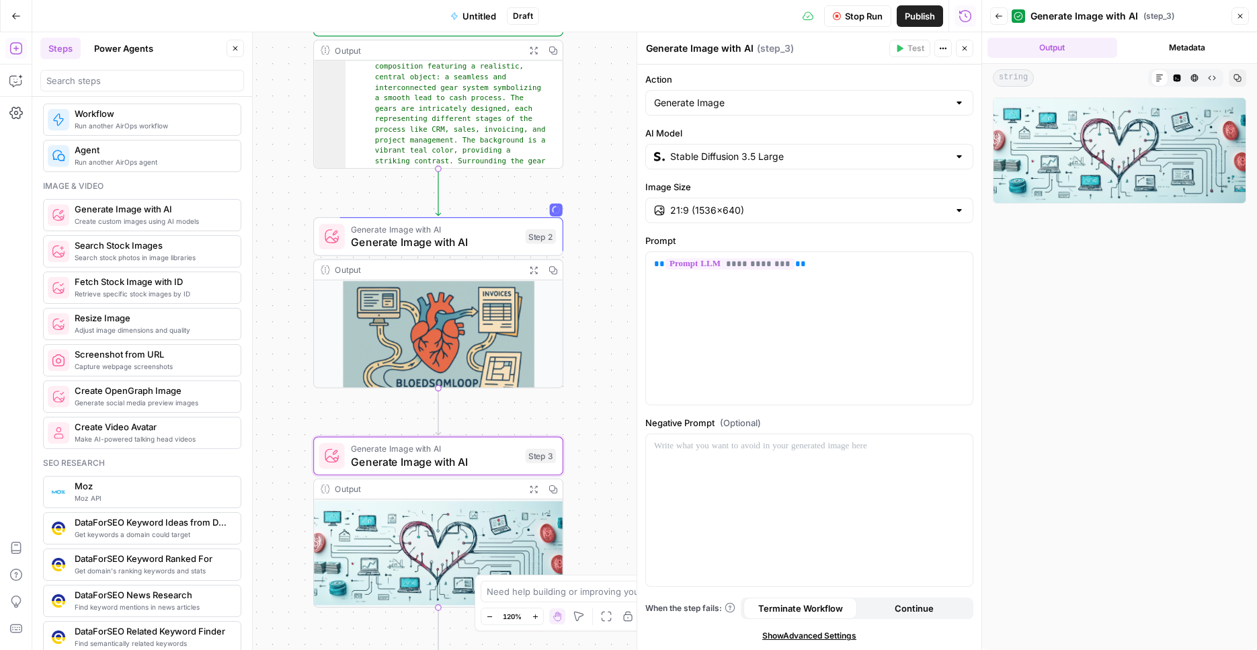
drag, startPoint x: 590, startPoint y: 216, endPoint x: 596, endPoint y: 389, distance: 172.8
click at [596, 389] on div "Workflow Set Inputs Inputs LLM · GPT-4o Prompt LLM Step 1 Output Expand Output …" at bounding box center [506, 341] width 949 height 618
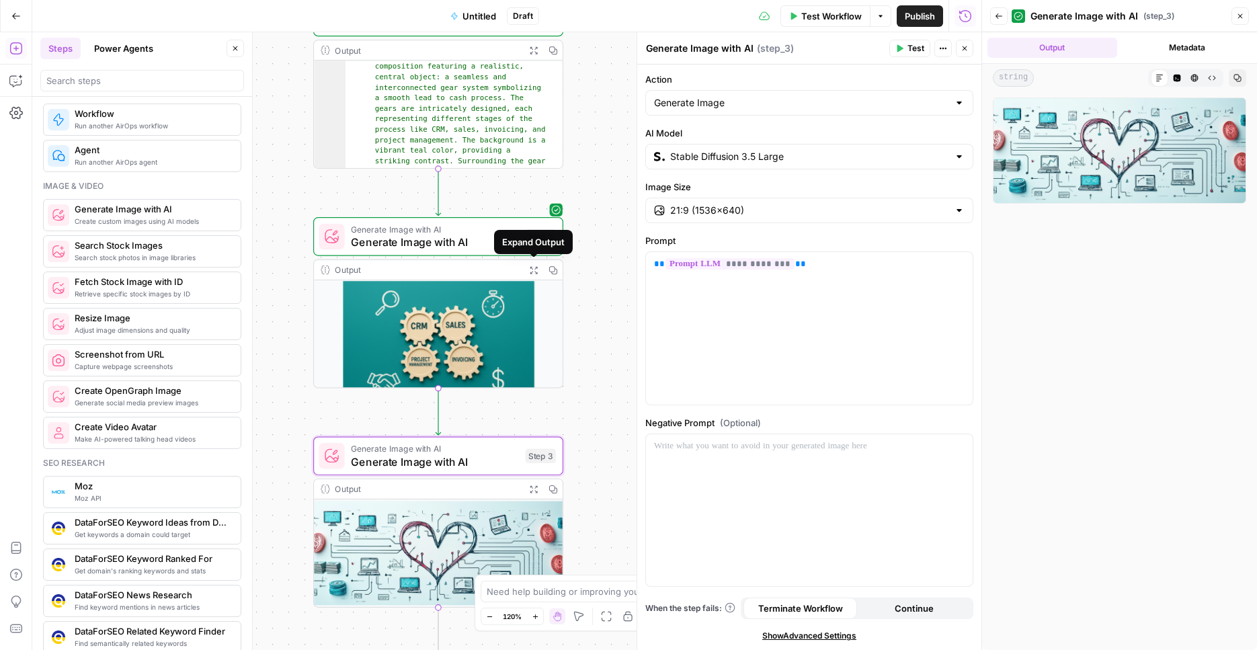
click at [529, 264] on button "Expand Output" at bounding box center [533, 269] width 19 height 19
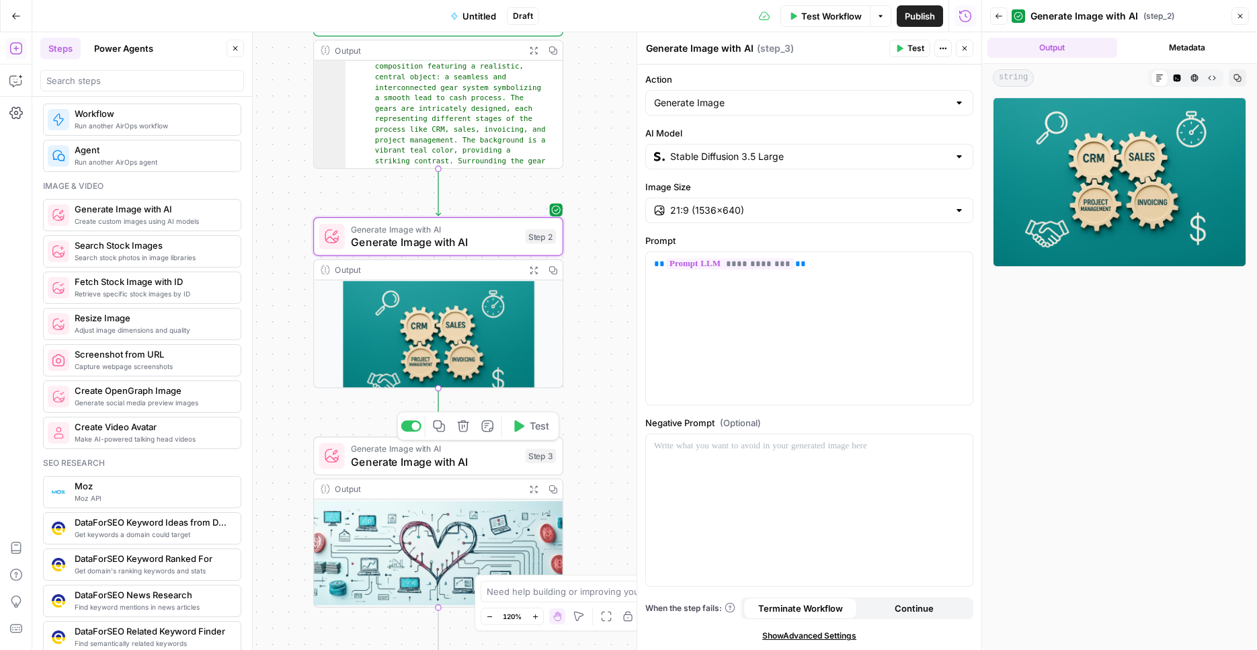
click at [522, 438] on div "Copy step Delete step Add Note Test" at bounding box center [478, 425] width 162 height 29
click at [526, 434] on button "Test" at bounding box center [530, 425] width 50 height 21
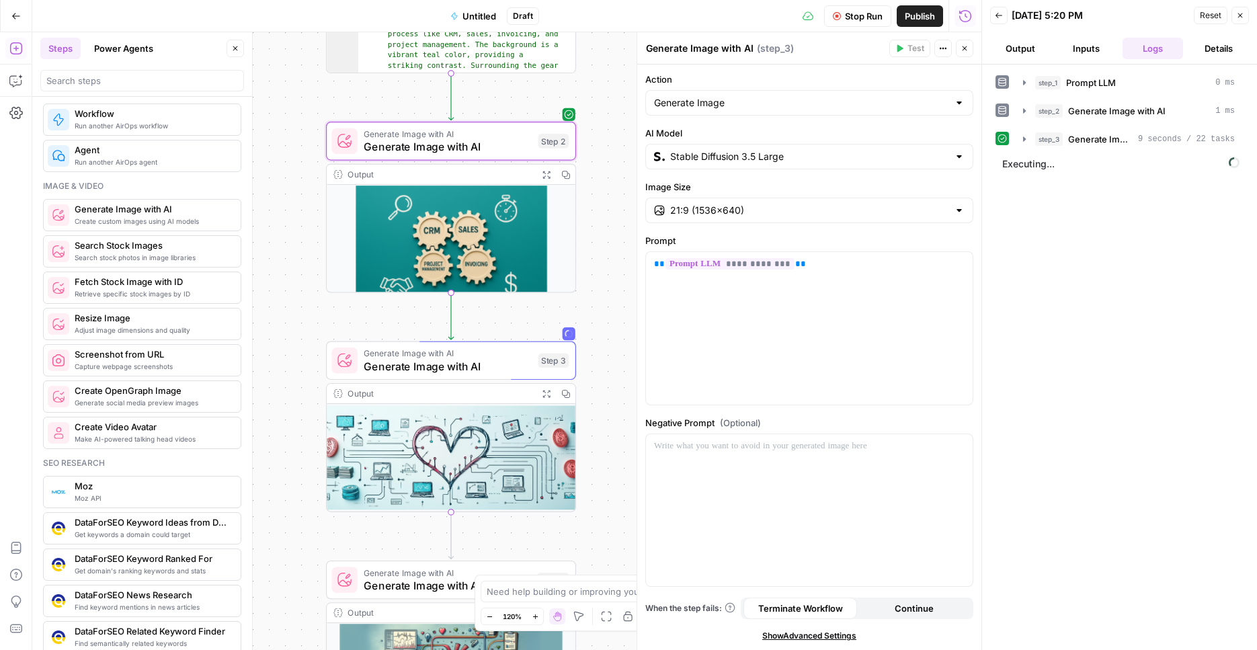
drag, startPoint x: 576, startPoint y: 140, endPoint x: 591, endPoint y: 380, distance: 239.8
click at [591, 380] on div "Workflow Set Inputs Inputs LLM · GPT-4o Prompt LLM Step 1 Output Expand Output …" at bounding box center [506, 341] width 949 height 618
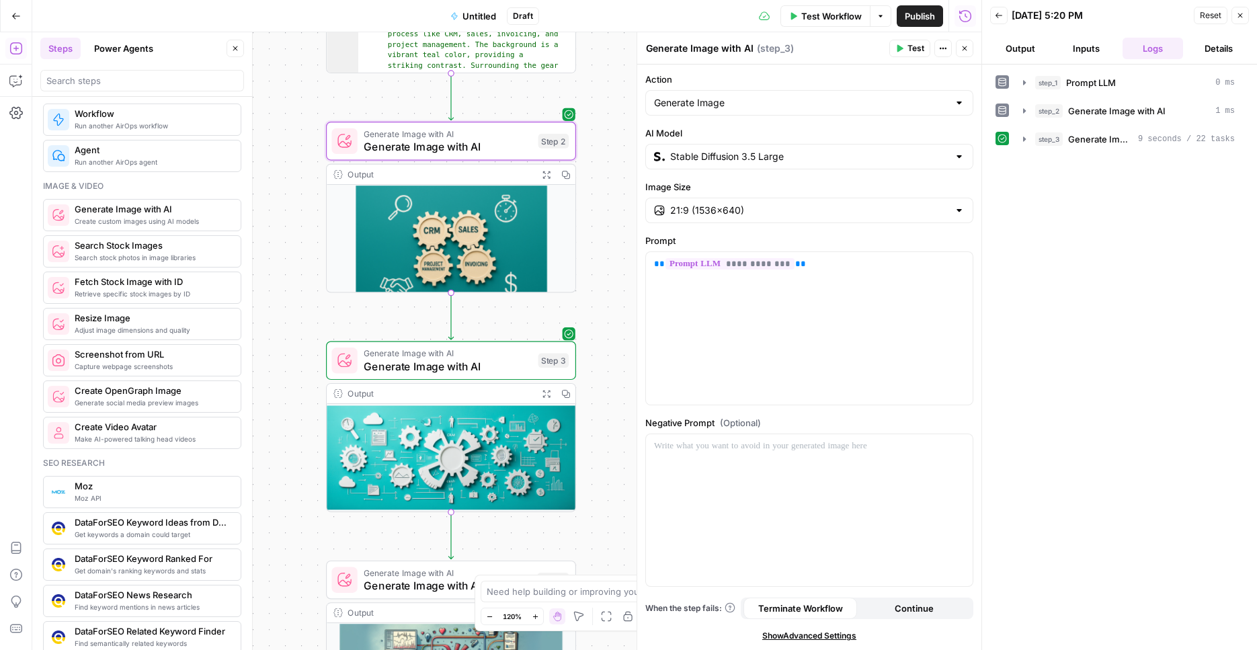
click at [545, 389] on button "Expand Output" at bounding box center [545, 393] width 19 height 19
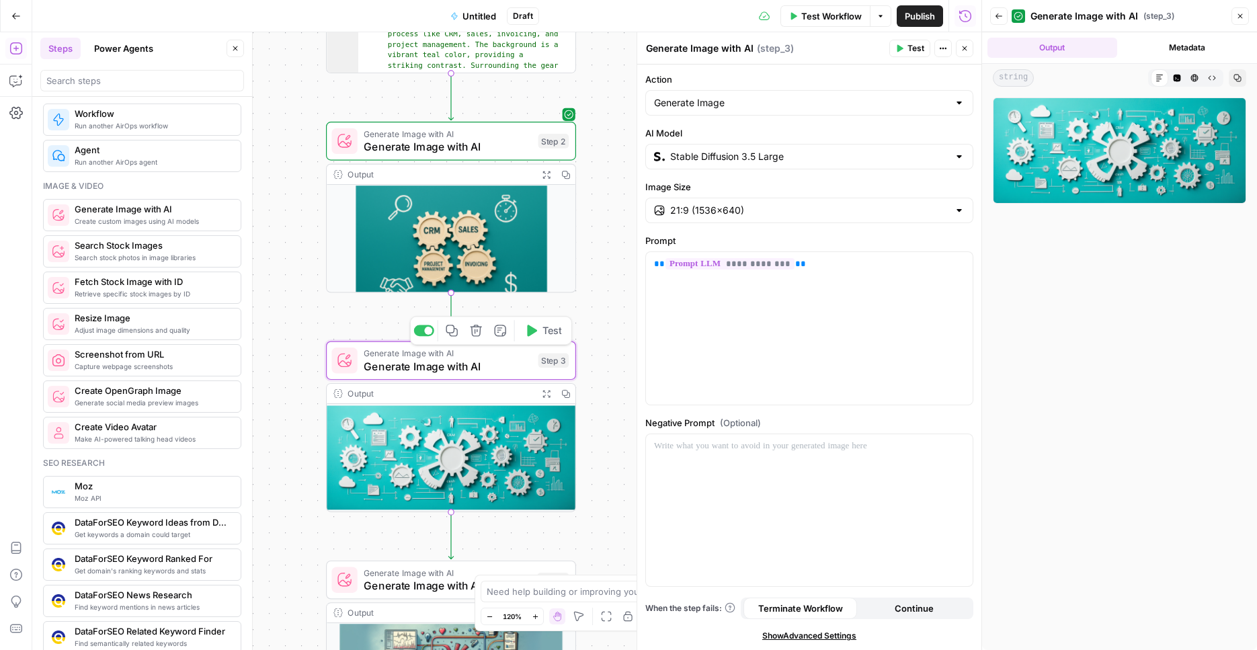
click at [421, 327] on div at bounding box center [424, 330] width 20 height 11
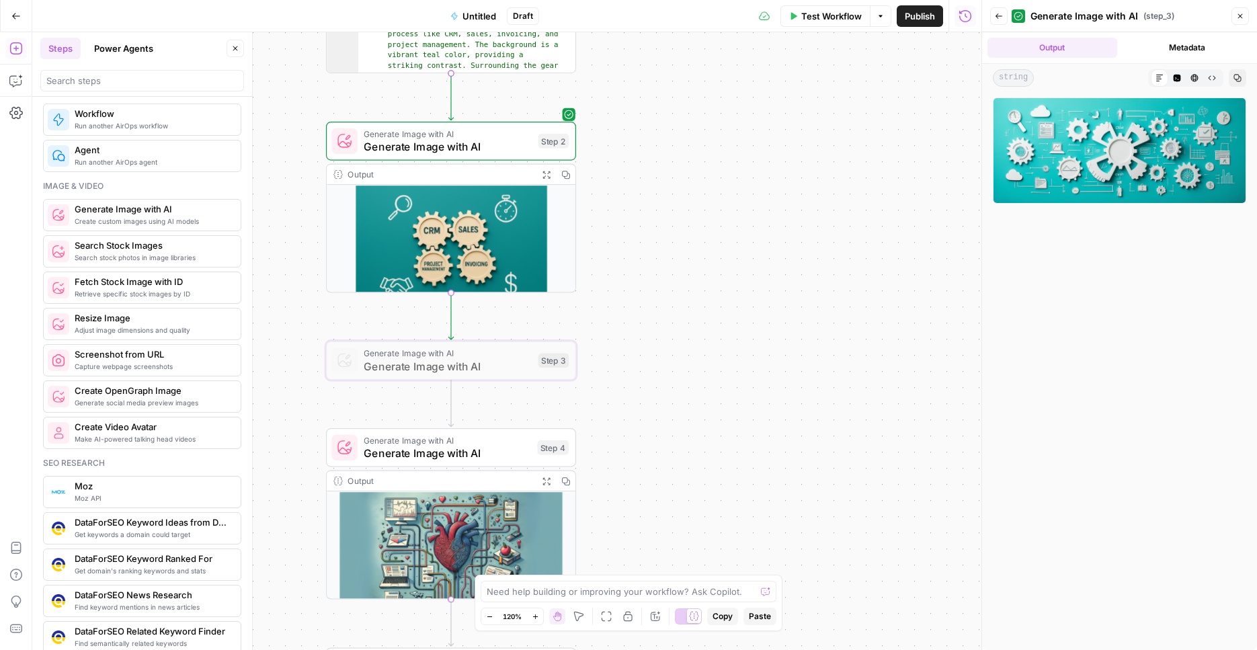
click at [462, 440] on span "Generate Image with AI" at bounding box center [447, 440] width 167 height 13
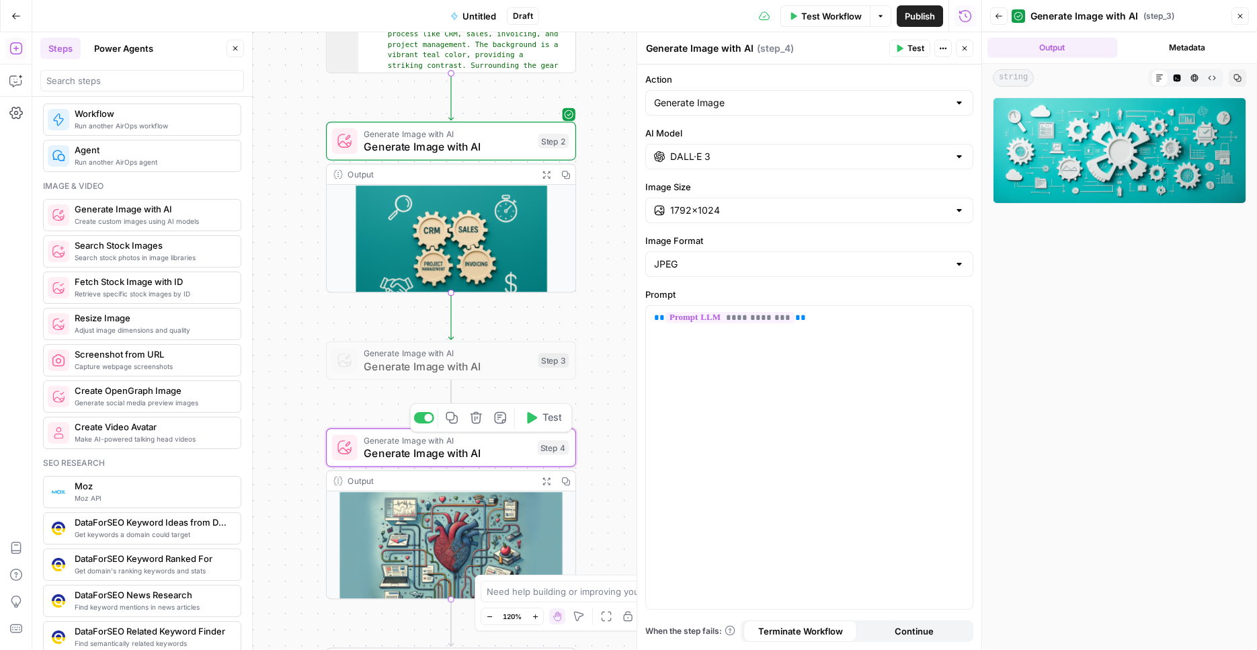
click at [536, 413] on icon "button" at bounding box center [530, 417] width 13 height 13
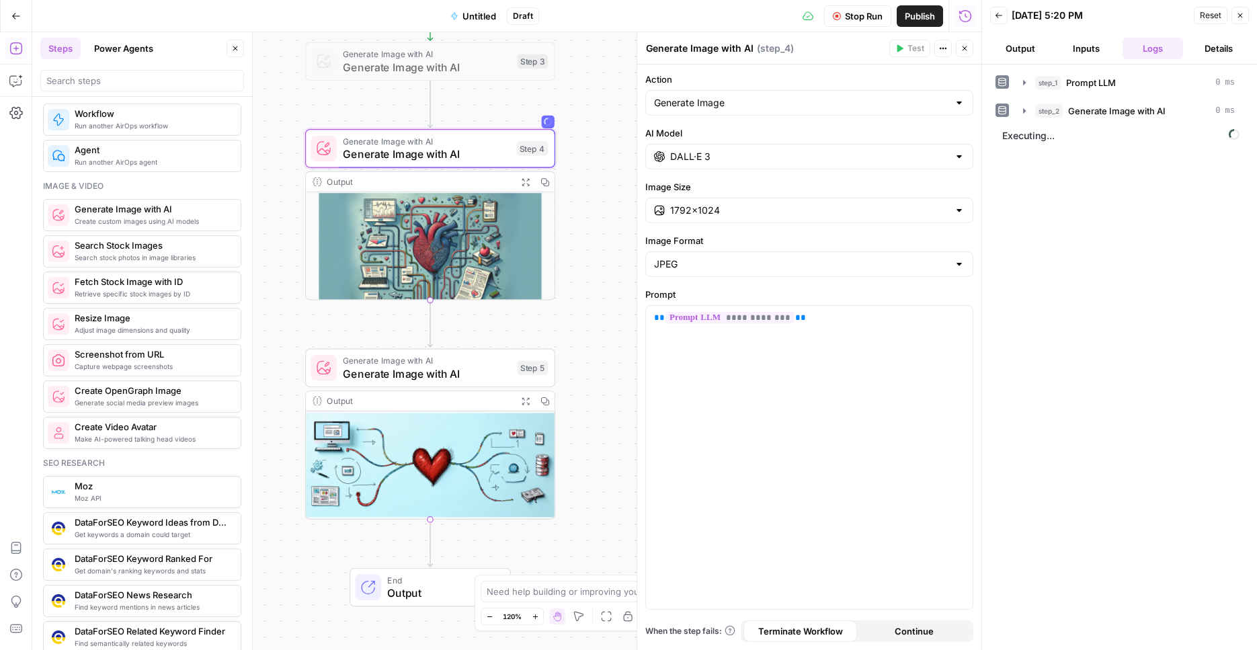
drag, startPoint x: 620, startPoint y: 325, endPoint x: 603, endPoint y: 77, distance: 248.6
click at [603, 53] on div "Workflow Set Inputs Inputs LLM · GPT-4o Prompt LLM Step 1 Output Expand Output …" at bounding box center [506, 341] width 949 height 618
click at [472, 377] on span "Generate Image with AI" at bounding box center [427, 374] width 168 height 16
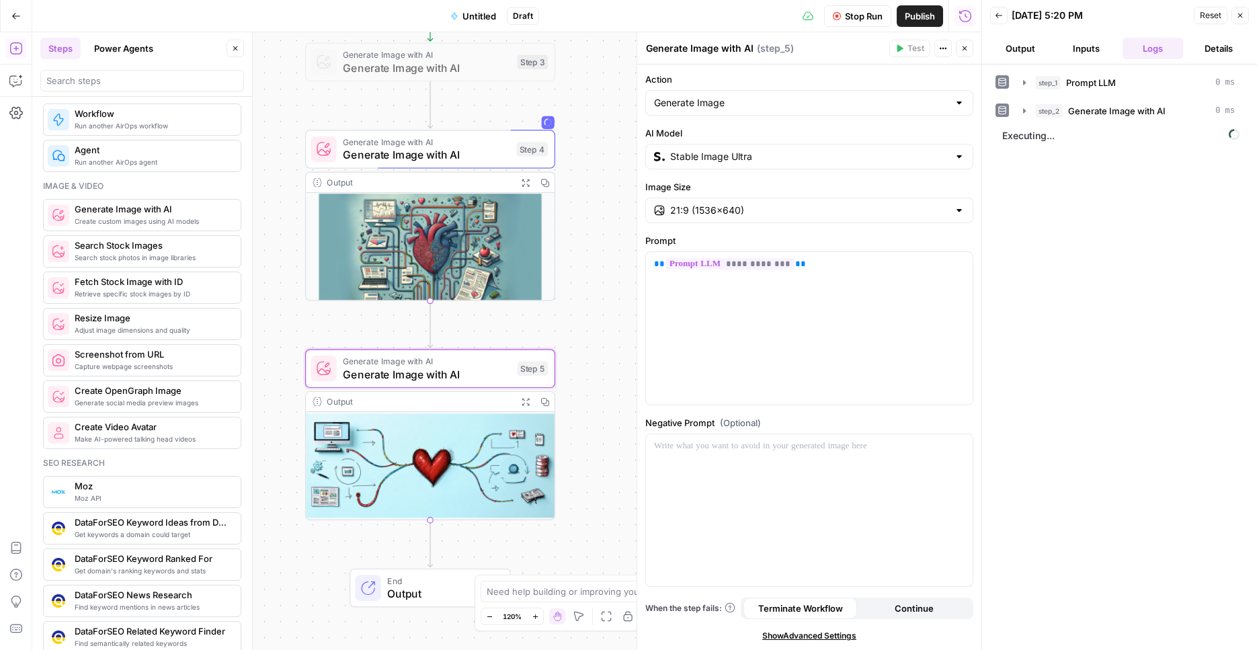
click at [531, 408] on button "Expand Output" at bounding box center [525, 401] width 19 height 19
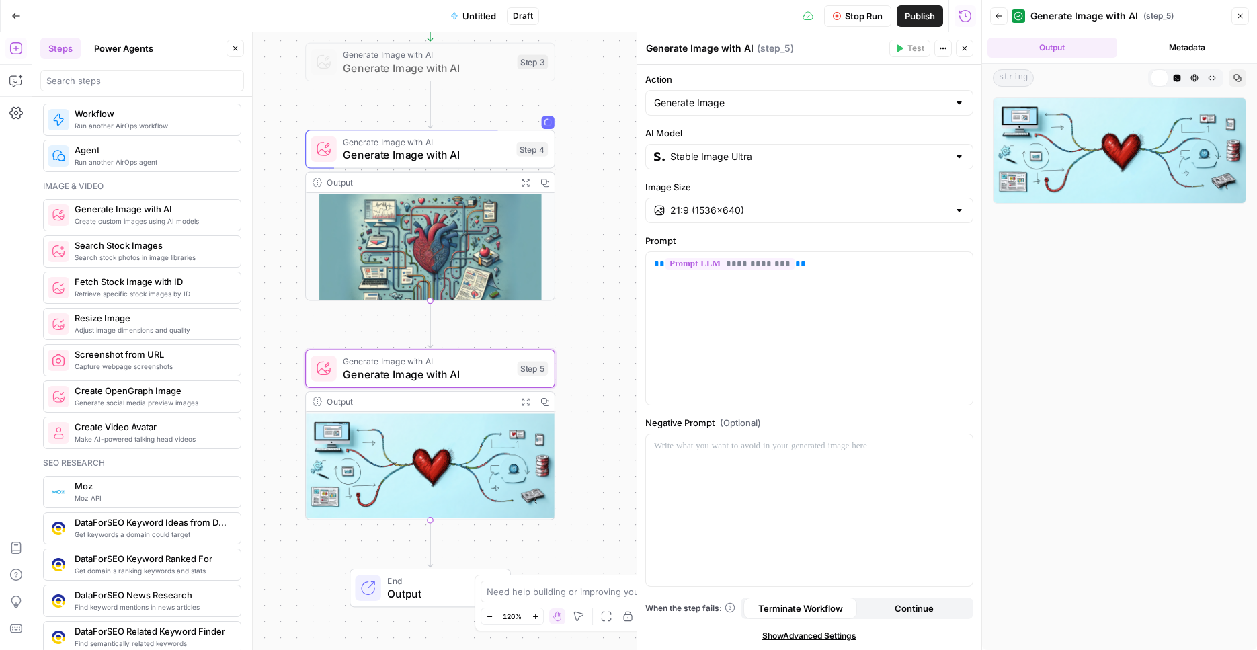
click at [1082, 151] on img at bounding box center [1119, 150] width 253 height 106
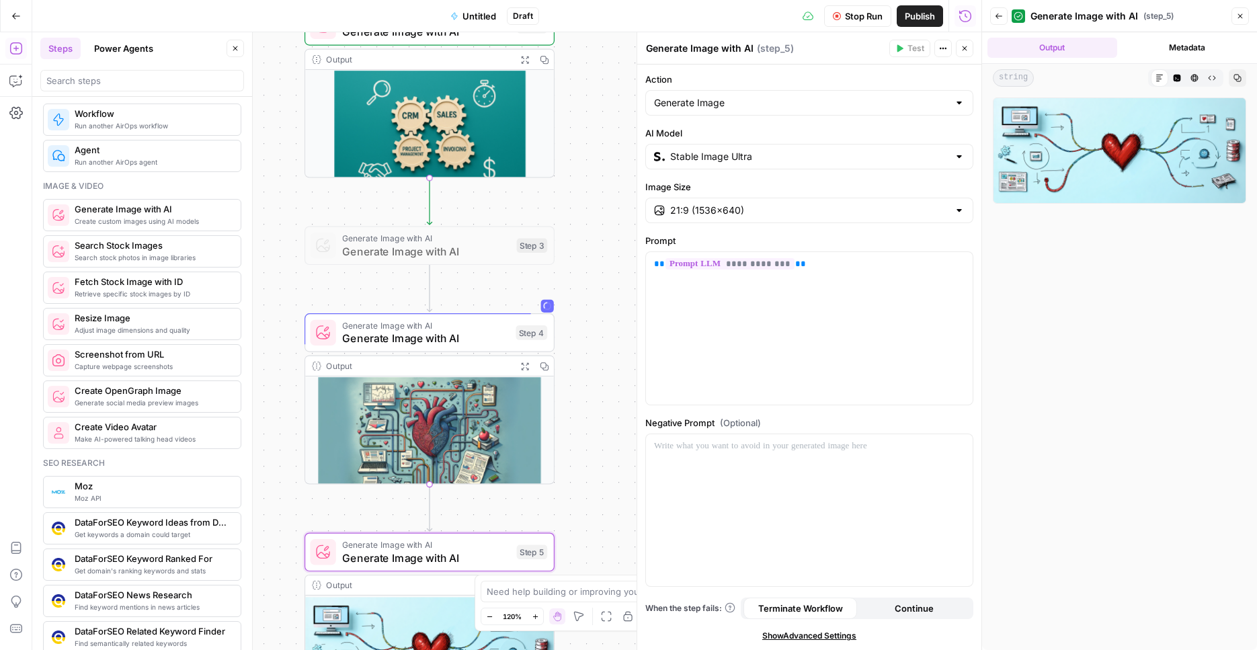
drag, startPoint x: 588, startPoint y: 125, endPoint x: 588, endPoint y: 310, distance: 184.8
click at [588, 310] on div "Workflow Set Inputs Inputs LLM · GPT-4o Prompt LLM Step 1 Output Expand Output …" at bounding box center [506, 341] width 949 height 618
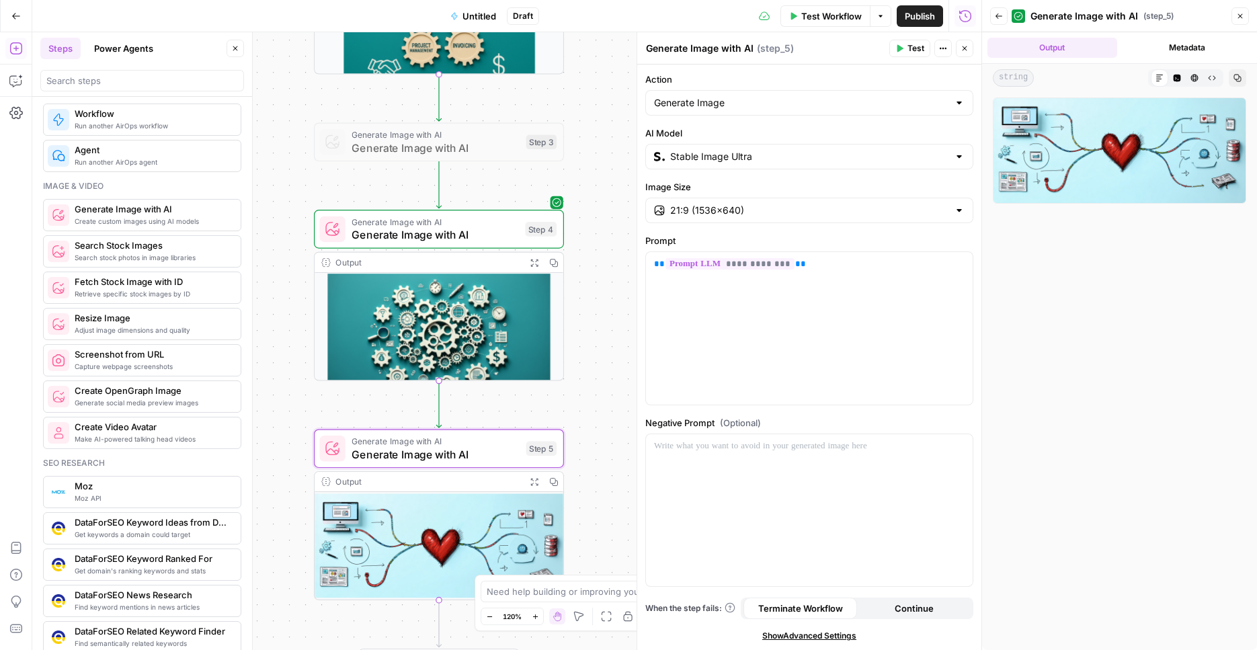
drag, startPoint x: 583, startPoint y: 266, endPoint x: 589, endPoint y: 167, distance: 99.0
click at [589, 166] on div "Workflow Set Inputs Inputs LLM · GPT-4o Prompt LLM Step 1 Output Expand Output …" at bounding box center [506, 341] width 949 height 618
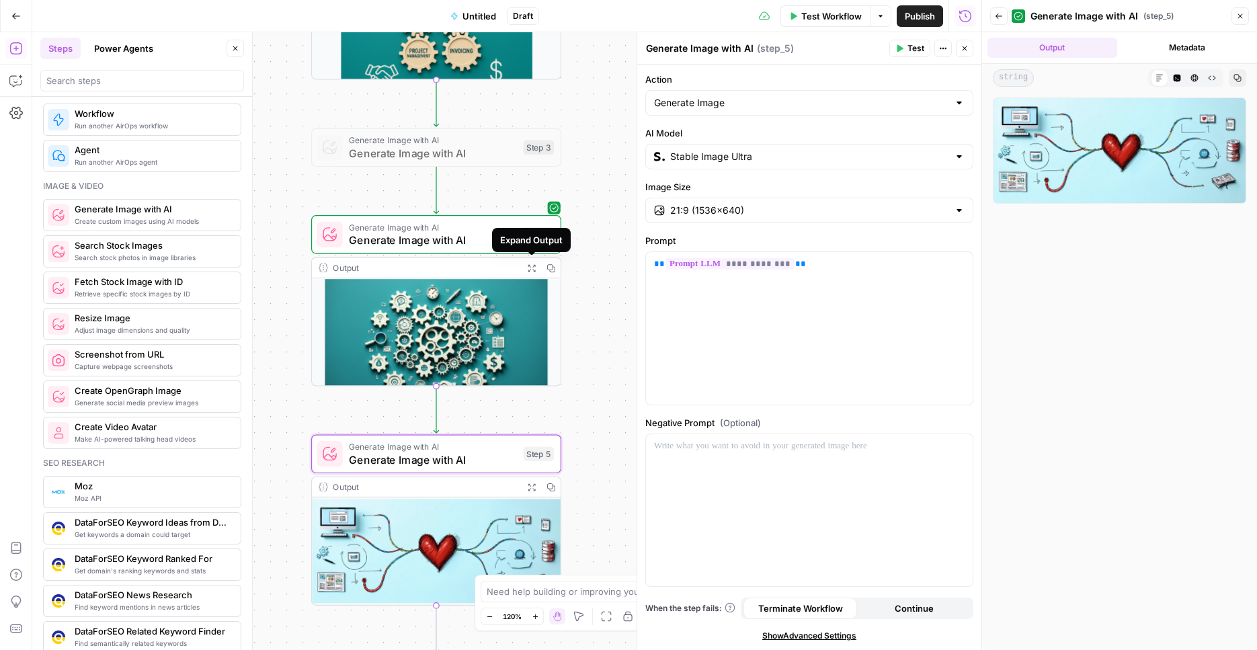
click at [528, 270] on icon "button" at bounding box center [531, 267] width 7 height 7
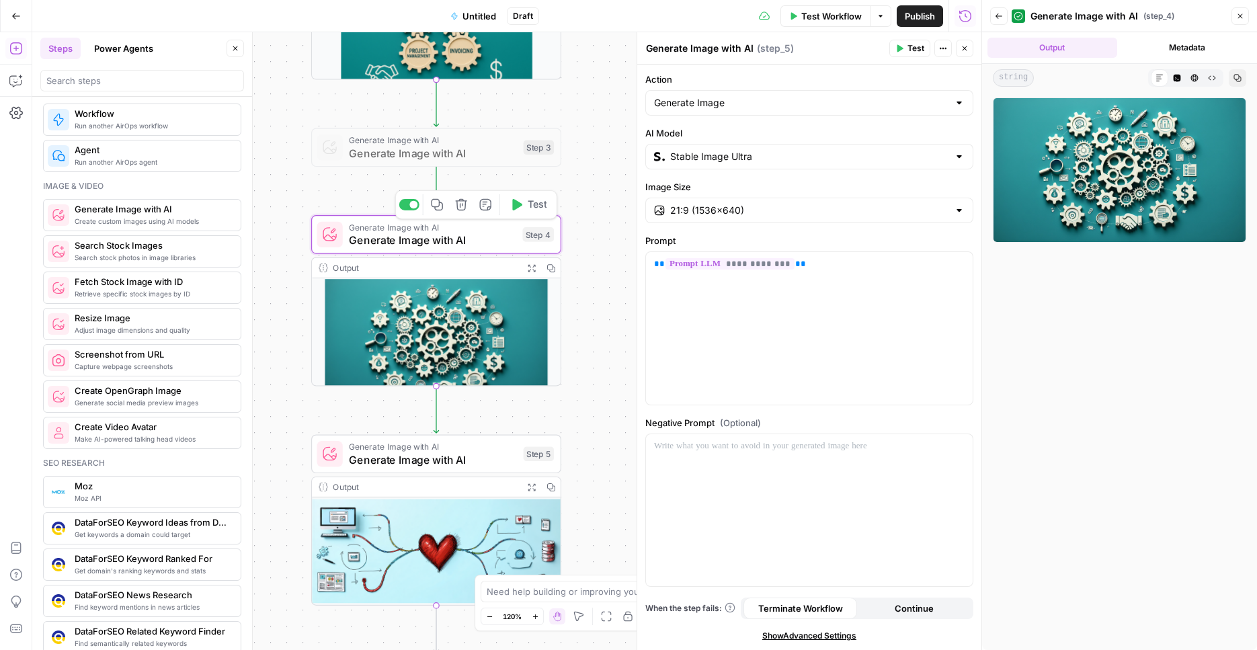
click at [411, 205] on div at bounding box center [413, 205] width 8 height 8
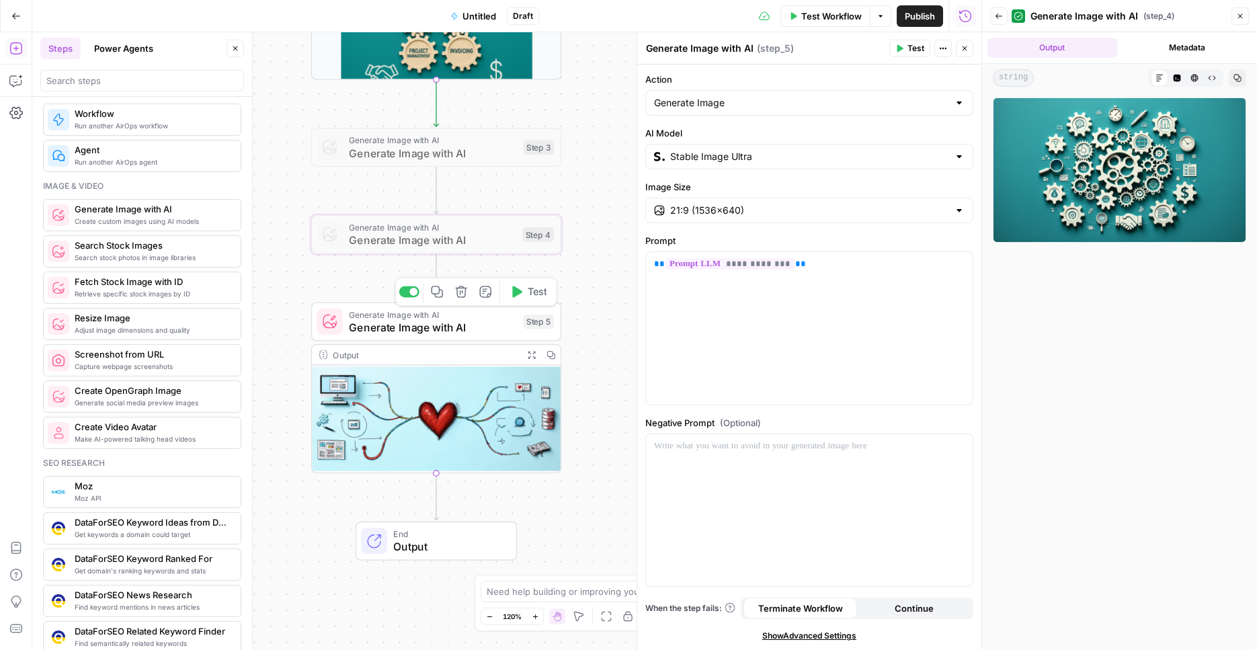
click at [522, 295] on button "Test" at bounding box center [528, 292] width 50 height 21
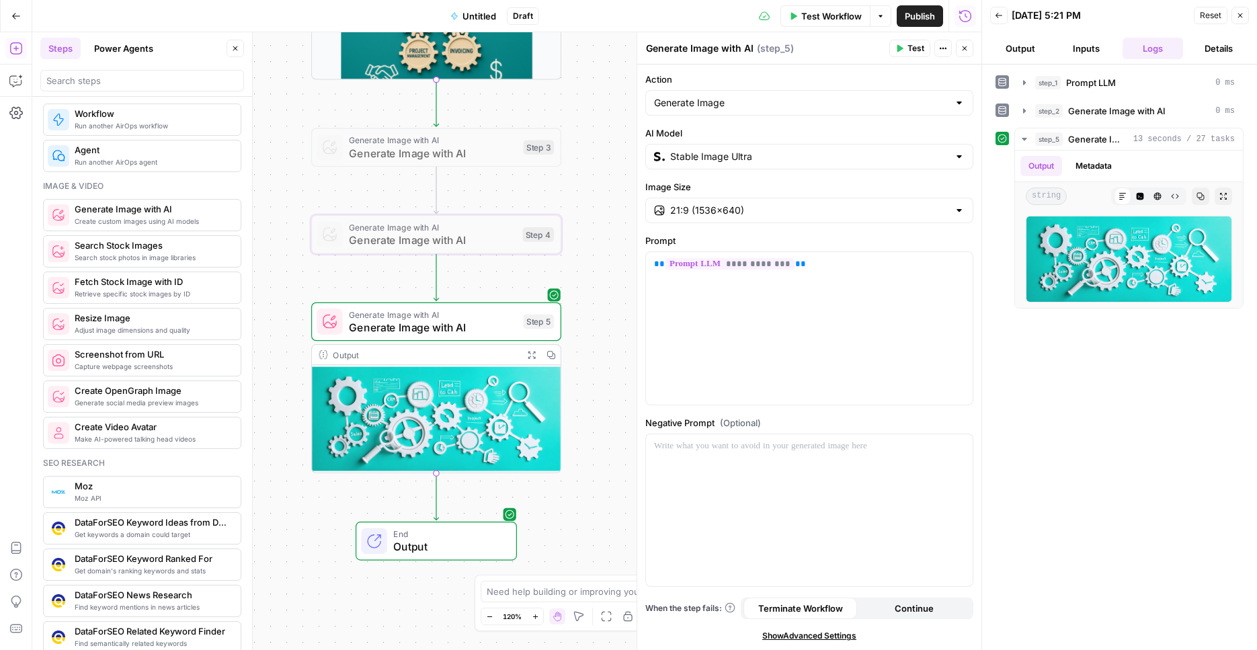
click at [530, 353] on icon "button" at bounding box center [531, 354] width 9 height 9
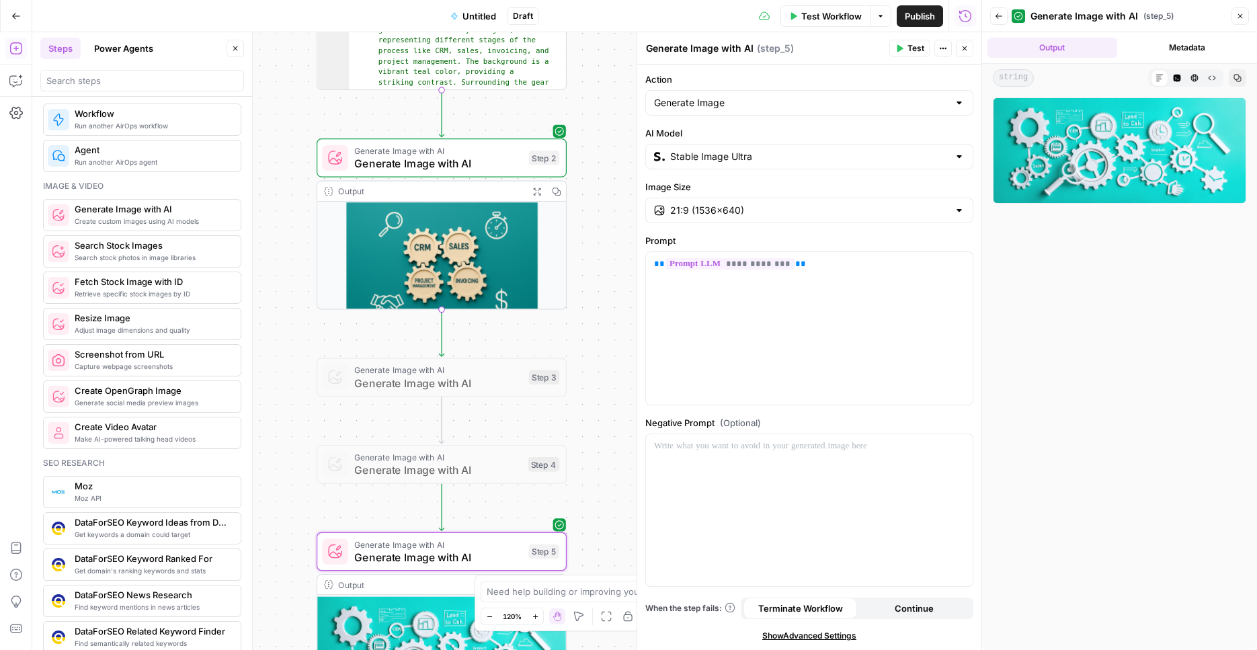
drag, startPoint x: 589, startPoint y: 147, endPoint x: 590, endPoint y: 446, distance: 298.5
click at [590, 446] on div "Workflow Set Inputs Inputs LLM · GPT-4o Prompt LLM Step 1 Output Expand Output …" at bounding box center [506, 341] width 949 height 618
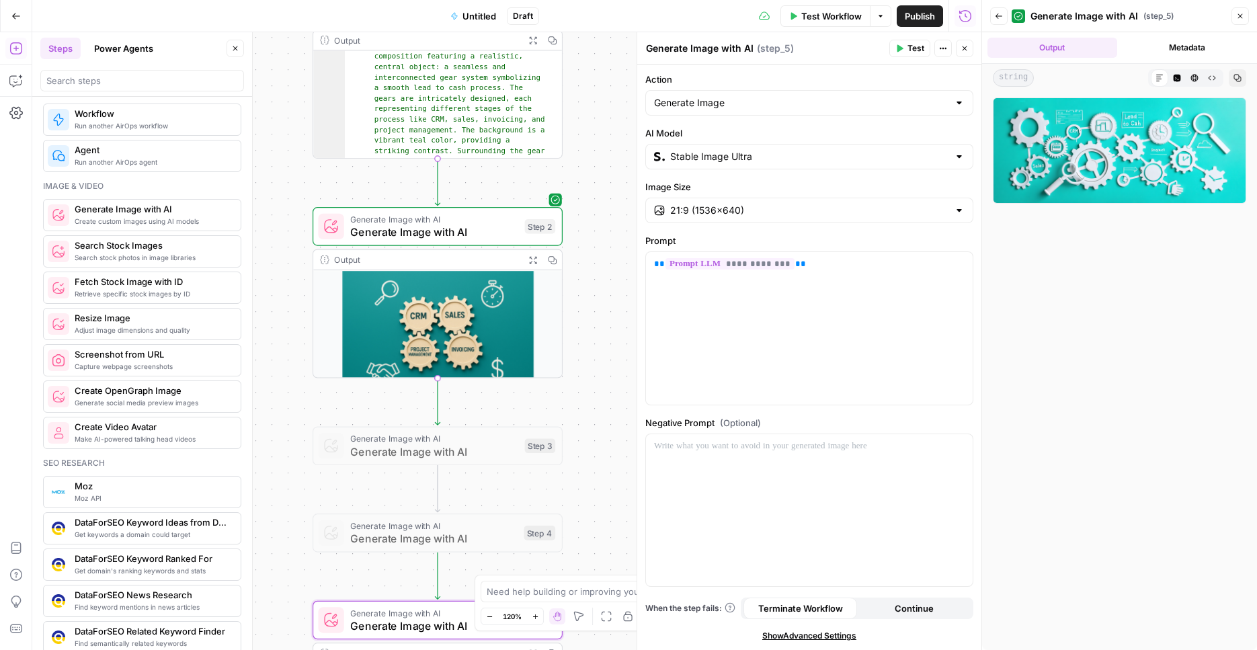
click at [531, 259] on icon "button" at bounding box center [532, 259] width 9 height 9
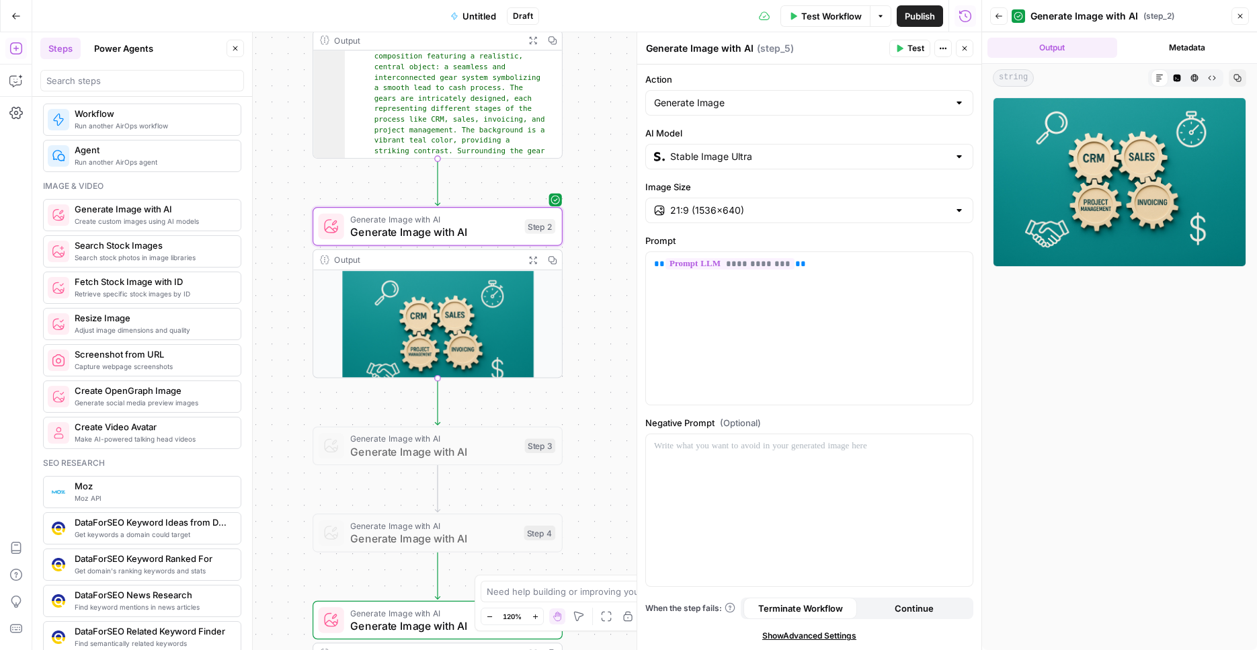
click at [469, 235] on span "Generate Image with AI" at bounding box center [434, 232] width 168 height 16
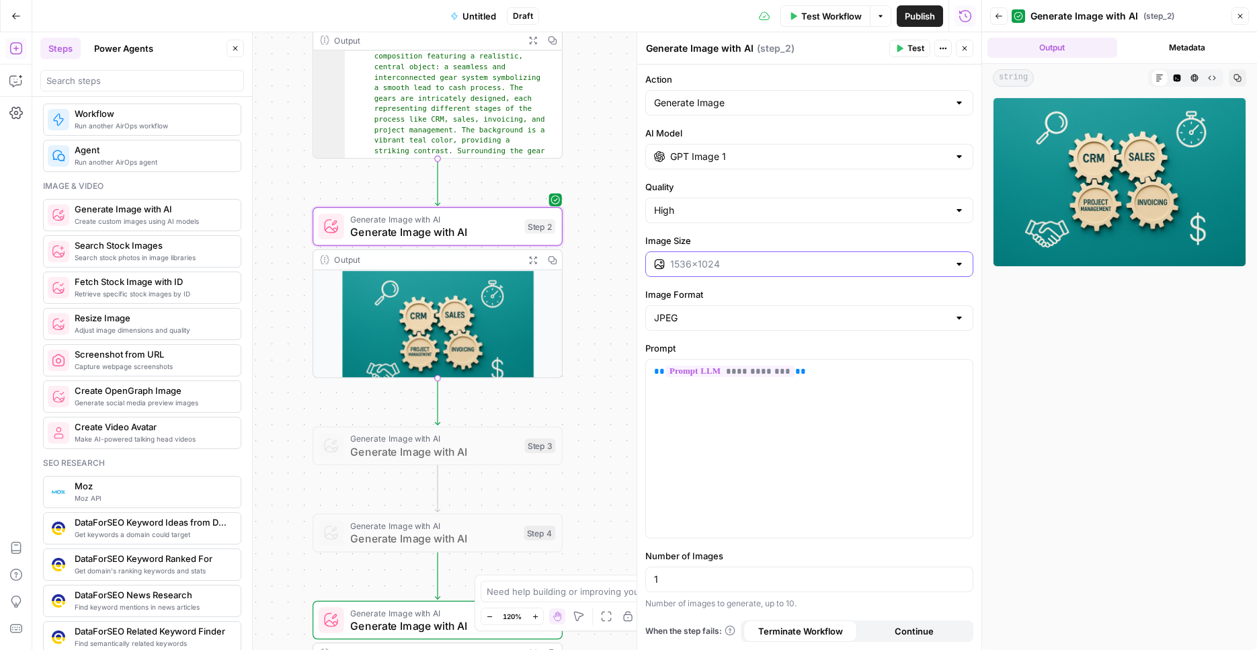
click at [741, 263] on input "Image Size" at bounding box center [809, 263] width 278 height 13
type input "1536×1024"
click at [581, 250] on div "Workflow Set Inputs Inputs LLM · GPT-4o Prompt LLM Step 1 Output Expand Output …" at bounding box center [506, 341] width 949 height 618
click at [725, 272] on div "1536×1024" at bounding box center [809, 264] width 328 height 26
type input "1536×1024"
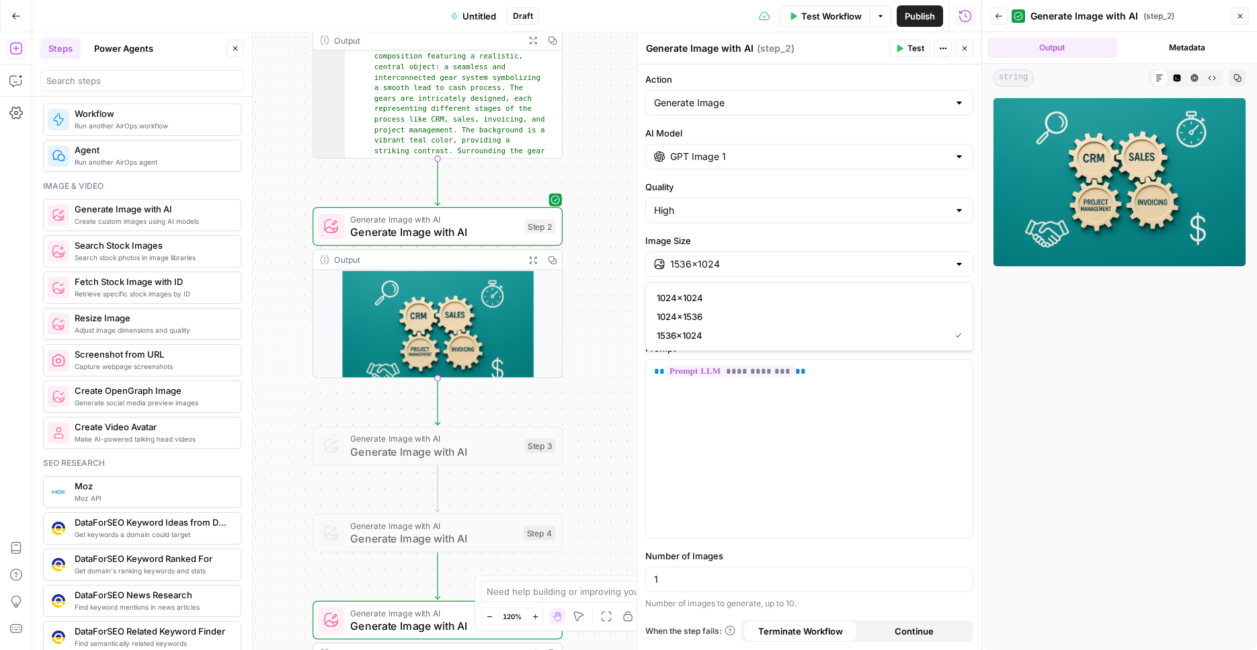
click at [609, 170] on div "Workflow Set Inputs Inputs LLM · GPT-4o Prompt LLM Step 1 Output Expand Output …" at bounding box center [506, 341] width 949 height 618
